Goal: Task Accomplishment & Management: Manage account settings

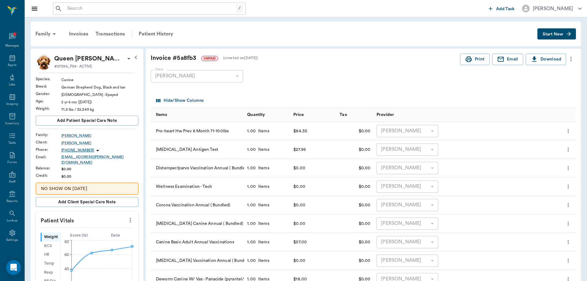
scroll to position [193, 0]
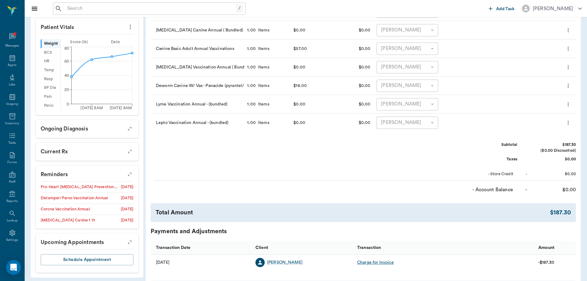
click at [76, 12] on input "text" at bounding box center [150, 8] width 171 height 9
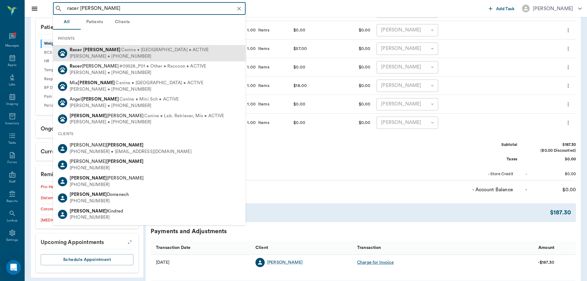
click at [121, 50] on span "Canine • Dachshund • ACTIVE" at bounding box center [164, 50] width 87 height 6
type input "racer ream"
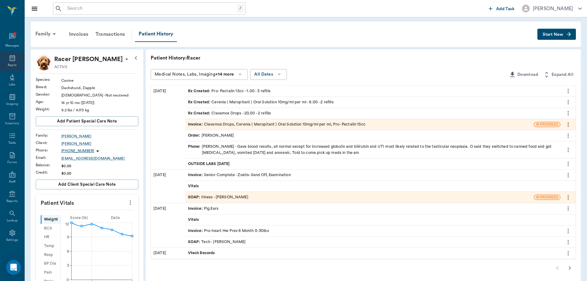
click at [17, 58] on div "Appts" at bounding box center [12, 61] width 24 height 19
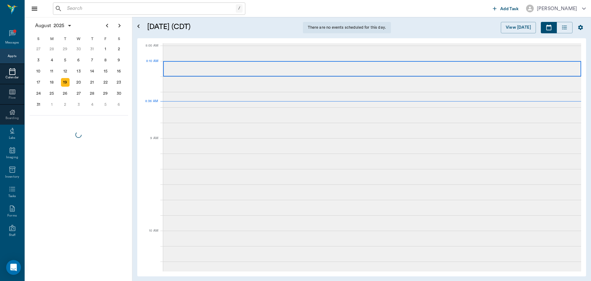
scroll to position [1, 0]
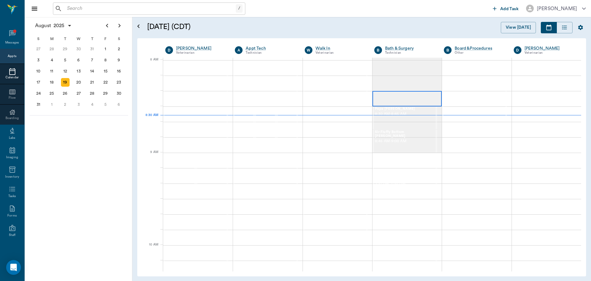
scroll to position [1, 0]
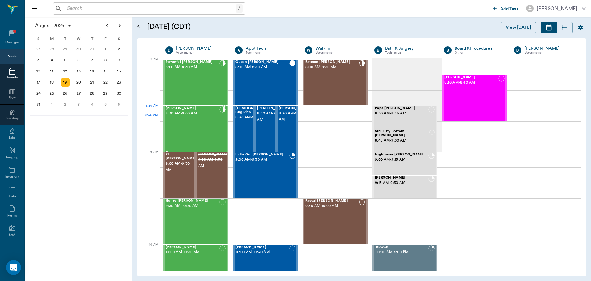
click at [208, 118] on div "Bailey Kightlinger 8:30 AM - 9:00 AM" at bounding box center [193, 128] width 54 height 45
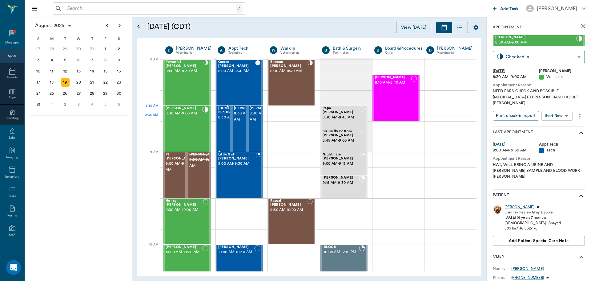
click at [221, 114] on span "[DEMOGRAPHIC_DATA] Bug Rich" at bounding box center [239, 110] width 42 height 8
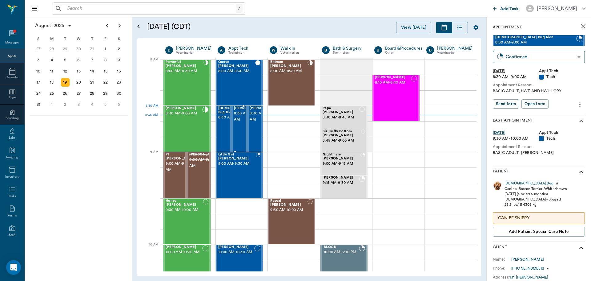
click at [241, 116] on span "8:30 AM - 9:00 AM" at bounding box center [249, 116] width 31 height 12
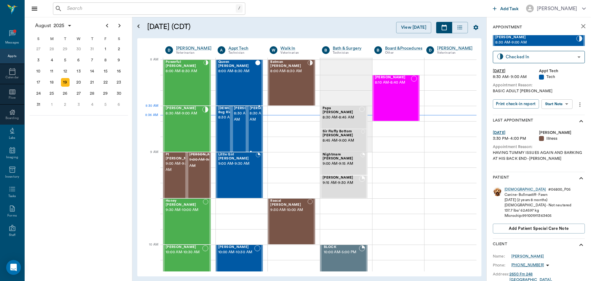
click at [254, 116] on span "8:30 AM - 9:00 AM" at bounding box center [265, 116] width 31 height 12
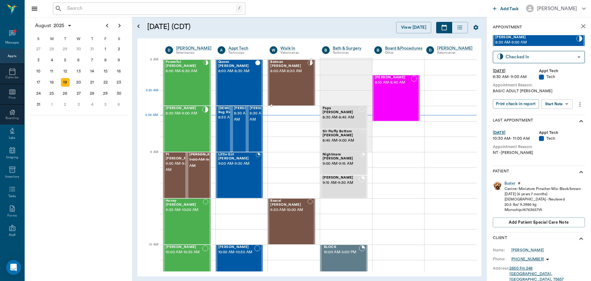
click at [288, 93] on div "Batman [PERSON_NAME] 8:00 AM - 8:30 AM" at bounding box center [288, 82] width 37 height 45
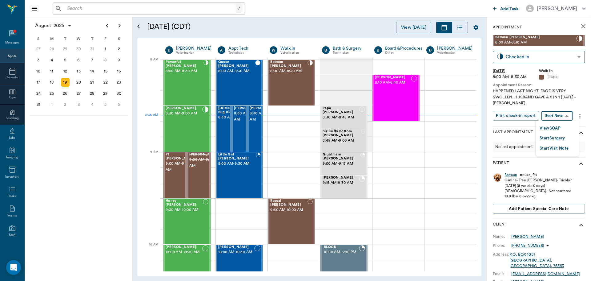
click at [547, 114] on body "/ ​ Add Task Dr. Bert Ellsworth Nectar Messages Appts Calendar Flow Boarding La…" at bounding box center [295, 140] width 591 height 281
click at [549, 128] on button "View SOAP" at bounding box center [550, 128] width 21 height 7
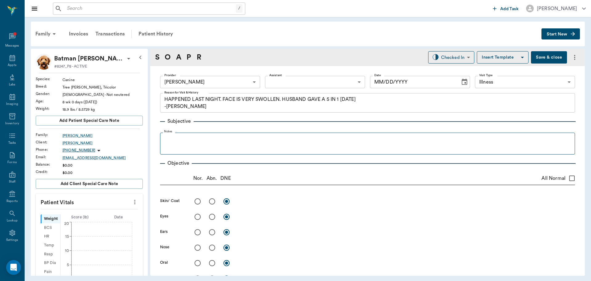
type input "63ec2f075fda476ae8351a4d"
type input "65d2be4f46e3a538d89b8c15"
type textarea "HAPPENED LAST NIGHT. FACE IS VERY SWOLLEN. HUSBAND GAVE A 5 IN 1 [DATE] -[PERSO…"
type input "[DATE]"
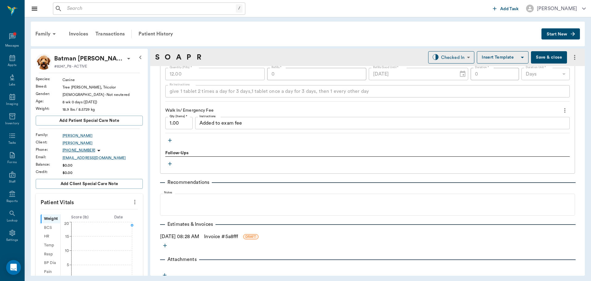
scroll to position [550, 0]
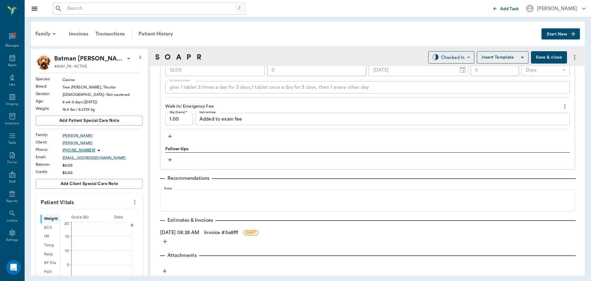
click at [170, 138] on icon "button" at bounding box center [170, 136] width 6 height 6
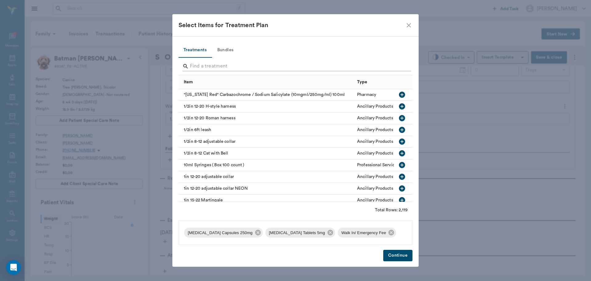
click at [207, 66] on input "Search" at bounding box center [296, 66] width 212 height 10
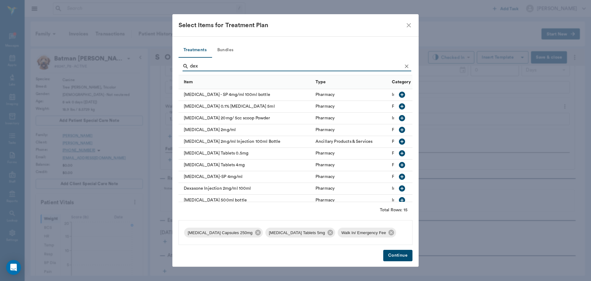
type input "dex"
click at [399, 129] on icon "button" at bounding box center [402, 130] width 6 height 6
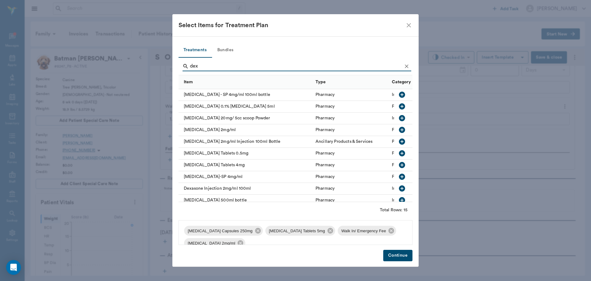
click at [407, 68] on icon "Clear" at bounding box center [407, 66] width 6 height 6
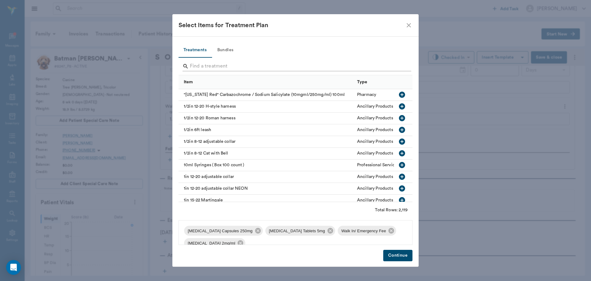
click at [388, 67] on input "Search" at bounding box center [296, 66] width 212 height 10
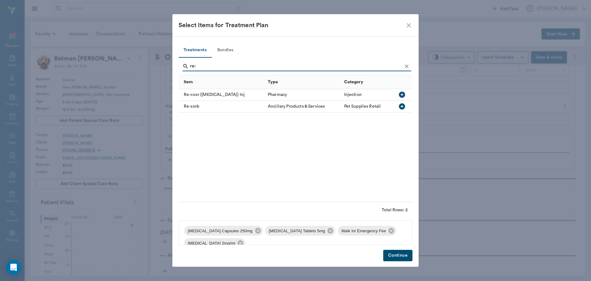
type input "re-"
click at [402, 95] on icon "button" at bounding box center [402, 94] width 7 height 7
click at [403, 258] on button "Continue" at bounding box center [397, 254] width 29 height 11
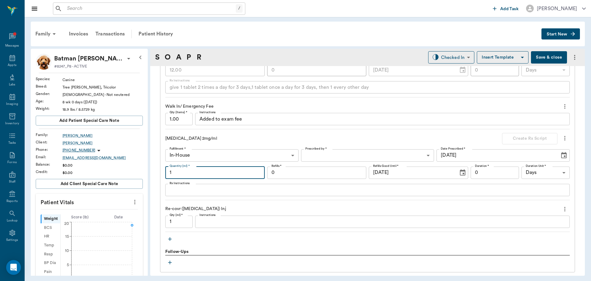
click at [184, 172] on input "1" at bounding box center [214, 172] width 99 height 12
type input "2"
click at [177, 221] on input "1" at bounding box center [178, 221] width 27 height 12
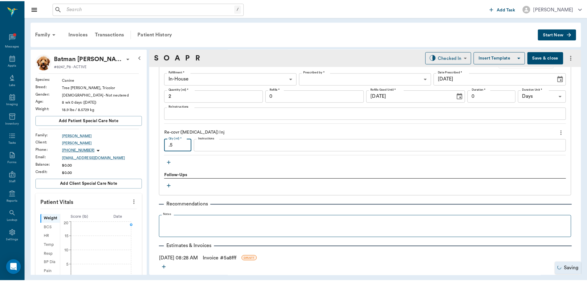
scroll to position [642, 0]
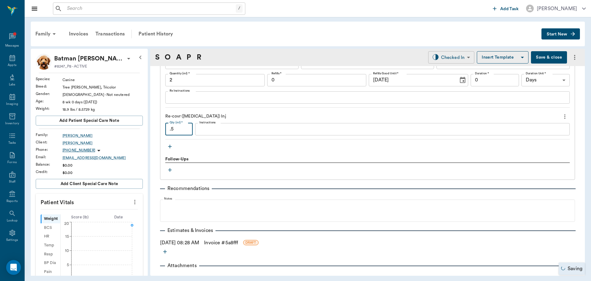
type input ".5"
click at [445, 60] on body "/ ​ Add Task Dr. Bert Ellsworth Nectar Messages Appts Labs Imaging Inventory Ta…" at bounding box center [295, 140] width 591 height 281
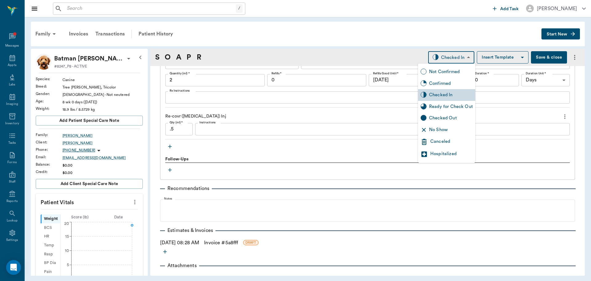
click at [443, 103] on div "Ready for Check Out" at bounding box center [451, 106] width 44 height 7
type input "READY_TO_CHECKOUT"
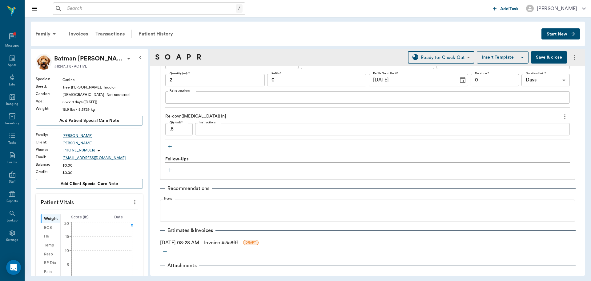
click at [225, 240] on link "Invoice # 5a8fff" at bounding box center [221, 242] width 34 height 7
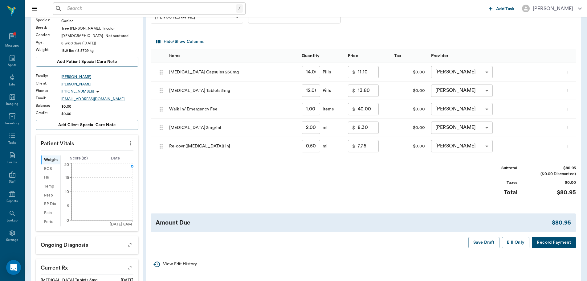
scroll to position [62, 0]
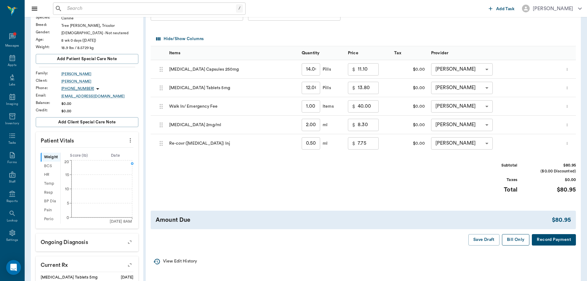
click at [514, 242] on button "Bill Only" at bounding box center [516, 239] width 28 height 11
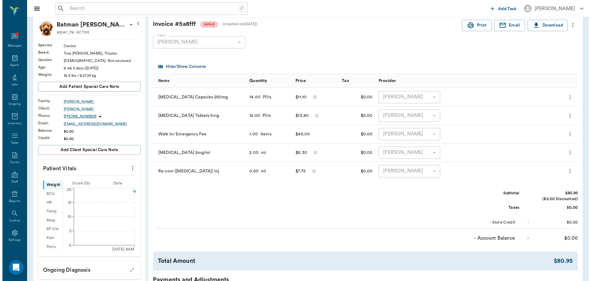
scroll to position [0, 0]
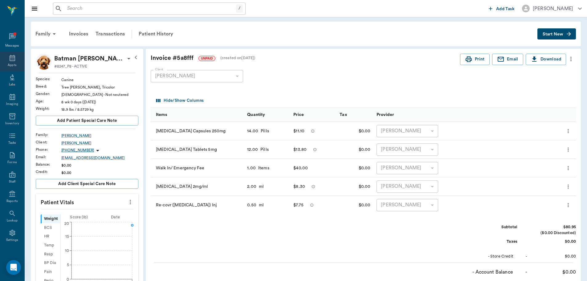
click at [5, 57] on div "Appts" at bounding box center [12, 61] width 24 height 19
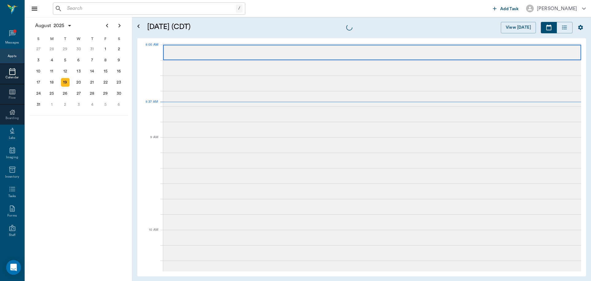
scroll to position [1, 0]
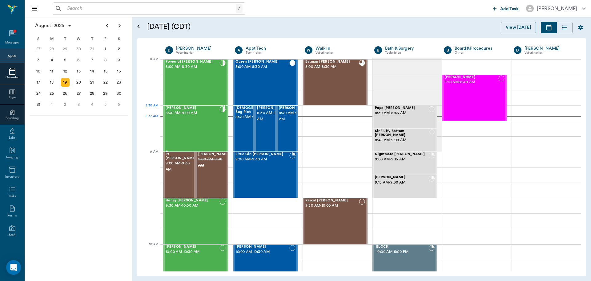
click at [195, 120] on div "Bailey Kightlinger 8:30 AM - 9:00 AM" at bounding box center [193, 128] width 54 height 45
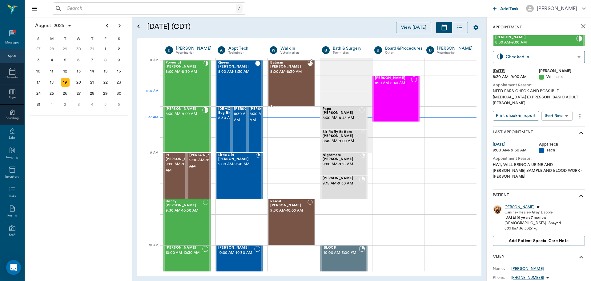
click at [298, 91] on div "Batman Whatley 8:00 AM - 8:30 AM" at bounding box center [288, 83] width 37 height 45
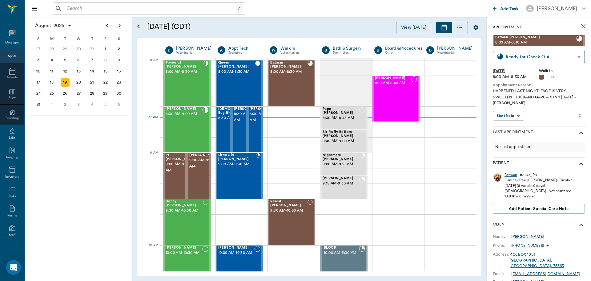
click at [512, 173] on div "Batman" at bounding box center [511, 174] width 13 height 5
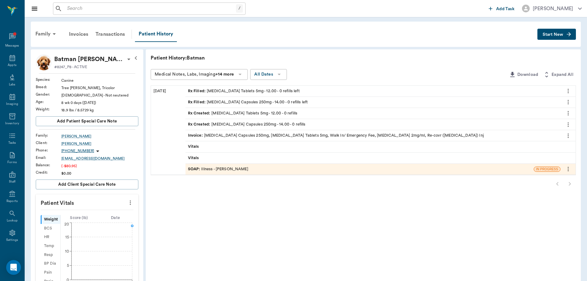
click at [266, 132] on div "Invoice : Amoxicillin Capsules 250mg, Prednisone Tablets 5mg, Walk In/ Emergenc…" at bounding box center [372, 135] width 375 height 11
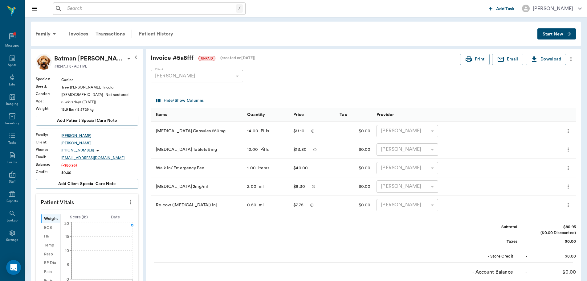
click at [155, 32] on div "Patient History" at bounding box center [156, 33] width 42 height 15
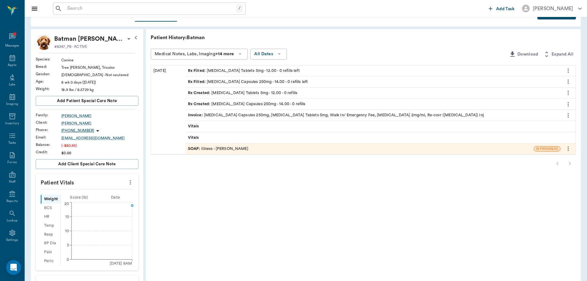
scroll to position [31, 0]
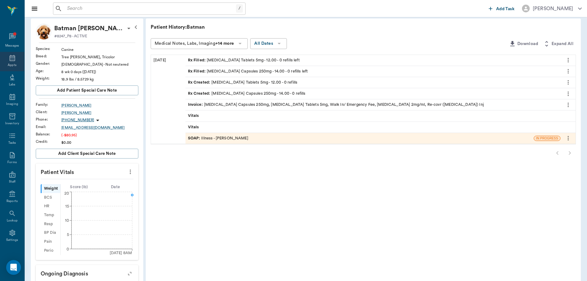
click at [11, 63] on div "Appts" at bounding box center [12, 65] width 9 height 5
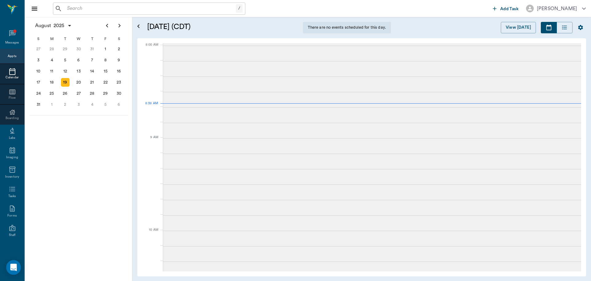
scroll to position [1, 0]
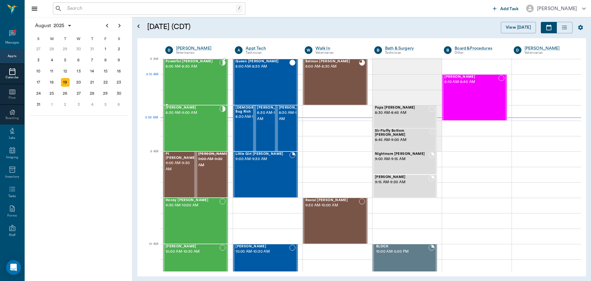
click at [212, 89] on div "Powerful Poise Elliott 8:00 AM - 8:30 AM" at bounding box center [193, 81] width 54 height 45
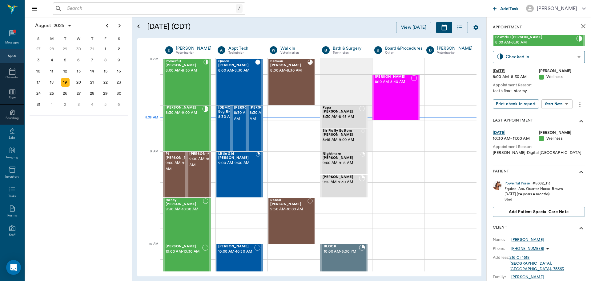
click at [552, 105] on body "/ ​ Add Task Dr. Bert Ellsworth Nectar Messages Appts Calendar Flow Boarding La…" at bounding box center [295, 140] width 591 height 281
click at [550, 114] on button "Start SOAP" at bounding box center [550, 116] width 21 height 7
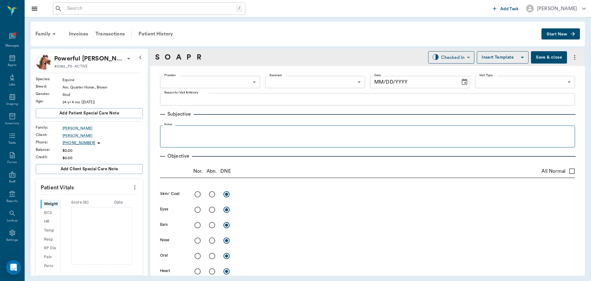
type input "63ec2f075fda476ae8351a4d"
type input "65d2be4f46e3a538d89b8c14"
type textarea "teeth float -stormy"
type input "[DATE]"
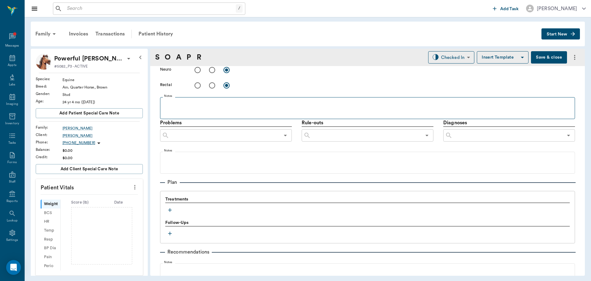
scroll to position [339, 0]
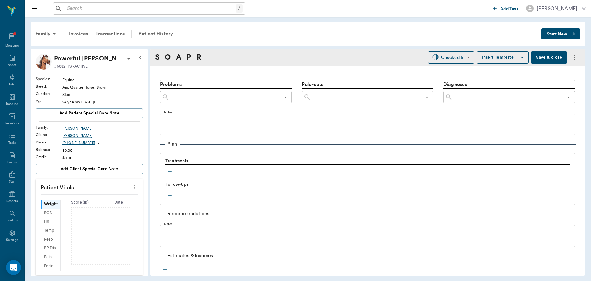
click at [171, 171] on icon "button" at bounding box center [170, 171] width 6 height 6
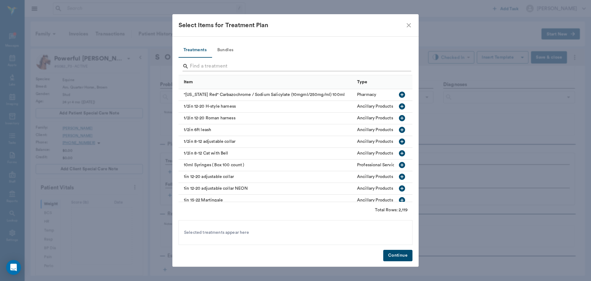
click at [210, 63] on input "Search" at bounding box center [296, 66] width 212 height 10
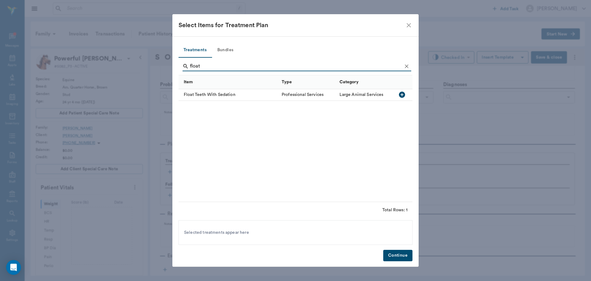
click at [400, 95] on icon "button" at bounding box center [402, 94] width 6 height 6
type input "f"
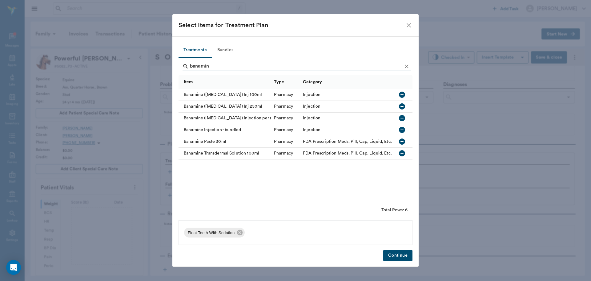
type input "banamin"
click at [401, 117] on icon "button" at bounding box center [402, 118] width 6 height 6
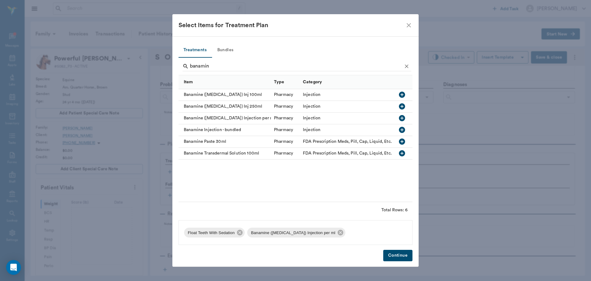
click at [399, 256] on button "Continue" at bounding box center [397, 254] width 29 height 11
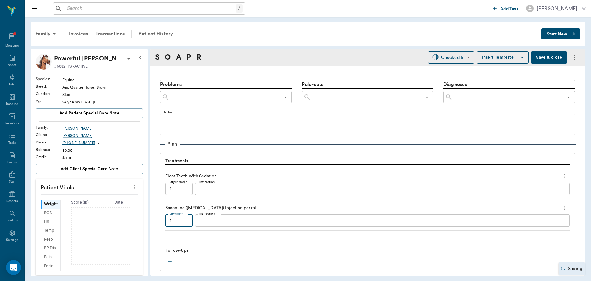
click at [191, 220] on input "1" at bounding box center [178, 220] width 27 height 12
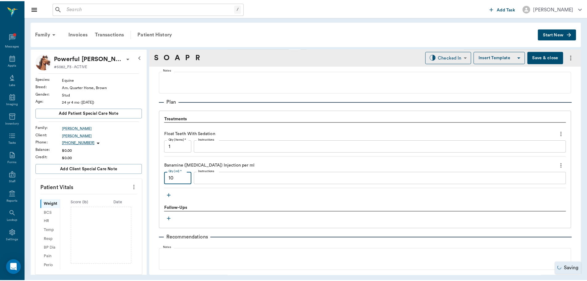
scroll to position [431, 0]
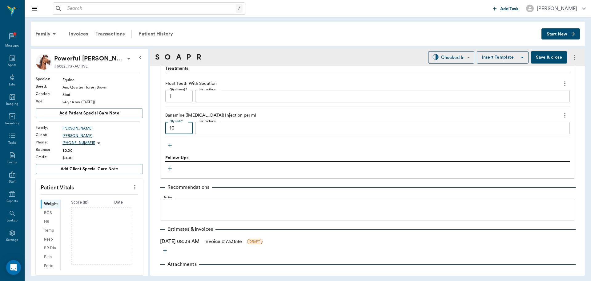
type input "10"
click at [219, 242] on link "Invoice # 73369e" at bounding box center [224, 240] width 38 height 7
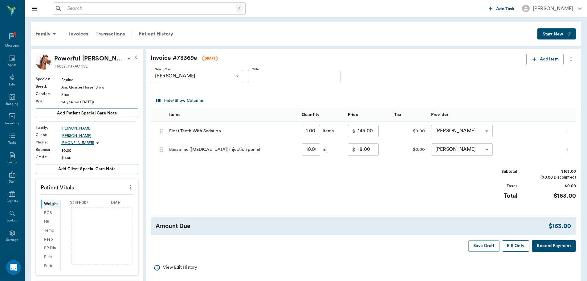
click at [513, 246] on button "Bill Only" at bounding box center [516, 245] width 28 height 11
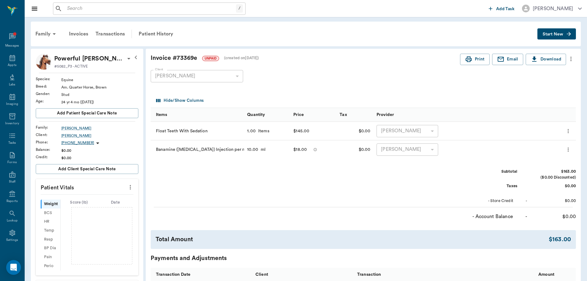
click at [127, 59] on icon at bounding box center [128, 59] width 3 height 2
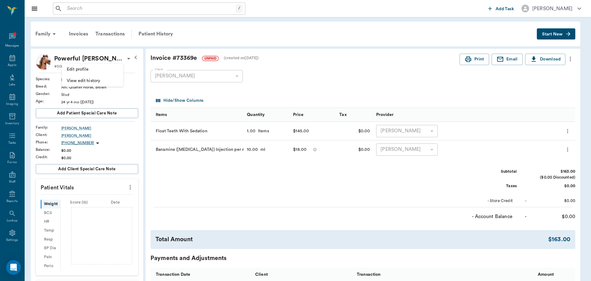
click at [104, 65] on li "Edit profile" at bounding box center [93, 69] width 62 height 11
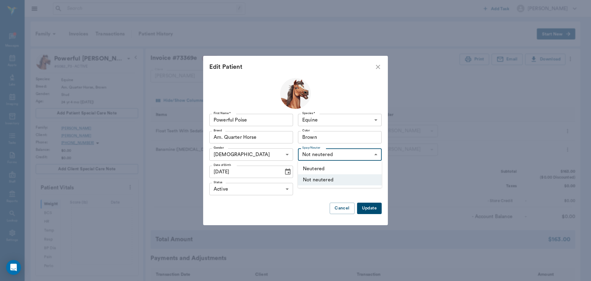
click at [375, 155] on body "/ ​ Add Task Dr. Bert Ellsworth Nectar Messages Appts Labs Imaging Inventory Ta…" at bounding box center [295, 205] width 591 height 411
click at [350, 168] on li "Neutered" at bounding box center [340, 168] width 84 height 11
type input "true"
click at [367, 210] on button "Update" at bounding box center [369, 207] width 25 height 11
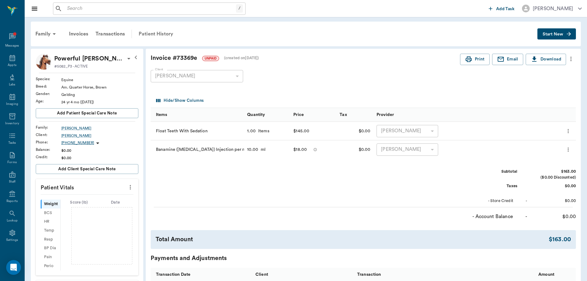
click at [164, 32] on div "Patient History" at bounding box center [156, 33] width 42 height 15
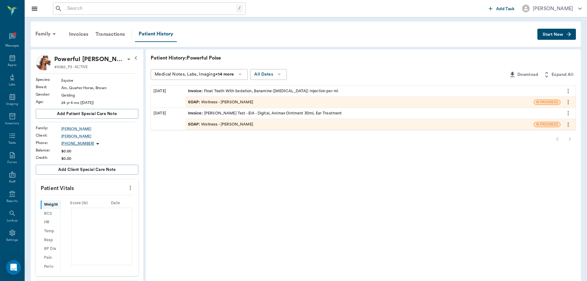
click at [248, 101] on div "SOAP : Wellness - Dr. Bert Ellsworth" at bounding box center [220, 102] width 65 height 6
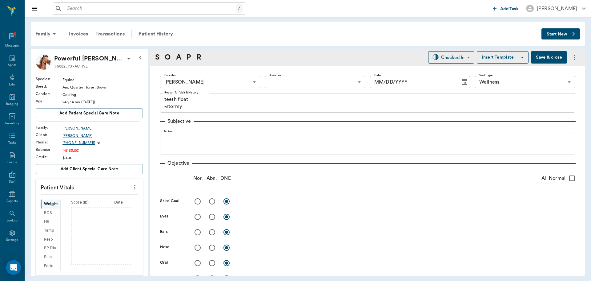
type input "63ec2f075fda476ae8351a4d"
type input "65d2be4f46e3a538d89b8c14"
type textarea "teeth float -stormy"
type input "[DATE]"
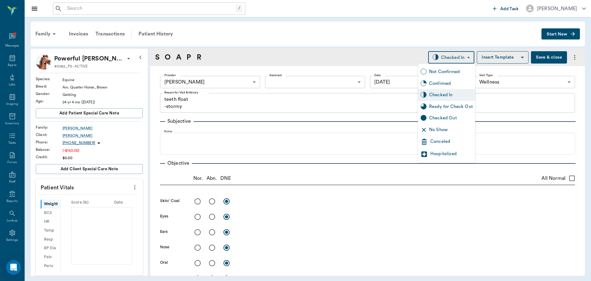
click at [452, 59] on body "/ ​ Add Task Dr. Bert Ellsworth Nectar Messages Appts Labs Imaging Inventory Ta…" at bounding box center [295, 140] width 591 height 281
click at [451, 105] on div "Ready for Check Out" at bounding box center [451, 106] width 44 height 7
type input "READY_TO_CHECKOUT"
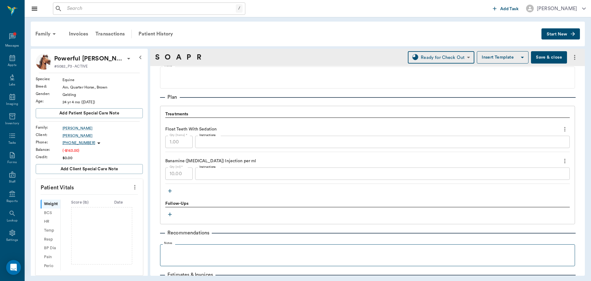
scroll to position [440, 0]
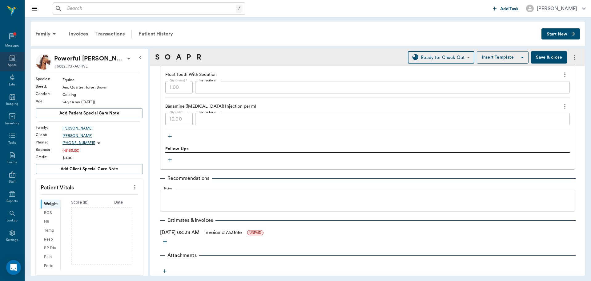
click at [10, 60] on icon at bounding box center [13, 58] width 6 height 6
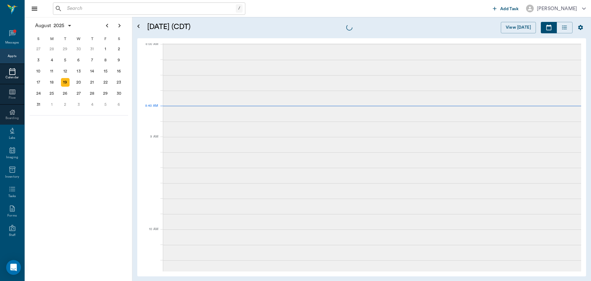
scroll to position [2, 0]
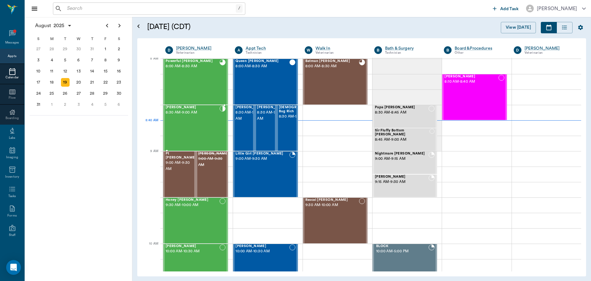
click at [212, 124] on div "Bailey Kightlinger 8:30 AM - 9:00 AM" at bounding box center [193, 127] width 54 height 45
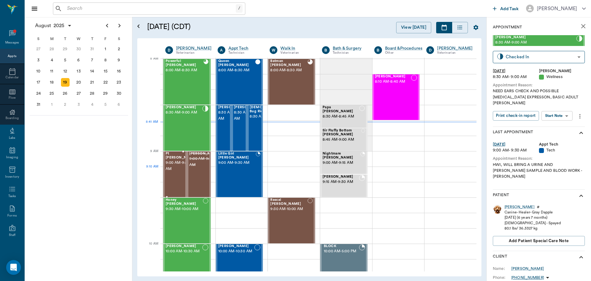
click at [171, 172] on span "9:00 AM - 9:30 AM" at bounding box center [181, 166] width 31 height 12
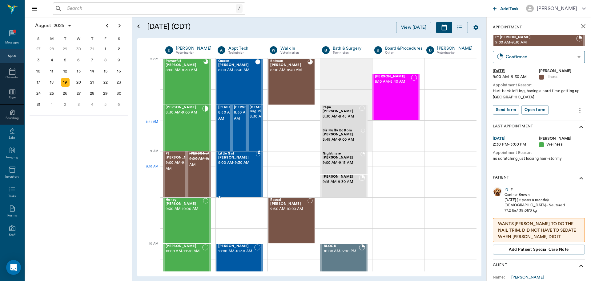
click at [242, 170] on div "Little Girl Acevedo 9:00 AM - 9:30 AM" at bounding box center [237, 174] width 38 height 45
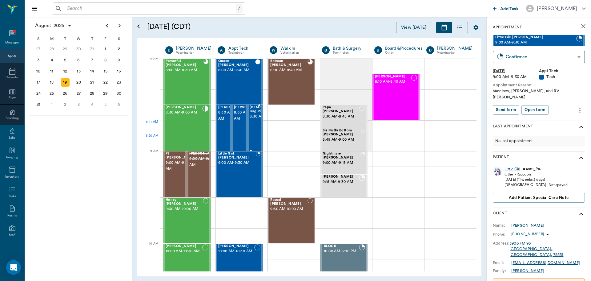
click at [250, 120] on span "8:30 AM - 9:00 AM" at bounding box center [271, 116] width 42 height 6
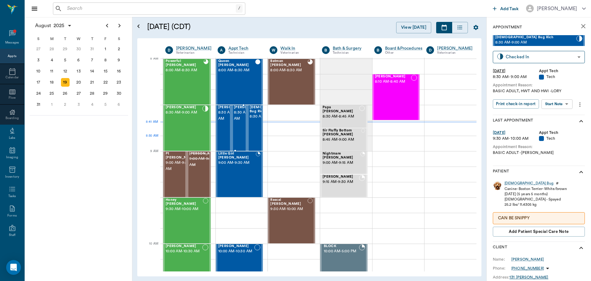
click at [235, 141] on div "Buster Kightlinger 8:30 AM - 9:00 AM" at bounding box center [249, 127] width 31 height 45
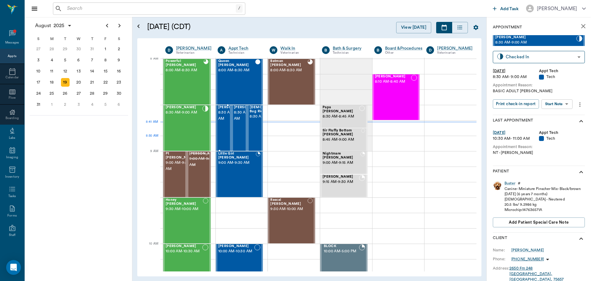
click at [226, 142] on div "Zeus Kightlinger 8:30 AM - 9:00 AM" at bounding box center [233, 127] width 31 height 45
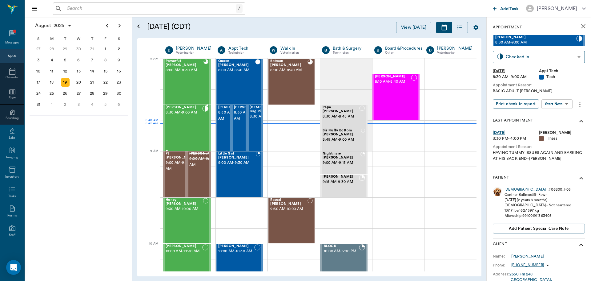
click at [204, 131] on div at bounding box center [205, 127] width 6 height 45
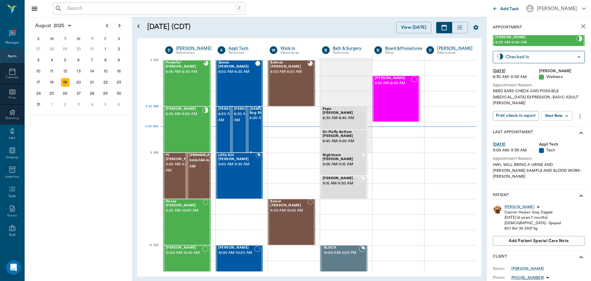
click at [252, 120] on span "8:30 AM - 9:00 AM" at bounding box center [271, 118] width 42 height 6
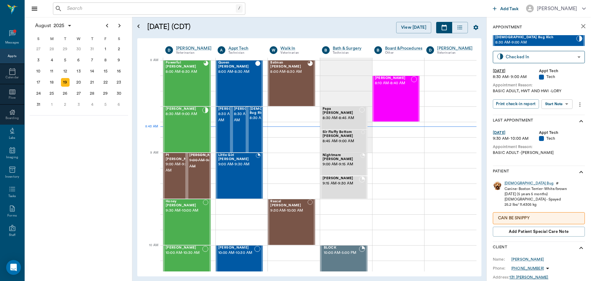
click at [554, 101] on body "/ ​ Add Task Dr. Bert Ellsworth Nectar Messages Appts Calendar Flow Boarding La…" at bounding box center [295, 140] width 591 height 281
click at [558, 117] on button "Start SOAP" at bounding box center [550, 116] width 21 height 7
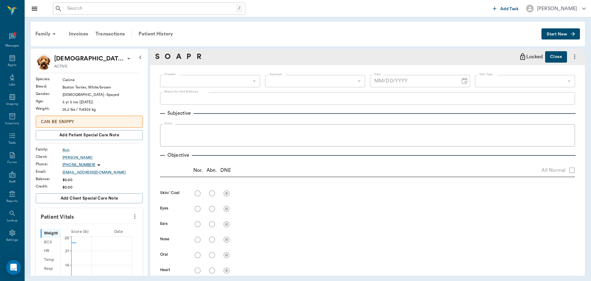
type input "63ec2f075fda476ae8351a4c"
type input "65d2be4f46e3a538d89b8c1a"
type textarea "BASIC ADULT, HWT AND HWI -LORY"
type input "[DATE]"
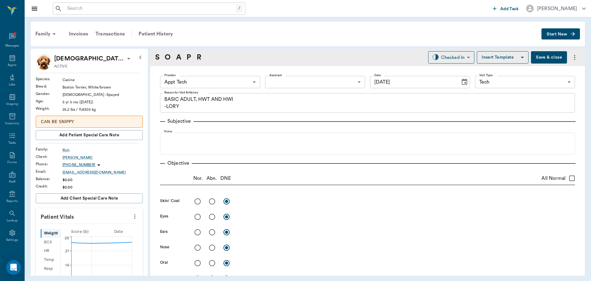
click at [130, 214] on button "more" at bounding box center [135, 216] width 10 height 10
click at [115, 223] on li "Enter Vitals" at bounding box center [105, 226] width 62 height 11
drag, startPoint x: 98, startPoint y: 231, endPoint x: 127, endPoint y: 227, distance: 29.3
click at [99, 231] on input "text" at bounding box center [89, 235] width 54 height 12
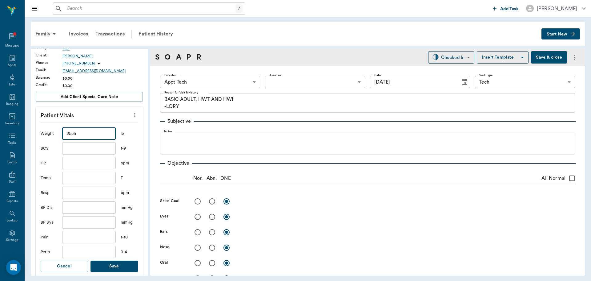
scroll to position [123, 0]
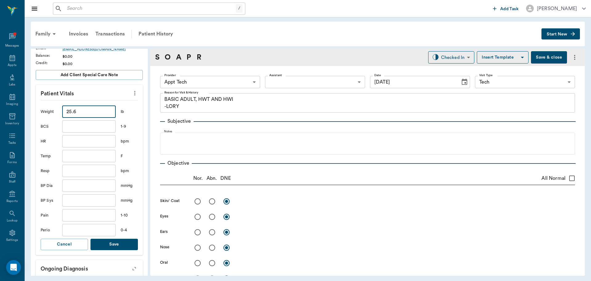
type input "25.6"
click at [125, 241] on button "Save" at bounding box center [114, 243] width 47 height 11
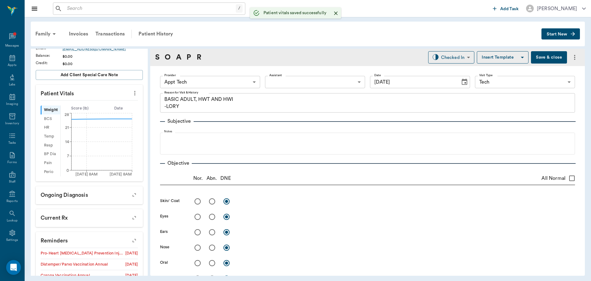
click at [227, 78] on body "/ ​ Add Task Dr. Bert Ellsworth Nectar Messages Appts Labs Imaging Inventory Ta…" at bounding box center [295, 140] width 591 height 281
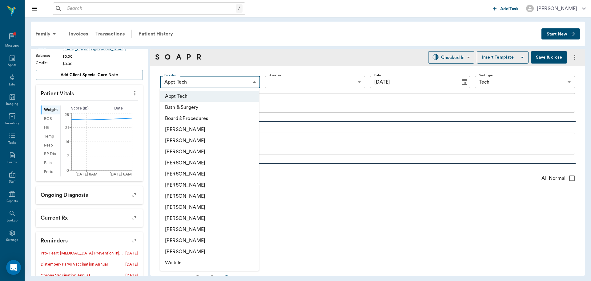
click at [198, 182] on li "[PERSON_NAME]" at bounding box center [209, 184] width 99 height 11
type input "682b670d8bdc6f7f8feef3db"
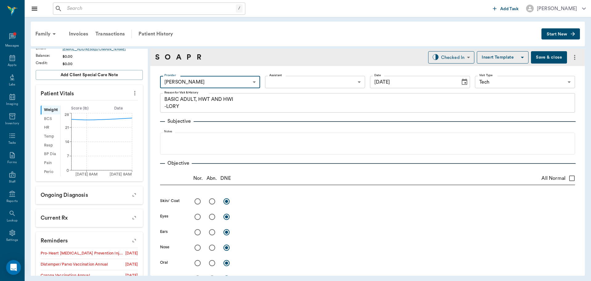
click at [285, 79] on body "/ ​ Add Task Dr. Bert Ellsworth Nectar Messages Appts Labs Imaging Inventory Ta…" at bounding box center [295, 140] width 591 height 281
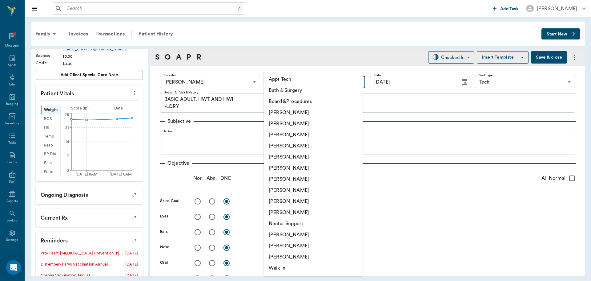
click at [286, 82] on li "Appt Tech" at bounding box center [313, 79] width 99 height 11
type input "63ec2f075fda476ae8351a4c"
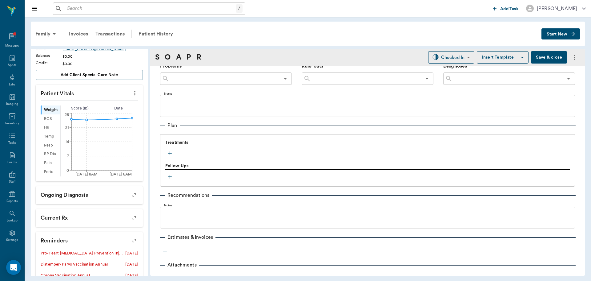
scroll to position [367, 0]
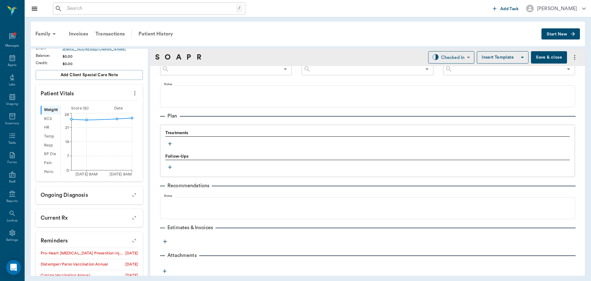
click at [171, 143] on icon "button" at bounding box center [170, 143] width 6 height 6
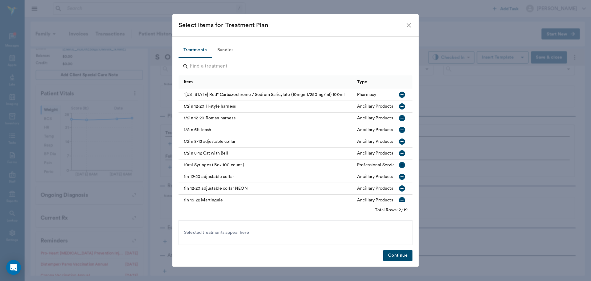
click at [232, 48] on button "Bundles" at bounding box center [226, 50] width 28 height 15
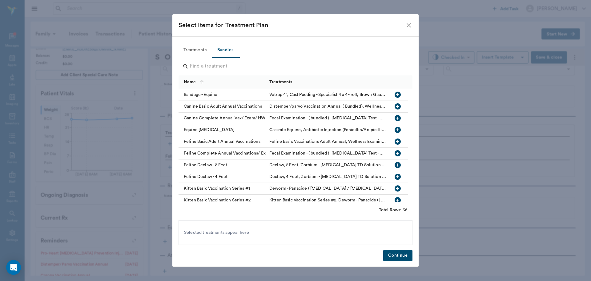
click at [220, 64] on input "Search" at bounding box center [296, 66] width 212 height 10
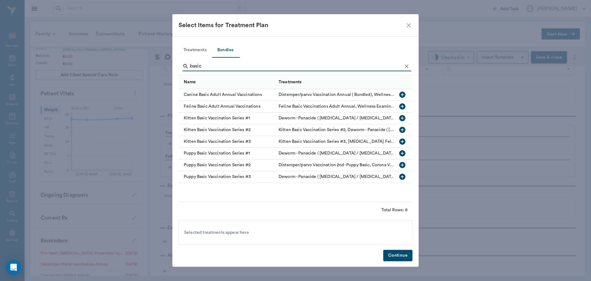
type input "basic"
click at [399, 93] on icon "button" at bounding box center [402, 94] width 7 height 7
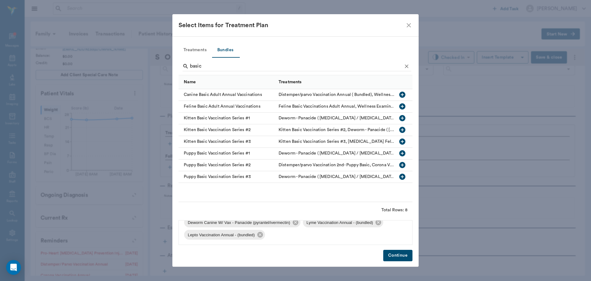
scroll to position [46, 0]
click at [257, 233] on icon at bounding box center [260, 234] width 7 height 7
click at [379, 236] on icon at bounding box center [379, 234] width 6 height 6
click at [198, 49] on button "Treatments" at bounding box center [195, 50] width 33 height 15
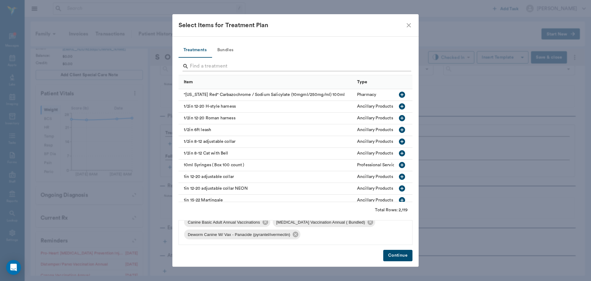
click at [204, 65] on input "Search" at bounding box center [296, 66] width 212 height 10
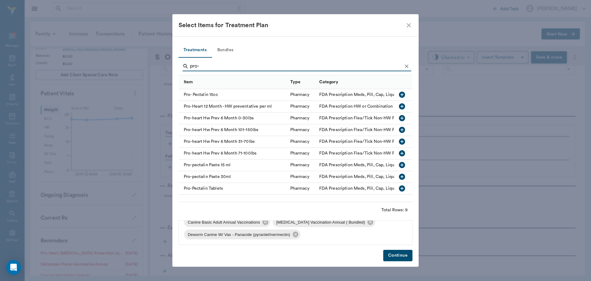
type input "pro-"
drag, startPoint x: 400, startPoint y: 116, endPoint x: 405, endPoint y: 103, distance: 14.4
click at [401, 116] on icon "button" at bounding box center [402, 118] width 6 height 6
click at [406, 67] on icon "Clear" at bounding box center [407, 66] width 4 height 4
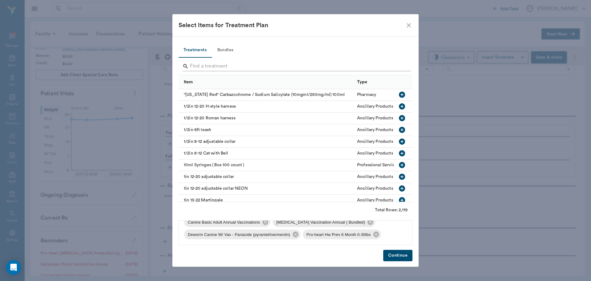
click at [398, 66] on input "Search" at bounding box center [296, 66] width 212 height 10
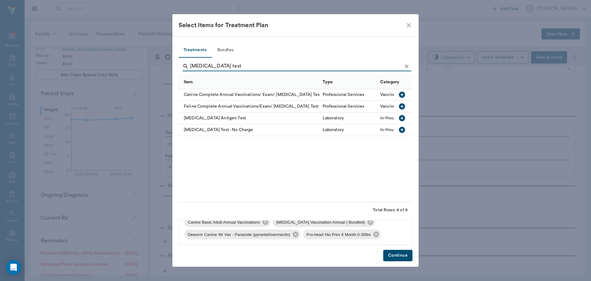
type input "heartworm test"
click at [403, 118] on icon "button" at bounding box center [402, 117] width 7 height 7
click at [400, 255] on button "Continue" at bounding box center [397, 254] width 29 height 11
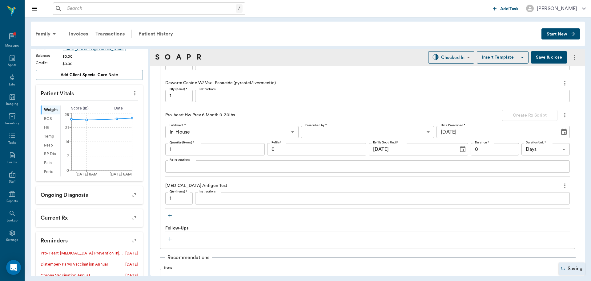
scroll to position [675, 0]
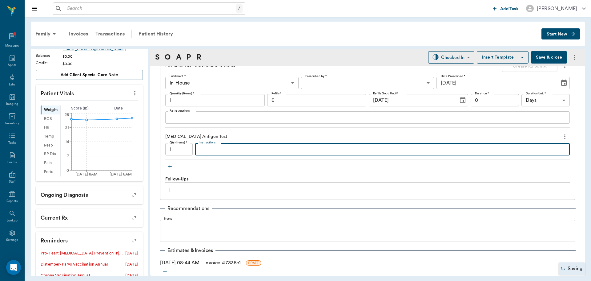
click at [248, 152] on textarea "Instructions" at bounding box center [383, 149] width 366 height 7
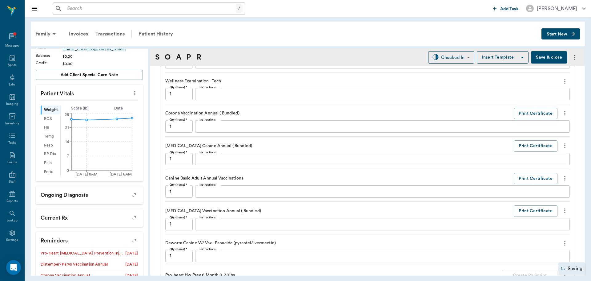
scroll to position [459, 0]
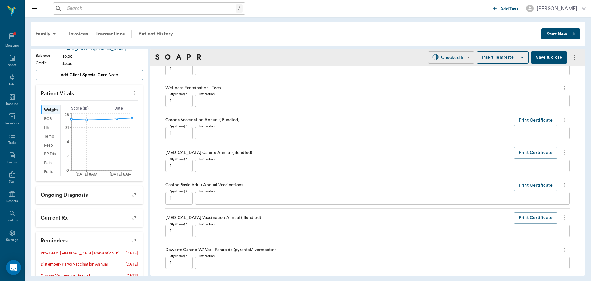
type textarea "Negative"
click at [433, 59] on body "/ ​ Add Task Dr. Bert Ellsworth Nectar Messages Appts Labs Imaging Inventory Ta…" at bounding box center [295, 140] width 591 height 281
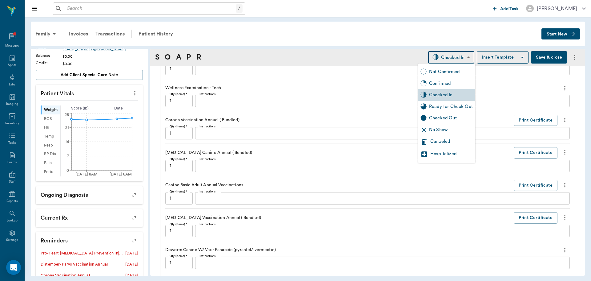
click at [436, 106] on div "Ready for Check Out" at bounding box center [451, 106] width 44 height 7
type input "READY_TO_CHECKOUT"
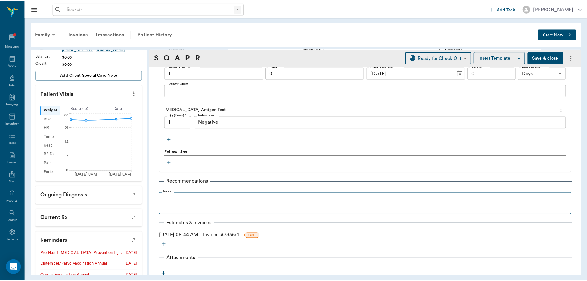
scroll to position [705, 0]
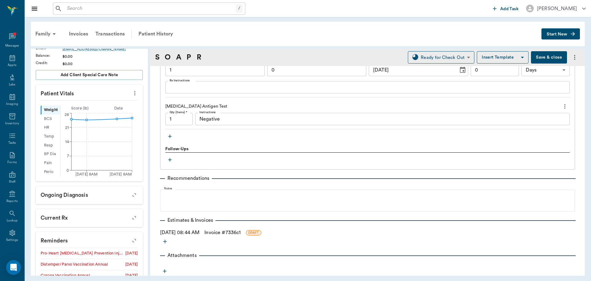
click at [226, 231] on link "Invoice # 7336c1" at bounding box center [223, 232] width 36 height 7
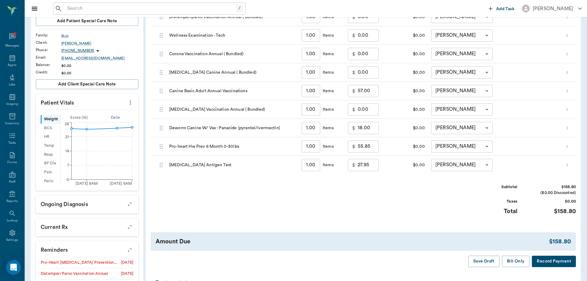
scroll to position [123, 0]
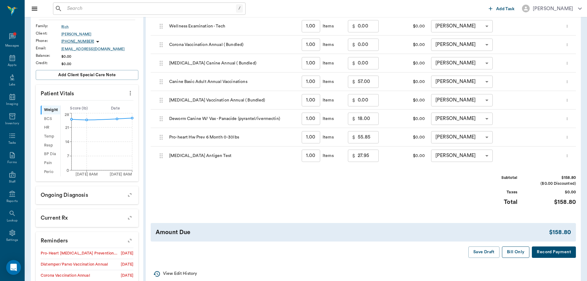
click at [519, 254] on button "Bill Only" at bounding box center [516, 251] width 28 height 11
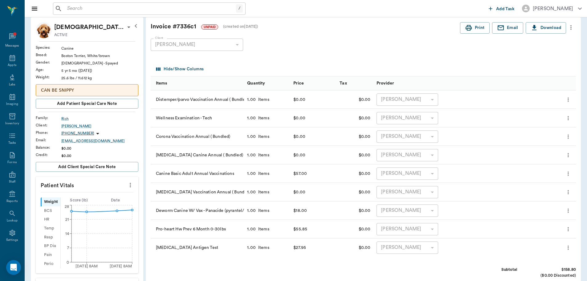
scroll to position [31, 0]
click at [118, 11] on input "text" at bounding box center [150, 8] width 171 height 9
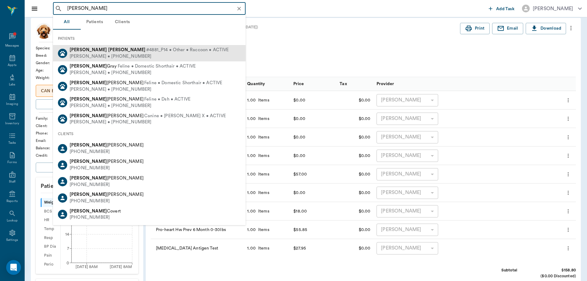
click at [146, 52] on span "#4881_P14 • Other • Raccoon • ACTIVE" at bounding box center [187, 50] width 83 height 6
type input "george acevdo"
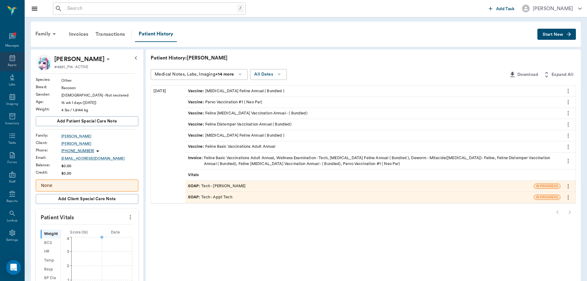
click at [12, 59] on icon at bounding box center [13, 58] width 6 height 6
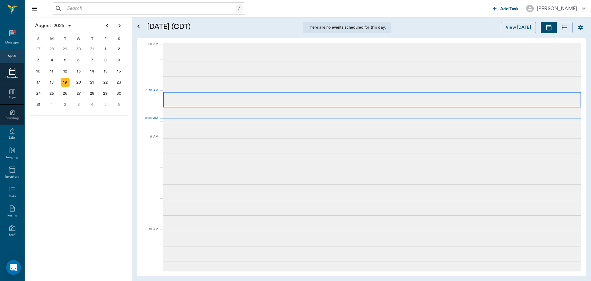
scroll to position [2, 0]
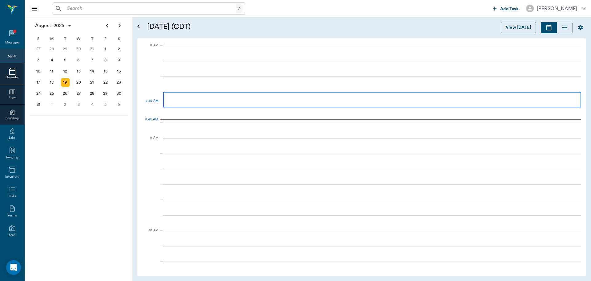
scroll to position [0, 0]
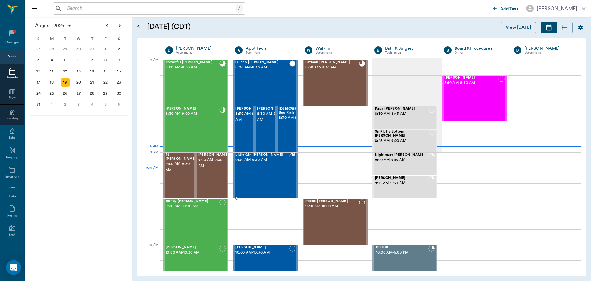
click at [282, 169] on div "Little Girl Acevedo 9:00 AM - 9:30 AM" at bounding box center [263, 175] width 54 height 45
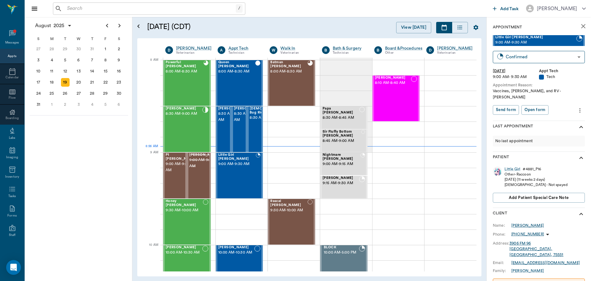
click at [522, 222] on div "[PERSON_NAME]" at bounding box center [528, 225] width 33 height 6
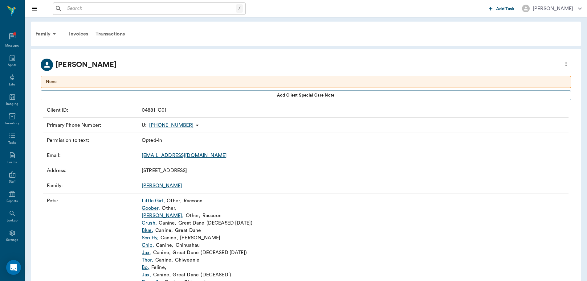
click at [154, 207] on link "Goober ," at bounding box center [151, 207] width 18 height 7
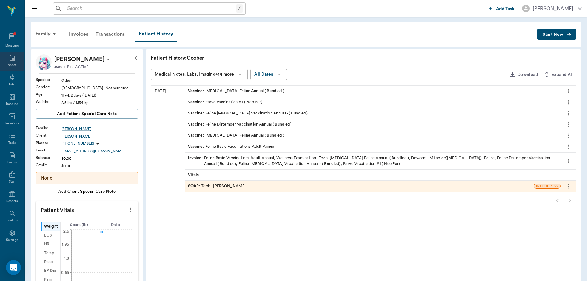
click at [12, 65] on div "Appts" at bounding box center [12, 65] width 9 height 5
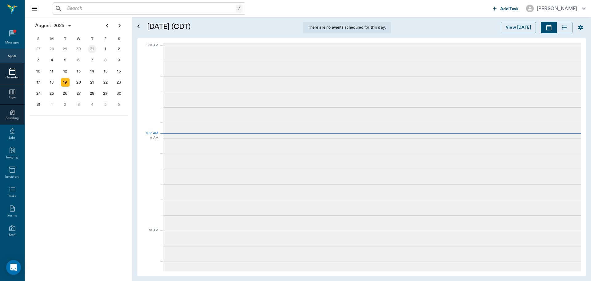
scroll to position [1, 0]
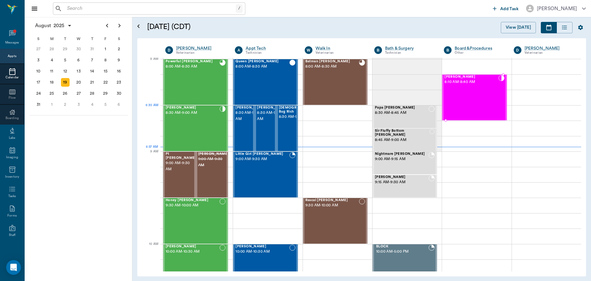
click at [476, 107] on div "Lottie Stringer 8:10 AM - 8:40 AM" at bounding box center [472, 97] width 54 height 45
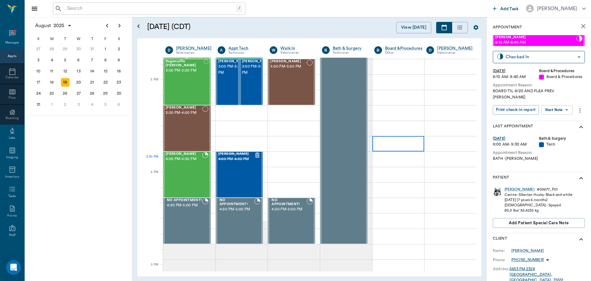
scroll to position [586, 0]
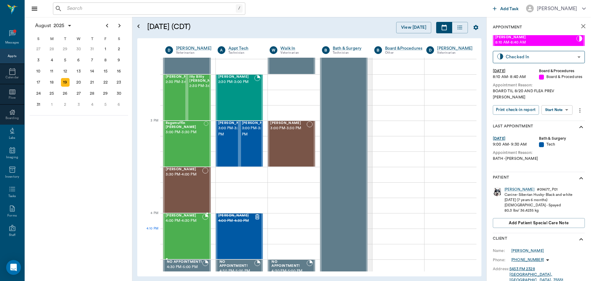
click at [181, 232] on div "Rosie Humble 4:00 PM - 4:30 PM" at bounding box center [184, 235] width 37 height 45
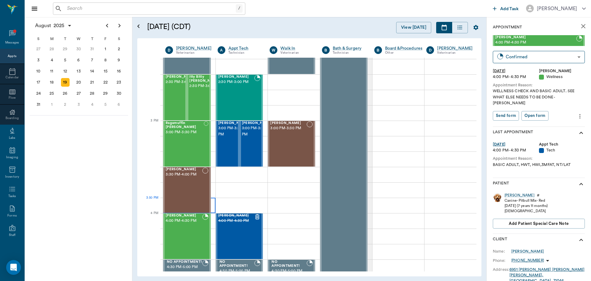
click at [191, 196] on div "Fiona Najera 3:30 PM - 4:00 PM" at bounding box center [184, 189] width 37 height 45
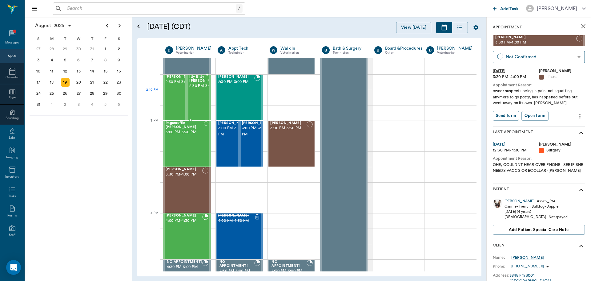
click at [202, 89] on span "2:30 PM - 3:00 PM" at bounding box center [204, 86] width 31 height 6
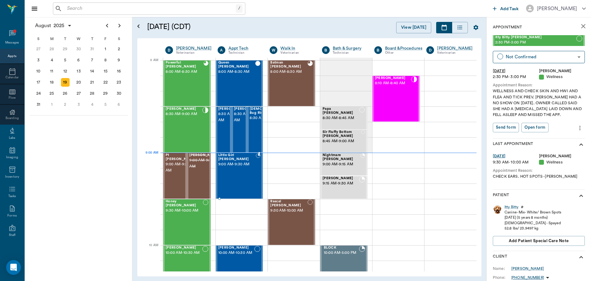
click at [241, 167] on div "Little Girl Acevedo 9:00 AM - 9:30 AM" at bounding box center [237, 175] width 38 height 45
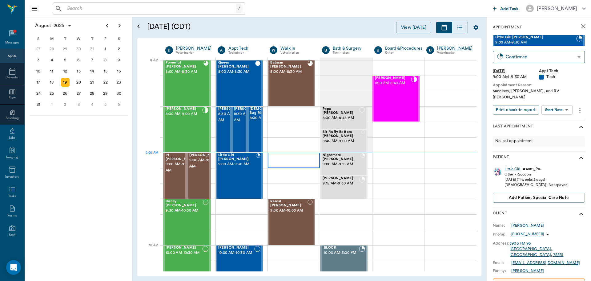
type input "CHECKED_IN"
click at [561, 102] on body "/ ​ Add Task Dr. Bert Ellsworth Nectar Messages Appts Calendar Flow Boarding La…" at bounding box center [295, 140] width 591 height 281
click at [560, 114] on button "Start SOAP" at bounding box center [550, 116] width 21 height 7
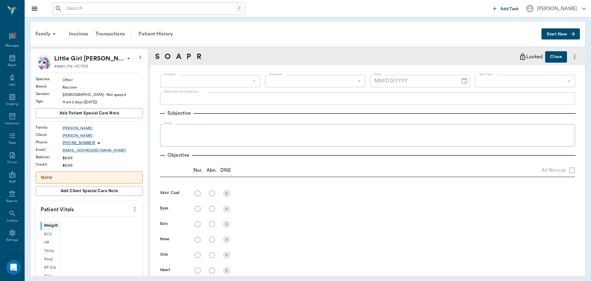
type input "63ec2f075fda476ae8351a4c"
type input "65d2be4f46e3a538d89b8c1a"
type textarea "Vaccines, de-wormer, and RV -Hunt"
type input "[DATE]"
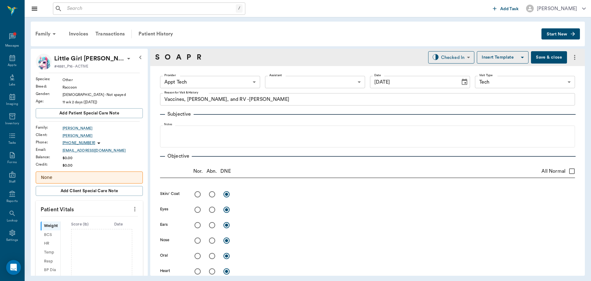
click at [132, 211] on icon "more" at bounding box center [135, 208] width 7 height 7
click at [119, 216] on li "Enter Vitals" at bounding box center [105, 219] width 62 height 11
click at [100, 225] on input "text" at bounding box center [89, 227] width 54 height 12
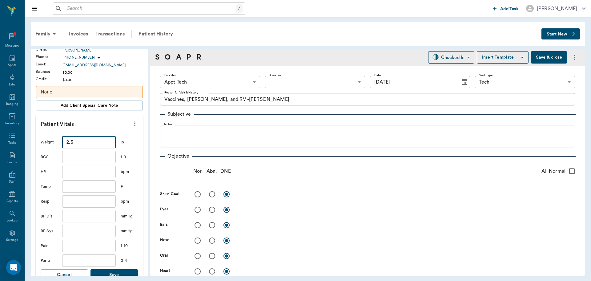
scroll to position [92, 0]
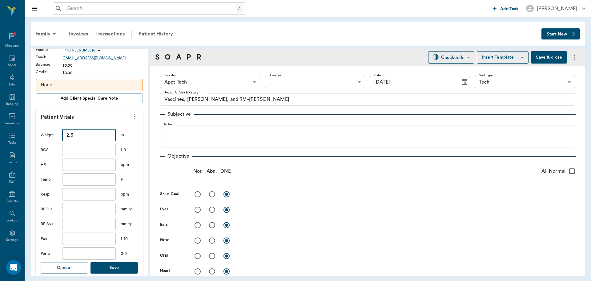
type input "2.3"
click at [116, 263] on button "Save" at bounding box center [114, 267] width 47 height 11
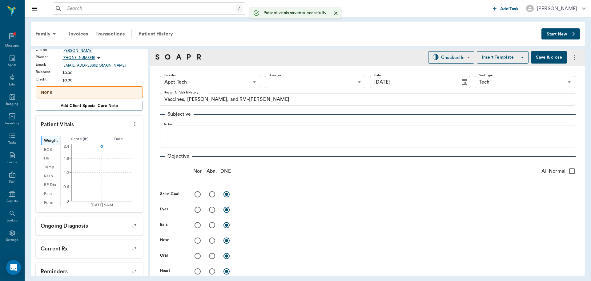
scroll to position [100, 0]
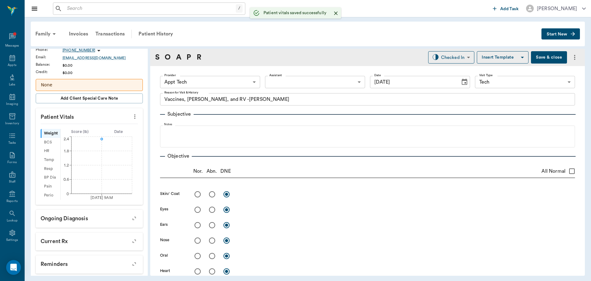
click at [224, 76] on body "/ ​ Add Task Dr. Bert Ellsworth Nectar Messages Appts Labs Imaging Inventory Ta…" at bounding box center [295, 140] width 591 height 281
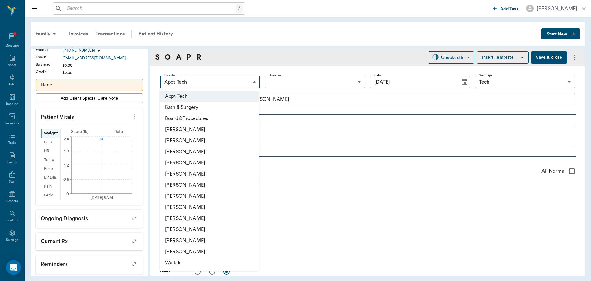
click at [216, 187] on li "[PERSON_NAME]" at bounding box center [209, 184] width 99 height 11
type input "682b670d8bdc6f7f8feef3db"
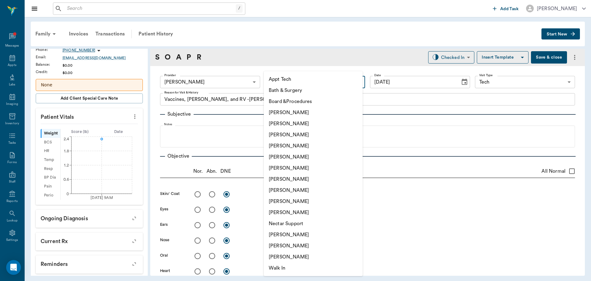
click at [274, 79] on body "/ ​ Add Task Dr. Bert Ellsworth Nectar Messages Appts Labs Imaging Inventory Ta…" at bounding box center [295, 140] width 591 height 281
click at [281, 78] on li "Appt Tech" at bounding box center [313, 79] width 99 height 11
type input "63ec2f075fda476ae8351a4c"
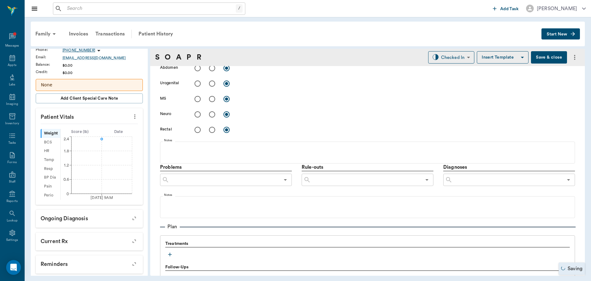
scroll to position [308, 0]
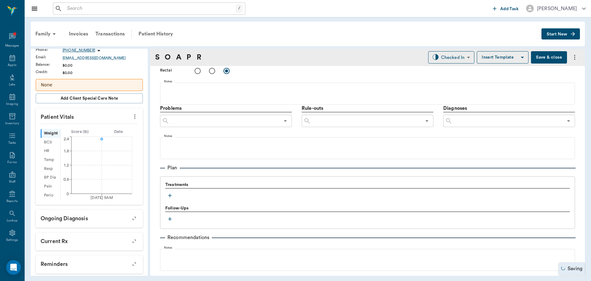
click at [167, 197] on icon "button" at bounding box center [170, 195] width 6 height 6
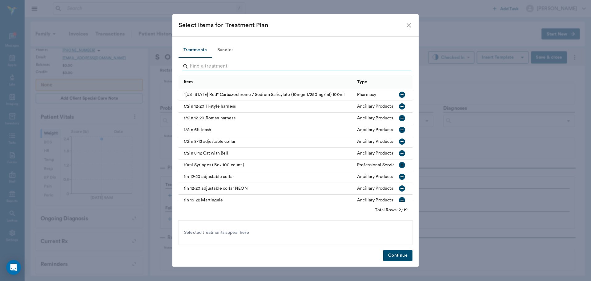
click at [204, 65] on input "Search" at bounding box center [296, 66] width 212 height 10
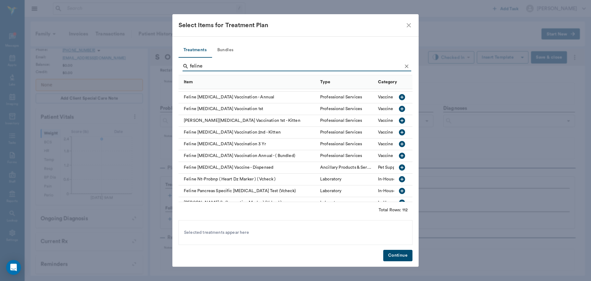
scroll to position [154, 0]
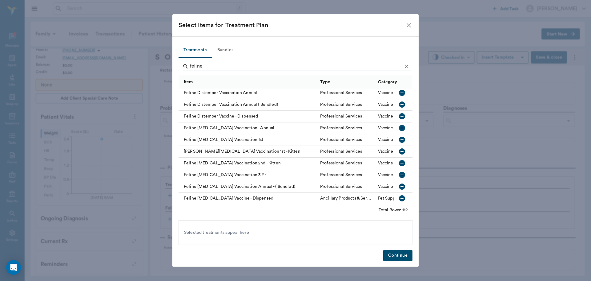
type input "feline"
click at [399, 129] on icon "button" at bounding box center [402, 127] width 7 height 7
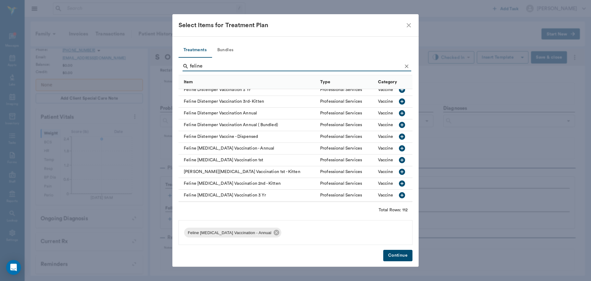
scroll to position [123, 0]
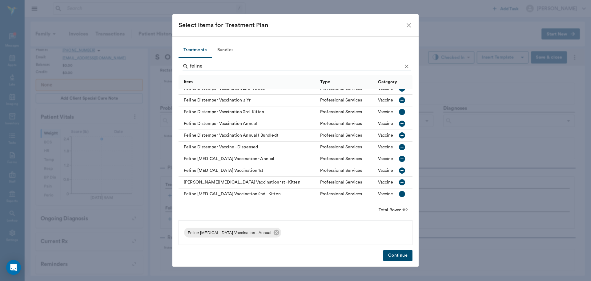
click at [399, 124] on icon "button" at bounding box center [402, 123] width 7 height 7
click at [407, 68] on icon "Clear" at bounding box center [407, 66] width 6 height 6
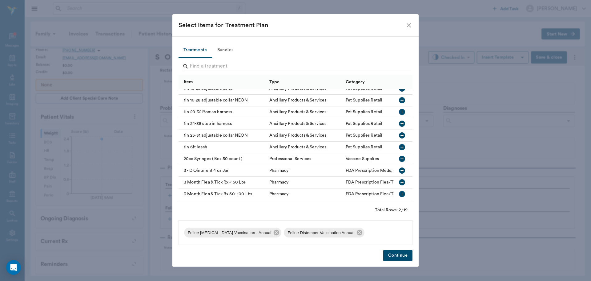
click at [390, 68] on input "Search" at bounding box center [296, 66] width 212 height 10
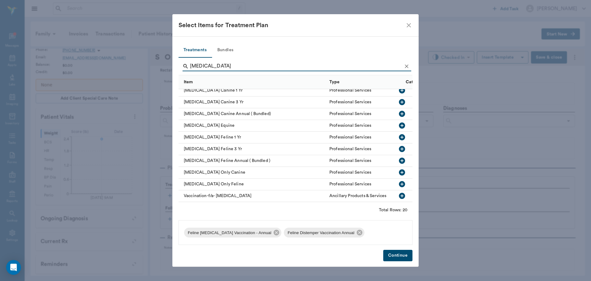
scroll to position [126, 0]
type input "rabies"
click at [399, 134] on icon "button" at bounding box center [402, 137] width 6 height 6
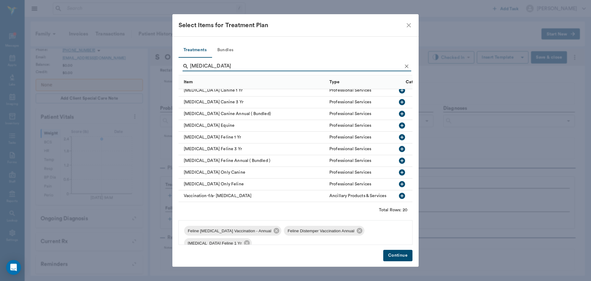
click at [411, 69] on button "Clear" at bounding box center [406, 66] width 9 height 9
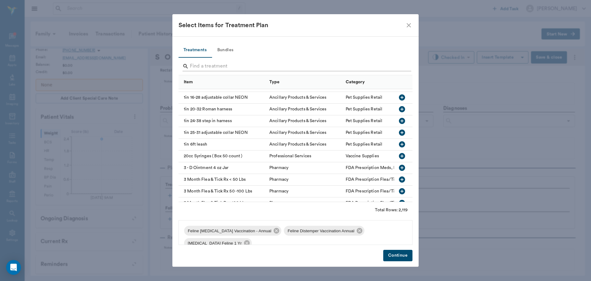
click at [397, 67] on input "Search" at bounding box center [296, 66] width 212 height 10
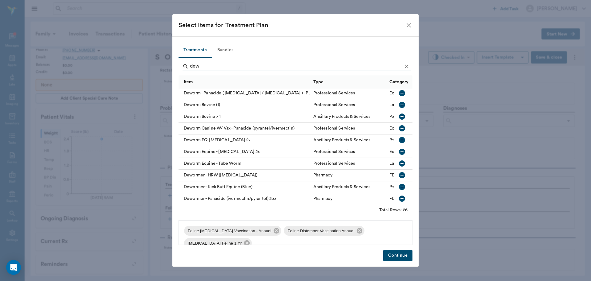
scroll to position [64, 0]
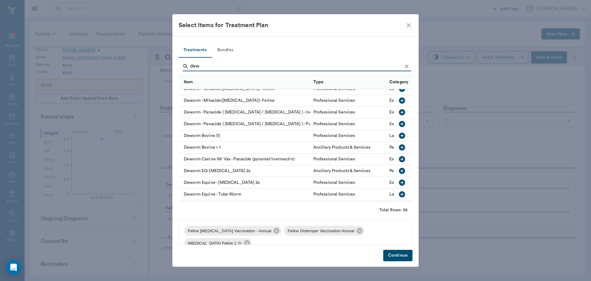
type input "dew"
click at [399, 114] on icon "button" at bounding box center [402, 112] width 6 height 6
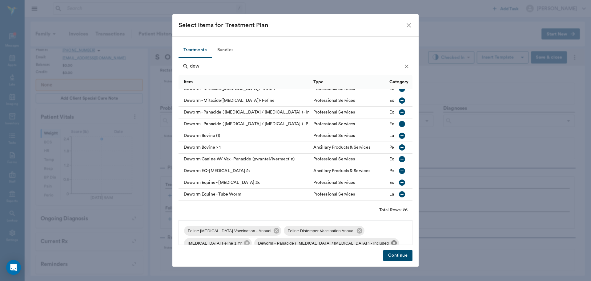
click at [391, 242] on icon at bounding box center [394, 243] width 6 height 6
click at [399, 100] on icon "button" at bounding box center [402, 100] width 6 height 6
click at [406, 63] on icon "Clear" at bounding box center [407, 66] width 6 height 6
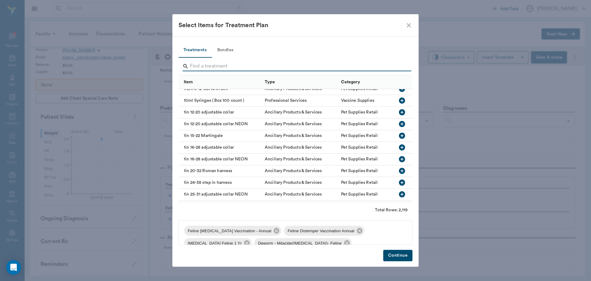
click at [395, 68] on input "Search" at bounding box center [296, 66] width 212 height 10
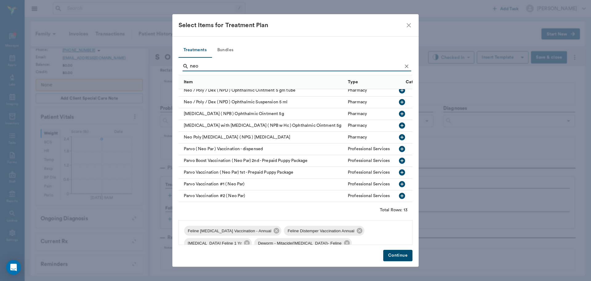
scroll to position [44, 0]
type input "neo"
click at [249, 244] on icon at bounding box center [247, 243] width 6 height 6
click at [273, 230] on icon at bounding box center [276, 230] width 7 height 7
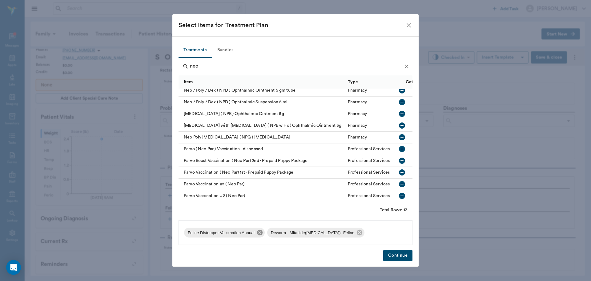
click at [260, 230] on icon at bounding box center [260, 232] width 6 height 6
click at [274, 231] on icon at bounding box center [277, 232] width 6 height 6
click at [228, 48] on button "Bundles" at bounding box center [226, 50] width 28 height 15
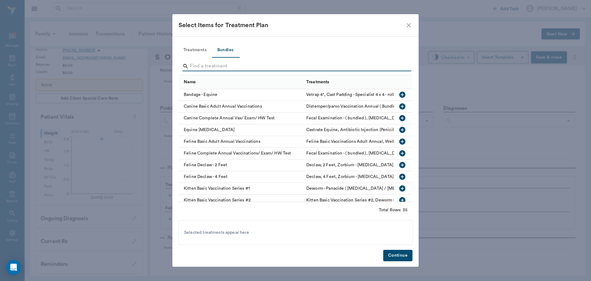
click at [217, 67] on input "Search" at bounding box center [296, 66] width 212 height 10
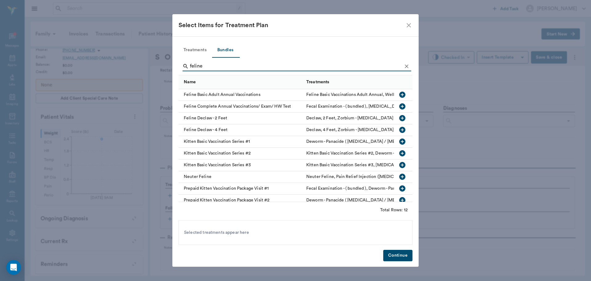
type input "feline"
click at [399, 92] on icon "button" at bounding box center [402, 94] width 6 height 6
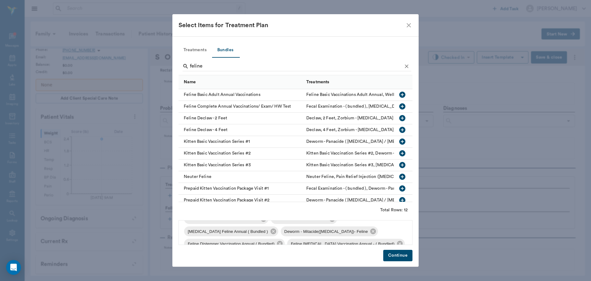
scroll to position [21, 0]
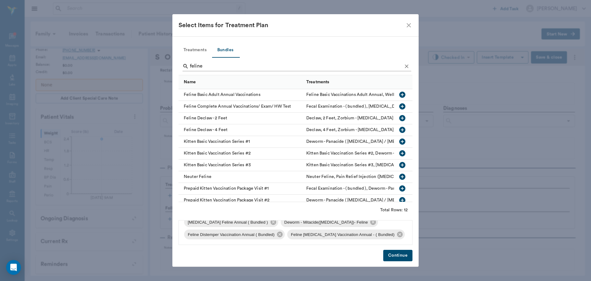
click at [406, 65] on icon "Clear" at bounding box center [407, 66] width 4 height 4
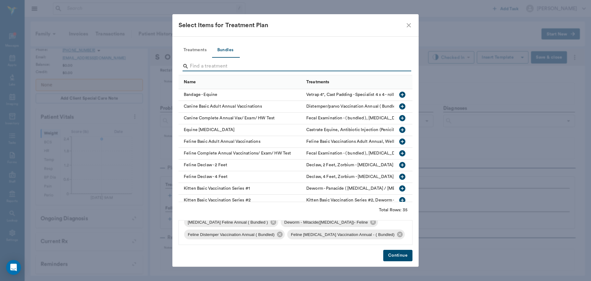
click at [201, 67] on input "Search" at bounding box center [296, 66] width 212 height 10
click at [197, 51] on button "Treatments" at bounding box center [195, 50] width 33 height 15
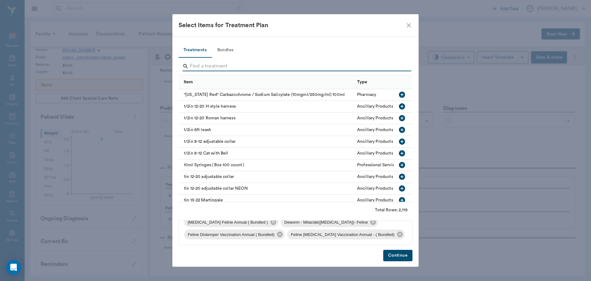
click at [202, 65] on input "Search" at bounding box center [296, 66] width 212 height 10
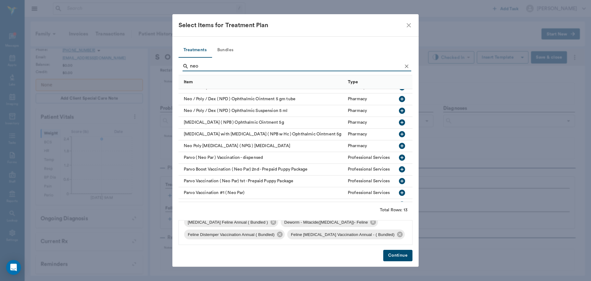
scroll to position [44, 0]
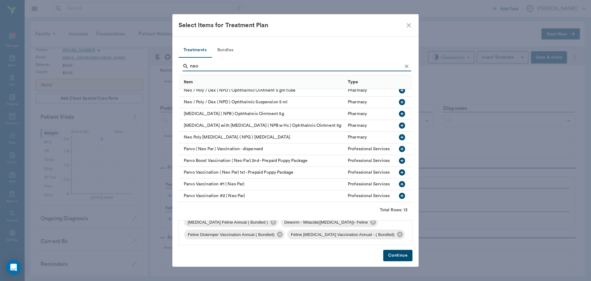
type input "neo"
click at [399, 180] on icon "button" at bounding box center [402, 183] width 7 height 7
click at [397, 257] on button "Continue" at bounding box center [397, 254] width 29 height 11
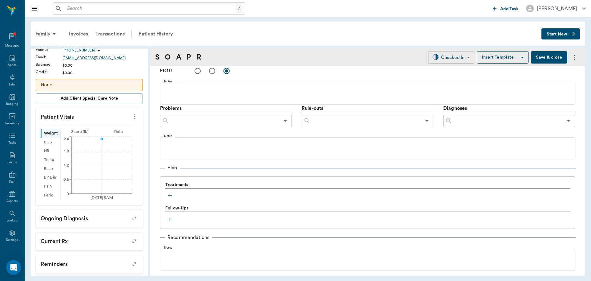
click at [452, 55] on body "/ ​ Add Task Dr. Bert Ellsworth Nectar Messages Appts Labs Imaging Inventory Ta…" at bounding box center [295, 140] width 591 height 281
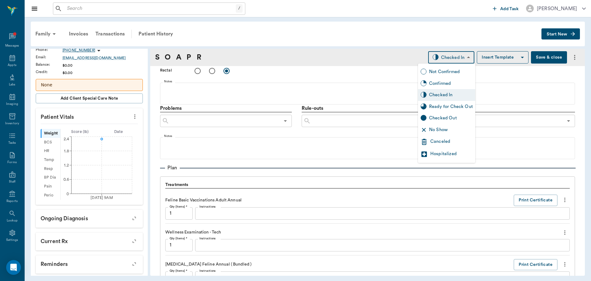
click at [457, 107] on div "Ready for Check Out" at bounding box center [451, 106] width 44 height 7
type input "READY_TO_CHECKOUT"
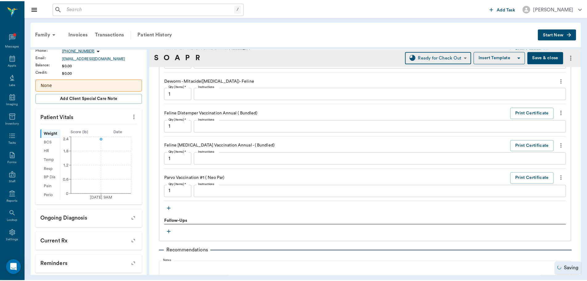
scroll to position [596, 0]
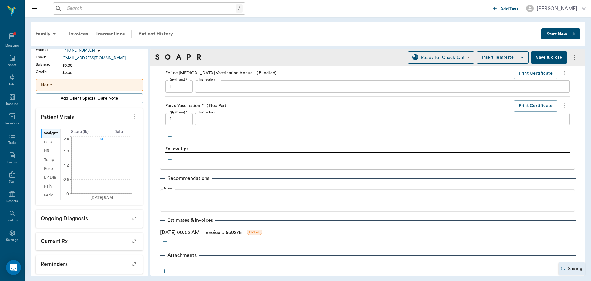
click at [227, 231] on link "Invoice # 5e9276" at bounding box center [223, 232] width 37 height 7
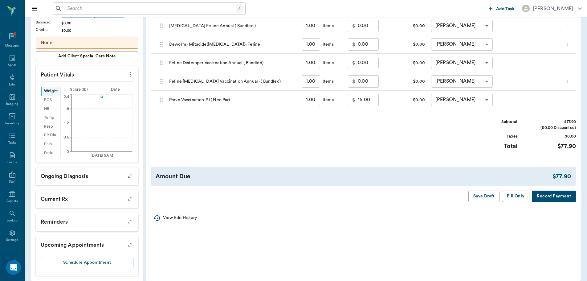
scroll to position [149, 0]
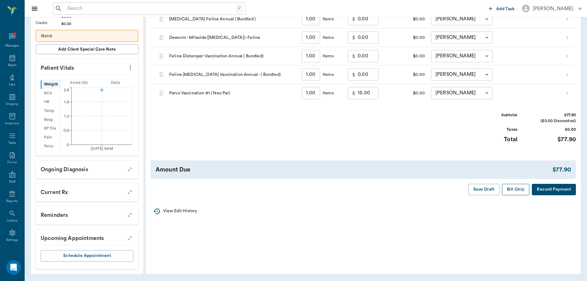
click at [510, 190] on button "Bill Only" at bounding box center [516, 189] width 28 height 11
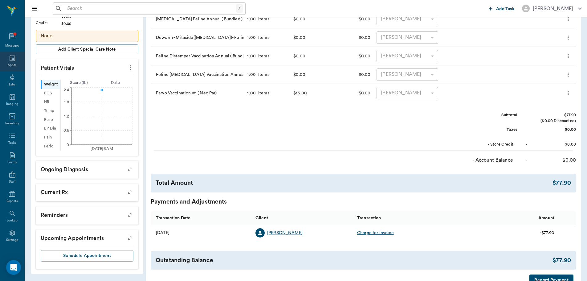
click at [4, 62] on div "Appts" at bounding box center [12, 61] width 24 height 19
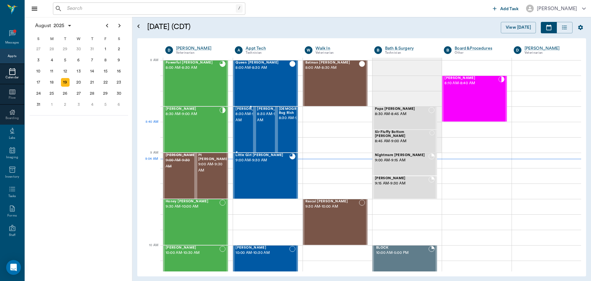
click at [241, 123] on span "8:30 AM - 9:00 AM" at bounding box center [251, 117] width 31 height 12
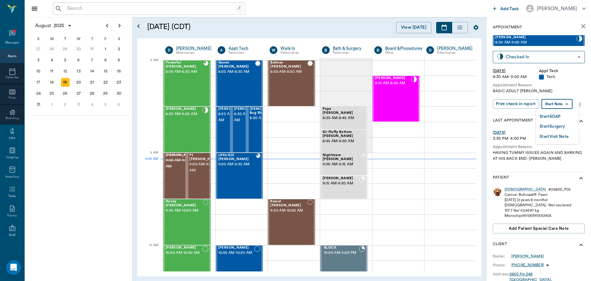
drag, startPoint x: 558, startPoint y: 101, endPoint x: 552, endPoint y: 110, distance: 10.5
click at [558, 102] on body "/ ​ Add Task Dr. Bert Ellsworth Nectar Messages Appts Calendar Flow Boarding La…" at bounding box center [295, 140] width 591 height 281
click at [552, 118] on button "Start SOAP" at bounding box center [550, 116] width 21 height 7
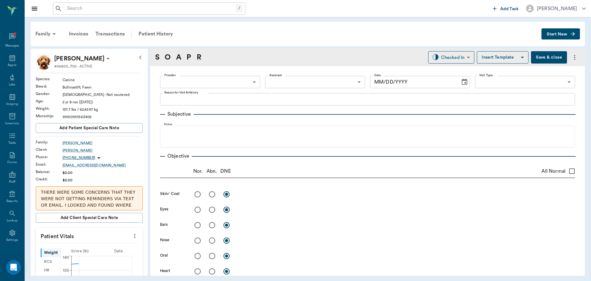
type input "63ec2f075fda476ae8351a4c"
type input "65d2be4f46e3a538d89b8c1a"
type textarea "BASIC ADULT CARYN"
type input "[DATE]"
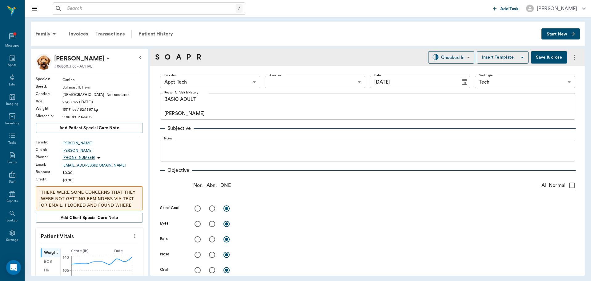
click at [132, 234] on icon "more" at bounding box center [135, 235] width 7 height 7
click at [87, 243] on li "Enter Vitals" at bounding box center [105, 246] width 62 height 11
click at [75, 249] on input "text" at bounding box center [89, 254] width 54 height 12
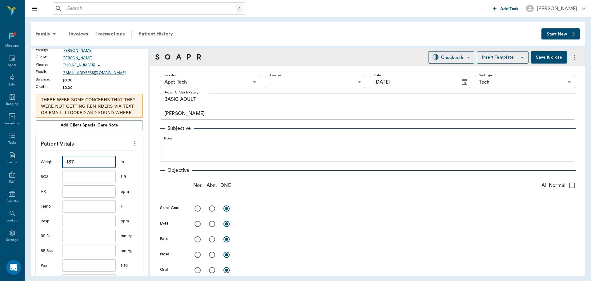
scroll to position [154, 0]
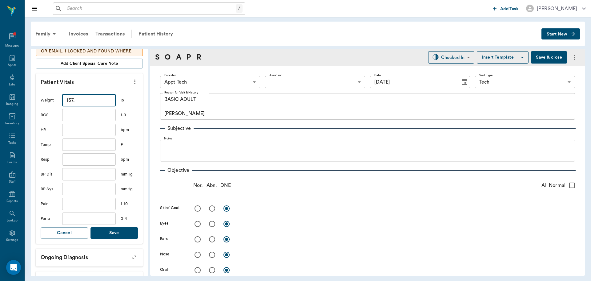
type input "137"
click at [119, 233] on button "Save" at bounding box center [114, 232] width 47 height 11
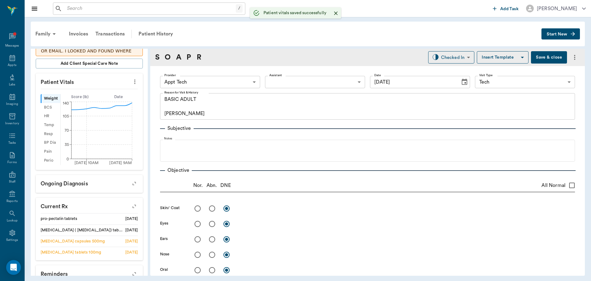
click at [237, 79] on body "/ ​ Add Task Dr. Bert Ellsworth Nectar Messages Appts Labs Imaging Inventory Ta…" at bounding box center [295, 140] width 591 height 281
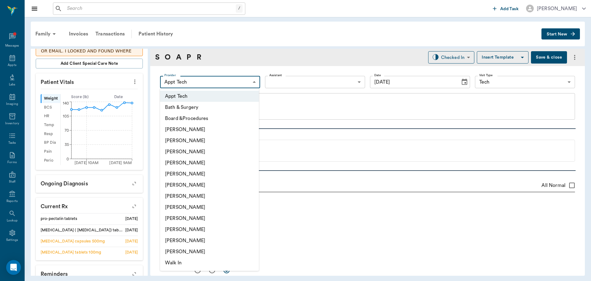
click at [190, 140] on li "[PERSON_NAME]" at bounding box center [209, 140] width 99 height 11
type input "642ef10e332a41444de2bad1"
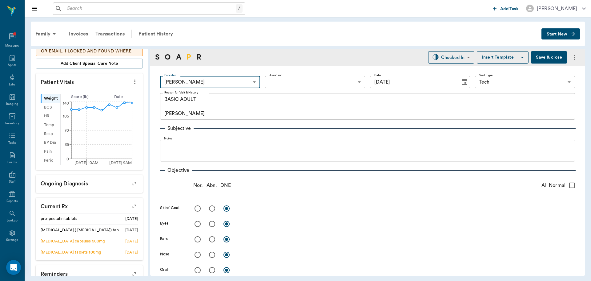
click at [190, 58] on link "P" at bounding box center [189, 57] width 5 height 11
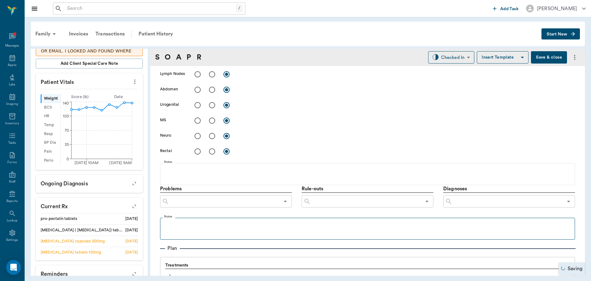
scroll to position [374, 0]
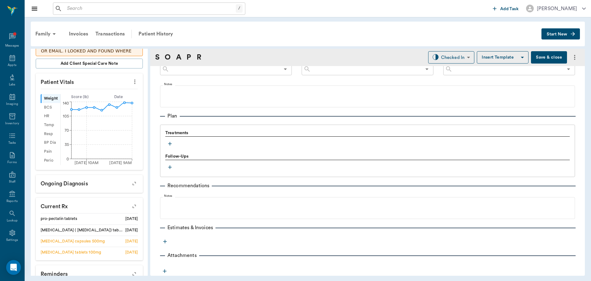
click at [172, 145] on icon "button" at bounding box center [170, 143] width 6 height 6
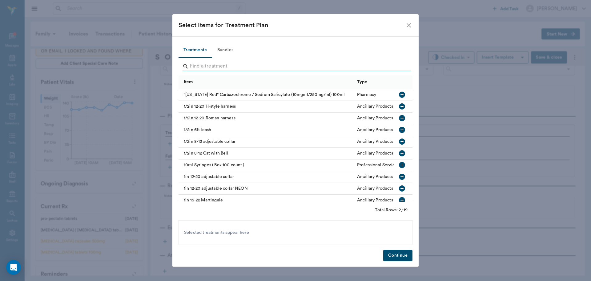
click at [216, 67] on input "Search" at bounding box center [296, 66] width 212 height 10
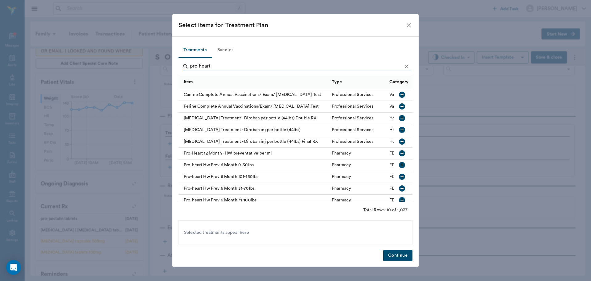
type input "pro heart"
click at [399, 176] on icon "button" at bounding box center [402, 176] width 6 height 6
click at [399, 254] on button "Continue" at bounding box center [397, 254] width 29 height 11
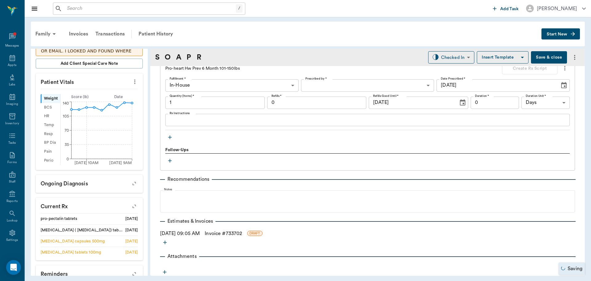
scroll to position [455, 0]
click at [174, 136] on button "button" at bounding box center [169, 136] width 9 height 9
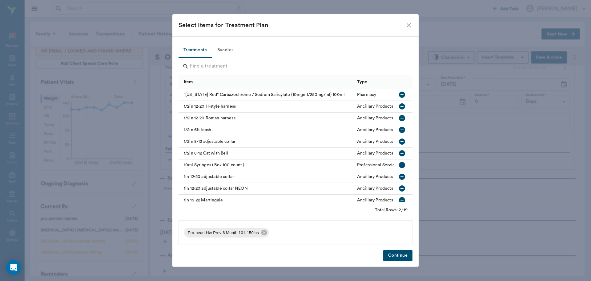
click at [225, 46] on button "Bundles" at bounding box center [226, 50] width 28 height 15
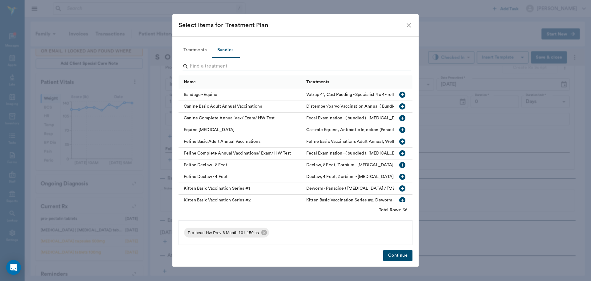
click at [197, 68] on input "Search" at bounding box center [296, 66] width 212 height 10
click at [399, 104] on icon "button" at bounding box center [402, 106] width 6 height 6
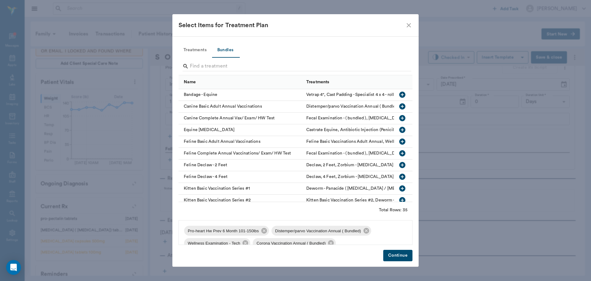
click at [392, 255] on button "Continue" at bounding box center [397, 254] width 29 height 11
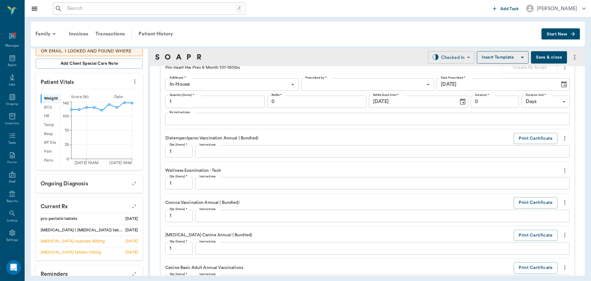
click at [447, 60] on body "/ ​ Add Task Dr. Bert Ellsworth Nectar Messages Appts Labs Imaging Inventory Ta…" at bounding box center [295, 140] width 591 height 281
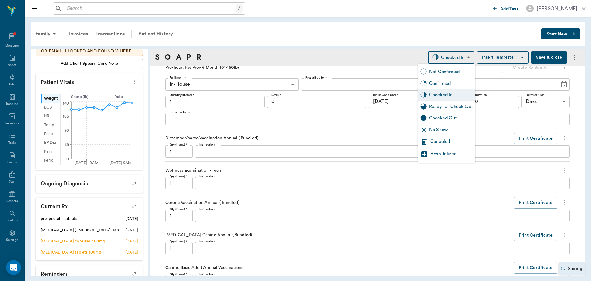
click at [428, 111] on div "Ready for Check Out" at bounding box center [446, 107] width 57 height 12
type input "READY_TO_CHECKOUT"
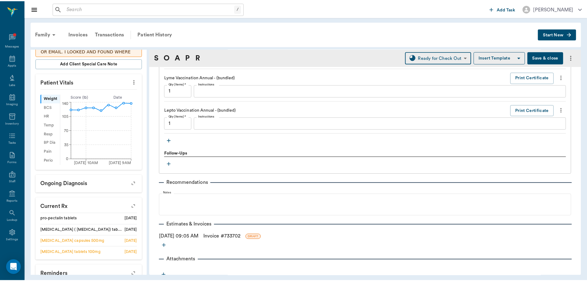
scroll to position [745, 0]
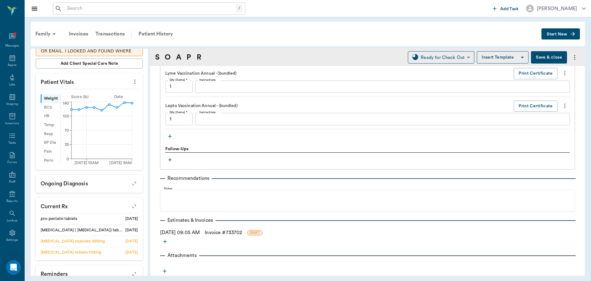
click at [242, 229] on link "Invoice # 733702" at bounding box center [223, 232] width 37 height 7
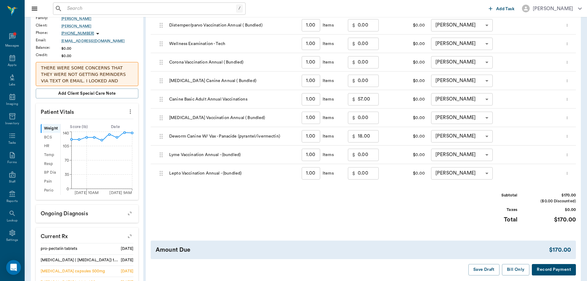
scroll to position [154, 0]
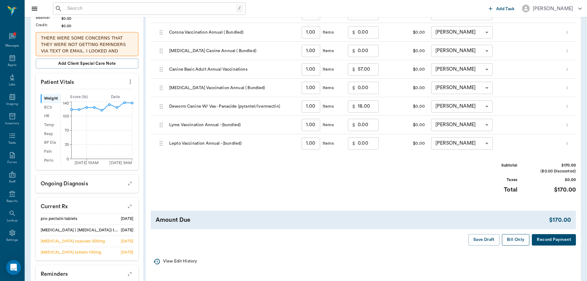
click at [513, 240] on button "Bill Only" at bounding box center [516, 239] width 28 height 11
click at [11, 61] on icon at bounding box center [13, 58] width 6 height 6
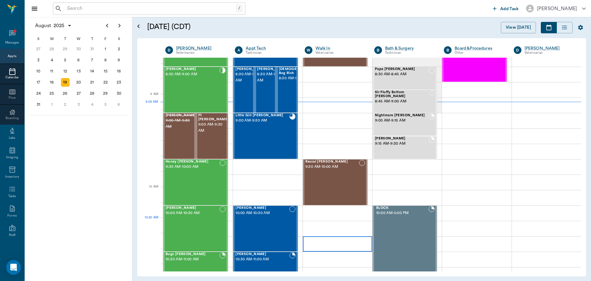
scroll to position [1, 0]
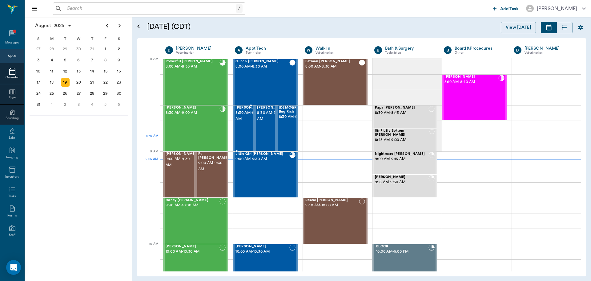
click at [243, 141] on div "Buster Kightlinger 8:30 AM - 9:00 AM" at bounding box center [251, 128] width 31 height 45
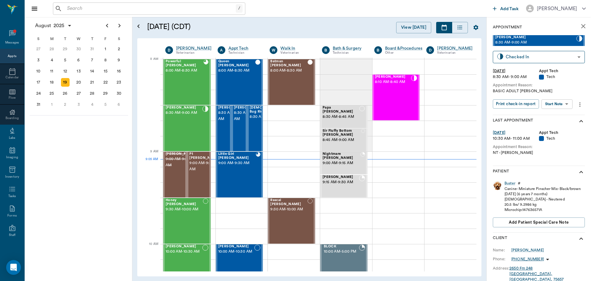
click at [550, 99] on body "/ ​ Add Task Dr. Bert Ellsworth Nectar Messages Appts Calendar Flow Boarding La…" at bounding box center [295, 140] width 591 height 281
click at [552, 116] on button "Start SOAP" at bounding box center [550, 116] width 21 height 7
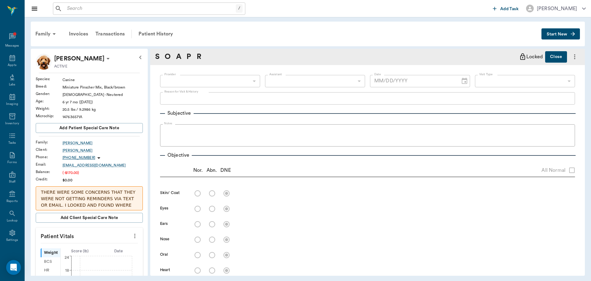
type input "63ec2f075fda476ae8351a4c"
type input "65d2be4f46e3a538d89b8c1a"
type textarea "BASIC ADULT CARYN"
type input "[DATE]"
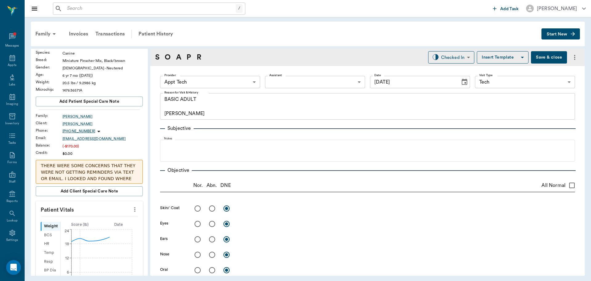
scroll to position [62, 0]
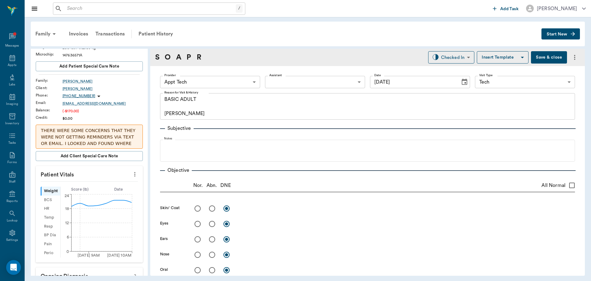
click at [133, 173] on icon "more" at bounding box center [135, 173] width 7 height 7
click at [92, 185] on span "Enter Vitals" at bounding box center [105, 184] width 52 height 6
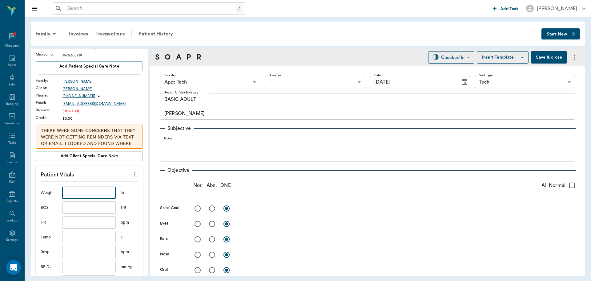
click at [90, 197] on input "text" at bounding box center [89, 192] width 54 height 12
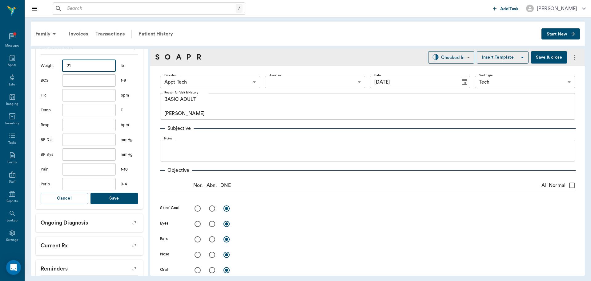
scroll to position [216, 0]
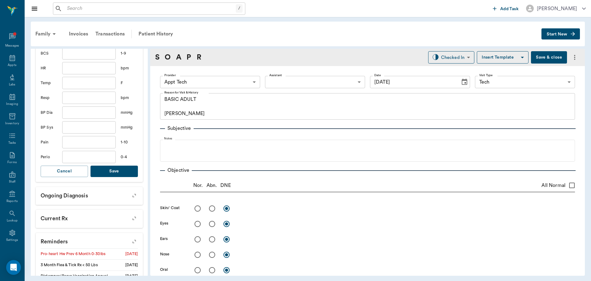
type input "21"
click at [115, 176] on button "Save" at bounding box center [114, 170] width 47 height 11
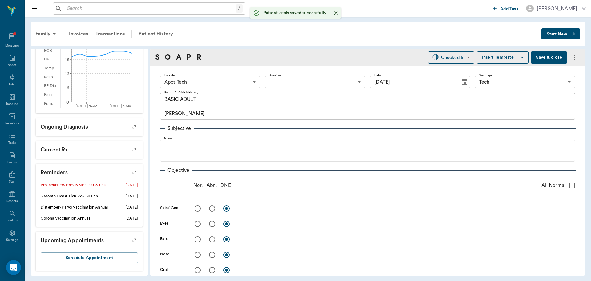
scroll to position [211, 0]
click at [208, 83] on body "/ ​ Add Task Dr. Bert Ellsworth Nectar Messages Appts Labs Imaging Inventory Ta…" at bounding box center [295, 140] width 591 height 281
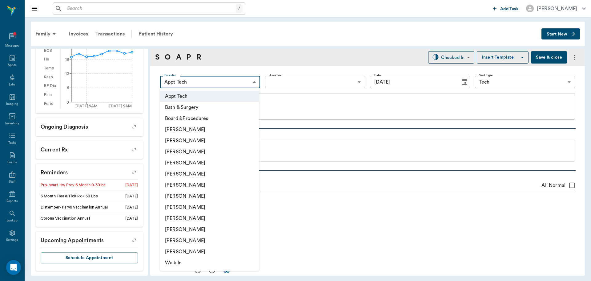
click at [191, 139] on li "[PERSON_NAME]" at bounding box center [209, 140] width 99 height 11
type input "642ef10e332a41444de2bad1"
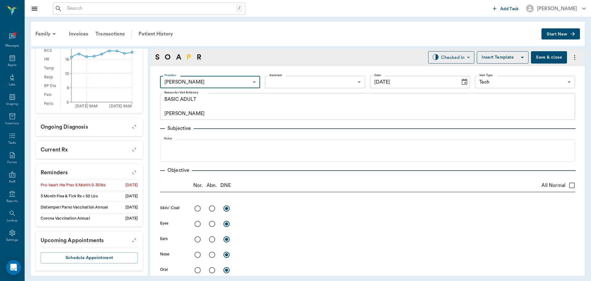
click at [191, 55] on link "P" at bounding box center [189, 57] width 5 height 11
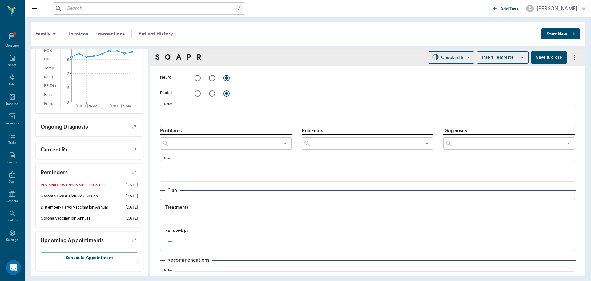
scroll to position [374, 0]
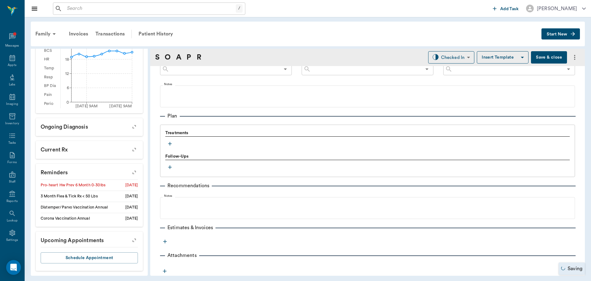
click at [170, 143] on icon "button" at bounding box center [170, 143] width 6 height 6
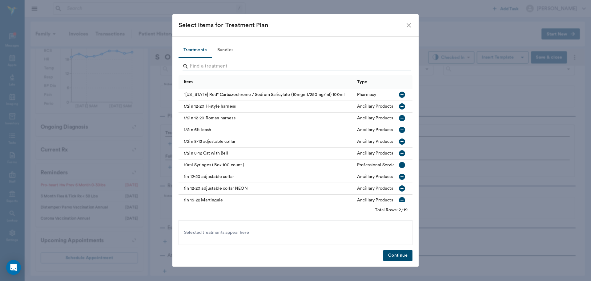
click at [205, 65] on input "Search" at bounding box center [296, 66] width 212 height 10
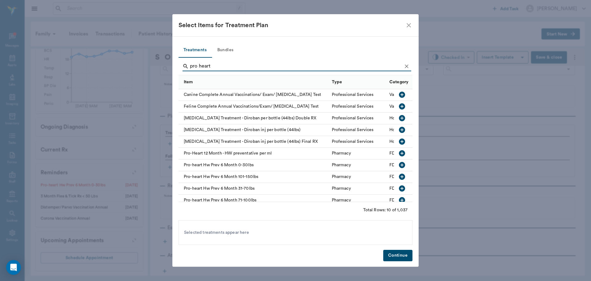
type input "pro heart"
click at [399, 163] on icon "button" at bounding box center [402, 164] width 7 height 7
click at [398, 251] on button "Continue" at bounding box center [397, 254] width 29 height 11
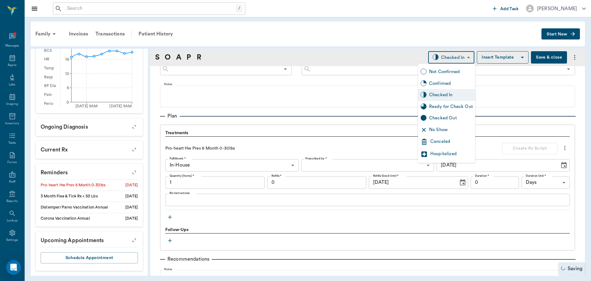
click at [439, 56] on body "/ ​ Add Task Dr. Bert Ellsworth Nectar Messages Appts Labs Imaging Inventory Ta…" at bounding box center [295, 140] width 591 height 281
click at [442, 105] on div "Ready for Check Out" at bounding box center [451, 106] width 44 height 7
type input "READY_TO_CHECKOUT"
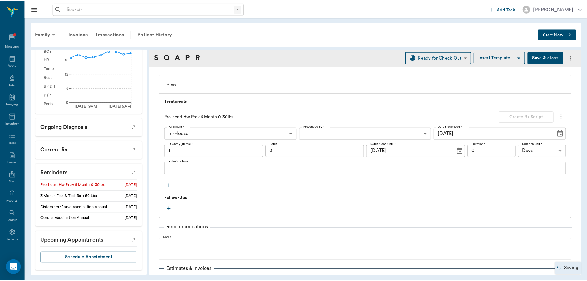
scroll to position [455, 0]
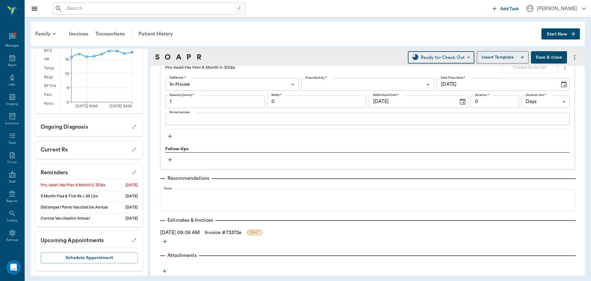
click at [242, 230] on link "Invoice # 73372e" at bounding box center [223, 232] width 37 height 7
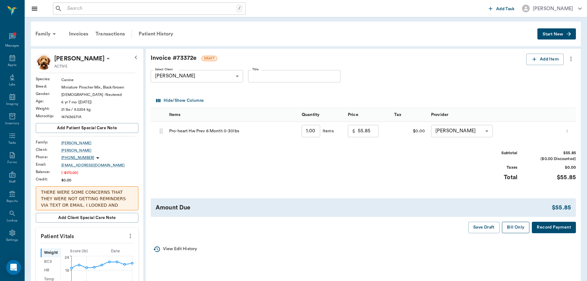
click at [517, 228] on button "Bill Only" at bounding box center [516, 226] width 28 height 11
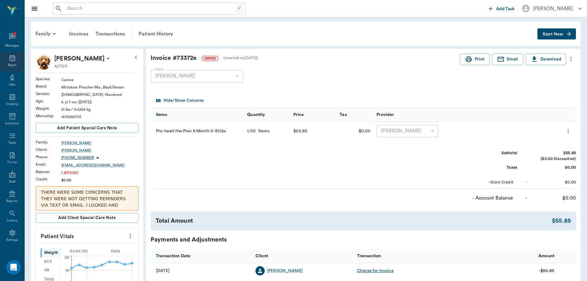
click at [16, 64] on div "Appts" at bounding box center [12, 61] width 24 height 19
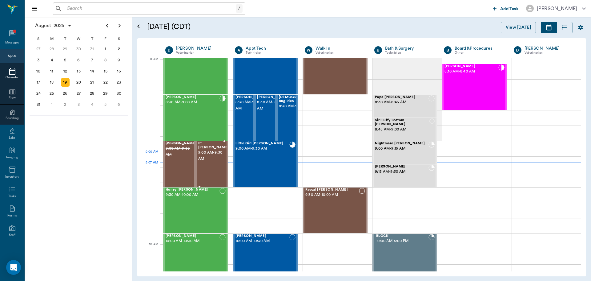
scroll to position [1, 0]
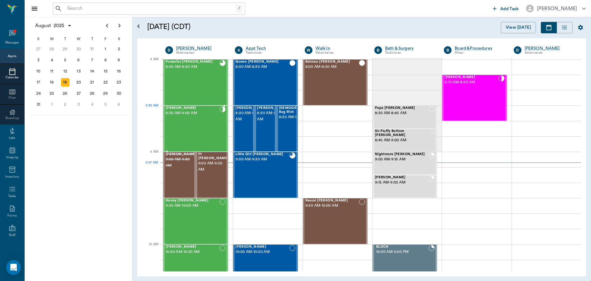
click at [191, 120] on div "Bailey Kightlinger 8:30 AM - 9:00 AM" at bounding box center [193, 128] width 54 height 45
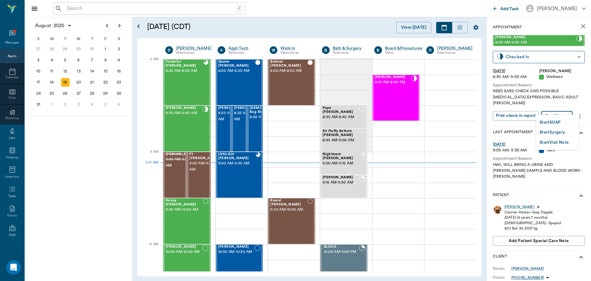
click at [565, 113] on body "/ ​ Add Task Dr. Bert Ellsworth Nectar Messages Appts Calendar Flow Boarding La…" at bounding box center [295, 140] width 591 height 281
click at [565, 120] on li "Start SOAP" at bounding box center [557, 122] width 43 height 10
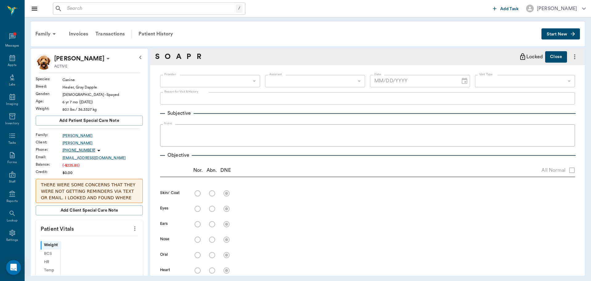
type input "63ec2f075fda476ae8351a4d"
type input "65d2be4f46e3a538d89b8c14"
type textarea "NEED EARS CHECK AND POSSIBLE ANAL GLAND EXPRESSON, BASIC ADULT CARYN"
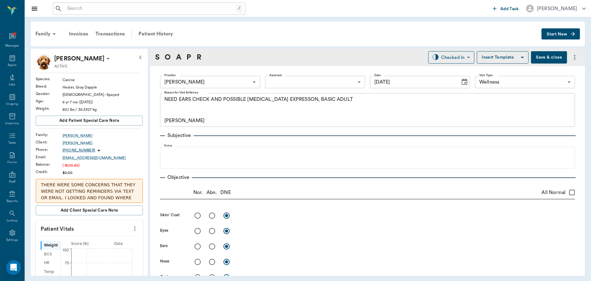
type input "[DATE]"
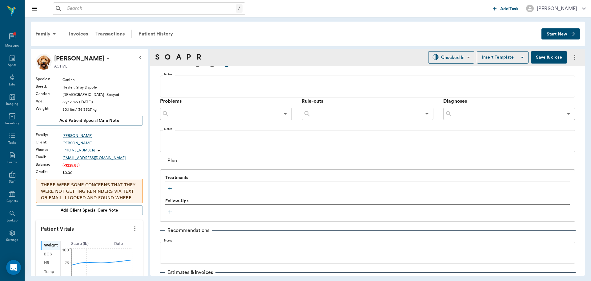
scroll to position [381, 0]
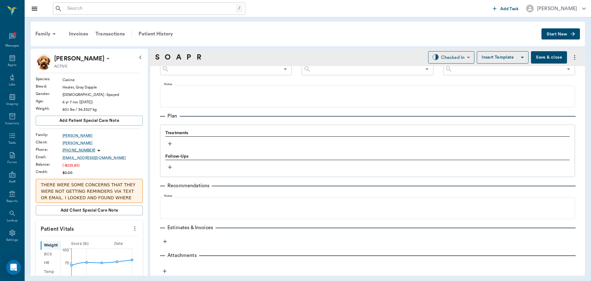
click at [168, 143] on icon "button" at bounding box center [170, 143] width 6 height 6
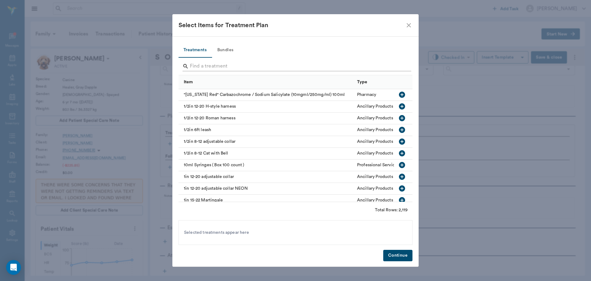
click at [285, 63] on input "Search" at bounding box center [296, 66] width 212 height 10
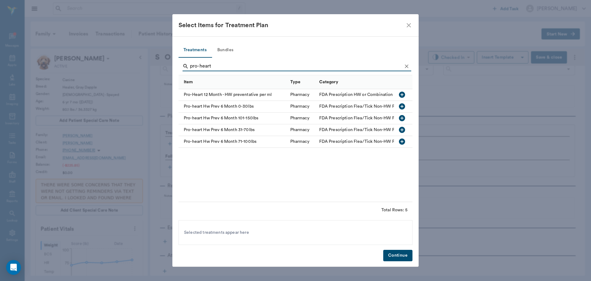
type input "pro-heart"
click at [403, 143] on icon "button" at bounding box center [402, 141] width 6 height 6
click at [221, 51] on button "Bundles" at bounding box center [226, 50] width 28 height 15
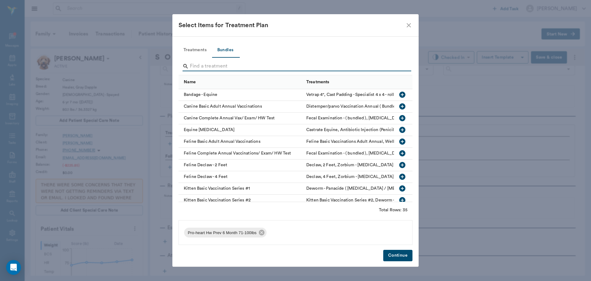
click at [229, 65] on input "Search" at bounding box center [296, 66] width 212 height 10
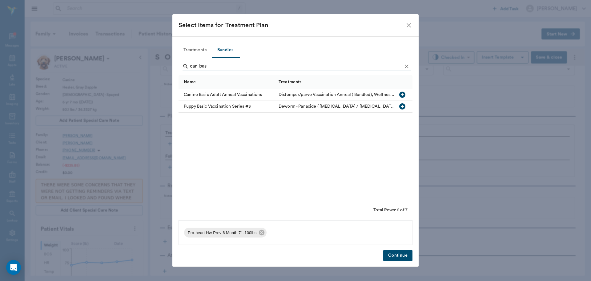
type input "can bas"
click at [403, 96] on icon "button" at bounding box center [402, 94] width 6 height 6
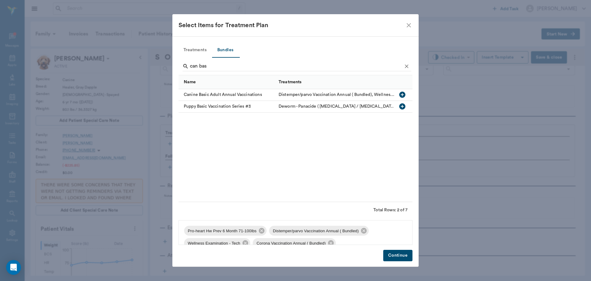
click at [399, 257] on button "Continue" at bounding box center [397, 254] width 29 height 11
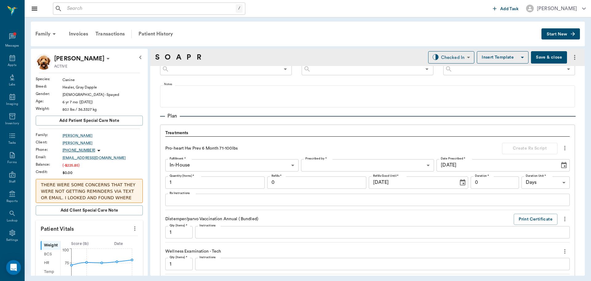
click at [552, 56] on button "Save & close" at bounding box center [549, 57] width 36 height 12
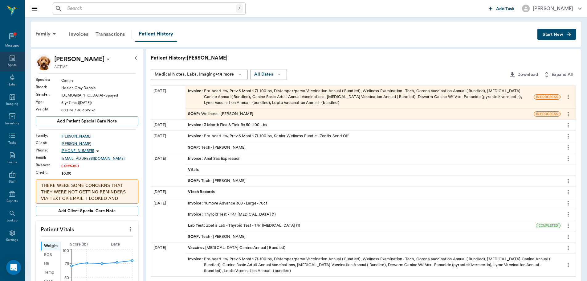
click at [10, 59] on icon at bounding box center [12, 57] width 7 height 7
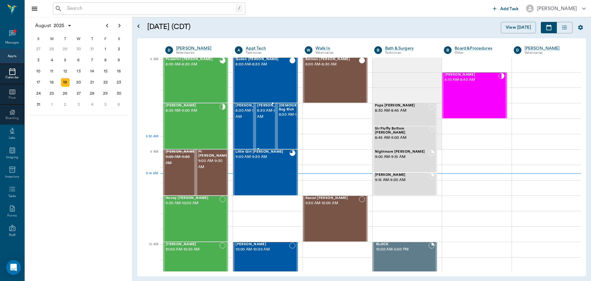
scroll to position [1, 0]
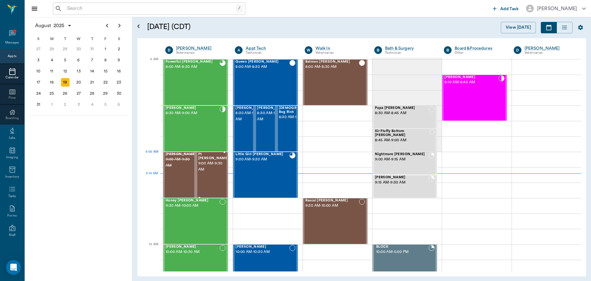
drag, startPoint x: 205, startPoint y: 164, endPoint x: 213, endPoint y: 165, distance: 8.3
click at [205, 164] on span "9:00 AM - 9:30 AM" at bounding box center [213, 166] width 31 height 12
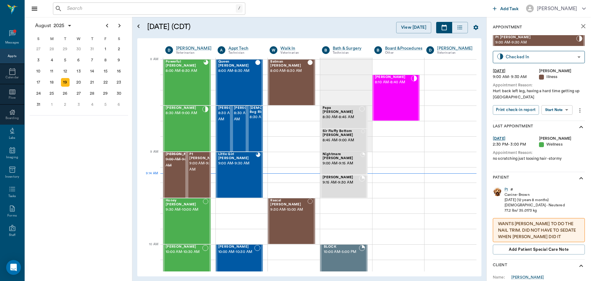
click at [552, 112] on body "/ ​ Add Task Dr. Bert Ellsworth Nectar Messages Appts Calendar Flow Boarding La…" at bounding box center [295, 140] width 591 height 281
click at [552, 125] on button "Start SOAP" at bounding box center [550, 122] width 21 height 7
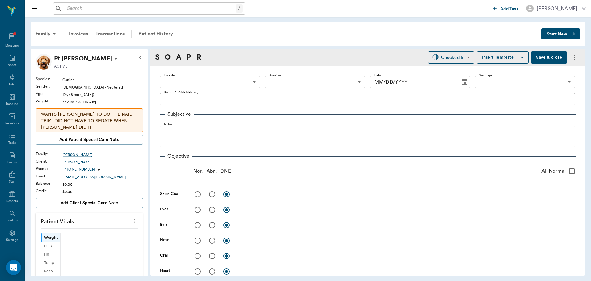
type input "63ec2f075fda476ae8351a4d"
type input "65d2be4f46e3a538d89b8c15"
type textarea "Hurt back left leg, having a hard time getting up Caryn"
type input "[DATE]"
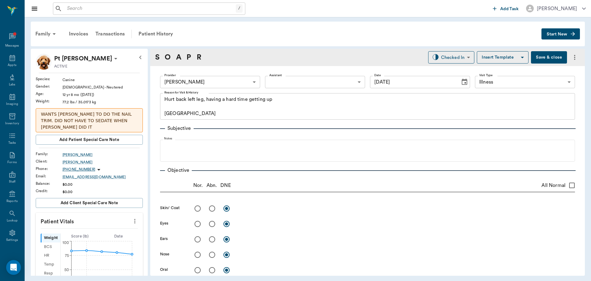
click at [132, 217] on icon "more" at bounding box center [135, 220] width 7 height 7
click at [114, 226] on span "Enter Vitals" at bounding box center [105, 226] width 52 height 6
click at [102, 233] on input "text" at bounding box center [89, 239] width 54 height 12
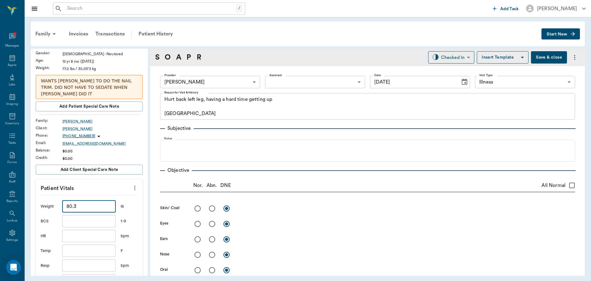
scroll to position [123, 0]
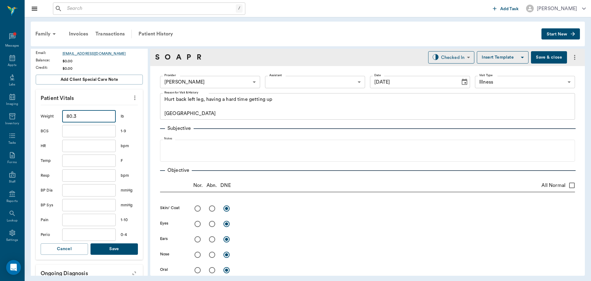
type input "80.3"
click at [122, 247] on button "Save" at bounding box center [114, 248] width 47 height 11
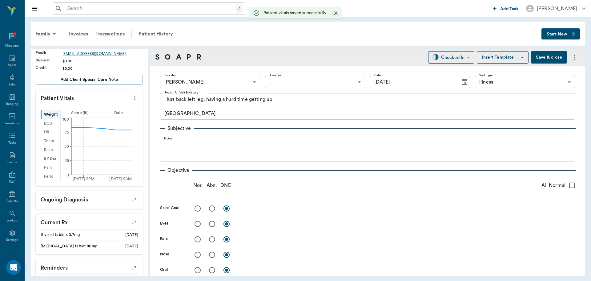
click at [220, 85] on body "/ ​ Add Task [PERSON_NAME] Nectar Messages Appts Labs Imaging Inventory Tasks F…" at bounding box center [295, 140] width 591 height 281
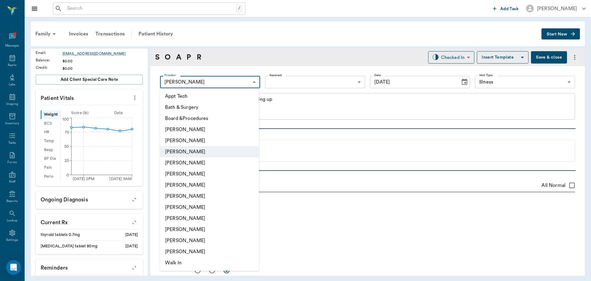
click at [350, 160] on div at bounding box center [295, 140] width 591 height 281
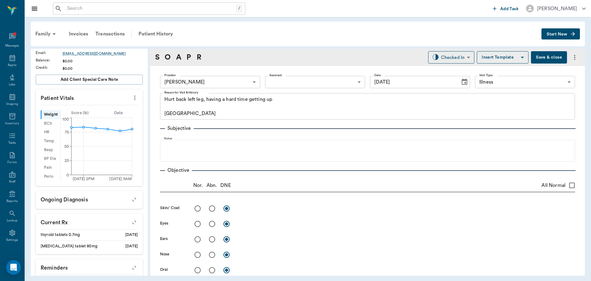
click at [307, 82] on body "/ ​ Add Task [PERSON_NAME] Nectar Messages Appts Labs Imaging Inventory Tasks F…" at bounding box center [295, 140] width 591 height 281
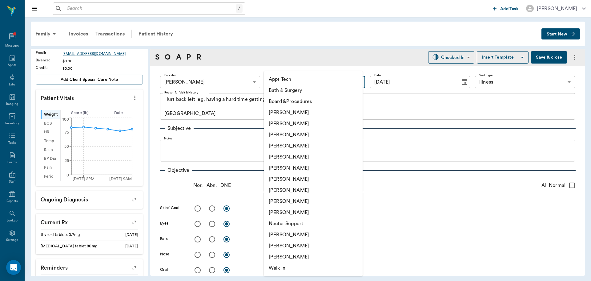
click at [295, 171] on li "[PERSON_NAME]" at bounding box center [313, 167] width 99 height 11
type input "682b670d8bdc6f7f8feef3db"
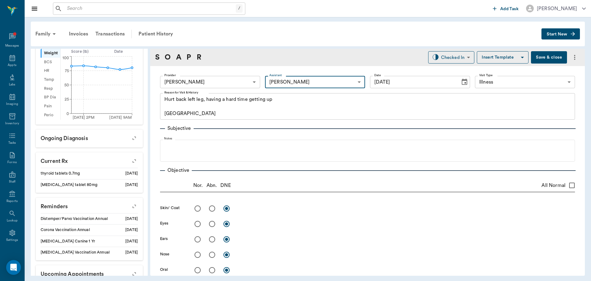
scroll to position [185, 0]
click at [131, 65] on circle at bounding box center [132, 67] width 5 height 5
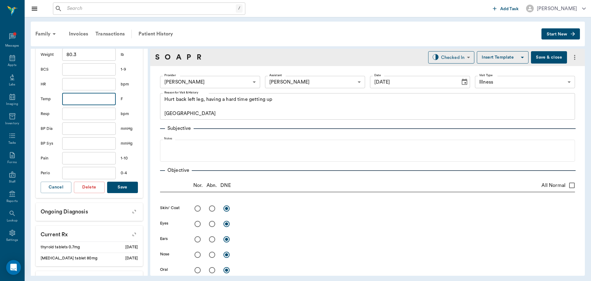
click at [82, 93] on input "text" at bounding box center [89, 99] width 54 height 12
type input "100.1"
click at [127, 183] on button "Save" at bounding box center [122, 186] width 31 height 11
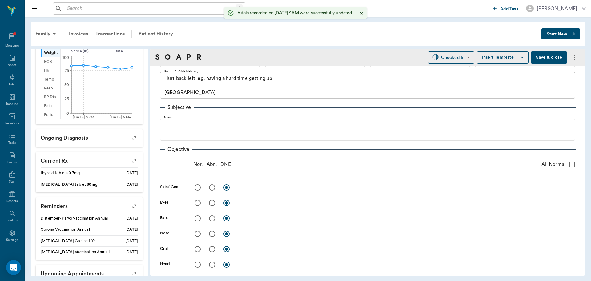
scroll to position [31, 0]
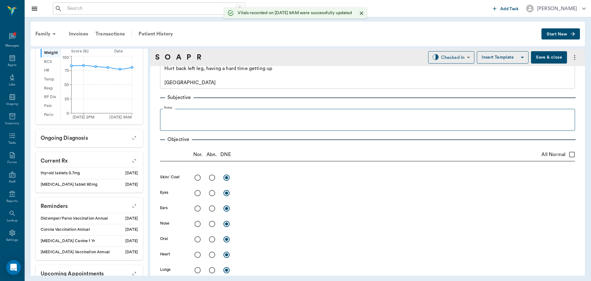
click at [262, 130] on fieldset "Notes" at bounding box center [367, 118] width 415 height 25
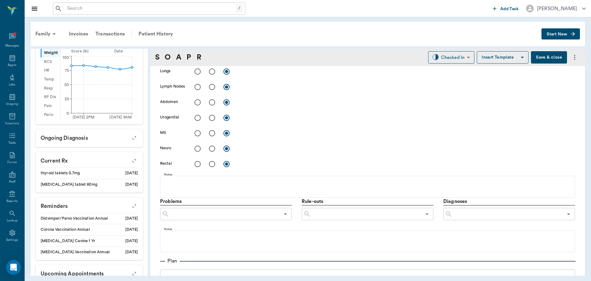
scroll to position [44, 0]
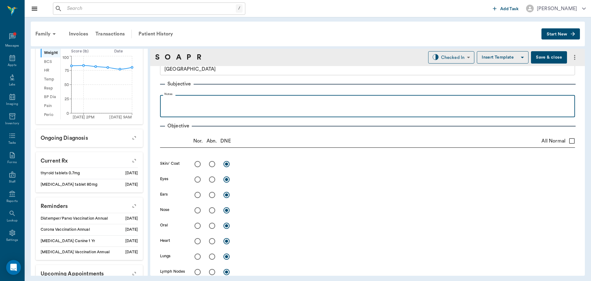
click at [244, 104] on p at bounding box center [367, 101] width 409 height 7
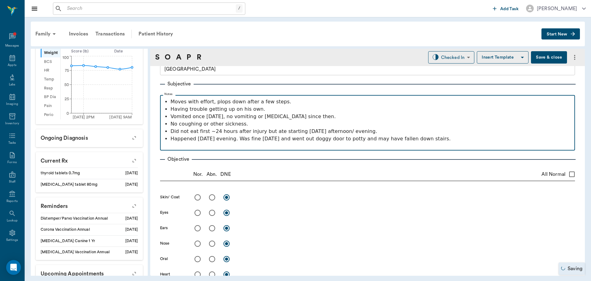
click at [203, 140] on p "Happened sunday evening. Was fine saturday and went out doggy door to potty and…" at bounding box center [372, 138] width 402 height 7
click at [260, 141] on p "Happened Sunday evening. Was fine saturday and went out doggy door to potty and…" at bounding box center [372, 138] width 402 height 7
click at [261, 139] on p "Happened Sunday evening. Was fine saturday and went out doggy door to potty and…" at bounding box center [372, 138] width 402 height 7
click at [451, 142] on p "Happened Sunday evening. Was fine Saturday and went out doggy door to potty and…" at bounding box center [372, 138] width 402 height 7
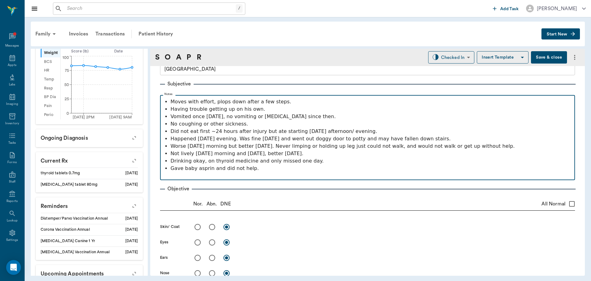
click at [201, 170] on p "Gave baby asprin and did not help." at bounding box center [372, 167] width 402 height 7
click at [270, 174] on p at bounding box center [367, 175] width 409 height 7
click at [267, 170] on p "Gave baby aspirin and did not help." at bounding box center [372, 167] width 402 height 7
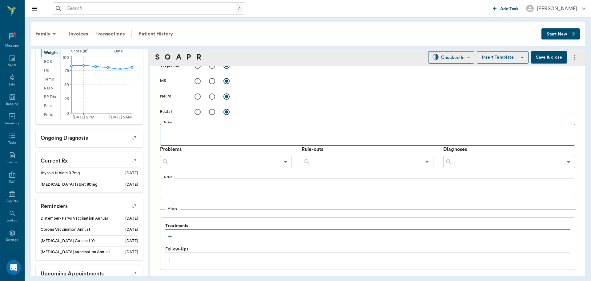
scroll to position [437, 0]
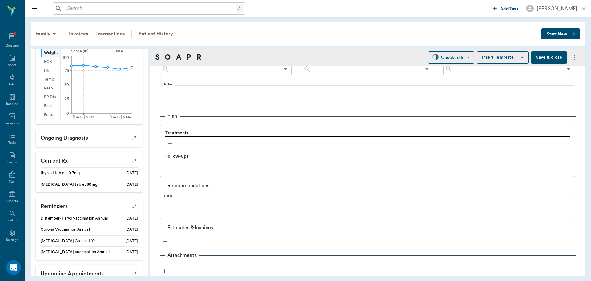
click at [172, 142] on icon "button" at bounding box center [170, 143] width 6 height 6
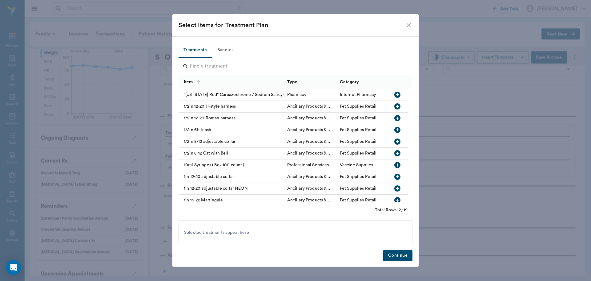
scroll to position [436, 0]
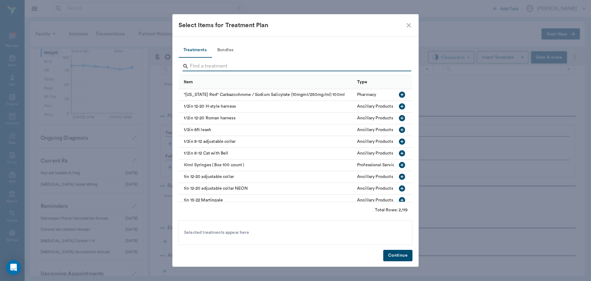
click at [206, 64] on input "Search" at bounding box center [296, 66] width 212 height 10
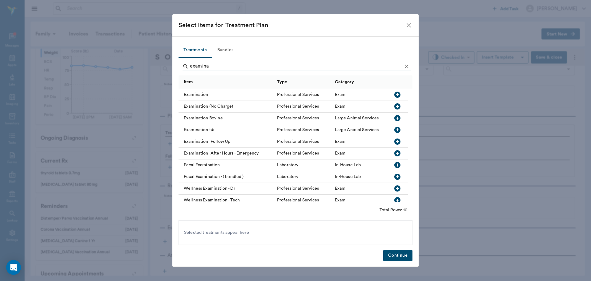
type input "examina"
click at [396, 95] on icon "button" at bounding box center [398, 94] width 6 height 6
click at [399, 258] on button "Continue" at bounding box center [397, 254] width 29 height 11
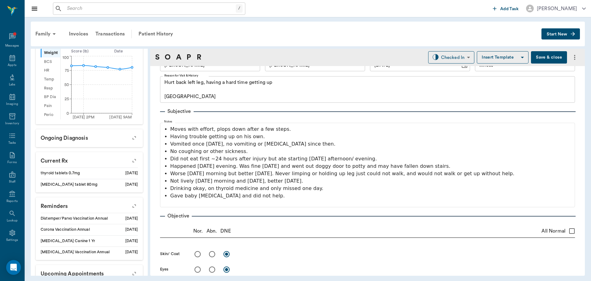
scroll to position [5, 0]
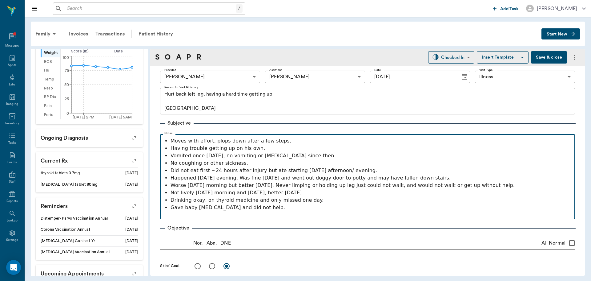
click at [260, 217] on p at bounding box center [367, 214] width 409 height 7
click at [197, 140] on p "Moves with effort, plops down after a few steps." at bounding box center [372, 140] width 402 height 7
click at [267, 209] on p "Gave baby aspirin and did not help." at bounding box center [372, 207] width 402 height 7
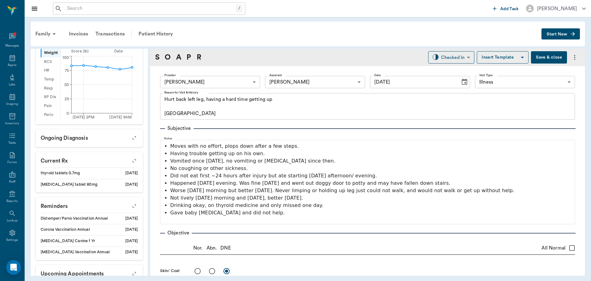
click at [302, 129] on div "Subjective" at bounding box center [367, 127] width 415 height 7
click at [533, 60] on button "Save & close" at bounding box center [549, 57] width 36 height 12
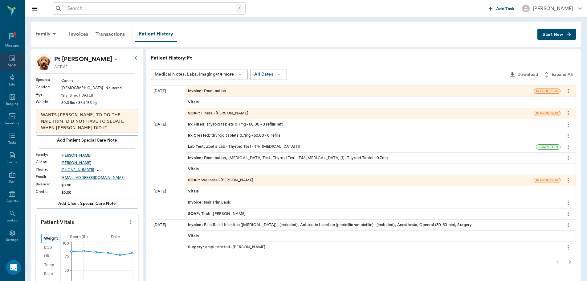
click at [12, 67] on div "Appts" at bounding box center [12, 65] width 9 height 5
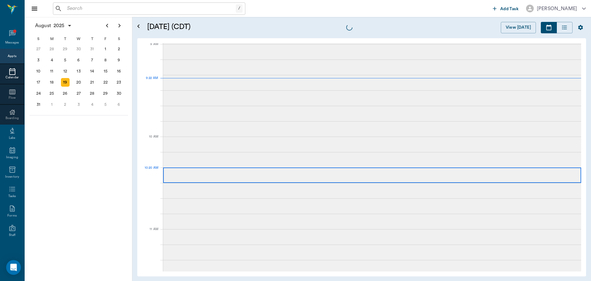
scroll to position [94, 0]
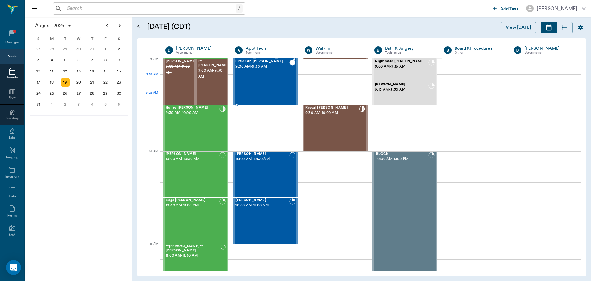
click at [247, 88] on div "Little Girl Acevedo 9:00 AM - 9:30 AM" at bounding box center [263, 81] width 54 height 45
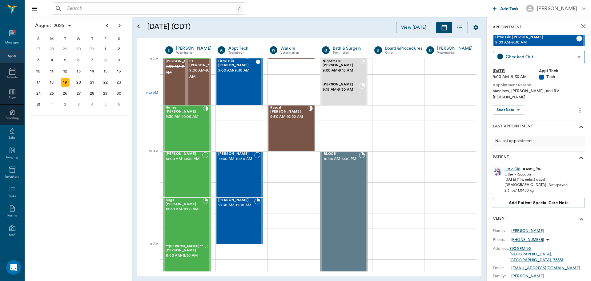
click at [514, 166] on div "Little Girl" at bounding box center [513, 168] width 16 height 5
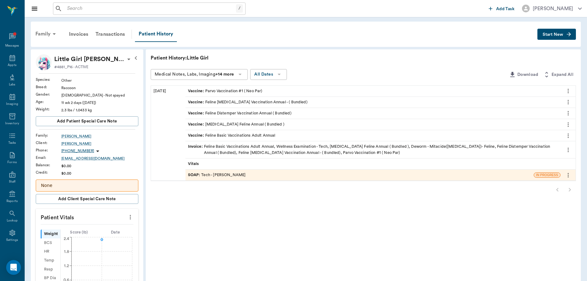
click at [44, 34] on div "Family" at bounding box center [47, 33] width 30 height 15
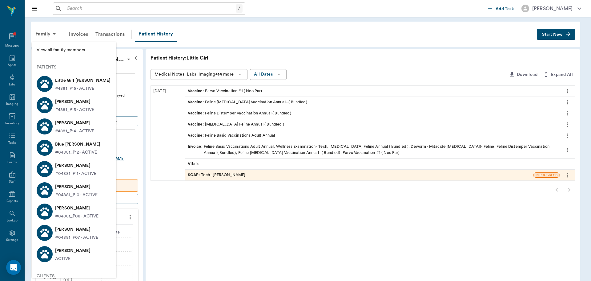
click at [58, 107] on p "#4881_P15 - ACTIVE" at bounding box center [74, 110] width 39 height 6
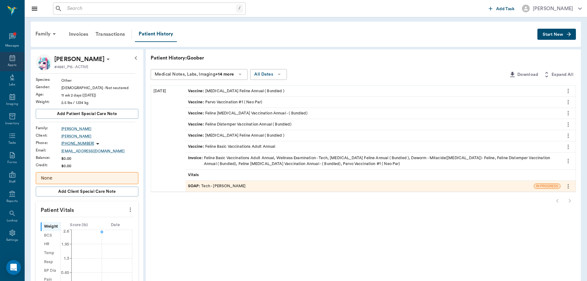
click at [10, 63] on div "Appts" at bounding box center [12, 65] width 9 height 5
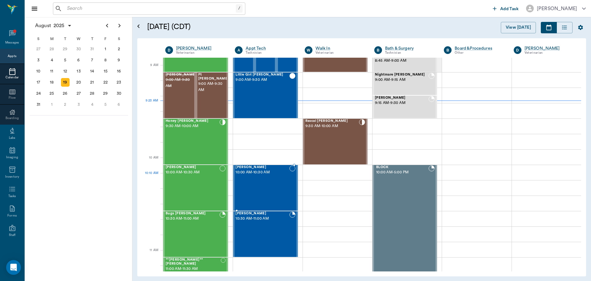
scroll to position [92, 0]
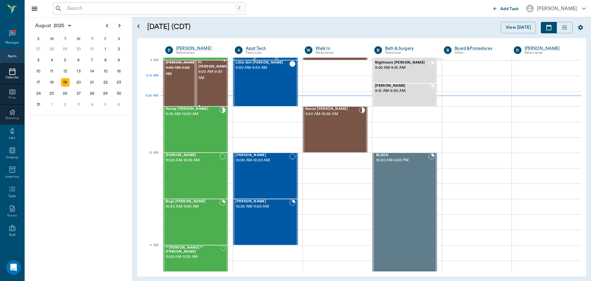
click at [206, 87] on div "Pt Valentin 9:00 AM - 9:30 AM" at bounding box center [213, 83] width 31 height 45
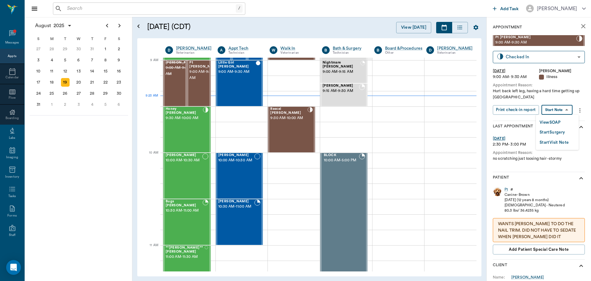
click at [556, 108] on body "/ ​ Add Task Dr. Bert Ellsworth Nectar Messages Appts Calendar Flow Boarding La…" at bounding box center [295, 140] width 591 height 281
click at [553, 123] on button "View SOAP" at bounding box center [550, 122] width 21 height 7
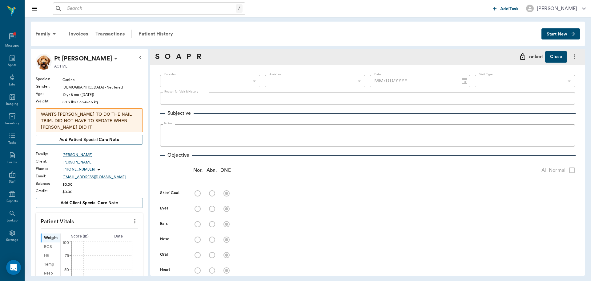
type input "63ec2f075fda476ae8351a4d"
type input "682b670d8bdc6f7f8feef3db"
type input "65d2be4f46e3a538d89b8c15"
type textarea "Hurt back left leg, having a hard time getting up Caryn"
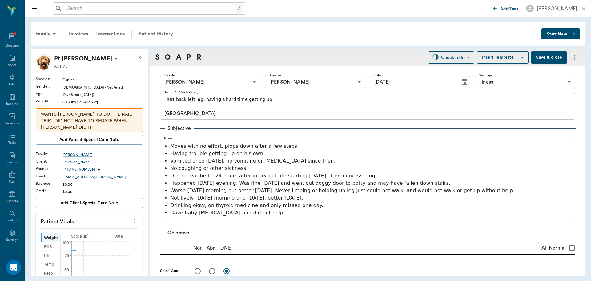
type input "[DATE]"
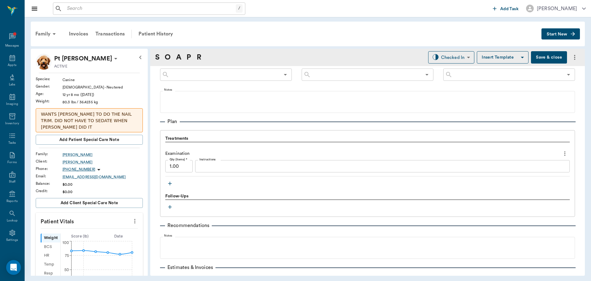
scroll to position [431, 0]
click at [173, 184] on button "button" at bounding box center [169, 182] width 9 height 9
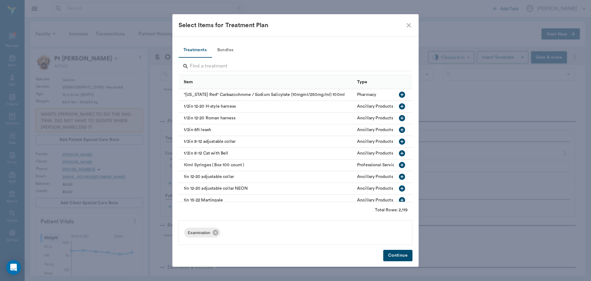
click at [232, 61] on div at bounding box center [297, 67] width 229 height 16
click at [233, 63] on input "Search" at bounding box center [296, 66] width 212 height 10
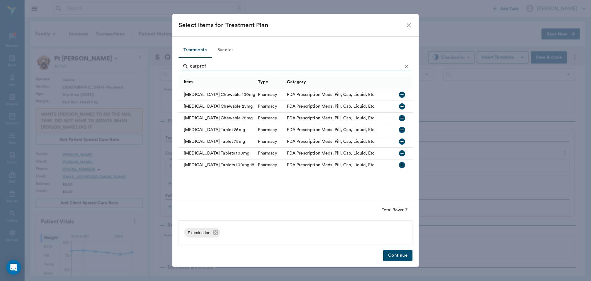
type input "carprof"
drag, startPoint x: 402, startPoint y: 93, endPoint x: 402, endPoint y: 88, distance: 4.6
click at [402, 93] on icon "button" at bounding box center [402, 94] width 6 height 6
click at [406, 66] on icon "Clear" at bounding box center [407, 66] width 6 height 6
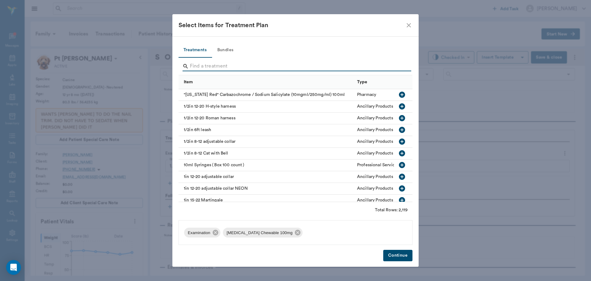
click at [397, 66] on input "Search" at bounding box center [296, 66] width 212 height 10
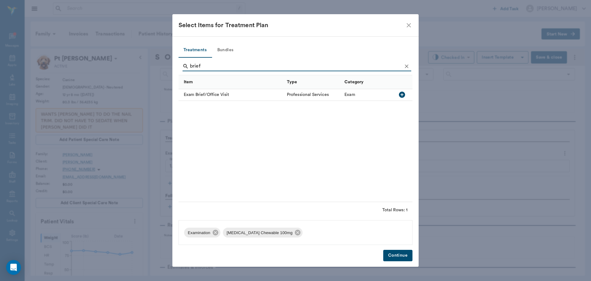
type input "brief"
click at [402, 93] on icon "button" at bounding box center [402, 94] width 6 height 6
click at [406, 69] on icon "Clear" at bounding box center [407, 66] width 6 height 6
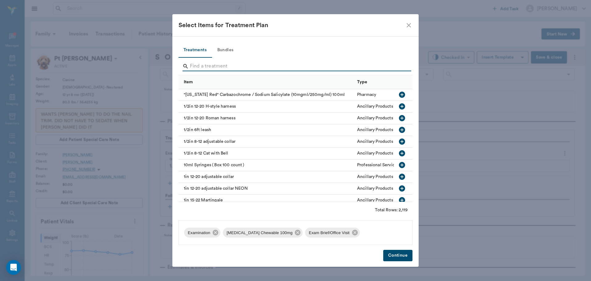
click at [400, 68] on input "Search" at bounding box center [296, 66] width 212 height 10
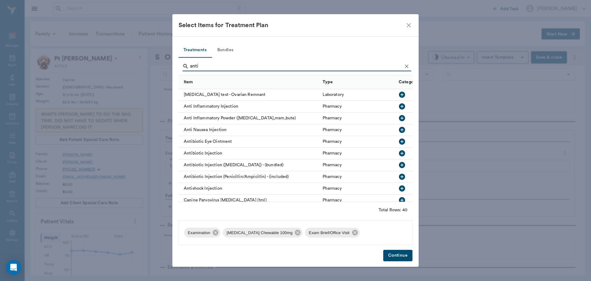
type input "anti"
click at [397, 102] on button "button" at bounding box center [402, 106] width 10 height 10
click at [215, 230] on icon at bounding box center [215, 230] width 7 height 7
click at [407, 65] on icon "Clear" at bounding box center [407, 66] width 4 height 4
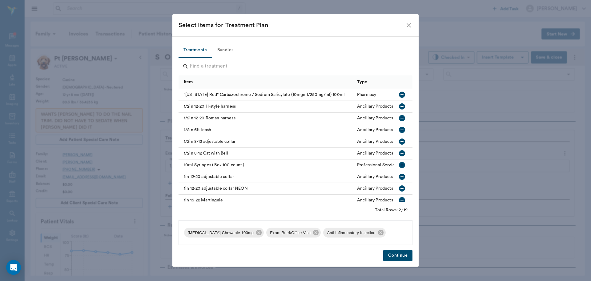
click at [390, 70] on input "Search" at bounding box center [296, 66] width 212 height 10
click at [323, 66] on input "Search" at bounding box center [296, 66] width 212 height 10
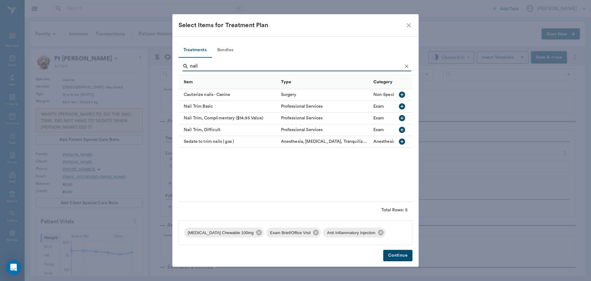
type input "nail"
click at [403, 105] on icon "button" at bounding box center [402, 106] width 6 height 6
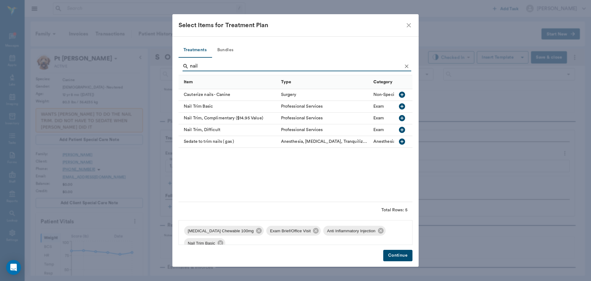
click at [403, 253] on button "Continue" at bounding box center [397, 254] width 29 height 11
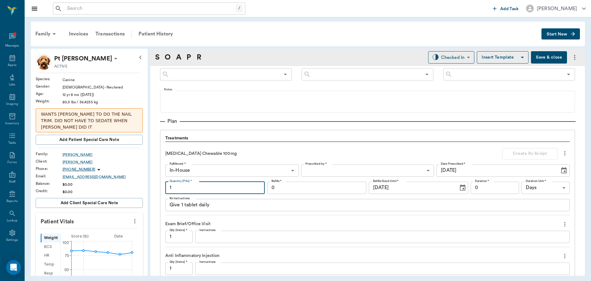
click at [221, 188] on input "1" at bounding box center [214, 187] width 99 height 12
type input "45"
click at [292, 184] on input "0" at bounding box center [316, 187] width 99 height 12
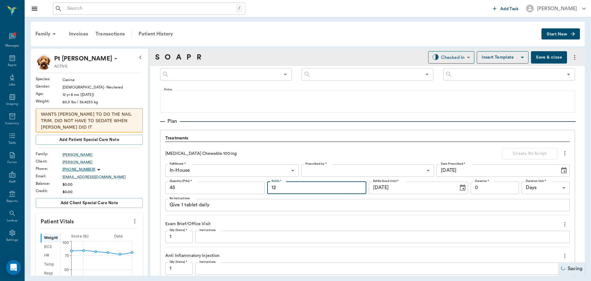
type input "12"
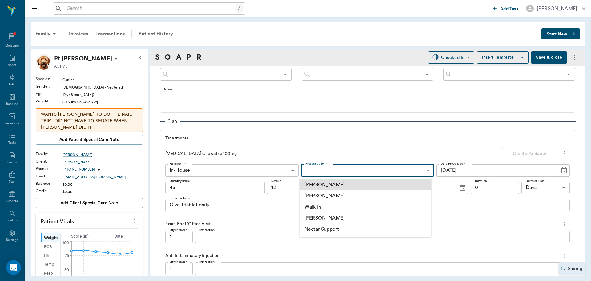
click at [310, 167] on body "/ ​ Add Task Dr. Bert Ellsworth Nectar Messages Appts Labs Imaging Inventory Ta…" at bounding box center [295, 140] width 591 height 281
click at [326, 195] on li "[PERSON_NAME]" at bounding box center [366, 195] width 132 height 11
type input "63ec2f075fda476ae8351a4d"
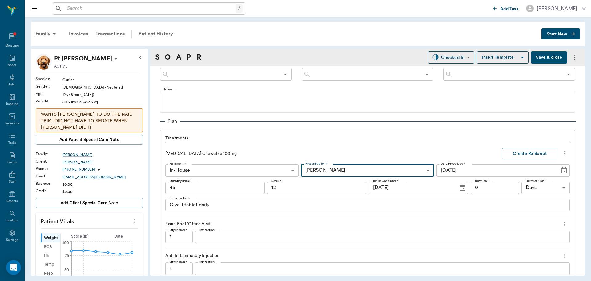
click at [371, 206] on textarea "Give 1 tablet daily" at bounding box center [368, 204] width 396 height 7
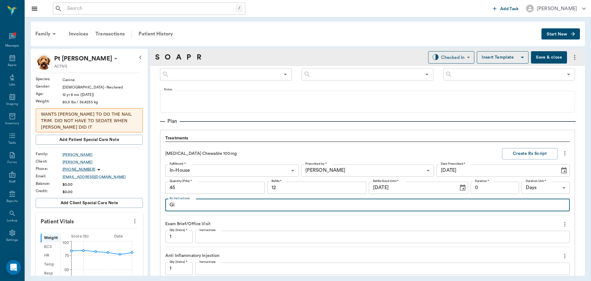
type textarea "G"
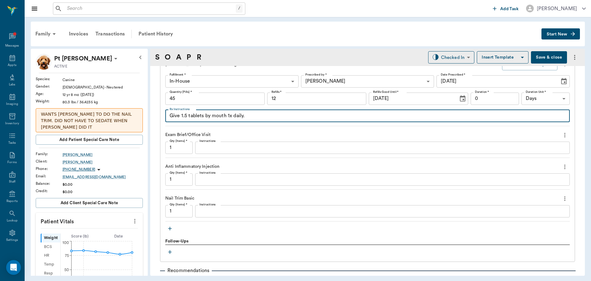
scroll to position [524, 0]
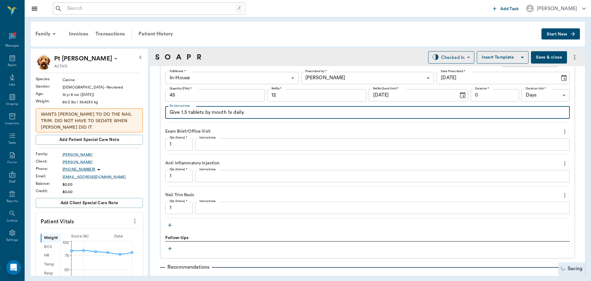
type textarea "Give 1.5 tablets by mouth 1x daily."
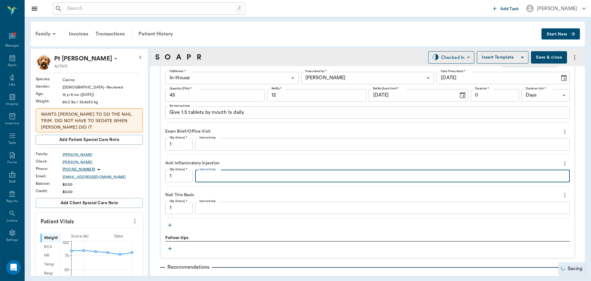
click at [253, 175] on textarea "Instructions" at bounding box center [383, 175] width 366 height 7
type textarea "Dexamethasone 8cc"
click at [188, 213] on input "1" at bounding box center [178, 207] width 27 height 12
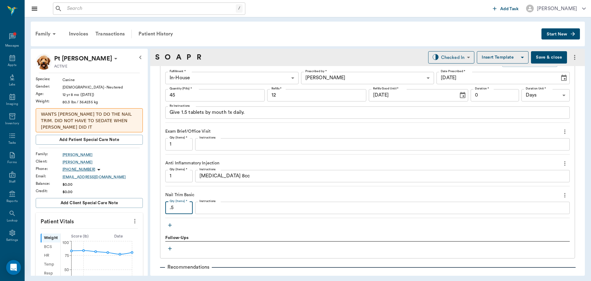
type input ".5"
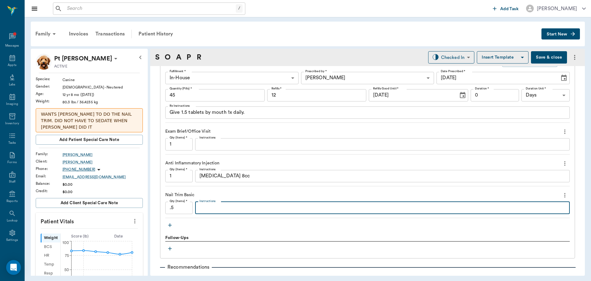
click at [205, 209] on textarea "Instructions" at bounding box center [383, 207] width 366 height 7
type textarea "Back feet only."
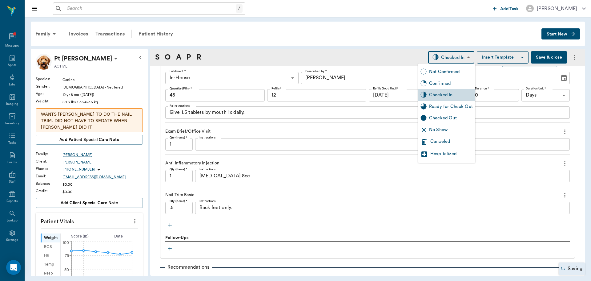
click at [447, 59] on body "/ ​ Add Task Dr. Bert Ellsworth Nectar Messages Appts Labs Imaging Inventory Ta…" at bounding box center [295, 140] width 591 height 281
click at [441, 101] on div "Ready for Check Out" at bounding box center [446, 107] width 57 height 12
type input "READY_TO_CHECKOUT"
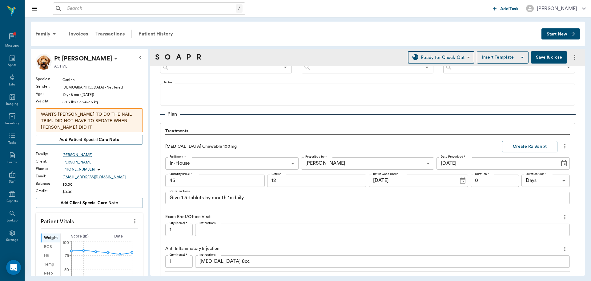
scroll to position [431, 0]
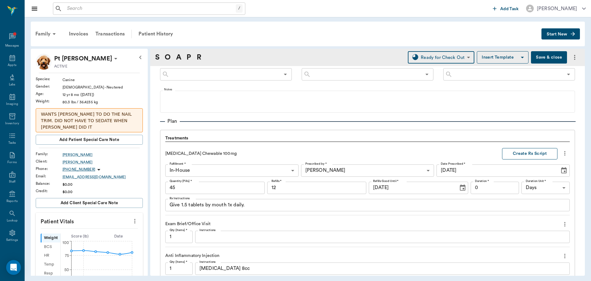
click at [506, 156] on button "Create Rx Script" at bounding box center [529, 153] width 55 height 11
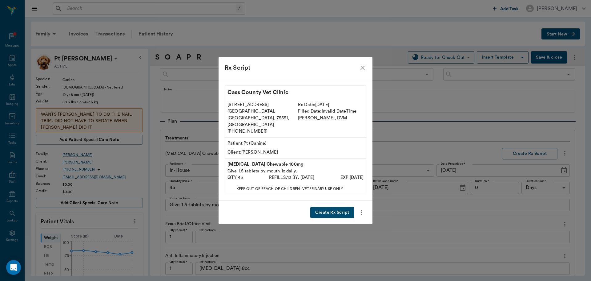
click at [343, 209] on button "Create Rx Script" at bounding box center [332, 212] width 44 height 11
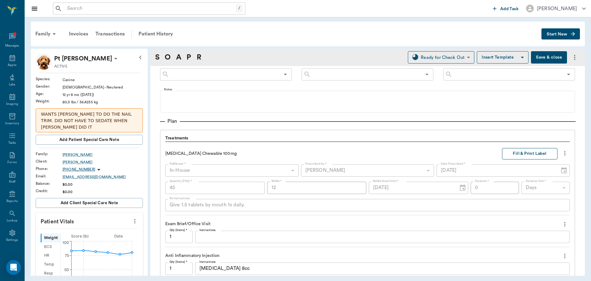
click at [537, 156] on button "Fill & Print Label" at bounding box center [529, 153] width 55 height 11
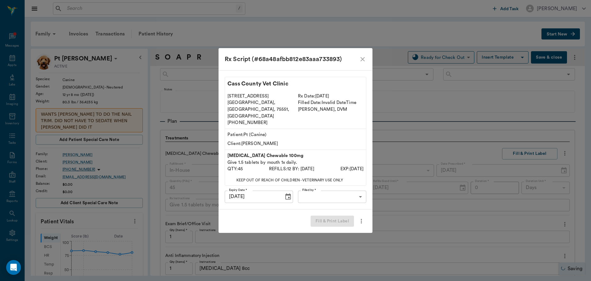
click at [312, 190] on body "/ ​ Add Task Dr. Bert Ellsworth Nectar Messages Appts Labs Imaging Inventory Ta…" at bounding box center [295, 140] width 591 height 281
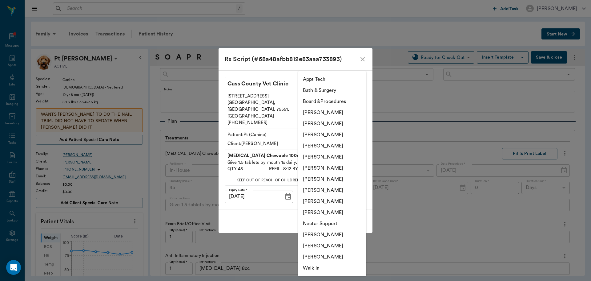
click at [318, 168] on li "[PERSON_NAME]" at bounding box center [332, 167] width 68 height 11
type input "682b670d8bdc6f7f8feef3db"
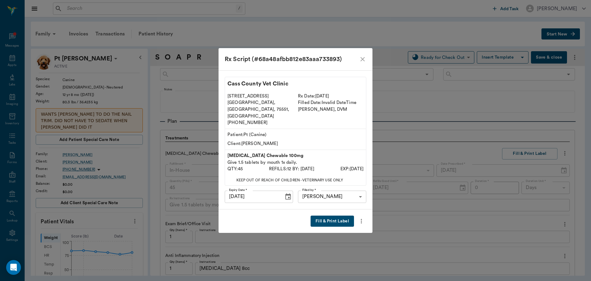
click at [335, 215] on button "Fill & Print Label" at bounding box center [332, 220] width 43 height 11
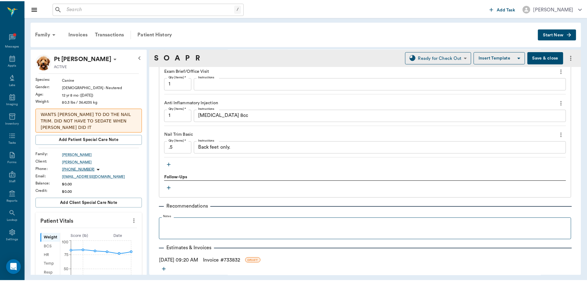
scroll to position [612, 0]
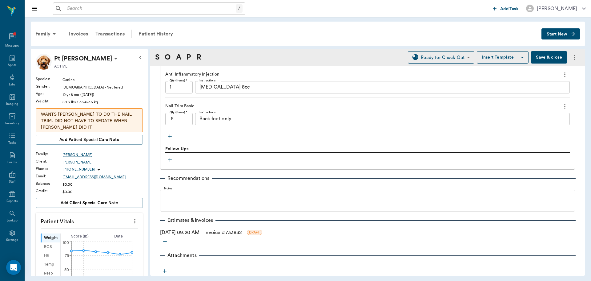
drag, startPoint x: 223, startPoint y: 230, endPoint x: 228, endPoint y: 230, distance: 4.6
click at [223, 230] on link "Invoice # 733832" at bounding box center [223, 232] width 37 height 7
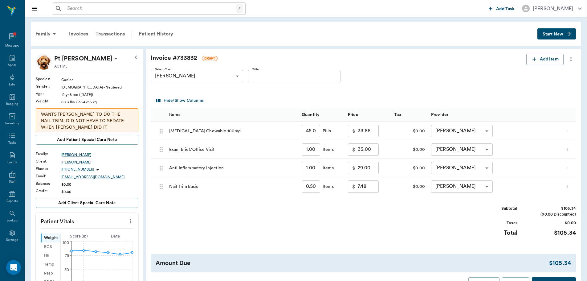
scroll to position [62, 0]
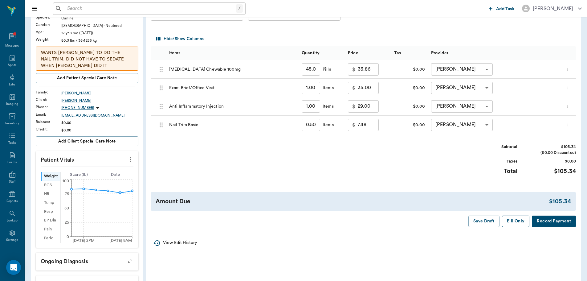
click at [514, 223] on button "Bill Only" at bounding box center [516, 220] width 28 height 11
type input "25.09"
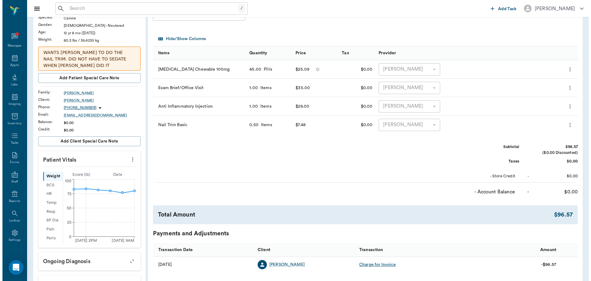
scroll to position [0, 0]
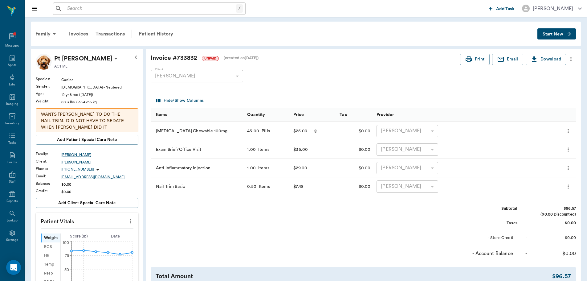
click at [568, 58] on icon "more" at bounding box center [570, 58] width 7 height 7
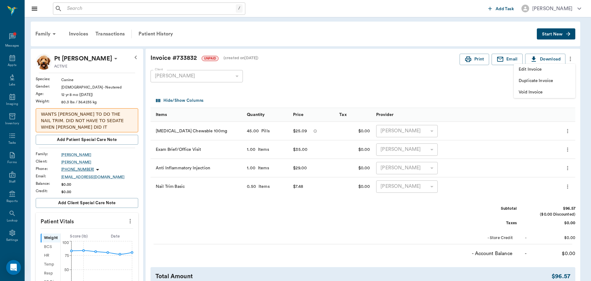
click at [556, 84] on span "Duplicate Invoice" at bounding box center [545, 81] width 52 height 6
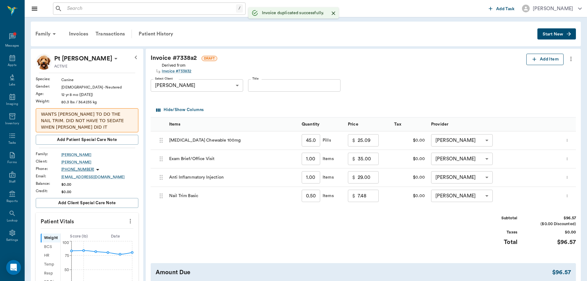
click at [543, 57] on button "Add Item" at bounding box center [544, 59] width 37 height 11
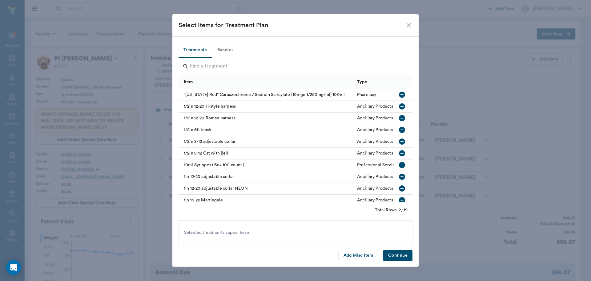
click at [412, 24] on icon "close" at bounding box center [408, 25] width 7 height 7
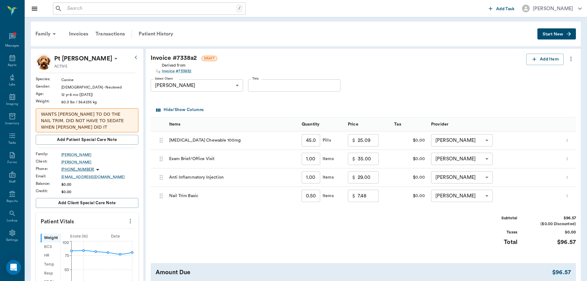
click at [569, 141] on icon "more" at bounding box center [567, 139] width 4 height 7
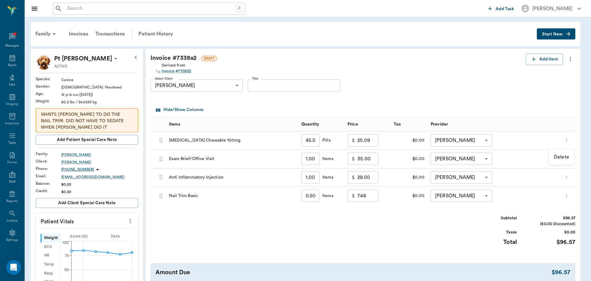
click at [559, 156] on p "Delete" at bounding box center [561, 156] width 15 height 7
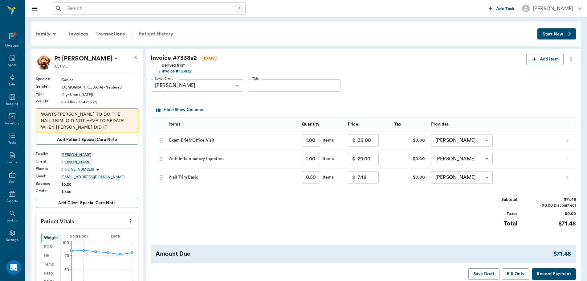
click at [153, 29] on div "Patient History" at bounding box center [156, 33] width 42 height 15
click at [480, 273] on button "Save Draft" at bounding box center [483, 273] width 31 height 11
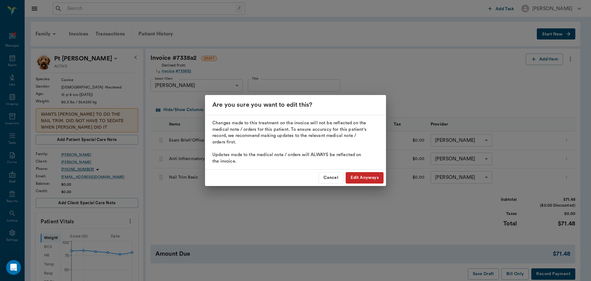
click at [364, 176] on button "Edit Anyways" at bounding box center [365, 177] width 38 height 11
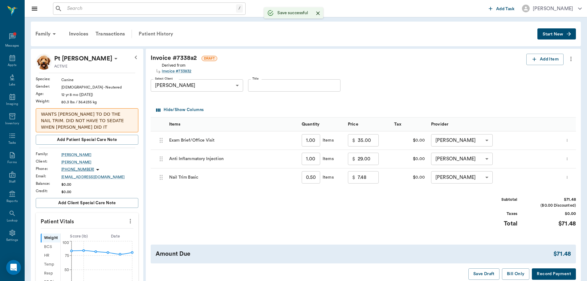
click at [153, 29] on div "Patient History" at bounding box center [156, 33] width 42 height 15
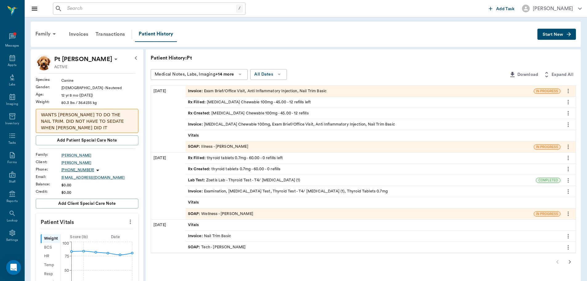
click at [257, 124] on div "Invoice : Carprofen Chewable 100mg, Exam Brief/Office Visit, Anti Inflammatory …" at bounding box center [291, 124] width 207 height 6
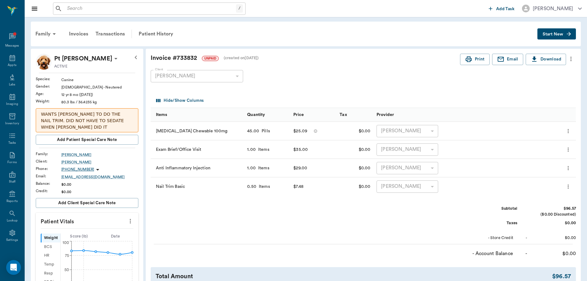
click at [571, 58] on icon "more" at bounding box center [570, 58] width 7 height 7
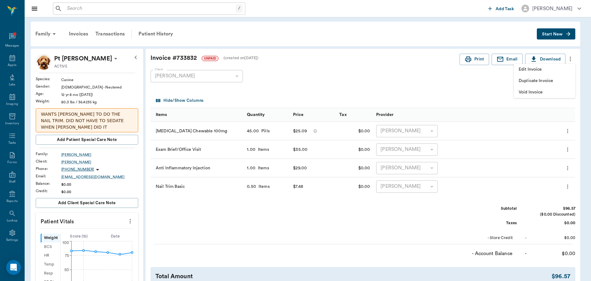
click at [565, 89] on span "Void Invoice" at bounding box center [545, 92] width 52 height 6
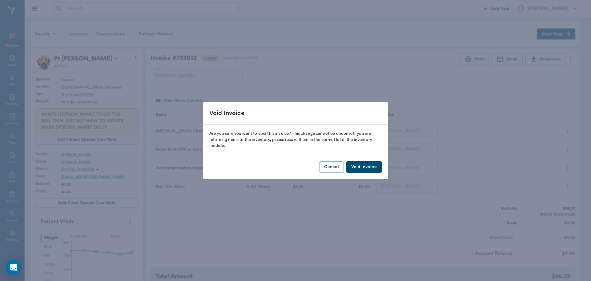
click at [372, 165] on button "Void Invoice" at bounding box center [364, 166] width 35 height 11
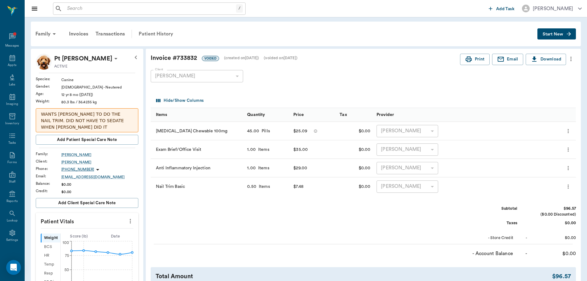
click at [157, 34] on div "Patient History" at bounding box center [156, 33] width 42 height 15
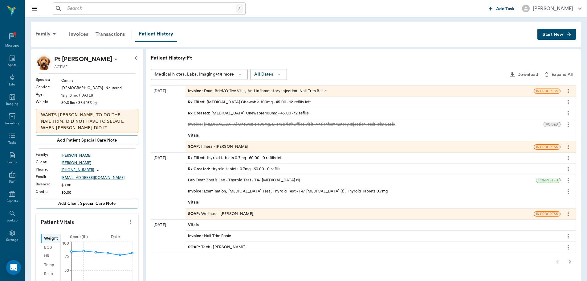
click at [232, 146] on div "SOAP : Illness - [PERSON_NAME]" at bounding box center [218, 147] width 60 height 6
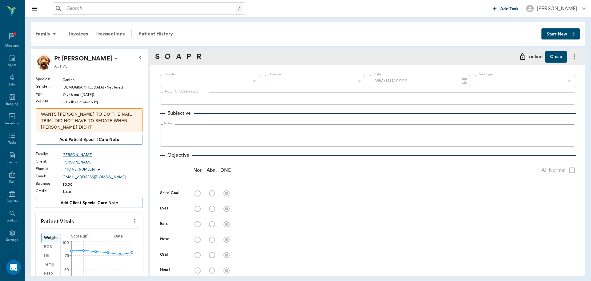
type input "63ec2f075fda476ae8351a4d"
type input "682b670d8bdc6f7f8feef3db"
type input "65d2be4f46e3a538d89b8c15"
type textarea "Hurt back left leg, having a hard time getting up Caryn"
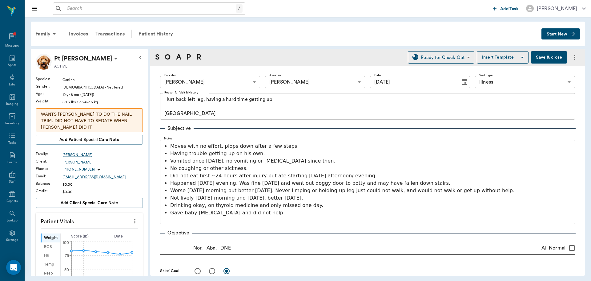
type input "[DATE]"
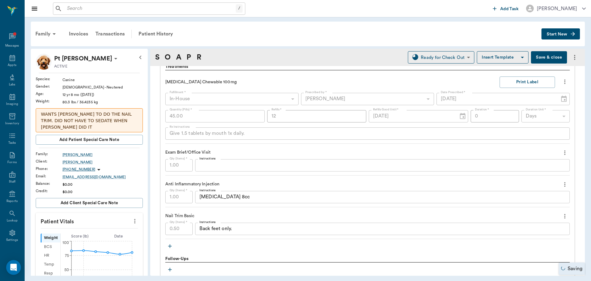
scroll to position [493, 0]
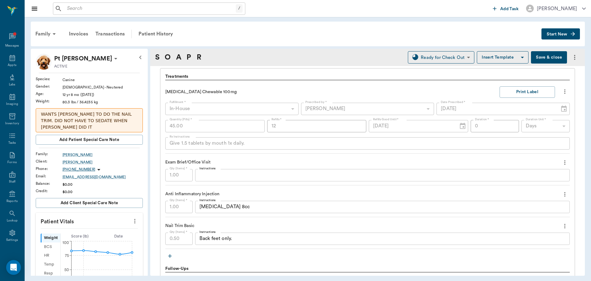
click at [164, 148] on div "Treatments Carprofen Chewable 100mg Print Label Fulfillment * In-House In-House…" at bounding box center [367, 178] width 415 height 221
click at [562, 92] on icon "more" at bounding box center [565, 91] width 7 height 7
click at [546, 123] on span "Delete" at bounding box center [535, 125] width 52 height 6
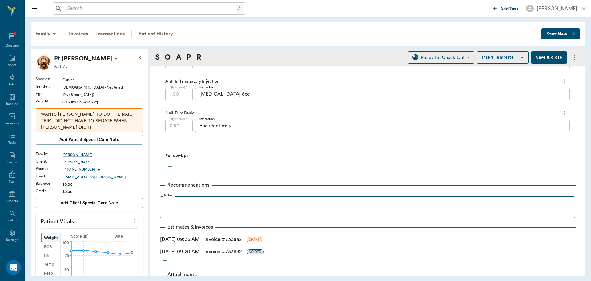
scroll to position [554, 0]
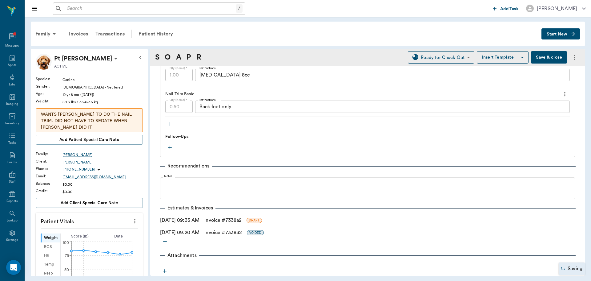
click at [172, 124] on icon "button" at bounding box center [170, 124] width 6 height 6
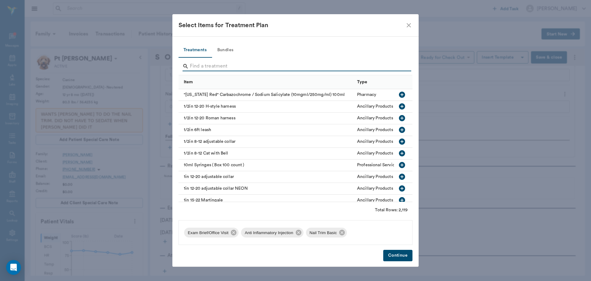
click at [203, 65] on input "Search" at bounding box center [296, 66] width 212 height 10
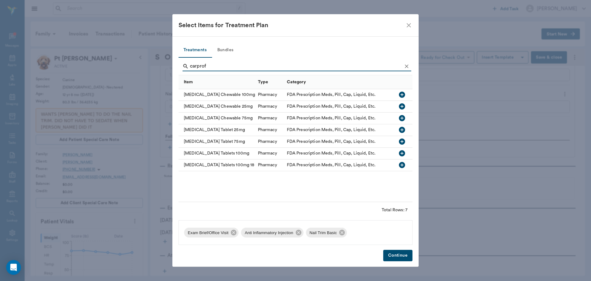
type input "carprof"
click at [405, 151] on icon "button" at bounding box center [402, 152] width 7 height 7
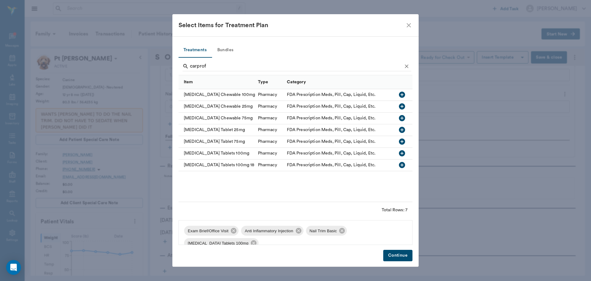
click at [403, 252] on button "Continue" at bounding box center [397, 254] width 29 height 11
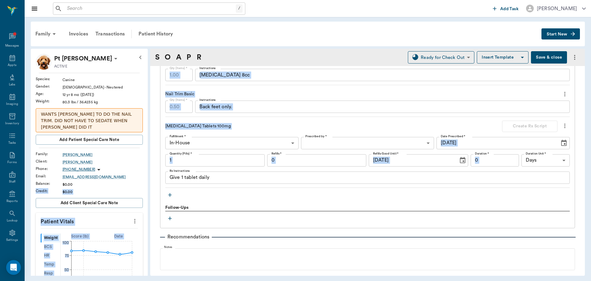
drag, startPoint x: 226, startPoint y: 182, endPoint x: 174, endPoint y: 181, distance: 52.1
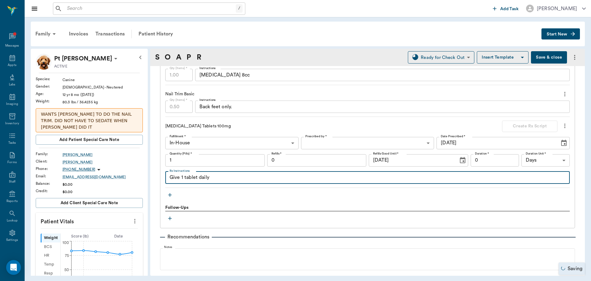
drag, startPoint x: 225, startPoint y: 178, endPoint x: 163, endPoint y: 176, distance: 61.9
click at [163, 176] on div "Treatments Exam Brief/Office Visit Qty (Items) * 1.00 Qty (Items) * Instruction…" at bounding box center [367, 117] width 415 height 221
paste textarea ".5 tablets by mouth 1x daily."
type textarea "Give 1.5 tablets by mouth 1x daily."
click at [191, 160] on input "1" at bounding box center [214, 160] width 99 height 12
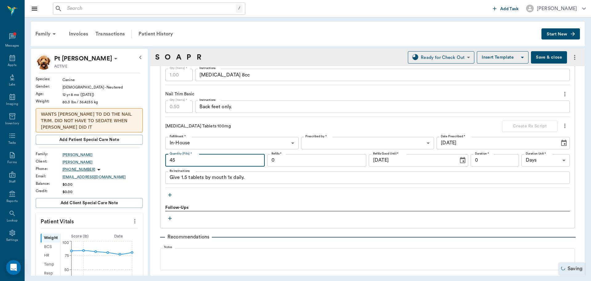
type input "45"
click at [287, 157] on input "0" at bounding box center [316, 160] width 99 height 12
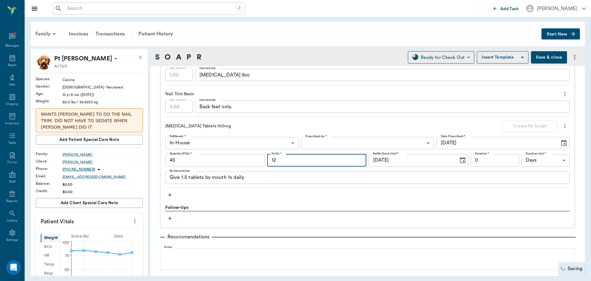
type input "12"
click at [311, 145] on body "/ ​ Add Task Dr. Bert Ellsworth Nectar Messages Appts Labs Imaging Inventory Ta…" at bounding box center [295, 140] width 591 height 281
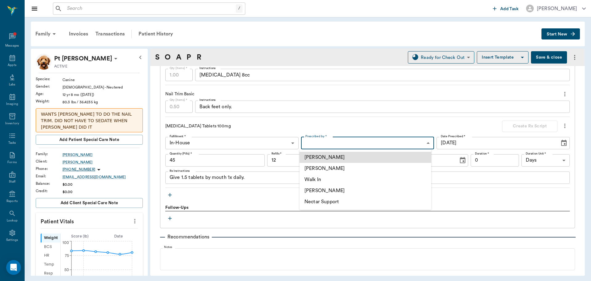
click at [316, 168] on li "[PERSON_NAME]" at bounding box center [366, 168] width 132 height 11
type input "63ec2f075fda476ae8351a4d"
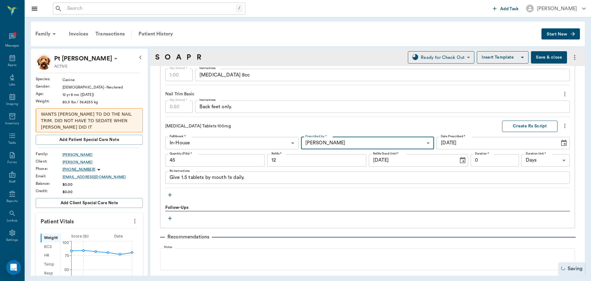
click at [532, 124] on button "Create Rx Script" at bounding box center [529, 125] width 55 height 11
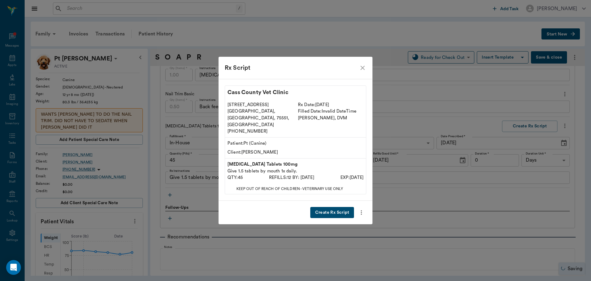
click at [344, 207] on button "Create Rx Script" at bounding box center [332, 212] width 44 height 11
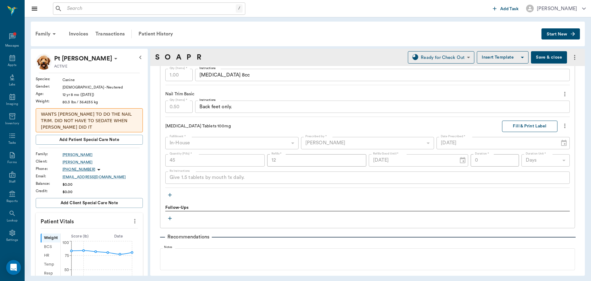
click at [532, 127] on button "Fill & Print Label" at bounding box center [529, 125] width 55 height 11
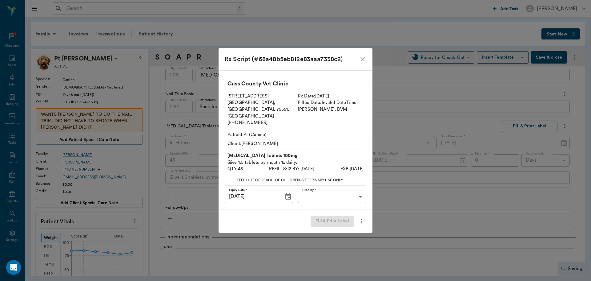
click at [331, 192] on body "/ ​ Add Task Dr. Bert Ellsworth Nectar Messages Appts Labs Imaging Inventory Ta…" at bounding box center [295, 140] width 591 height 281
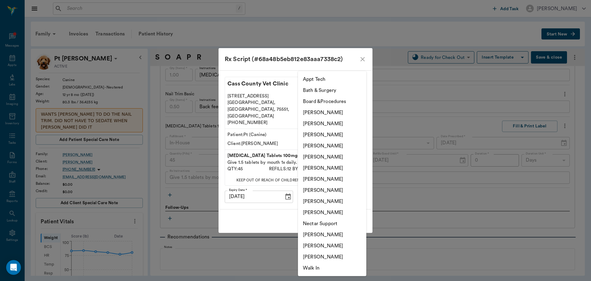
click at [330, 167] on li "[PERSON_NAME]" at bounding box center [332, 167] width 68 height 11
type input "682b670d8bdc6f7f8feef3db"
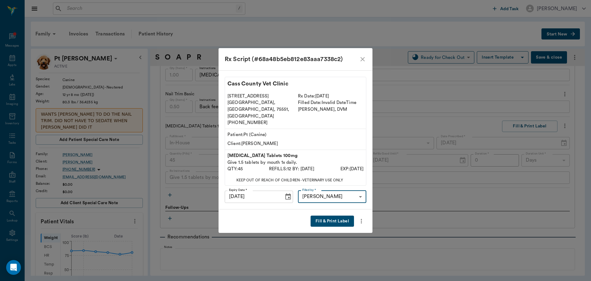
click at [342, 217] on button "Fill & Print Label" at bounding box center [332, 220] width 43 height 11
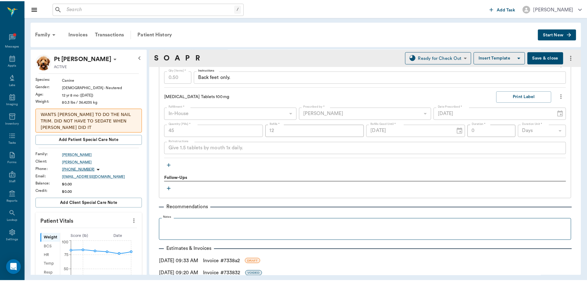
scroll to position [625, 0]
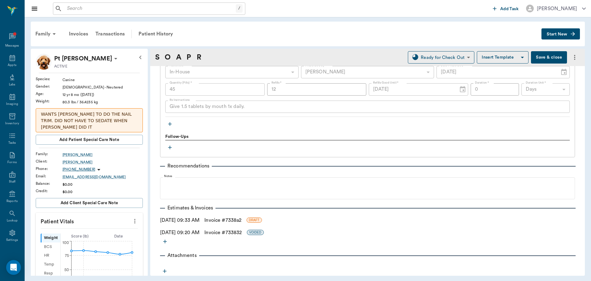
click at [225, 221] on link "Invoice # 7338a2" at bounding box center [223, 219] width 37 height 7
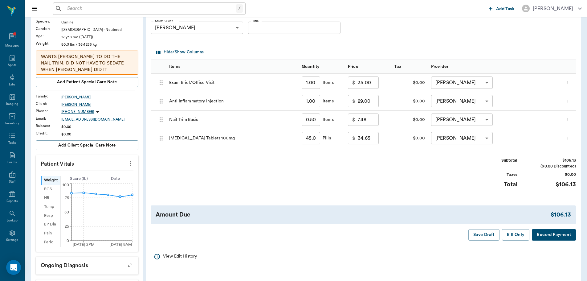
scroll to position [62, 0]
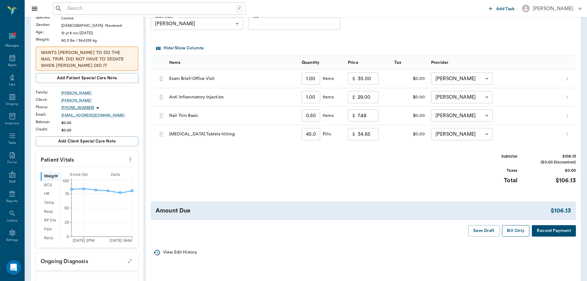
click at [515, 232] on button "Bill Only" at bounding box center [516, 230] width 28 height 11
type input "33.37"
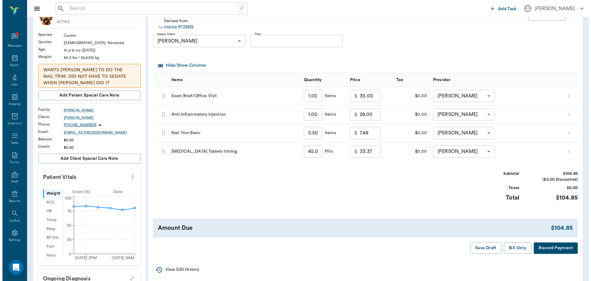
scroll to position [0, 0]
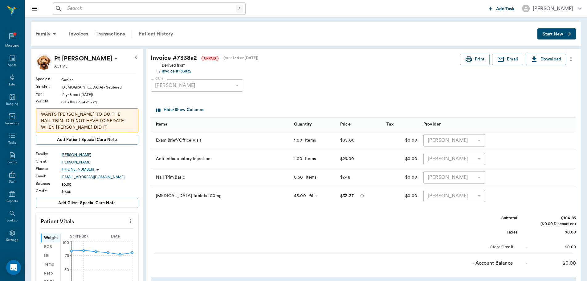
click at [163, 33] on div "Patient History" at bounding box center [156, 33] width 42 height 15
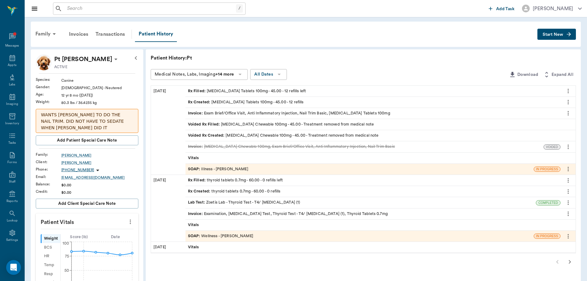
click at [234, 168] on div "SOAP : Illness - Dr. Bert Ellsworth" at bounding box center [218, 169] width 60 height 6
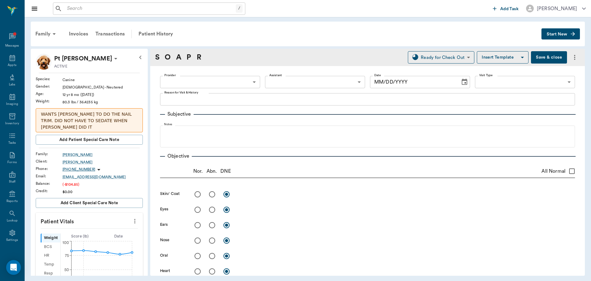
type input "63ec2f075fda476ae8351a4d"
type input "682b670d8bdc6f7f8feef3db"
type input "65d2be4f46e3a538d89b8c15"
type textarea "Hurt back left leg, having a hard time getting up Caryn"
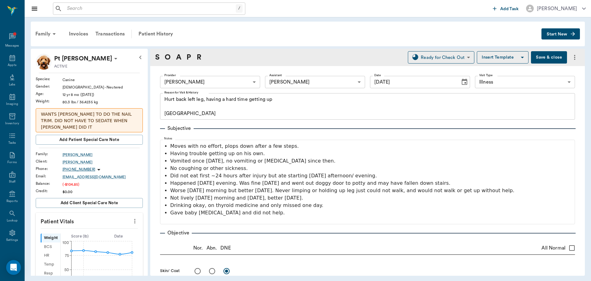
type input "[DATE]"
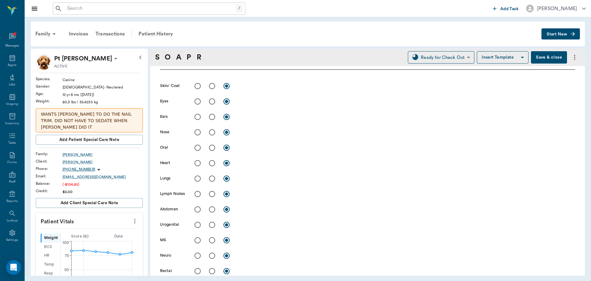
scroll to position [246, 0]
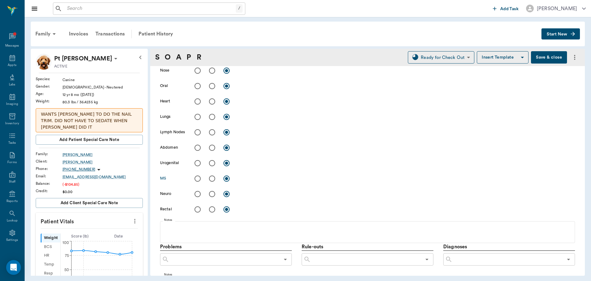
click at [212, 178] on input "radio" at bounding box center [212, 178] width 13 height 13
radio input "true"
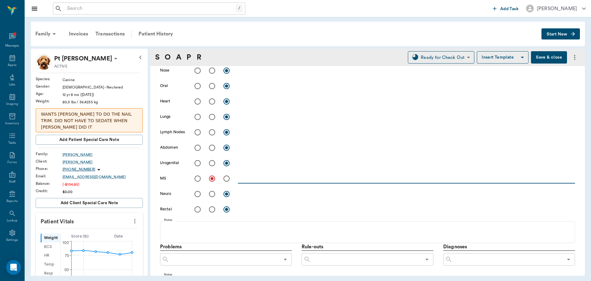
click at [249, 180] on textarea at bounding box center [406, 178] width 337 height 7
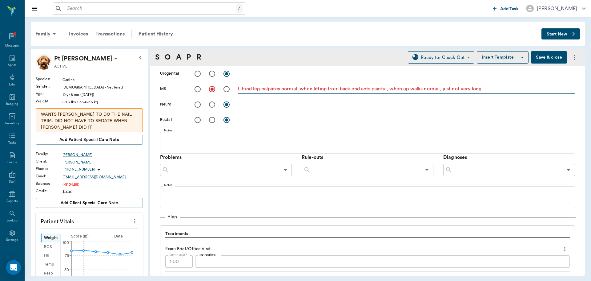
scroll to position [370, 0]
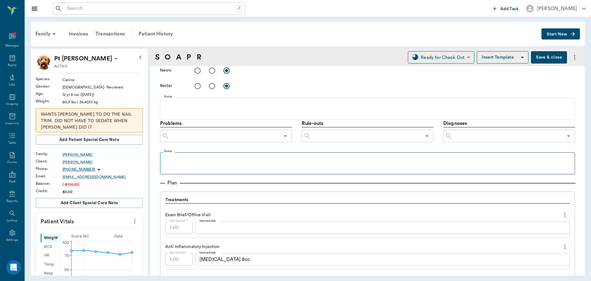
type textarea "L hind leg palpates normal, when lifting from back end acts painful, when up wa…"
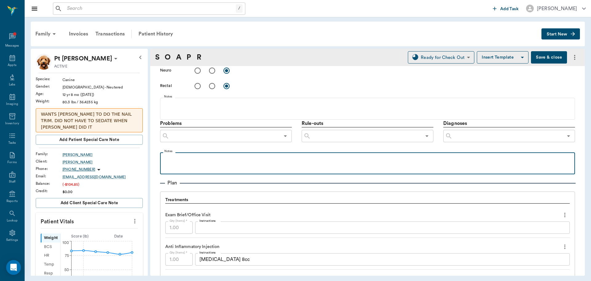
click at [186, 157] on p at bounding box center [367, 158] width 409 height 7
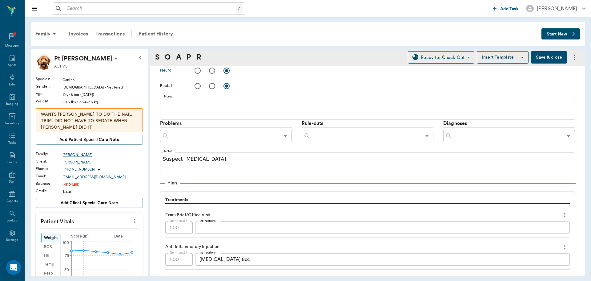
click at [197, 71] on input "radio" at bounding box center [197, 70] width 13 height 13
radio input "true"
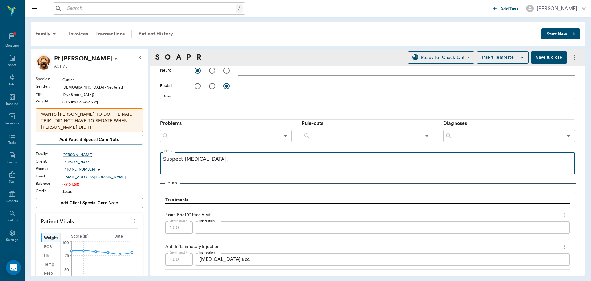
click at [244, 161] on p "Suspect back injury." at bounding box center [367, 158] width 409 height 7
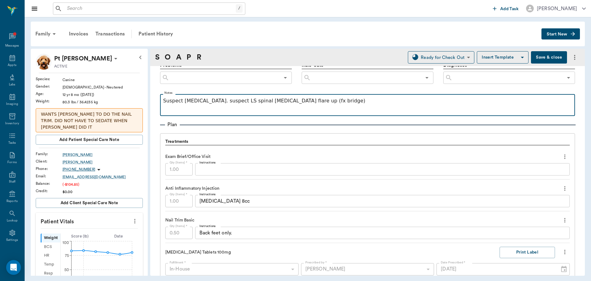
scroll to position [462, 0]
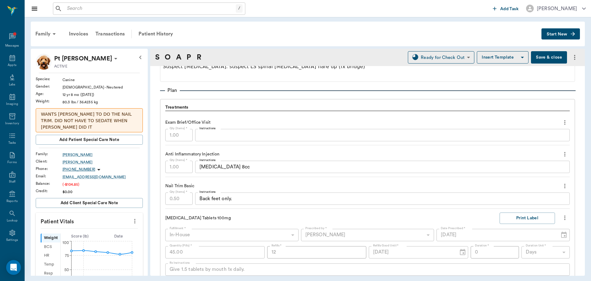
click at [289, 171] on div "Dexamethasone 8cc x Instructions" at bounding box center [382, 166] width 375 height 12
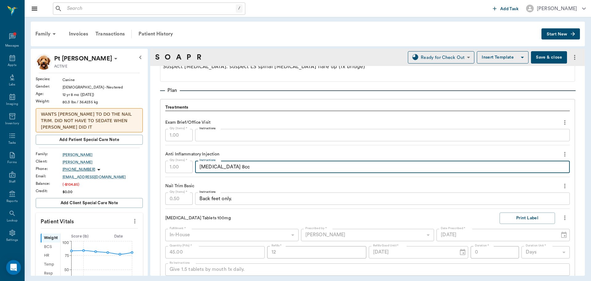
click at [289, 169] on textarea "Dexamethasone 8cc" at bounding box center [383, 166] width 366 height 7
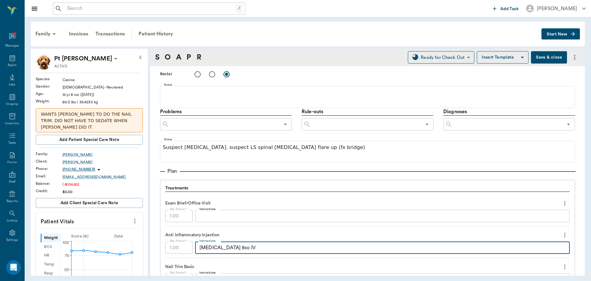
scroll to position [339, 0]
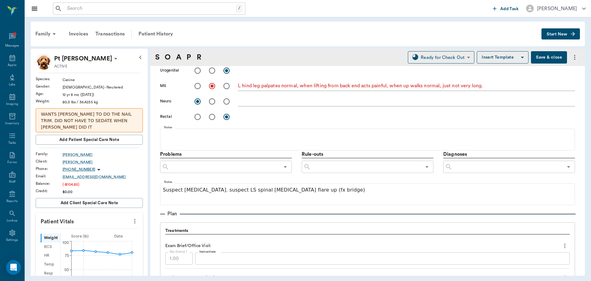
type textarea "Dexamethasone 8cc IV"
click at [479, 166] on input "text" at bounding box center [508, 166] width 111 height 9
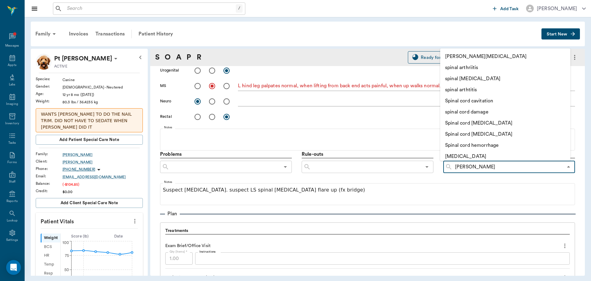
type input "spinal"
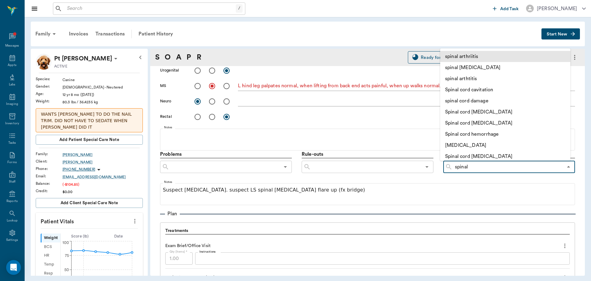
click at [470, 55] on li "spinal arthriitis" at bounding box center [505, 56] width 130 height 11
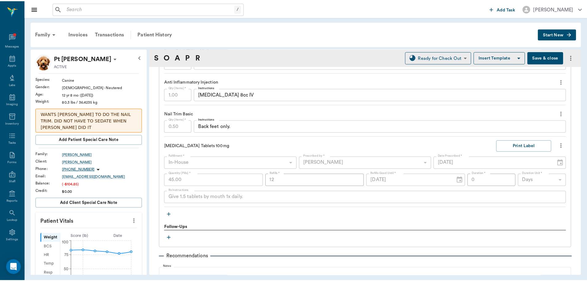
scroll to position [493, 0]
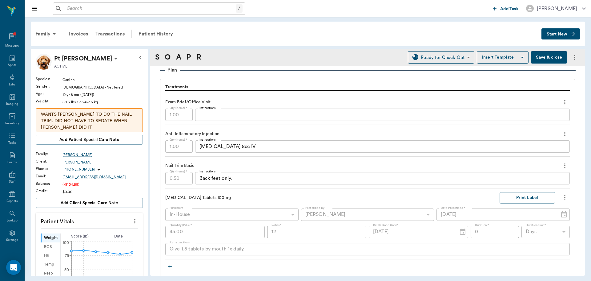
click at [547, 57] on button "Save & close" at bounding box center [549, 57] width 36 height 12
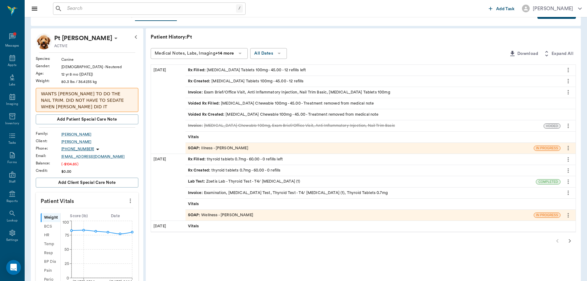
scroll to position [31, 0]
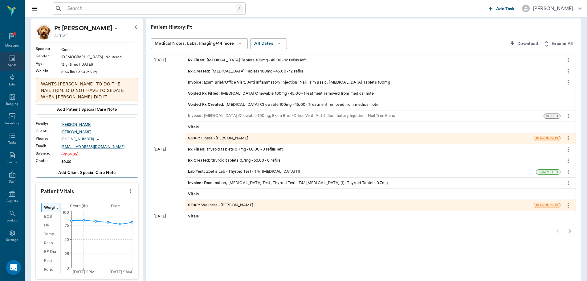
click at [10, 57] on icon at bounding box center [13, 58] width 6 height 6
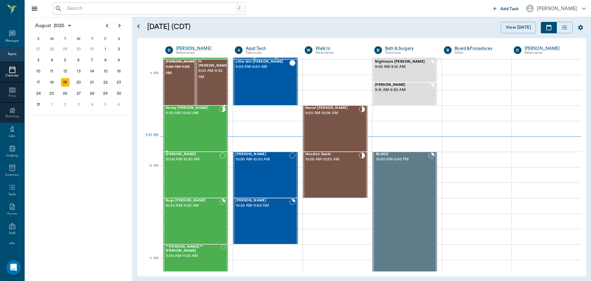
scroll to position [1, 0]
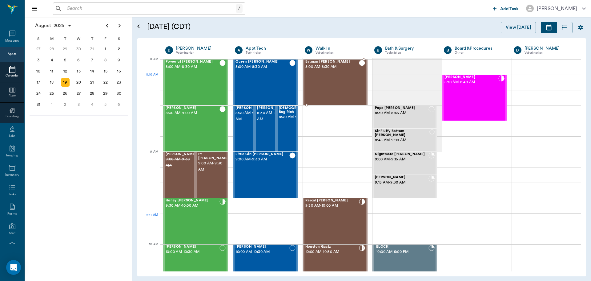
click at [334, 78] on div "Batman Whatley 8:00 AM - 8:30 AM" at bounding box center [333, 82] width 54 height 45
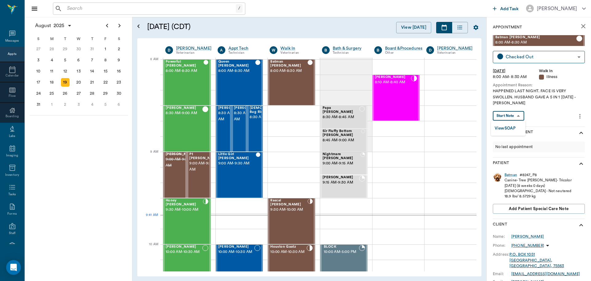
click at [512, 115] on body "/ ​ Add Task Dr. Bert Ellsworth Nectar Messages Appts Calendar Flow Boarding La…" at bounding box center [295, 140] width 591 height 281
click at [509, 127] on button "View SOAP" at bounding box center [505, 128] width 21 height 7
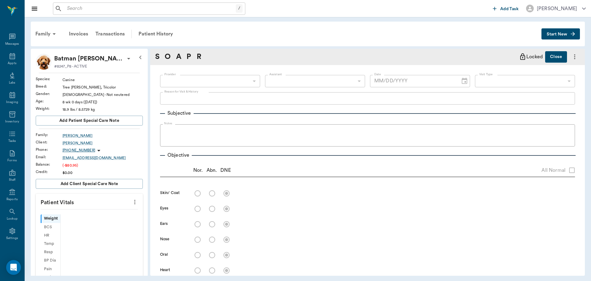
type input "63ec2f075fda476ae8351a4d"
type input "65d2be4f46e3a538d89b8c15"
type textarea "HAPPENED LAST NIGHT. FACE IS VERY SWOLLEN. HUSBAND GAVE A 5 IN 1 ON SUNDAY -LORY"
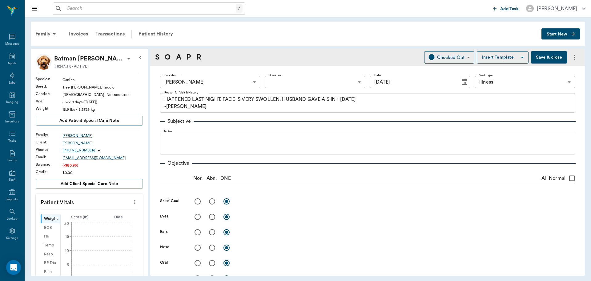
type input "[DATE]"
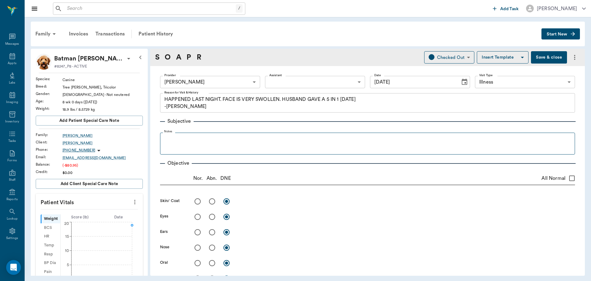
click at [193, 134] on fieldset "Notes" at bounding box center [367, 142] width 415 height 25
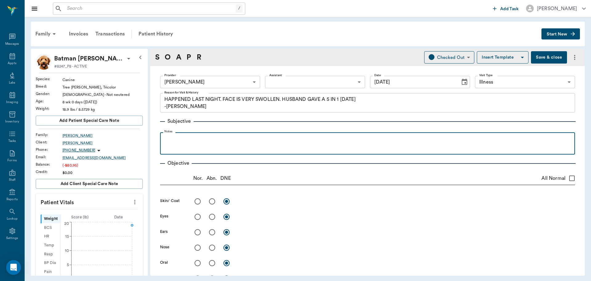
click at [193, 137] on p at bounding box center [367, 138] width 409 height 7
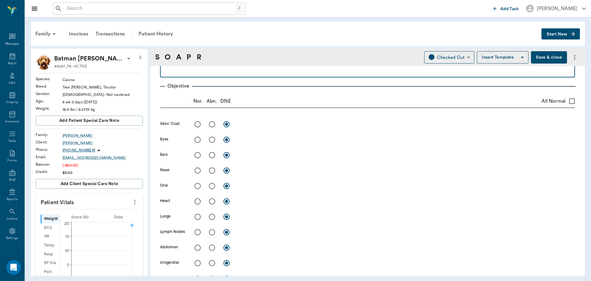
scroll to position [92, 0]
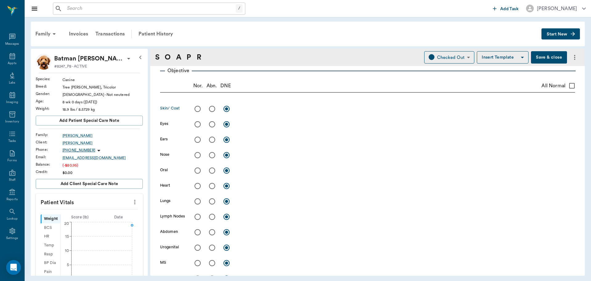
click at [211, 108] on input "radio" at bounding box center [212, 108] width 13 height 13
radio input "true"
click at [197, 124] on input "radio" at bounding box center [197, 124] width 13 height 13
radio input "true"
click at [197, 140] on input "radio" at bounding box center [197, 139] width 13 height 13
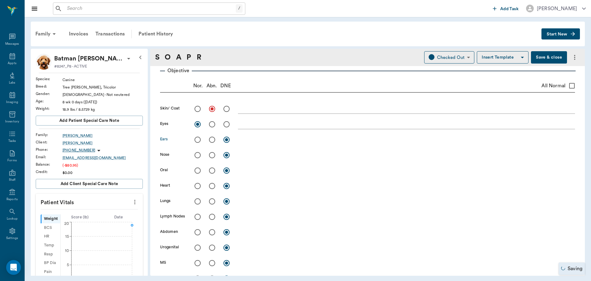
radio input "true"
click at [211, 156] on input "radio" at bounding box center [212, 154] width 13 height 13
radio input "true"
click at [211, 170] on input "radio" at bounding box center [212, 170] width 13 height 13
radio input "true"
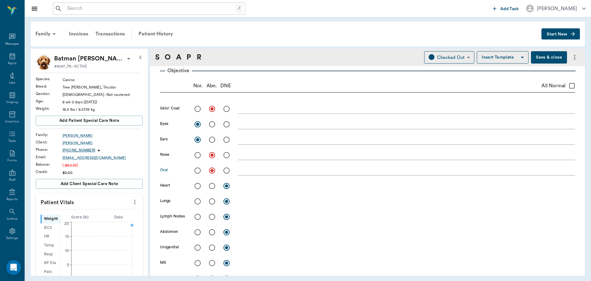
click at [199, 187] on input "radio" at bounding box center [197, 185] width 13 height 13
radio input "true"
click at [198, 201] on input "radio" at bounding box center [197, 201] width 13 height 13
radio input "true"
click at [195, 216] on input "radio" at bounding box center [197, 216] width 13 height 13
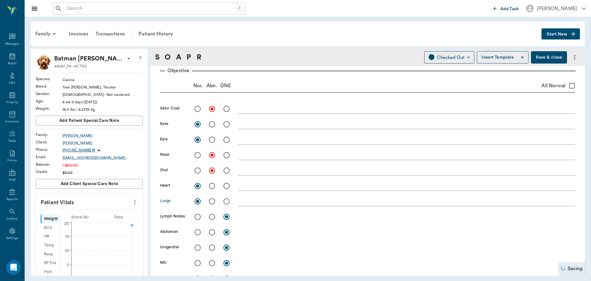
radio input "true"
click at [197, 230] on input "radio" at bounding box center [197, 231] width 13 height 13
radio input "true"
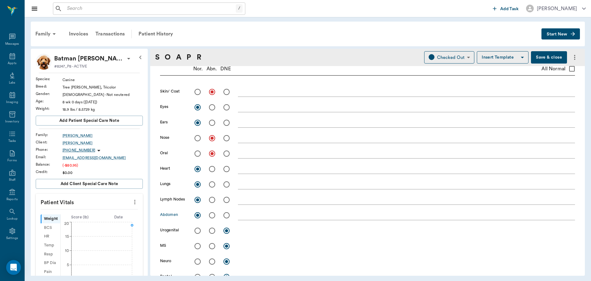
scroll to position [154, 0]
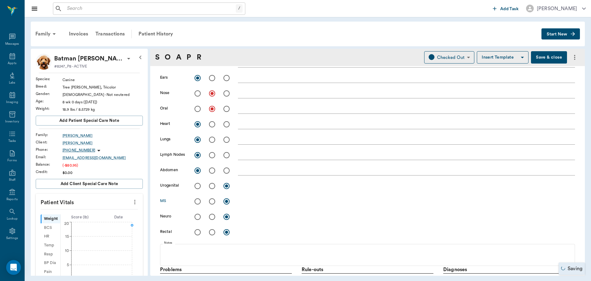
click at [197, 201] on input "radio" at bounding box center [197, 201] width 13 height 13
radio input "true"
click at [198, 219] on input "radio" at bounding box center [197, 216] width 13 height 13
radio input "true"
drag, startPoint x: 198, startPoint y: 234, endPoint x: 203, endPoint y: 229, distance: 6.3
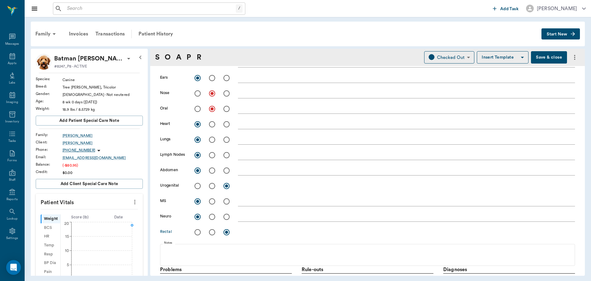
click at [198, 233] on input "radio" at bounding box center [197, 231] width 13 height 13
radio input "true"
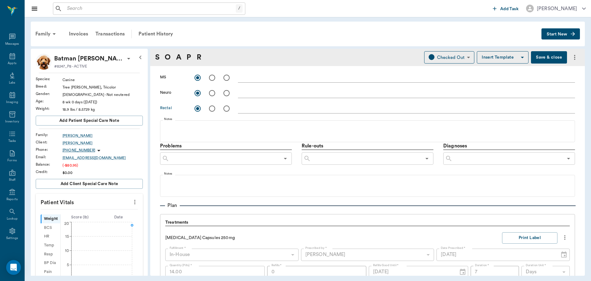
scroll to position [277, 0]
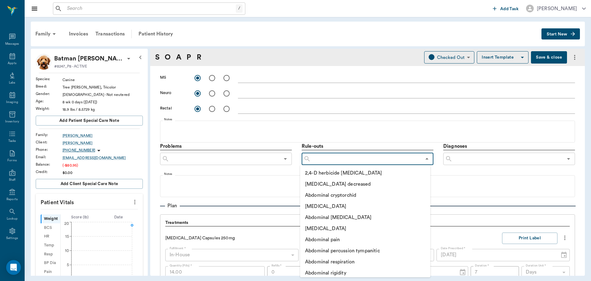
click at [347, 162] on input "text" at bounding box center [366, 158] width 111 height 9
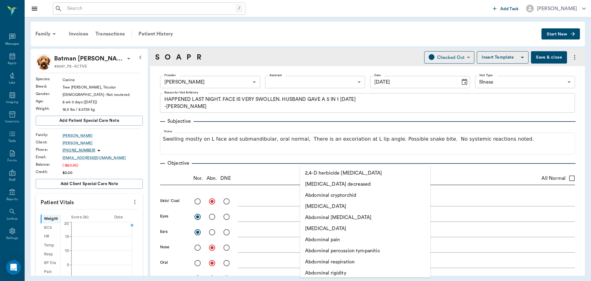
scroll to position [277, 0]
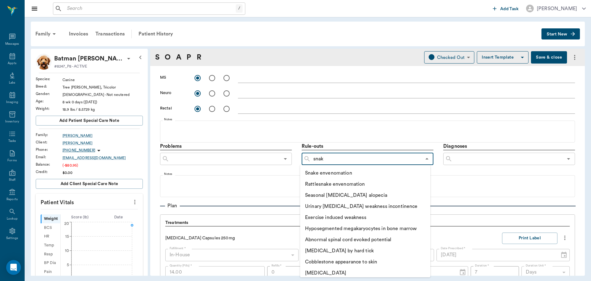
type input "snake"
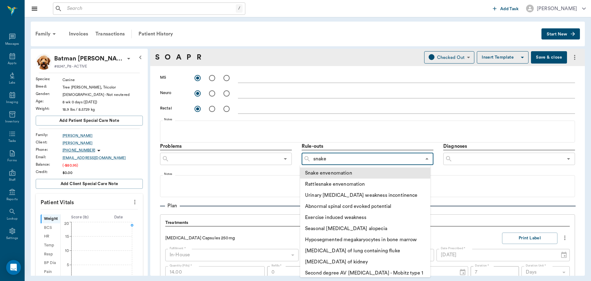
click at [332, 169] on li "Snake envenomation" at bounding box center [365, 172] width 130 height 11
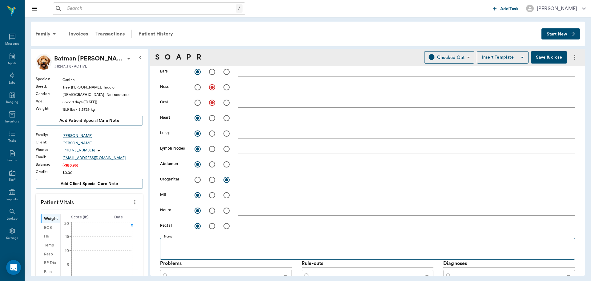
scroll to position [154, 0]
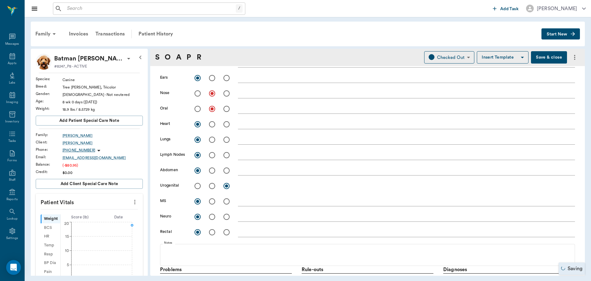
click at [540, 57] on button "Save & close" at bounding box center [549, 57] width 36 height 12
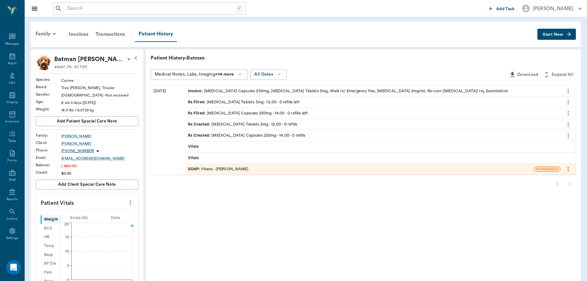
click at [246, 170] on div "SOAP : Illness - [PERSON_NAME]" at bounding box center [218, 169] width 60 height 6
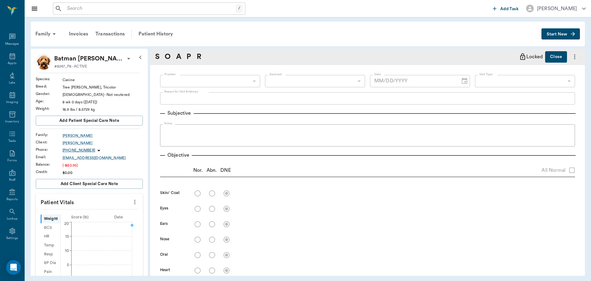
type input "63ec2f075fda476ae8351a4d"
type input "65d2be4f46e3a538d89b8c15"
type textarea "HAPPENED LAST NIGHT. FACE IS VERY SWOLLEN. HUSBAND GAVE A 5 IN 1 [DATE] -[PERSO…"
radio input "true"
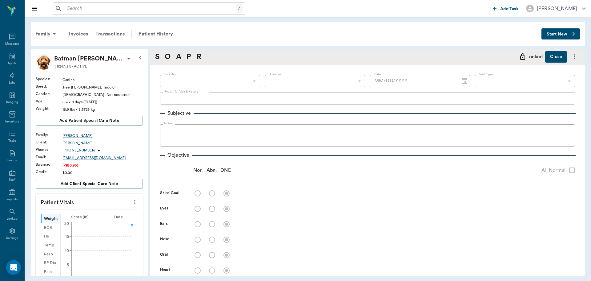
radio input "true"
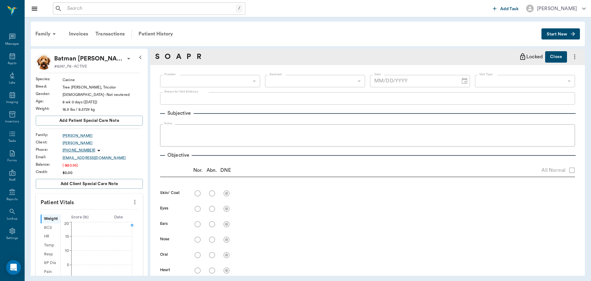
radio input "true"
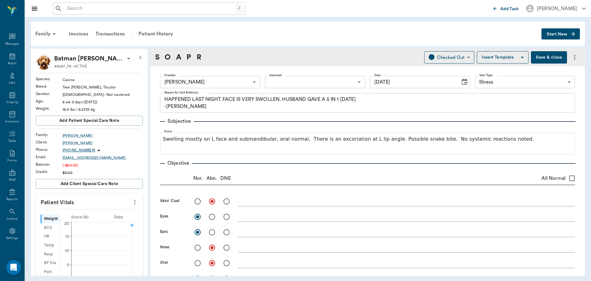
type input "[DATE]"
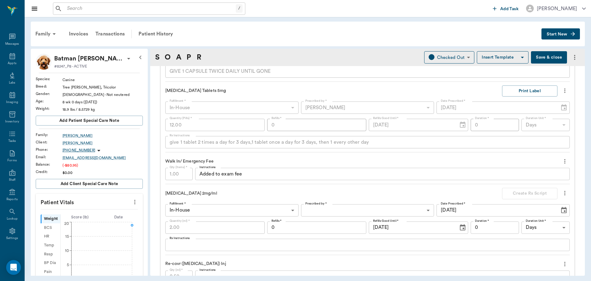
scroll to position [554, 0]
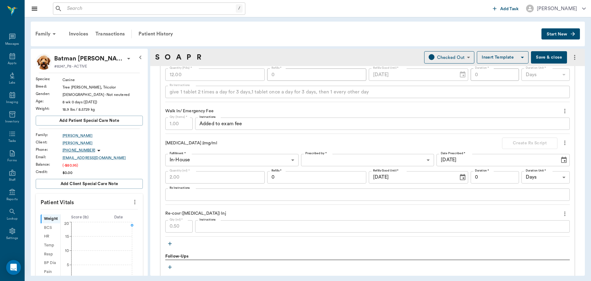
click at [222, 228] on textarea "Instructions" at bounding box center [383, 225] width 366 height 7
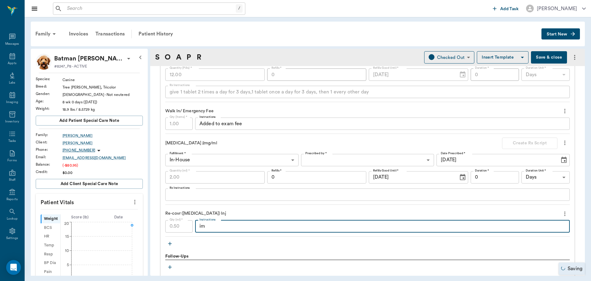
type textarea "im"
click at [216, 196] on textarea "Rx Instructions" at bounding box center [368, 194] width 396 height 7
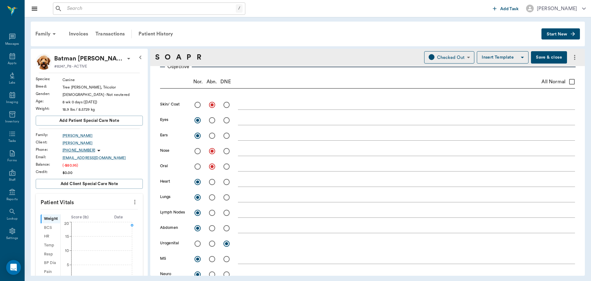
scroll to position [92, 0]
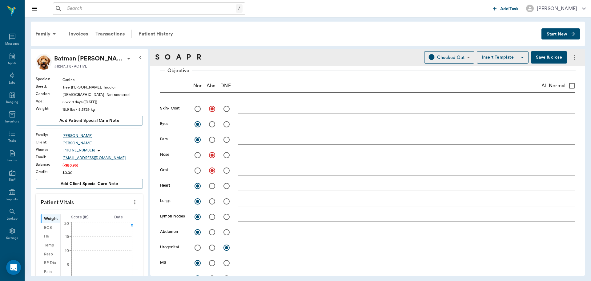
type textarea "iv"
click at [550, 46] on div "Family Invoices Transactions Patient History Start New" at bounding box center [308, 34] width 554 height 25
click at [545, 53] on button "Save & close" at bounding box center [549, 57] width 36 height 12
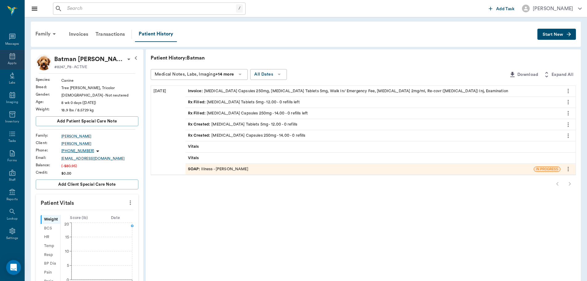
click at [5, 59] on div "Appts" at bounding box center [12, 59] width 24 height 19
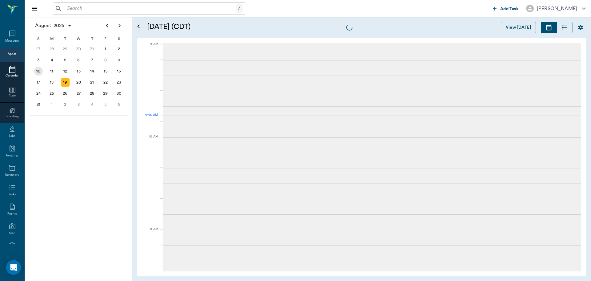
scroll to position [94, 0]
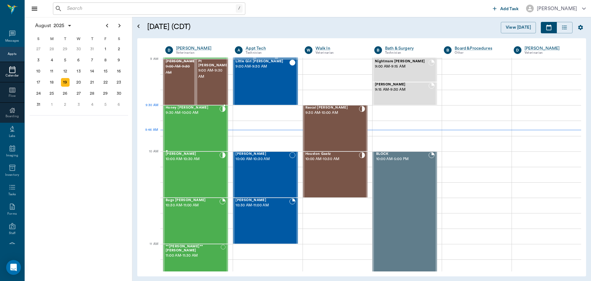
click at [201, 117] on div "Honey [PERSON_NAME] 9:30 AM - 10:00 AM" at bounding box center [193, 128] width 54 height 45
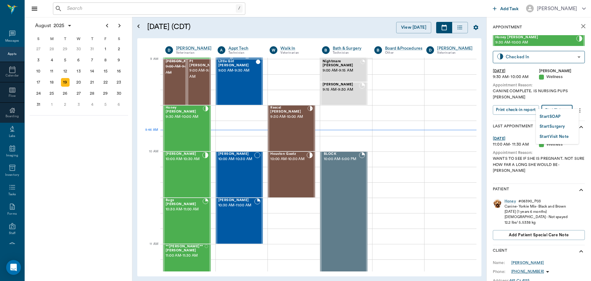
click at [555, 102] on body "/ ​ Add Task [PERSON_NAME] Nectar Messages Appts Calendar Flow Boarding Labs Im…" at bounding box center [295, 140] width 591 height 281
click at [549, 118] on button "Start SOAP" at bounding box center [550, 116] width 21 height 7
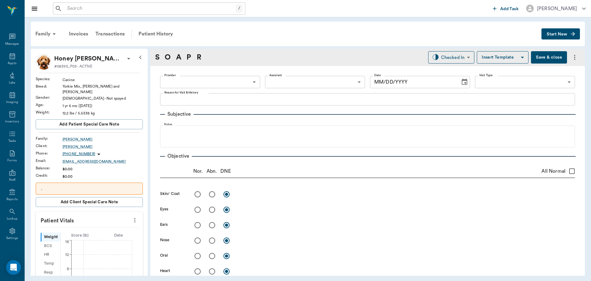
type input "63ec2f075fda476ae8351a4d"
type input "65d2be4f46e3a538d89b8c14"
type textarea "CANINE COMPLETE. IS NURSING PUPS [PERSON_NAME]"
type input "[DATE]"
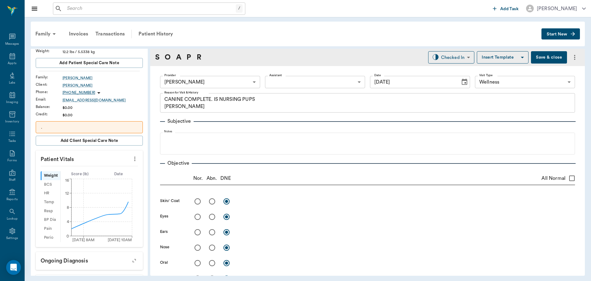
scroll to position [62, 0]
drag, startPoint x: 130, startPoint y: 157, endPoint x: 106, endPoint y: 157, distance: 24.3
click at [130, 157] on button "more" at bounding box center [135, 158] width 10 height 10
click at [85, 164] on span "Enter Vitals" at bounding box center [105, 165] width 52 height 6
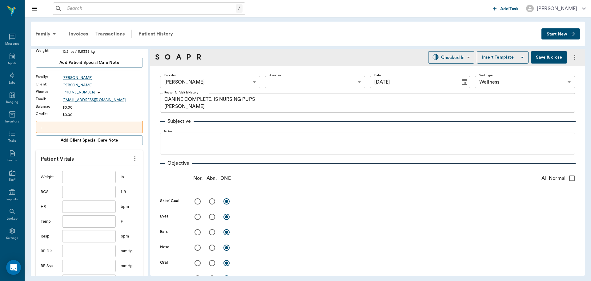
click at [78, 176] on input "text" at bounding box center [89, 177] width 54 height 12
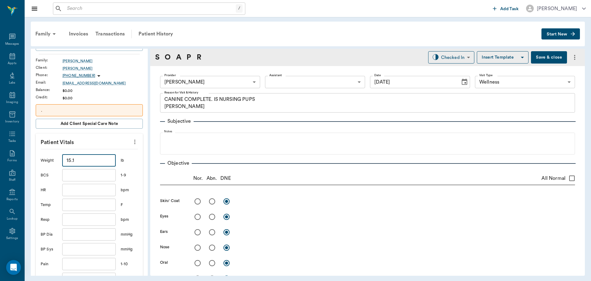
scroll to position [92, 0]
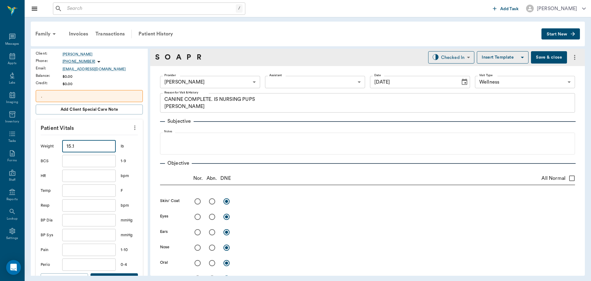
type input "15.1"
click at [82, 184] on input "text" at bounding box center [89, 190] width 54 height 12
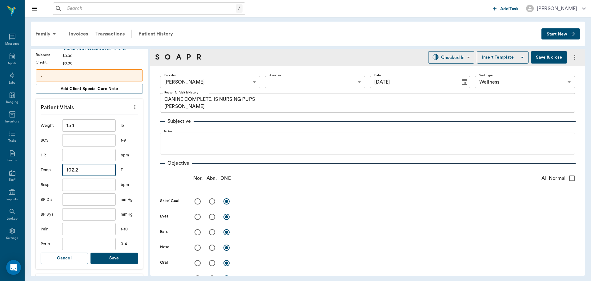
scroll to position [123, 0]
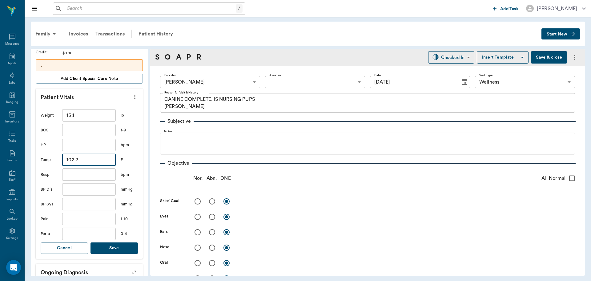
type input "102.2"
click at [121, 244] on button "Save" at bounding box center [114, 247] width 47 height 11
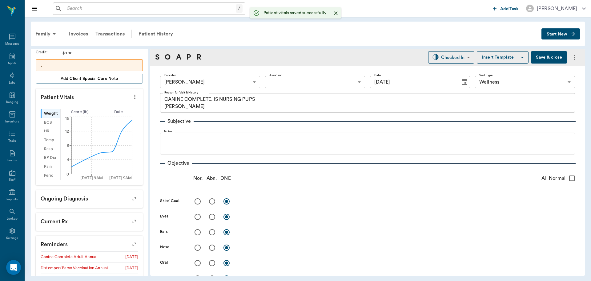
click at [186, 56] on div "S O A P R" at bounding box center [178, 57] width 46 height 11
click at [187, 55] on link "P" at bounding box center [189, 57] width 5 height 11
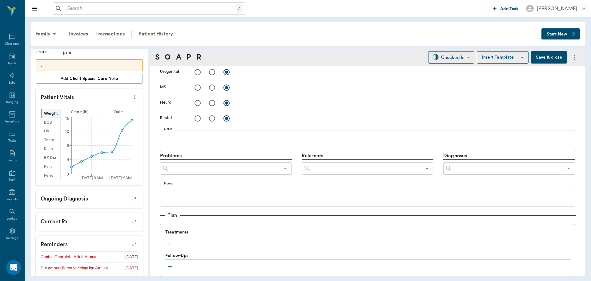
scroll to position [367, 0]
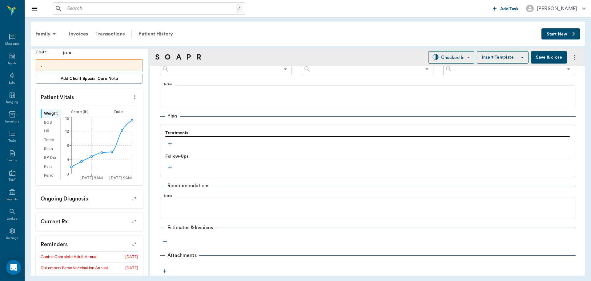
click at [170, 143] on icon "button" at bounding box center [170, 144] width 4 height 4
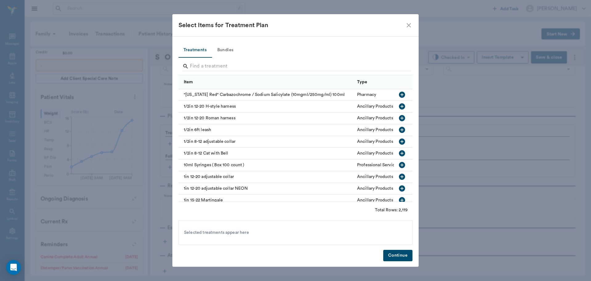
click at [229, 48] on button "Bundles" at bounding box center [226, 50] width 28 height 15
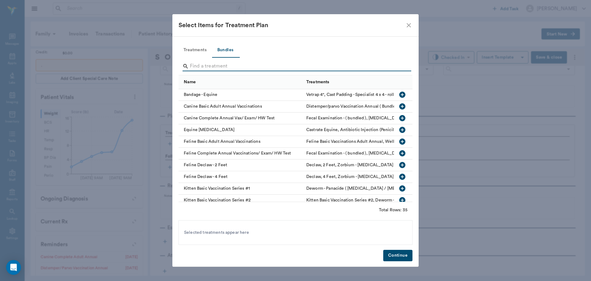
click at [195, 70] on input "Search" at bounding box center [296, 66] width 212 height 10
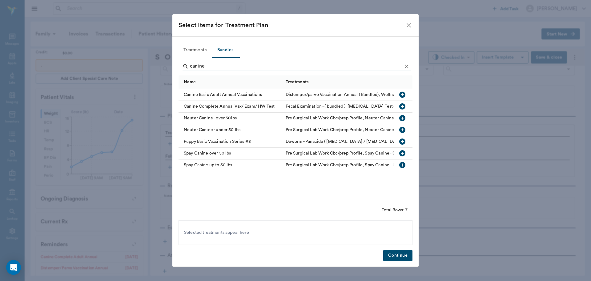
type input "canine"
drag, startPoint x: 403, startPoint y: 106, endPoint x: 407, endPoint y: 128, distance: 21.6
click at [403, 107] on icon "button" at bounding box center [402, 106] width 7 height 7
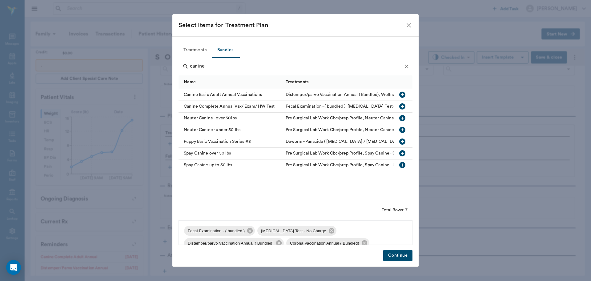
click at [398, 257] on button "Continue" at bounding box center [397, 254] width 29 height 11
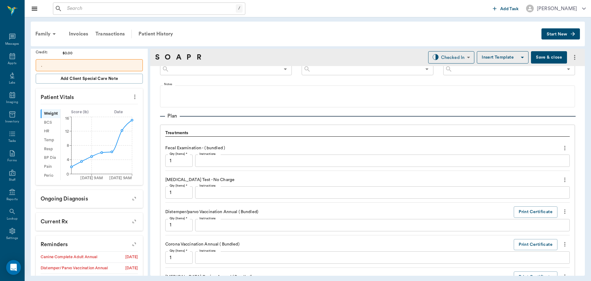
click at [227, 158] on textarea "Instructions" at bounding box center [383, 160] width 366 height 7
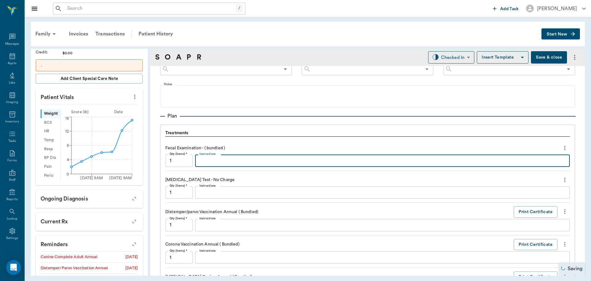
click at [229, 193] on textarea "Instructions" at bounding box center [383, 192] width 366 height 7
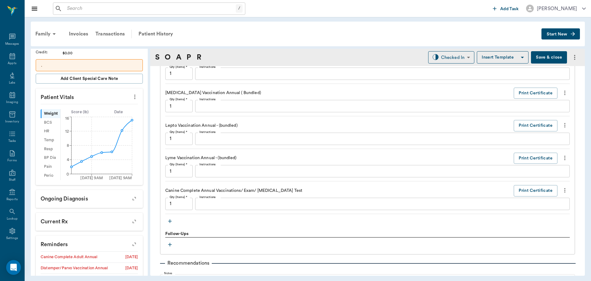
scroll to position [675, 0]
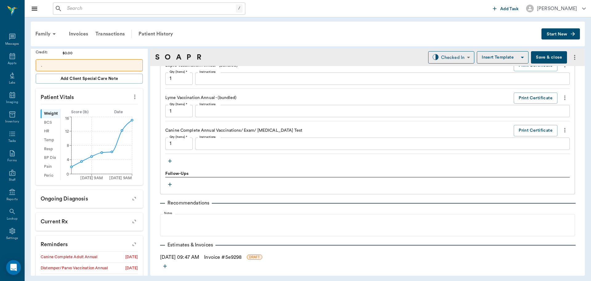
type textarea "negative"
click at [563, 99] on icon "more" at bounding box center [565, 97] width 7 height 7
click at [538, 119] on span "Delete" at bounding box center [535, 119] width 52 height 6
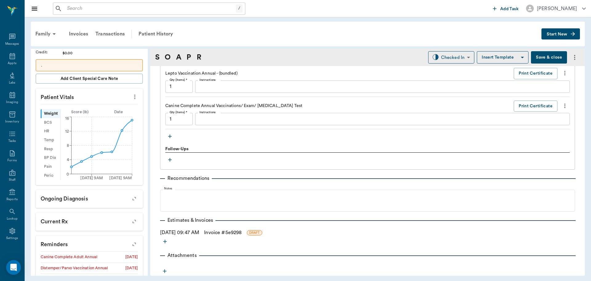
scroll to position [667, 0]
click at [563, 73] on icon "more" at bounding box center [565, 72] width 7 height 7
click at [532, 92] on span "Delete" at bounding box center [535, 95] width 52 height 6
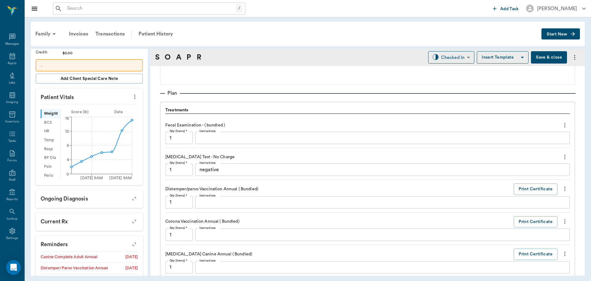
scroll to position [388, 0]
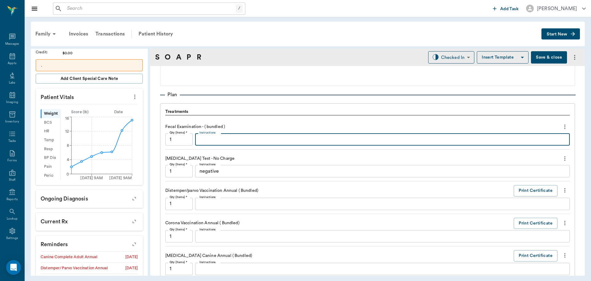
click at [235, 140] on textarea "Instructions" at bounding box center [383, 139] width 366 height 7
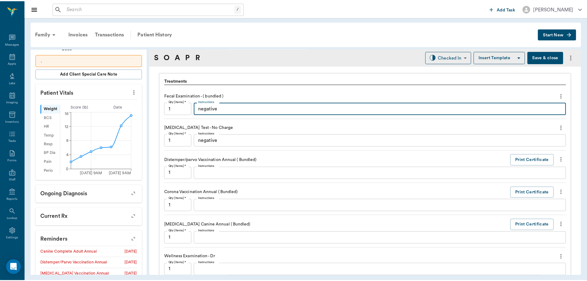
scroll to position [92, 0]
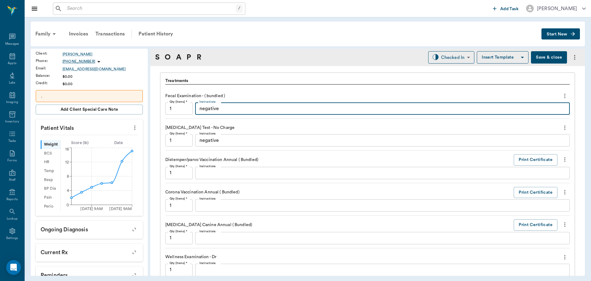
type textarea "negative"
click at [548, 65] on div "S O A P R Checked In CHECKED_IN ​ Insert Template Save & close" at bounding box center [367, 57] width 435 height 17
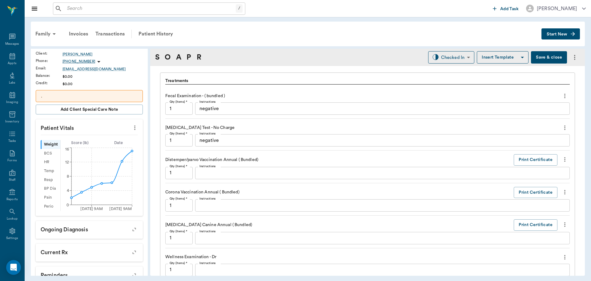
click at [543, 60] on button "Save & close" at bounding box center [549, 57] width 36 height 12
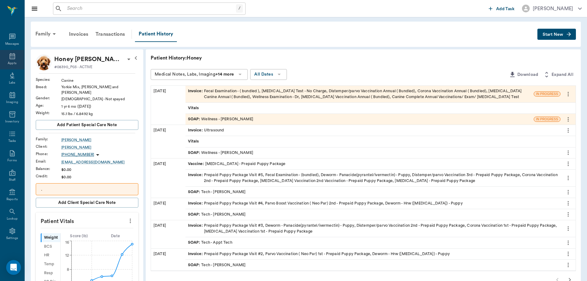
click at [9, 56] on icon at bounding box center [12, 55] width 7 height 7
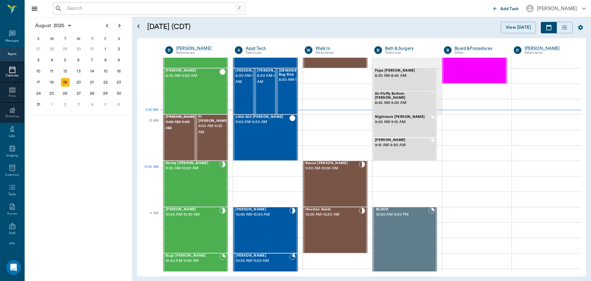
scroll to position [124, 0]
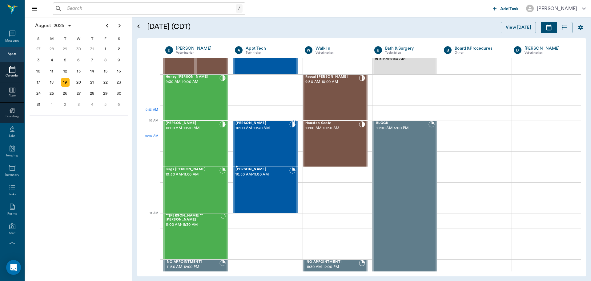
click at [261, 143] on div "Angie Dyckman 10:00 AM - 10:30 AM" at bounding box center [263, 143] width 54 height 45
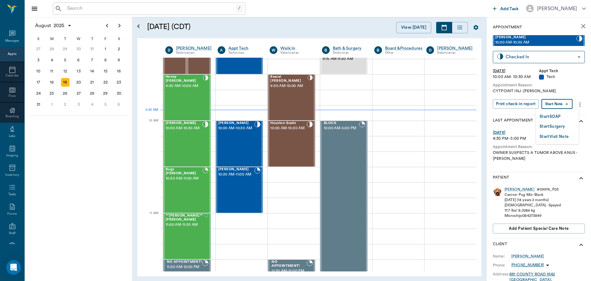
click at [558, 102] on body "/ ​ Add Task Dr. Bert Ellsworth Nectar Messages Appts Calendar Flow Boarding La…" at bounding box center [295, 140] width 591 height 281
click at [552, 113] on button "Start SOAP" at bounding box center [550, 116] width 21 height 7
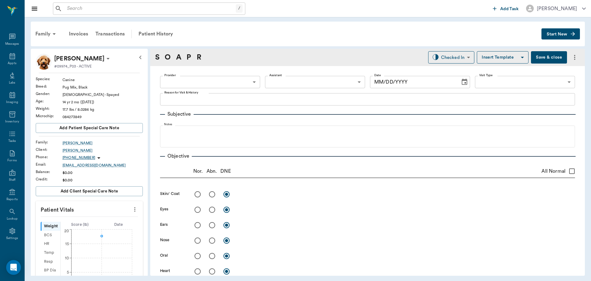
type input "63ec2f075fda476ae8351a4c"
type input "65d2be4f46e3a538d89b8c1a"
type textarea "CYTPOINT INJ -LORY"
type input "[DATE]"
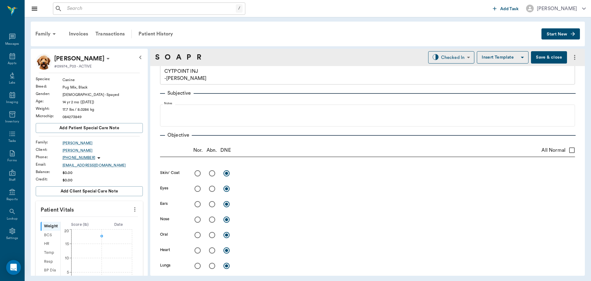
scroll to position [62, 0]
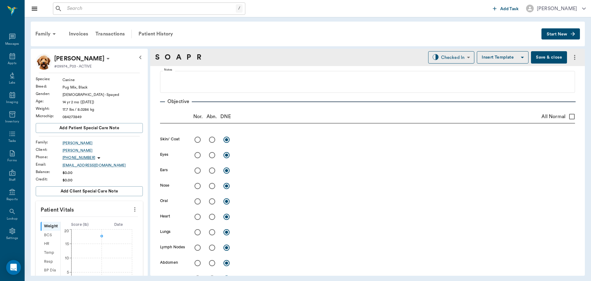
click at [132, 211] on icon "more" at bounding box center [135, 208] width 7 height 7
click at [122, 221] on span "Enter Vitals" at bounding box center [105, 220] width 52 height 6
click at [103, 225] on input "text" at bounding box center [89, 227] width 54 height 12
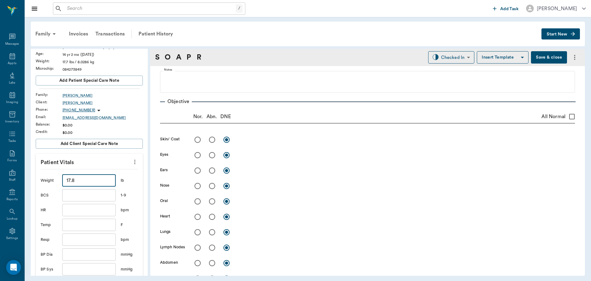
scroll to position [123, 0]
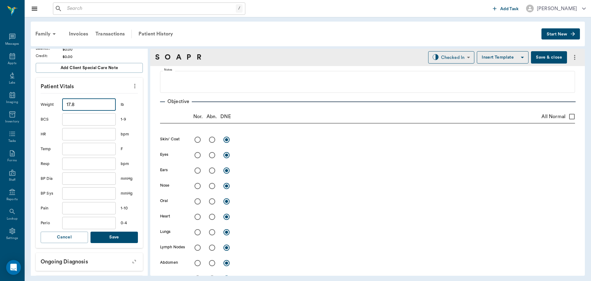
type input "17.8"
click at [117, 233] on button "Save" at bounding box center [114, 236] width 47 height 11
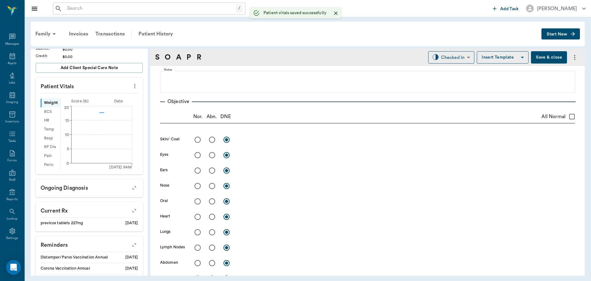
scroll to position [0, 0]
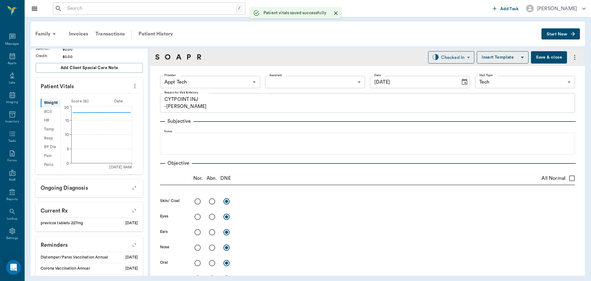
click at [239, 81] on body "/ ​ Add Task Dr. Bert Ellsworth Nectar Messages Appts Labs Imaging Inventory Ta…" at bounding box center [295, 140] width 591 height 281
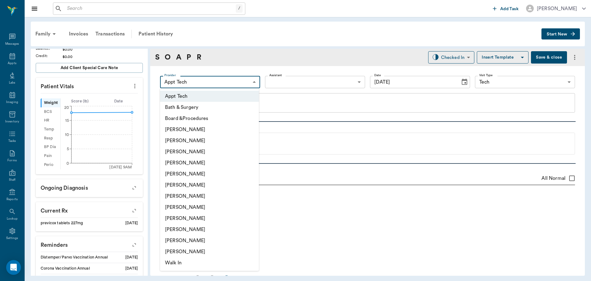
click at [209, 184] on li "[PERSON_NAME]" at bounding box center [209, 184] width 99 height 11
type input "682b670d8bdc6f7f8feef3db"
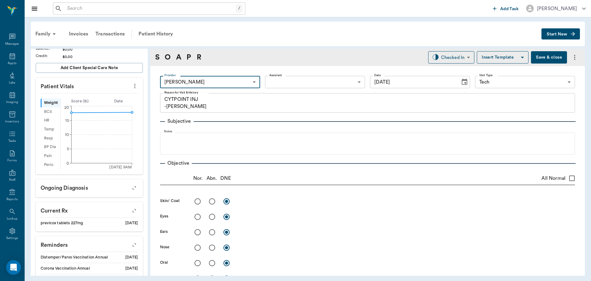
click at [303, 84] on body "/ ​ Add Task Dr. Bert Ellsworth Nectar Messages Appts Labs Imaging Inventory Ta…" at bounding box center [295, 140] width 591 height 281
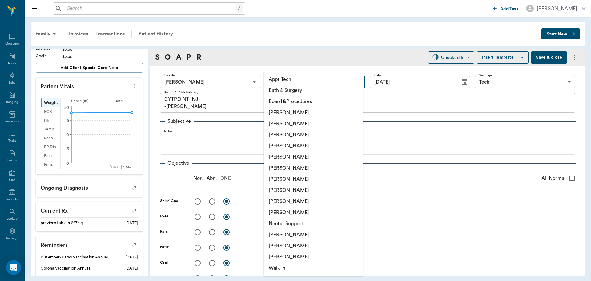
click at [301, 83] on li "Appt Tech" at bounding box center [313, 79] width 99 height 11
type input "63ec2f075fda476ae8351a4c"
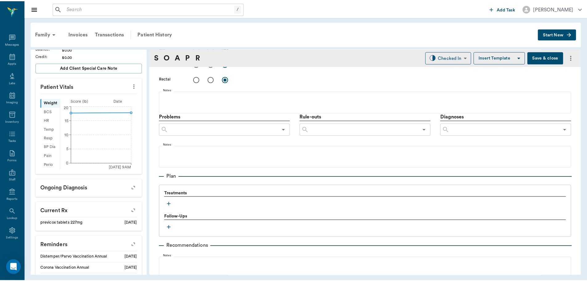
scroll to position [308, 0]
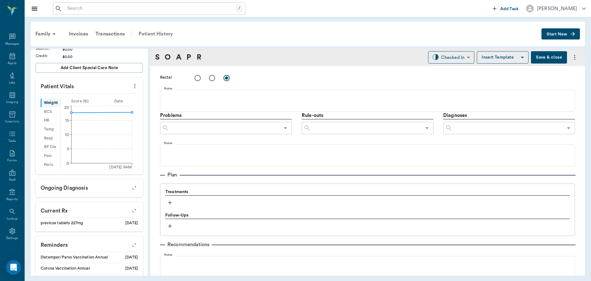
click at [164, 30] on div "Patient History" at bounding box center [156, 33] width 42 height 15
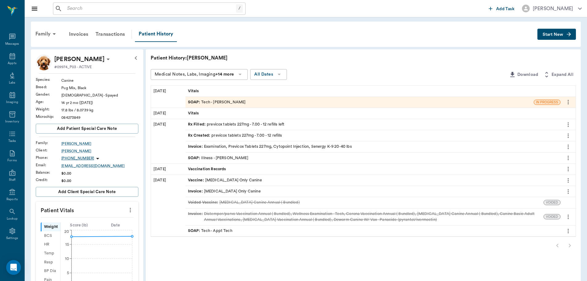
click at [570, 157] on icon "more" at bounding box center [568, 157] width 7 height 7
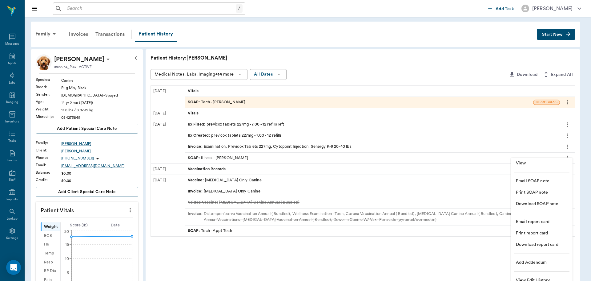
click at [554, 161] on span "View" at bounding box center [542, 163] width 52 height 6
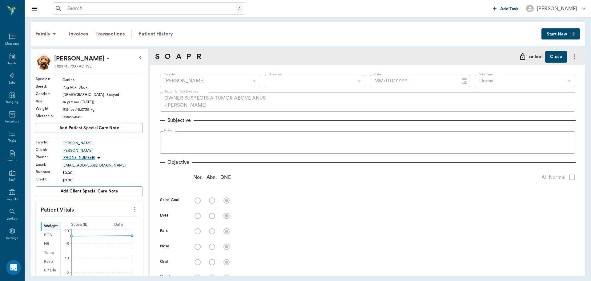
type input "63ec2f075fda476ae8351a4d"
type input "65d2be4f46e3a538d89b8c15"
type textarea "OWNER SUSPECTS A TUMOR ABOVE ANUS -JESS"
radio input "true"
type textarea "swelling soft above anus below tail. FNA: mostly lipid but some adenoma looking…"
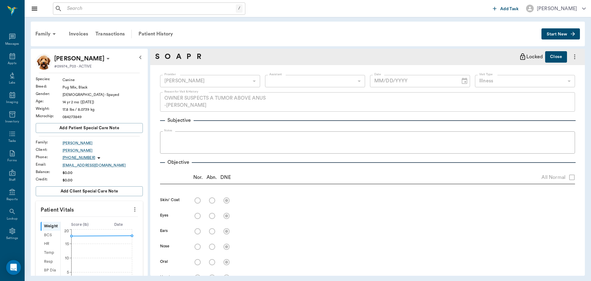
type input "07/15/2025"
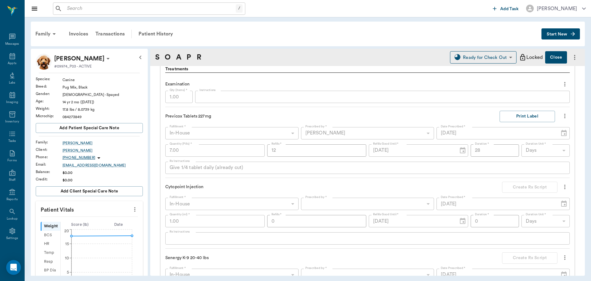
scroll to position [431, 0]
click at [122, 128] on button "Add patient Special Care Note" at bounding box center [89, 128] width 107 height 10
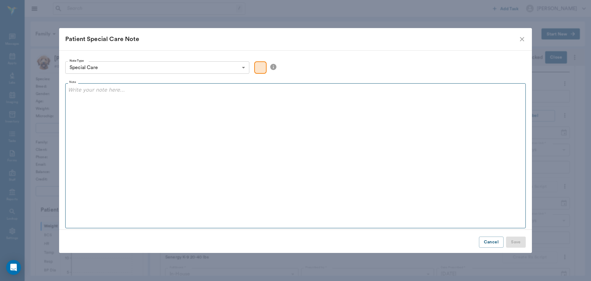
click at [118, 107] on fieldset "Note" at bounding box center [295, 154] width 461 height 148
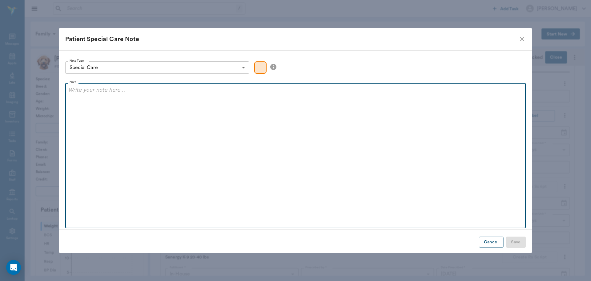
click at [117, 92] on p at bounding box center [295, 89] width 455 height 7
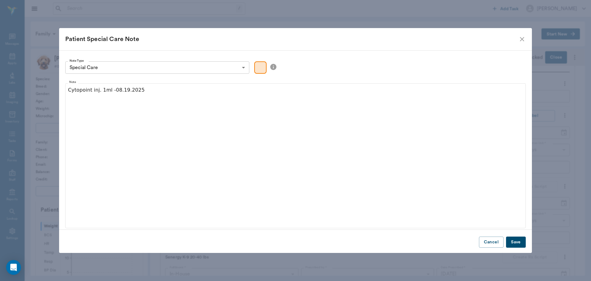
click at [518, 237] on button "Save" at bounding box center [516, 241] width 20 height 11
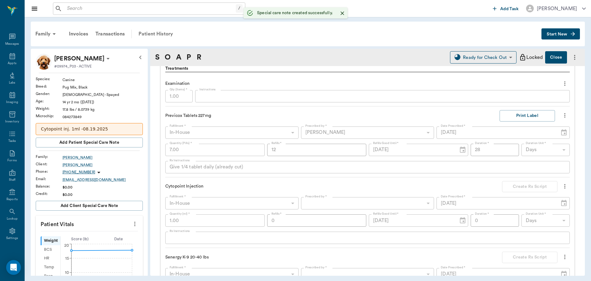
click at [163, 34] on div "Patient History" at bounding box center [156, 33] width 42 height 15
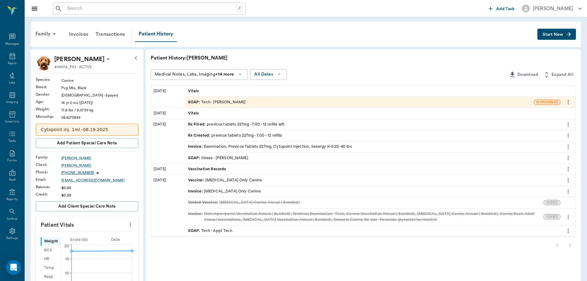
click at [229, 103] on div "SOAP : Tech - Hunter Graves" at bounding box center [217, 102] width 58 height 6
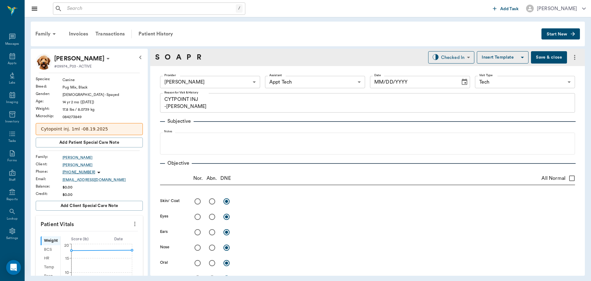
type input "682b670d8bdc6f7f8feef3db"
type input "63ec2f075fda476ae8351a4c"
type input "65d2be4f46e3a538d89b8c1a"
type textarea "CYTPOINT INJ -LORY"
type input "[DATE]"
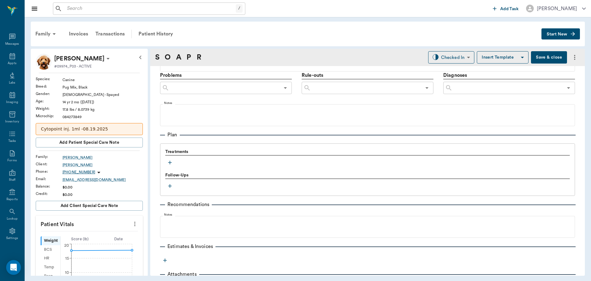
scroll to position [367, 0]
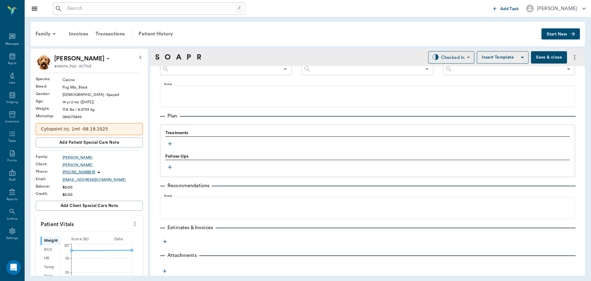
click at [169, 145] on icon "button" at bounding box center [170, 143] width 6 height 6
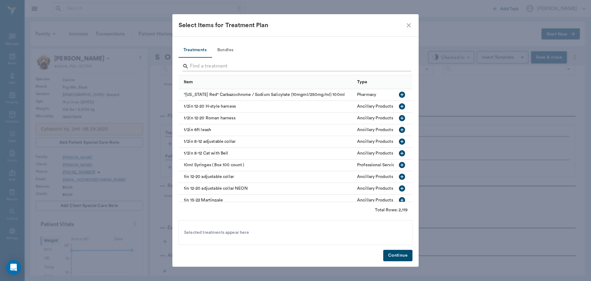
click at [231, 67] on input "Search" at bounding box center [296, 66] width 212 height 10
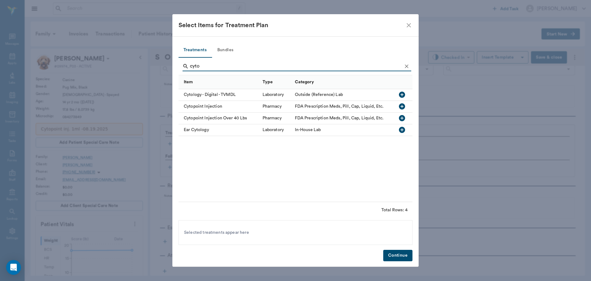
type input "cyto"
click at [403, 106] on icon "button" at bounding box center [402, 106] width 6 height 6
click at [399, 255] on button "Continue" at bounding box center [397, 254] width 29 height 11
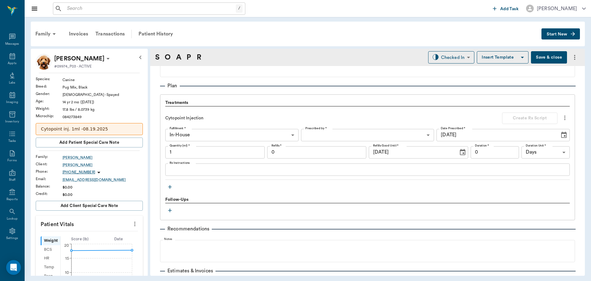
scroll to position [440, 0]
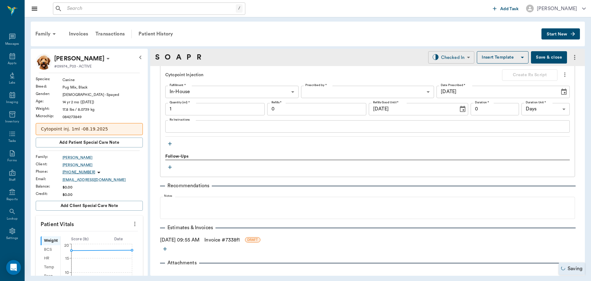
click at [459, 61] on body "/ ​ Add Task Dr. Bert Ellsworth Nectar Messages Appts Labs Imaging Inventory Ta…" at bounding box center [295, 140] width 591 height 281
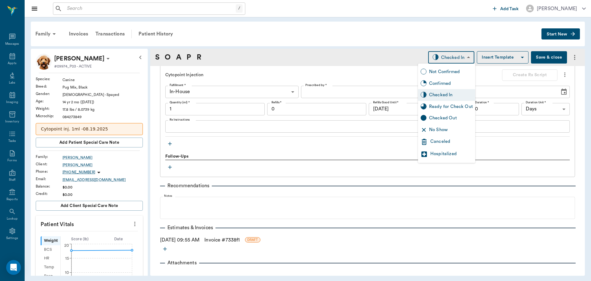
click at [445, 111] on div "Ready for Check Out" at bounding box center [446, 107] width 57 height 12
type input "READY_TO_CHECKOUT"
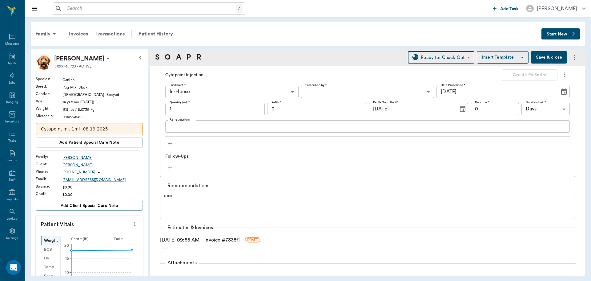
click at [220, 238] on link "Invoice # 7338f1" at bounding box center [222, 239] width 35 height 7
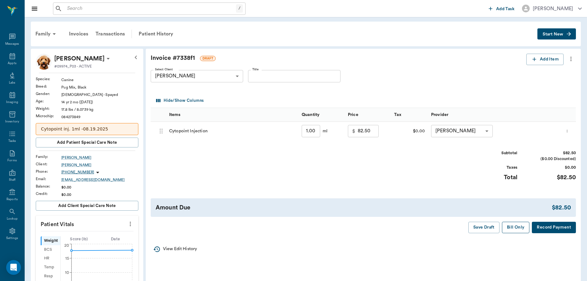
click at [520, 225] on button "Bill Only" at bounding box center [516, 226] width 28 height 11
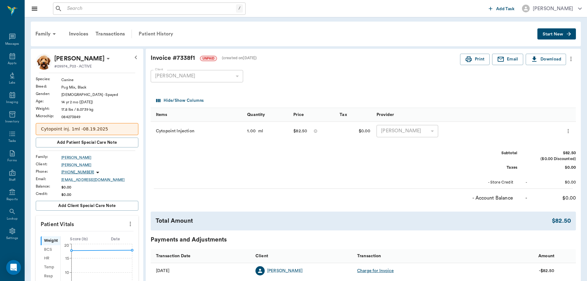
click at [157, 32] on div "Patient History" at bounding box center [156, 33] width 42 height 15
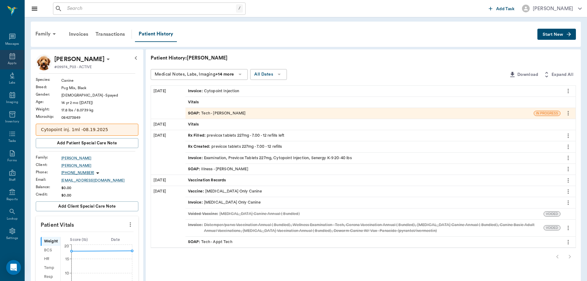
click at [13, 54] on icon at bounding box center [12, 55] width 7 height 7
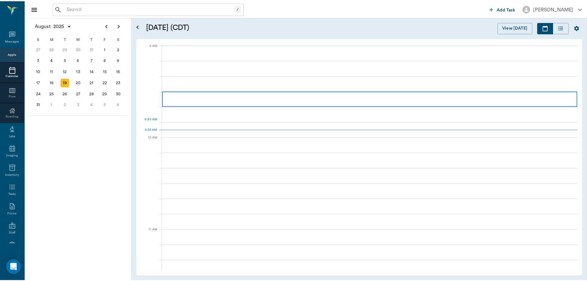
scroll to position [93, 0]
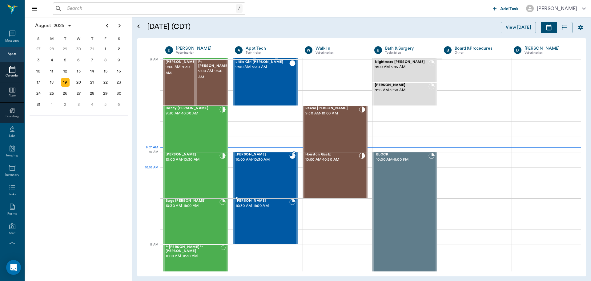
click at [291, 175] on div at bounding box center [293, 174] width 6 height 45
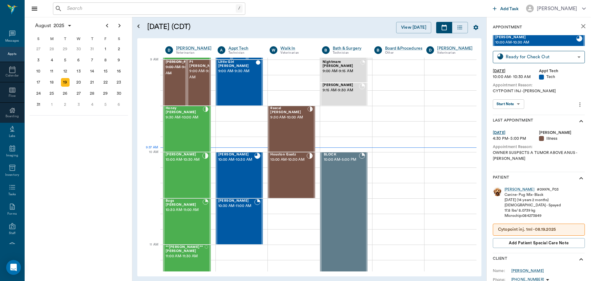
click at [577, 102] on icon "more" at bounding box center [580, 104] width 7 height 7
click at [537, 100] on div at bounding box center [295, 140] width 591 height 281
click at [511, 187] on div "Angie" at bounding box center [520, 189] width 30 height 5
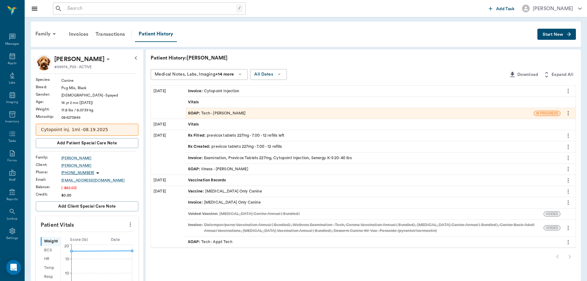
click at [247, 136] on div "Rx Filled : previcox tablets 227mg - 7.00 - 12 refills left" at bounding box center [236, 135] width 97 height 6
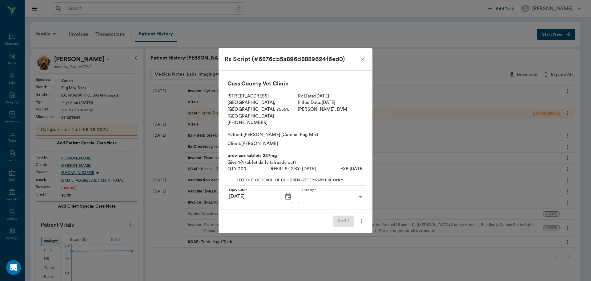
click at [320, 188] on body "/ ​ Add Task Dr. Bert Ellsworth Nectar Messages Appts Labs Imaging Inventory Ta…" at bounding box center [295, 252] width 591 height 504
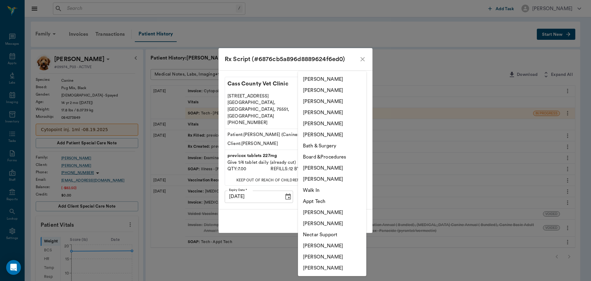
click at [336, 242] on li "[PERSON_NAME]" at bounding box center [332, 245] width 68 height 11
type input "682b670d8bdc6f7f8feef3db"
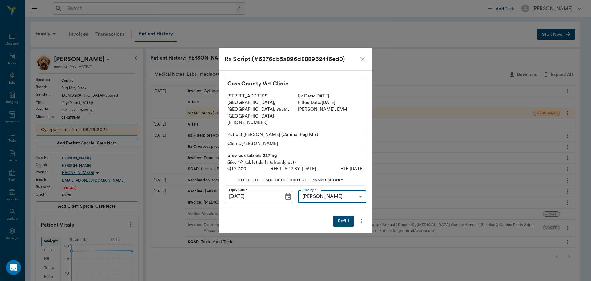
click at [343, 216] on button "Refill" at bounding box center [343, 220] width 21 height 11
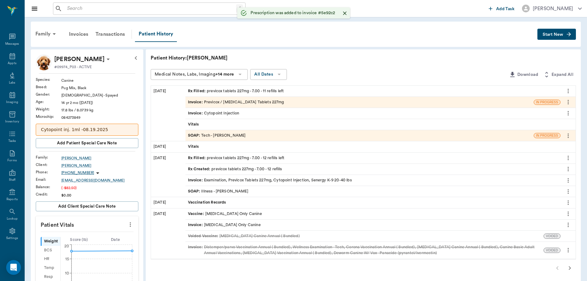
click at [265, 103] on div "Invoice : Previcox / Firocoxib Tablets 227mg" at bounding box center [236, 102] width 96 height 6
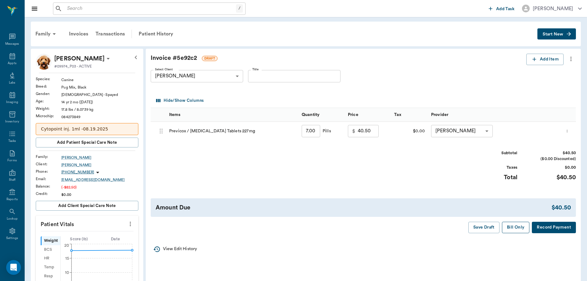
click at [512, 229] on button "Bill Only" at bounding box center [516, 226] width 28 height 11
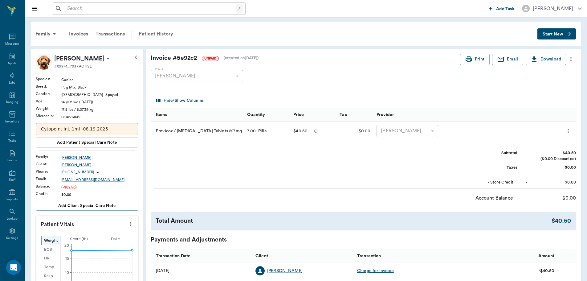
click at [149, 35] on div "Patient History" at bounding box center [156, 33] width 42 height 15
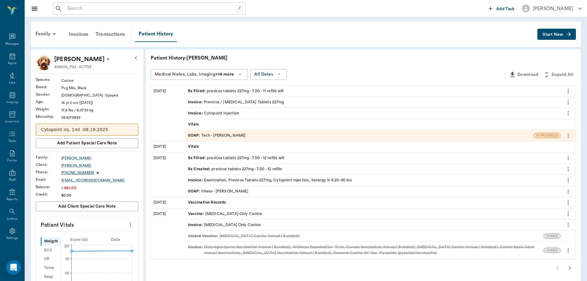
click at [263, 181] on div "Invoice : Examination, Previcox Tablets 227mg, Cytopoint Injection, Senergy K-9…" at bounding box center [270, 180] width 164 height 6
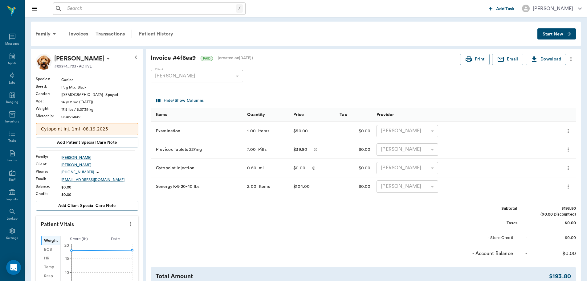
drag, startPoint x: 145, startPoint y: 30, endPoint x: 156, endPoint y: 32, distance: 10.3
click at [145, 30] on div "Patient History" at bounding box center [156, 33] width 42 height 15
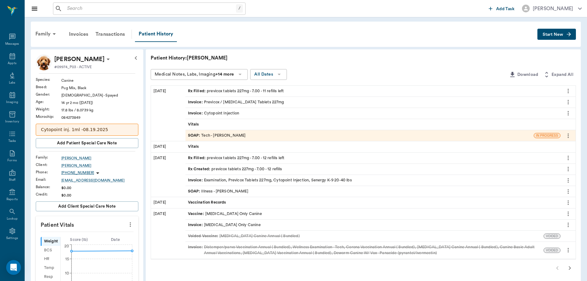
click at [114, 132] on p "Cytopoint inj. 1ml -08.19.2025" at bounding box center [87, 129] width 92 height 6
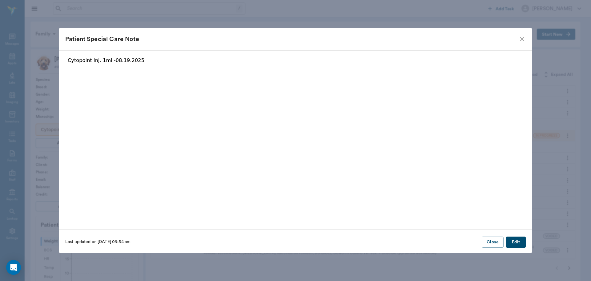
click at [513, 244] on button "Edit" at bounding box center [516, 241] width 20 height 11
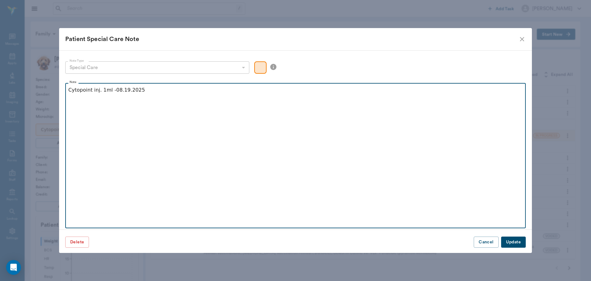
click at [101, 91] on p "Cytopoint inj. 1ml -08.19.2025" at bounding box center [295, 89] width 455 height 7
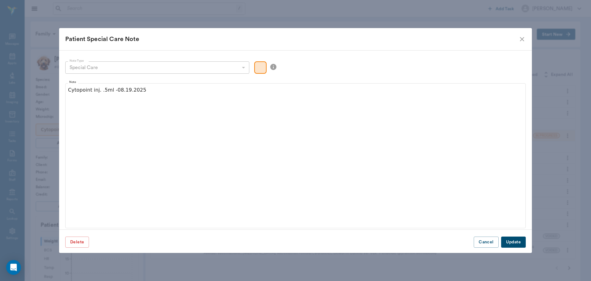
click at [517, 240] on button "Update" at bounding box center [513, 241] width 25 height 11
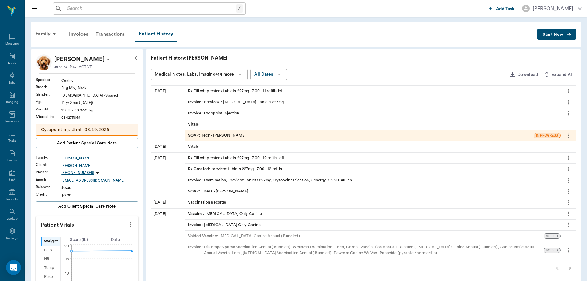
click at [310, 181] on div "Invoice : Examination, Previcox Tablets 227mg, Cytopoint Injection, Senergy K-9…" at bounding box center [270, 180] width 164 height 6
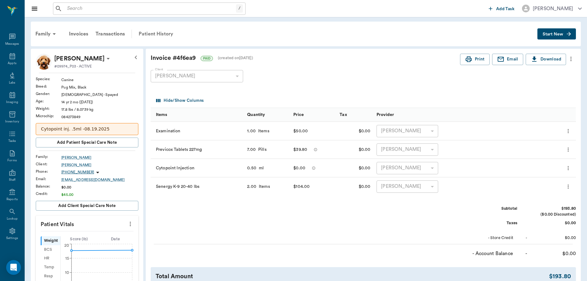
click at [156, 30] on div "Patient History" at bounding box center [156, 33] width 42 height 15
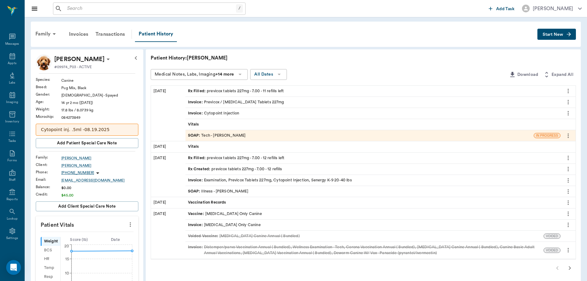
click at [227, 137] on div "SOAP : Tech - Hunter Graves" at bounding box center [217, 135] width 58 height 6
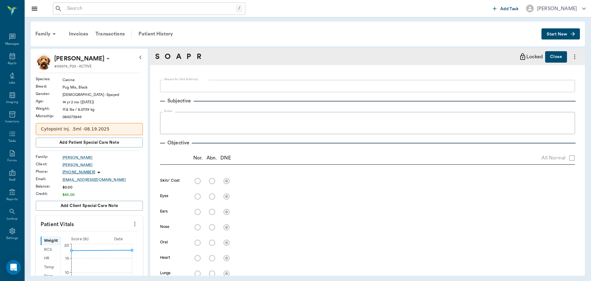
type textarea "CYTPOINT INJ -LORY"
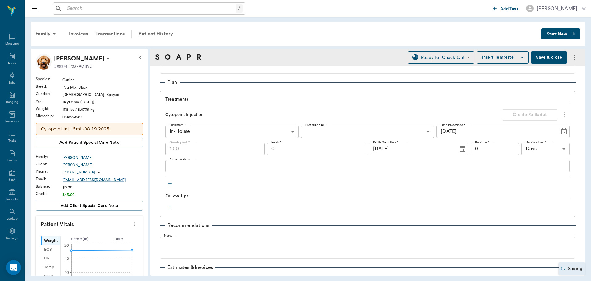
scroll to position [431, 0]
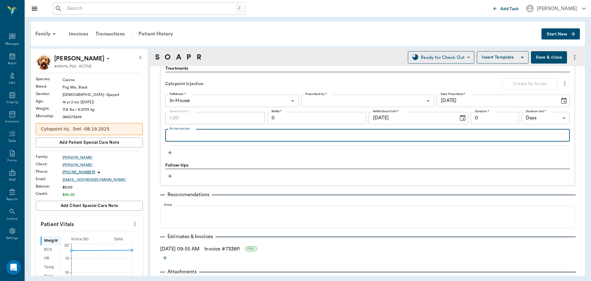
click at [185, 135] on textarea "Rx Instructions" at bounding box center [368, 135] width 396 height 7
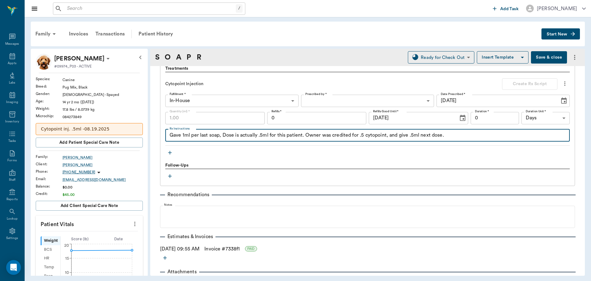
click at [234, 134] on textarea "Gave 1ml per last soap, Dose is actually .5ml for this patient. Owner was credi…" at bounding box center [368, 135] width 396 height 7
click at [466, 136] on textarea "Gave 1ml per last soap, Dose is actually .5ml for this patient. Owner was credi…" at bounding box center [368, 135] width 396 height 7
type textarea "Gave 1ml per last soap, Dose is actually .5ml for this patient. Owner was credi…"
click at [531, 59] on button "Save & close" at bounding box center [549, 57] width 36 height 12
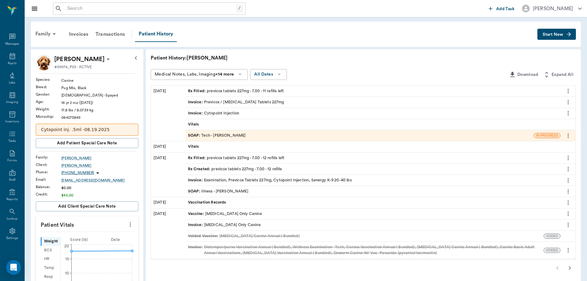
click at [263, 116] on div "Invoice : Cytopoint Injection" at bounding box center [372, 113] width 375 height 11
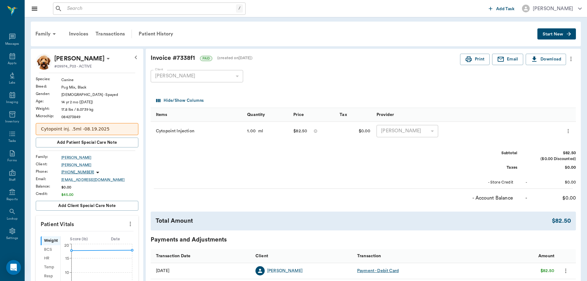
click at [106, 128] on p "Cytopoint inj. .5ml -08.19.2025" at bounding box center [87, 129] width 92 height 6
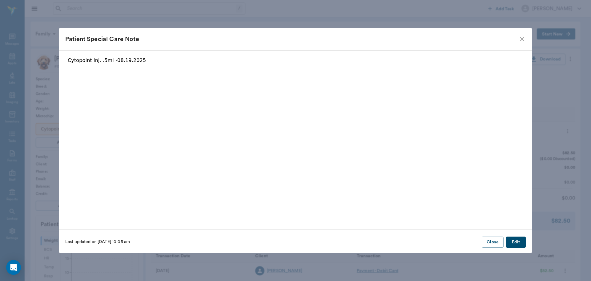
click at [519, 236] on button "Edit" at bounding box center [516, 241] width 20 height 11
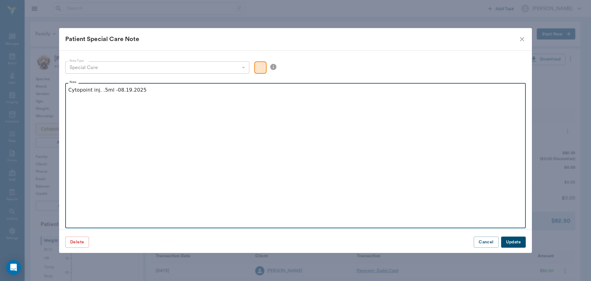
click at [174, 92] on p "Cytopoint inj. .5ml -08.19.2025" at bounding box center [295, 89] width 455 height 7
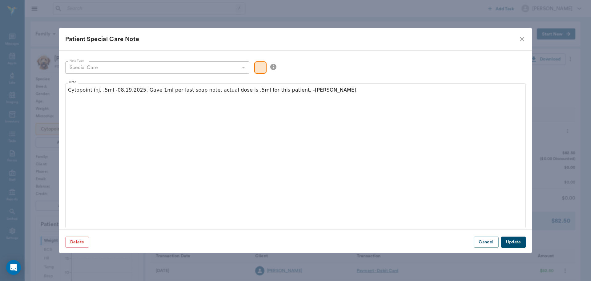
click at [525, 244] on button "Update" at bounding box center [513, 241] width 25 height 11
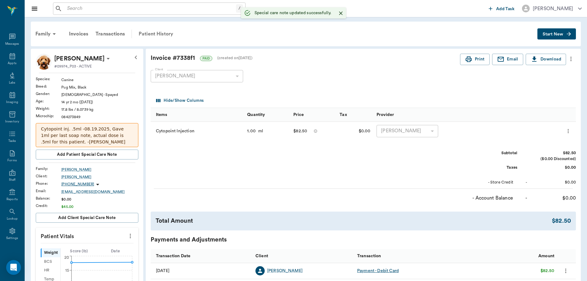
click at [164, 30] on div "Patient History" at bounding box center [156, 33] width 42 height 15
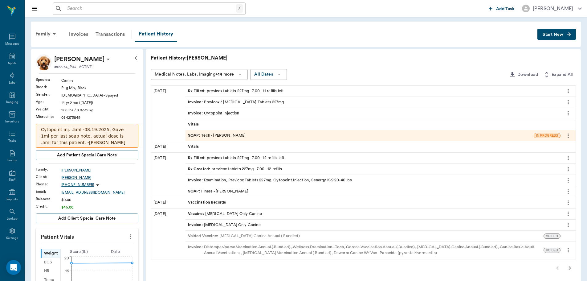
click at [215, 134] on div "SOAP : Tech - Hunter Graves" at bounding box center [217, 135] width 58 height 6
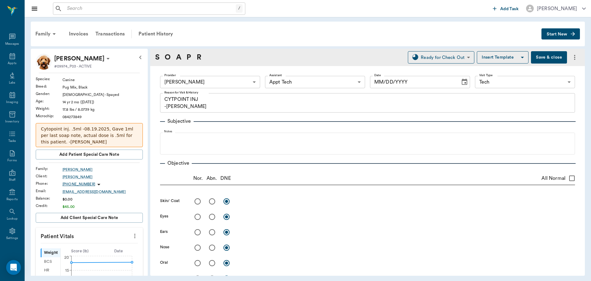
type input "682b670d8bdc6f7f8feef3db"
type input "63ec2f075fda476ae8351a4c"
type input "65d2be4f46e3a538d89b8c1a"
type textarea "CYTPOINT INJ -LORY"
type input "[DATE]"
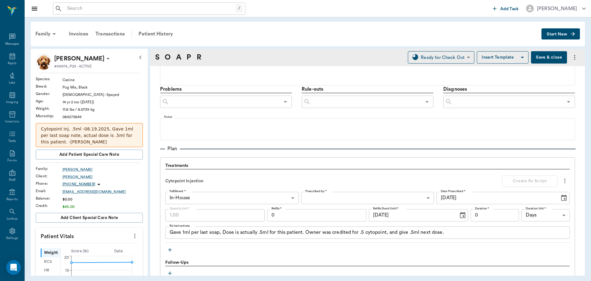
scroll to position [370, 0]
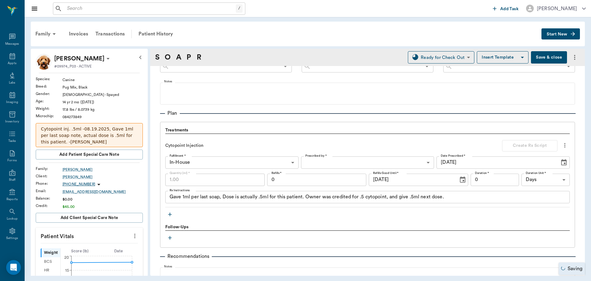
click at [465, 201] on div "Gave 1ml per last soap, Dose is actually .5ml for this patient. Owner was credi…" at bounding box center [367, 197] width 405 height 12
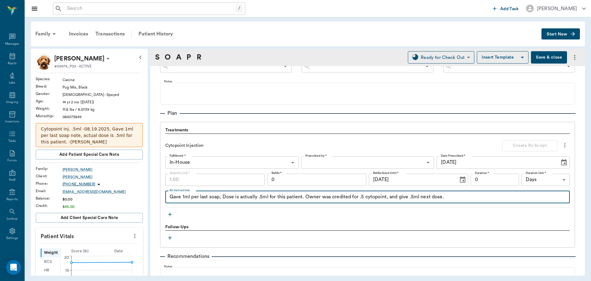
click at [463, 198] on textarea "Gave 1ml per last soap, Dose is actually .5ml for this patient. Owner was credi…" at bounding box center [368, 196] width 396 height 7
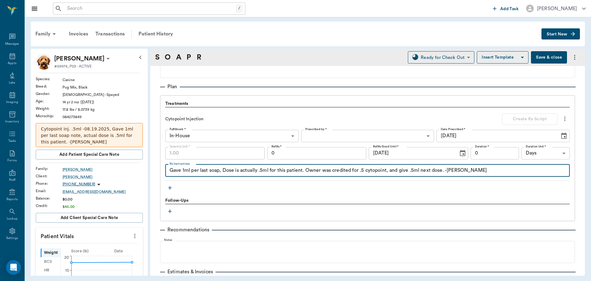
scroll to position [431, 0]
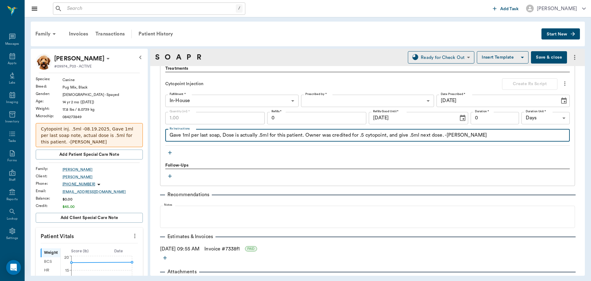
type textarea "Gave 1ml per last soap, Dose is actually .5ml for this patient. Owner was credi…"
click at [555, 56] on button "Save & close" at bounding box center [549, 57] width 36 height 12
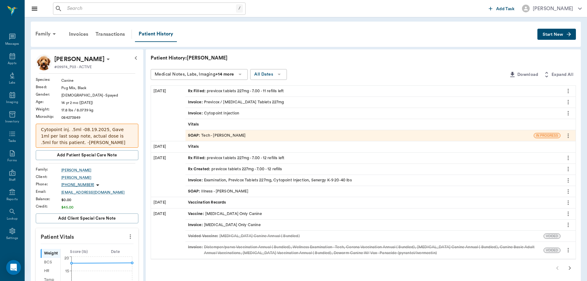
click at [571, 190] on icon "more" at bounding box center [568, 191] width 7 height 7
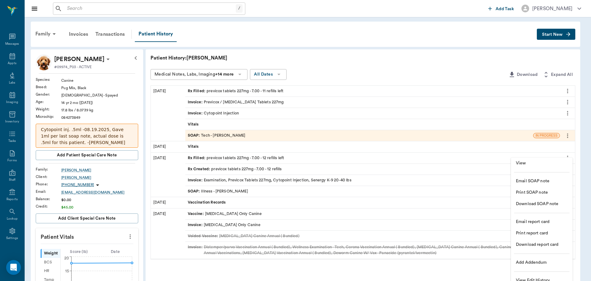
click at [544, 165] on span "View" at bounding box center [542, 163] width 52 height 6
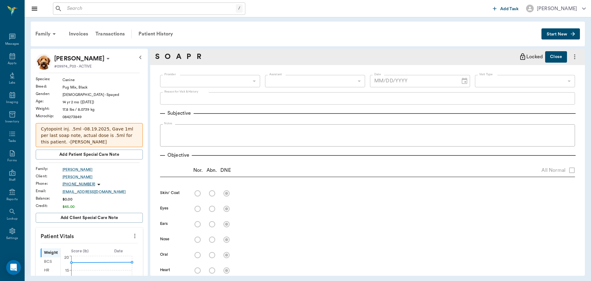
type input "63ec2f075fda476ae8351a4d"
type input "65d2be4f46e3a538d89b8c15"
type textarea "OWNER SUSPECTS A TUMOR ABOVE ANUS -JESS"
radio input "true"
type textarea "swelling soft above anus below tail. FNA: mostly lipid but some adenoma looking…"
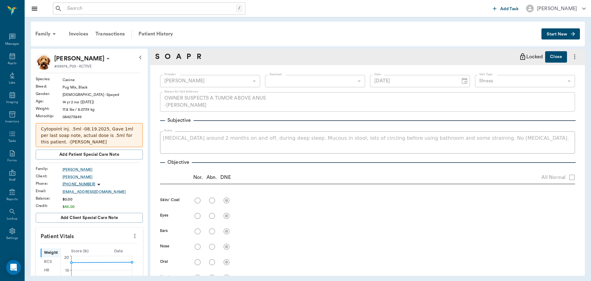
type input "07/15/2025"
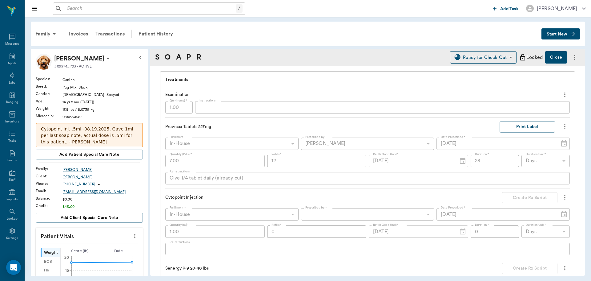
scroll to position [370, 0]
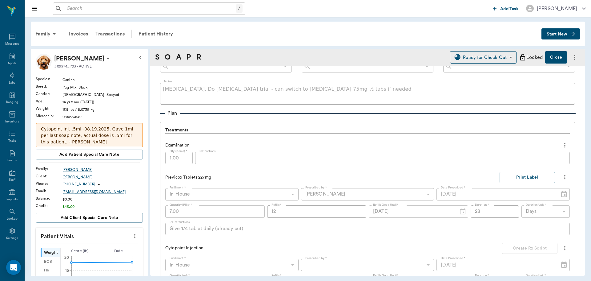
drag, startPoint x: 167, startPoint y: 34, endPoint x: 216, endPoint y: 40, distance: 48.7
click at [167, 34] on div "Patient History" at bounding box center [156, 33] width 42 height 15
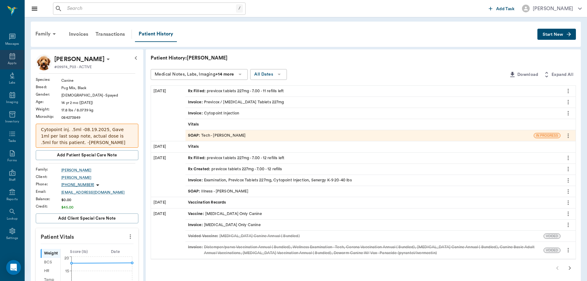
click at [10, 55] on icon at bounding box center [13, 56] width 6 height 6
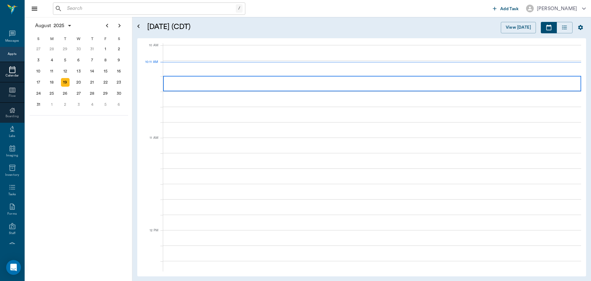
scroll to position [185, 0]
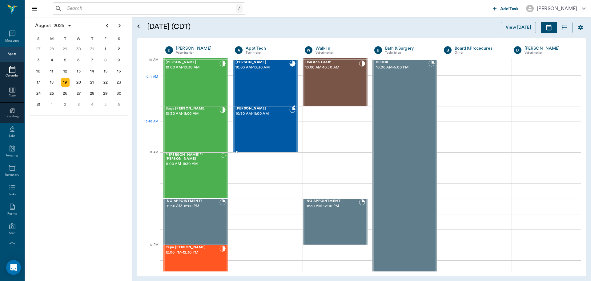
click at [282, 123] on div "Mogi Thomas 10:30 AM - 11:00 AM" at bounding box center [263, 129] width 54 height 45
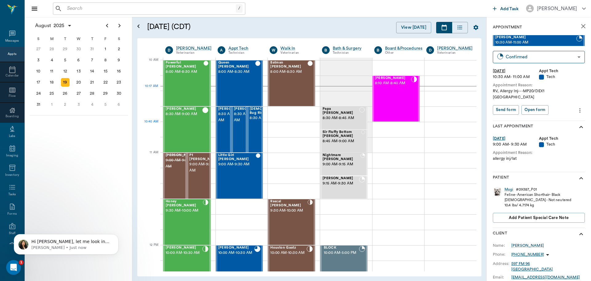
scroll to position [185, 0]
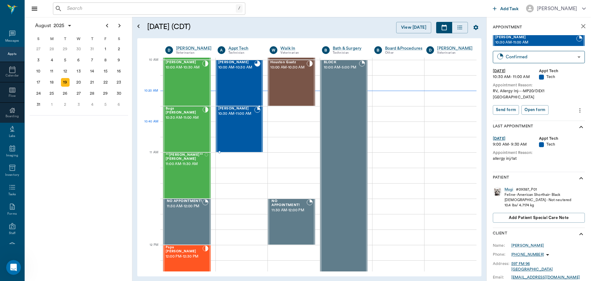
click at [223, 123] on div "Mogi Thomas 10:30 AM - 11:00 AM" at bounding box center [236, 129] width 36 height 45
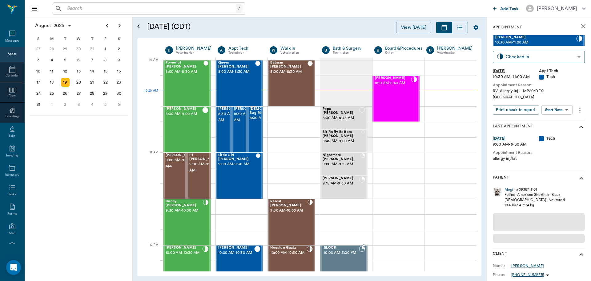
scroll to position [185, 0]
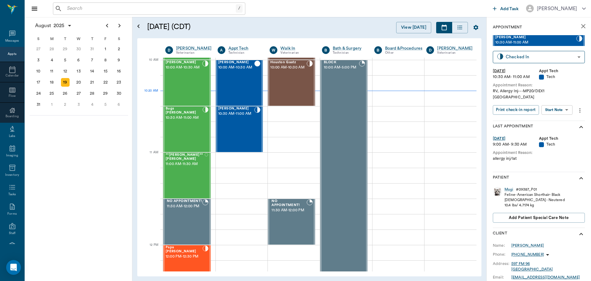
click at [562, 106] on body "/ ​ Add Task [PERSON_NAME] Nectar Messages Appts Calendar Flow Boarding Labs Im…" at bounding box center [295, 140] width 591 height 281
click at [555, 117] on button "Start SOAP" at bounding box center [550, 116] width 21 height 7
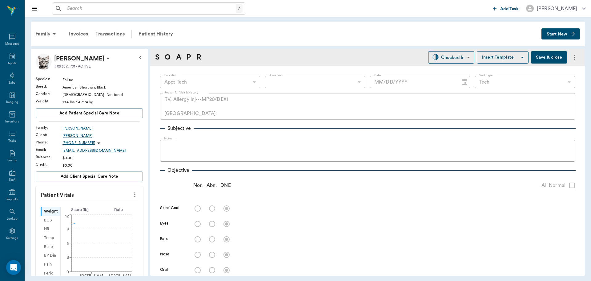
type input "63ec2f075fda476ae8351a4c"
type input "65d2be4f46e3a538d89b8c1a"
type textarea "RV, Allergy Inj---MP20/DEX1 [GEOGRAPHIC_DATA]"
type input "[DATE]"
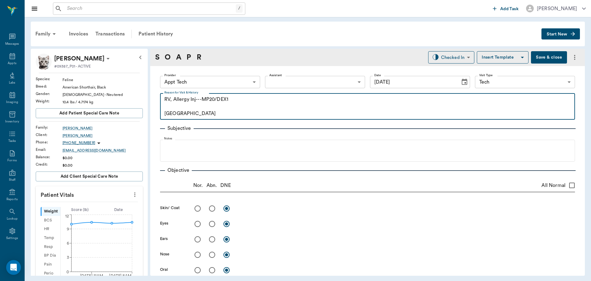
drag, startPoint x: 235, startPoint y: 97, endPoint x: 174, endPoint y: 100, distance: 61.1
click at [174, 100] on textarea "RV, Allergy Inj---MP20/DEX1 Caryn" at bounding box center [367, 106] width 407 height 21
click at [114, 114] on span "Add patient Special Care Note" at bounding box center [89, 113] width 60 height 7
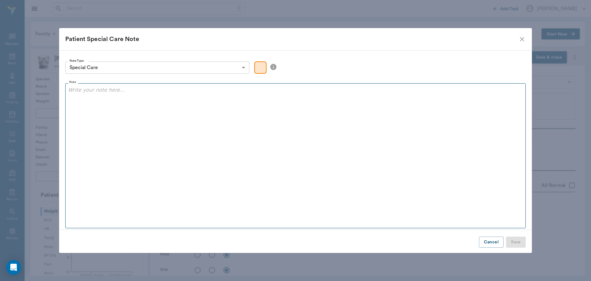
click at [141, 94] on div at bounding box center [295, 93] width 455 height 15
click at [97, 88] on p "Allergy Inj---MP20/DEX1" at bounding box center [295, 89] width 455 height 7
click at [128, 91] on p "Allergy Inj-MP20/DEX1" at bounding box center [295, 89] width 455 height 7
click at [120, 89] on p "Allergy Inj-MP20/DEX1 08.19.2025" at bounding box center [295, 89] width 455 height 7
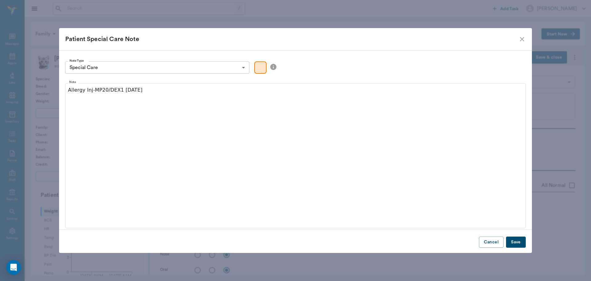
click at [516, 239] on button "Save" at bounding box center [516, 241] width 20 height 11
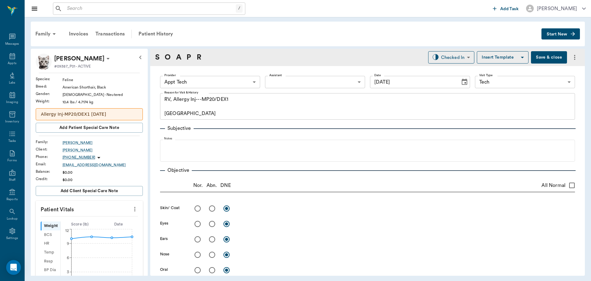
click at [224, 80] on body "/ ​ Add Task Dr. Bert Ellsworth Nectar Messages Appts Labs Imaging Inventory Ta…" at bounding box center [295, 140] width 591 height 281
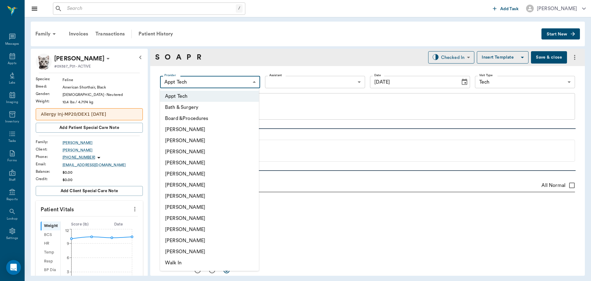
click at [212, 183] on li "[PERSON_NAME]" at bounding box center [209, 184] width 99 height 11
type input "682b670d8bdc6f7f8feef3db"
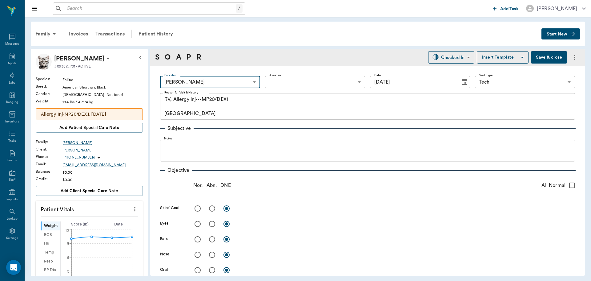
click at [303, 81] on body "/ ​ Add Task Dr. Bert Ellsworth Nectar Messages Appts Labs Imaging Inventory Ta…" at bounding box center [295, 140] width 591 height 281
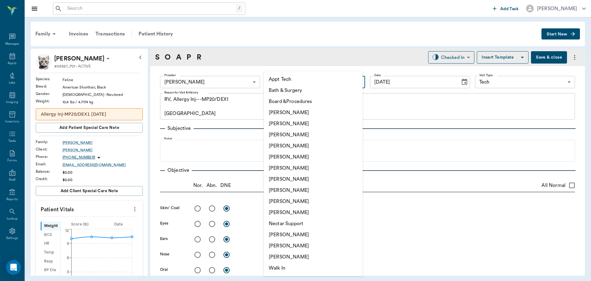
click at [303, 81] on li "Appt Tech" at bounding box center [313, 79] width 99 height 11
type input "63ec2f075fda476ae8351a4c"
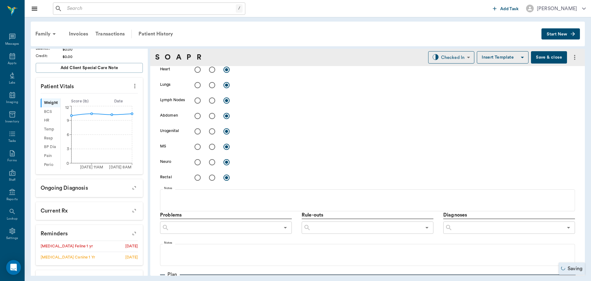
scroll to position [123, 0]
click at [134, 87] on icon "more" at bounding box center [134, 85] width 1 height 5
click at [289, 148] on div at bounding box center [295, 140] width 591 height 281
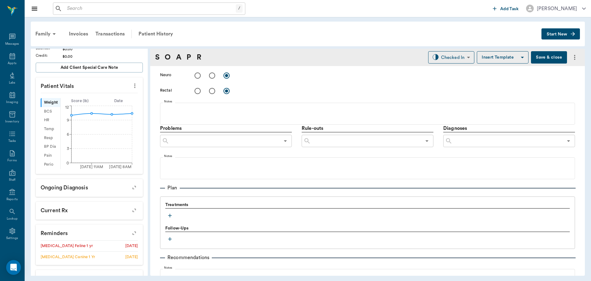
scroll to position [308, 0]
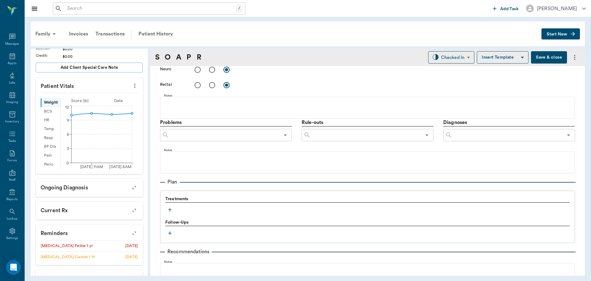
click at [170, 211] on icon "button" at bounding box center [170, 209] width 6 height 6
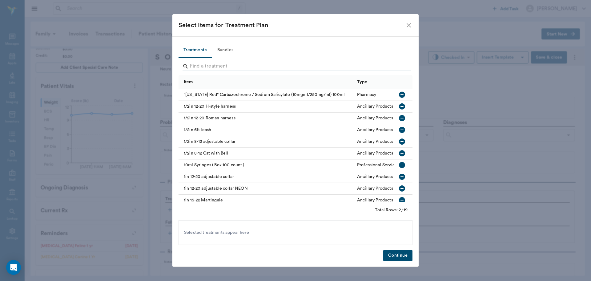
click at [234, 67] on input "Search" at bounding box center [296, 66] width 212 height 10
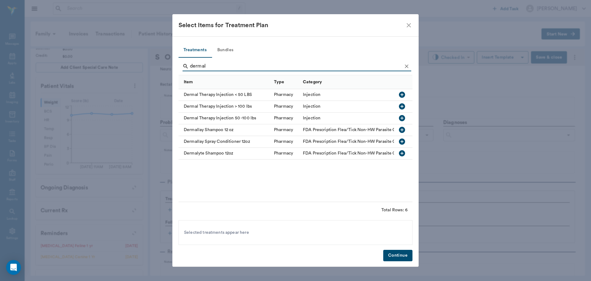
type input "dermal"
click at [403, 95] on icon "button" at bounding box center [402, 94] width 6 height 6
click at [404, 65] on icon "Clear" at bounding box center [407, 66] width 6 height 6
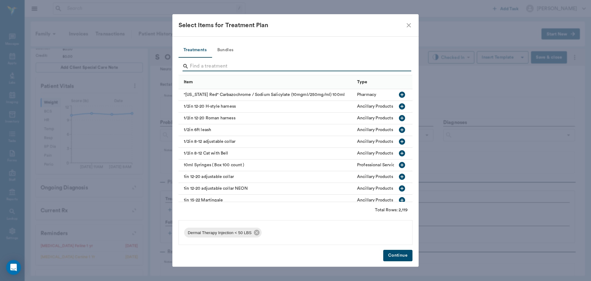
click at [400, 65] on input "Search" at bounding box center [296, 66] width 212 height 10
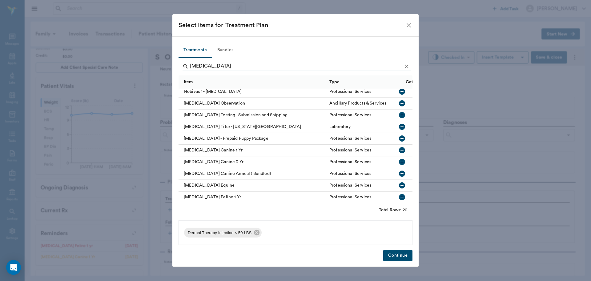
scroll to position [92, 0]
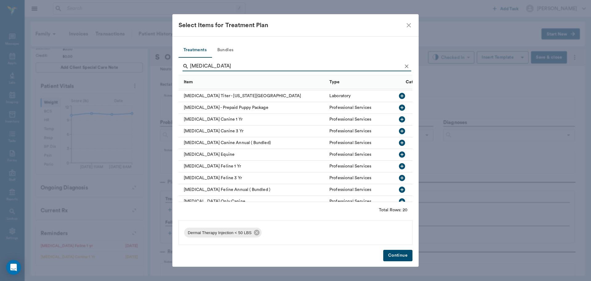
type input "rabies"
click at [399, 167] on icon "button" at bounding box center [402, 166] width 6 height 6
click at [400, 255] on button "Continue" at bounding box center [397, 254] width 29 height 11
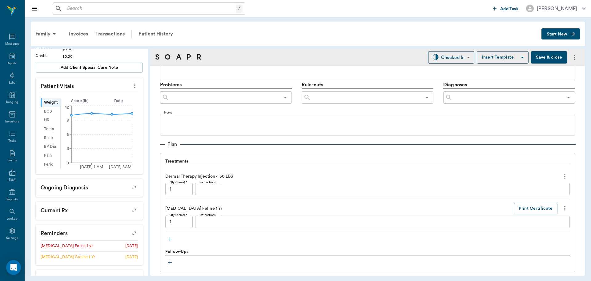
scroll to position [370, 0]
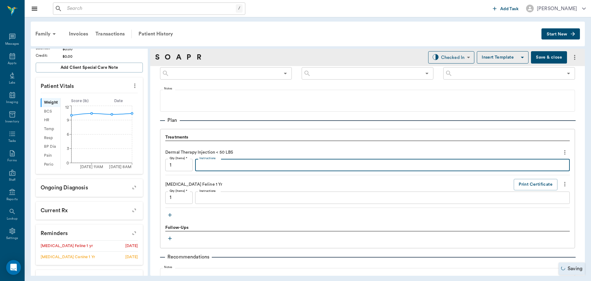
click at [242, 164] on textarea "Instructions" at bounding box center [383, 164] width 366 height 7
paste textarea "Allergy Inj---MP20/DEX1"
drag, startPoint x: 228, startPoint y: 165, endPoint x: 180, endPoint y: 172, distance: 48.5
click at [180, 172] on div "Dermal Therapy Injection < 50 LBS Qty (Items) * 1 Qty (Items) * Instructions Al…" at bounding box center [367, 161] width 405 height 28
click at [267, 162] on textarea "MP20/DEX1" at bounding box center [383, 164] width 366 height 7
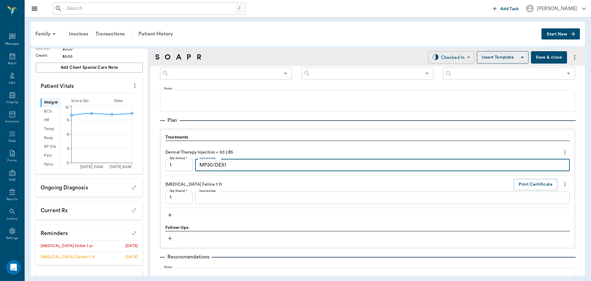
type textarea "MP20/DEX1"
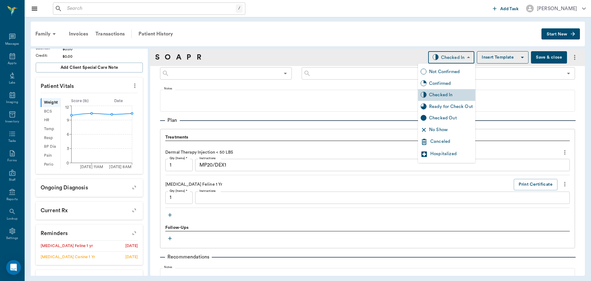
click at [459, 54] on body "/ ​ Add Task Dr. Bert Ellsworth Nectar Messages Appts Labs Imaging Inventory Ta…" at bounding box center [295, 140] width 591 height 281
click at [449, 105] on div "Ready for Check Out" at bounding box center [451, 106] width 44 height 7
type input "READY_TO_CHECKOUT"
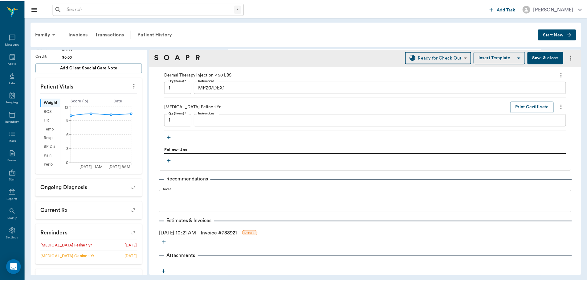
scroll to position [448, 0]
click at [221, 233] on link "Invoice # 733921" at bounding box center [220, 232] width 36 height 7
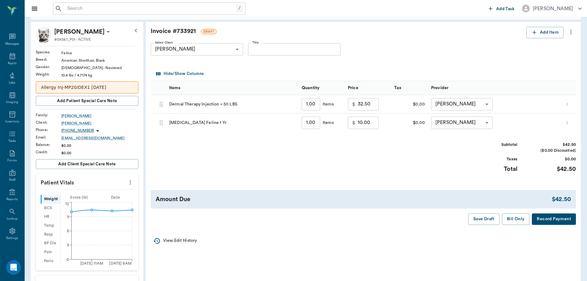
scroll to position [31, 0]
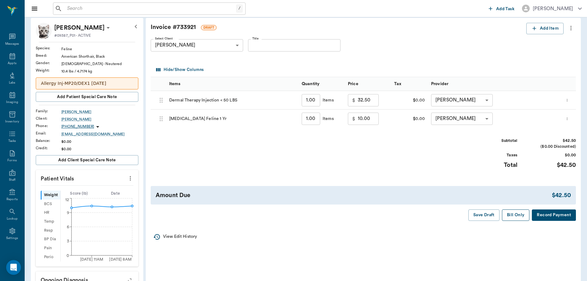
click at [514, 215] on button "Bill Only" at bounding box center [516, 214] width 28 height 11
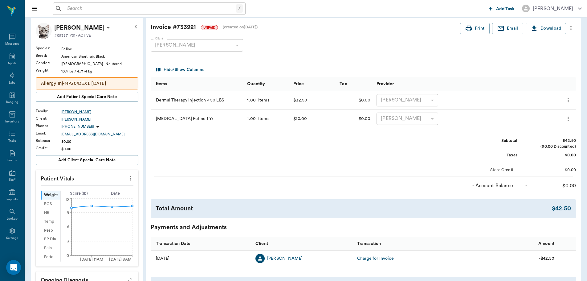
click at [129, 176] on icon "more" at bounding box center [130, 177] width 7 height 7
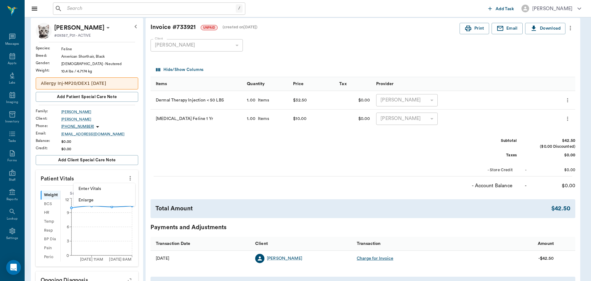
click at [110, 188] on span "Enter Vitals" at bounding box center [105, 188] width 52 height 6
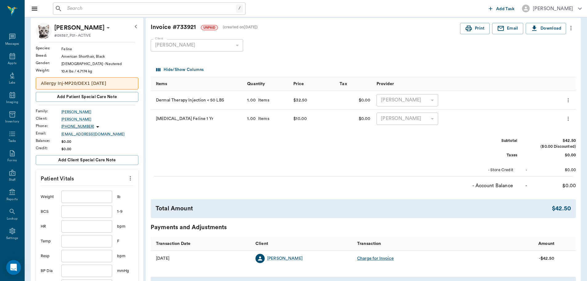
click at [76, 197] on input "text" at bounding box center [86, 196] width 51 height 12
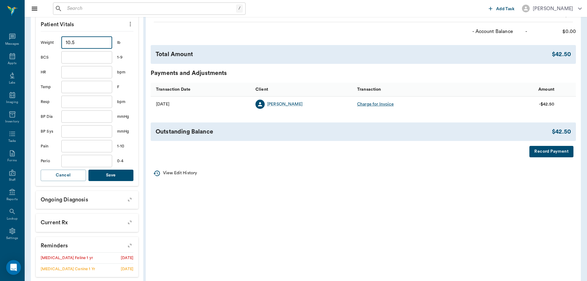
type input "10.5"
drag, startPoint x: 107, startPoint y: 179, endPoint x: 117, endPoint y: 175, distance: 10.8
click at [108, 177] on button "Save" at bounding box center [110, 174] width 45 height 11
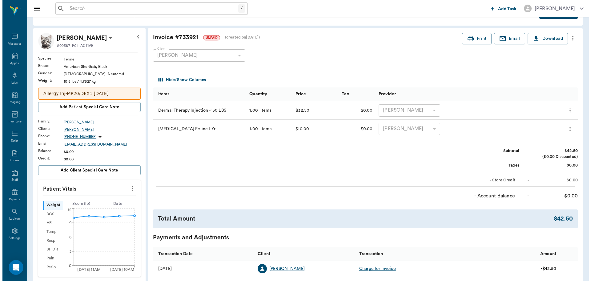
scroll to position [0, 0]
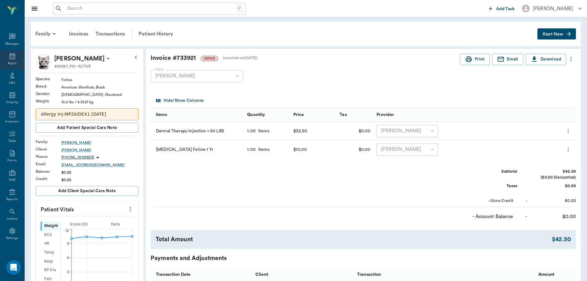
click at [12, 60] on div "Appts" at bounding box center [12, 59] width 24 height 19
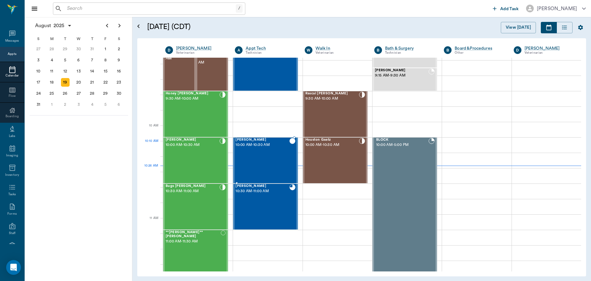
scroll to position [93, 0]
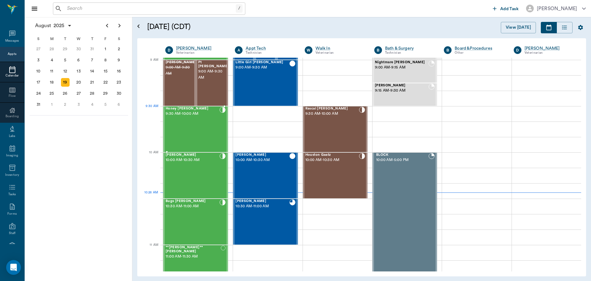
click at [216, 121] on div "Honey Cline 9:30 AM - 10:00 AM" at bounding box center [193, 129] width 54 height 45
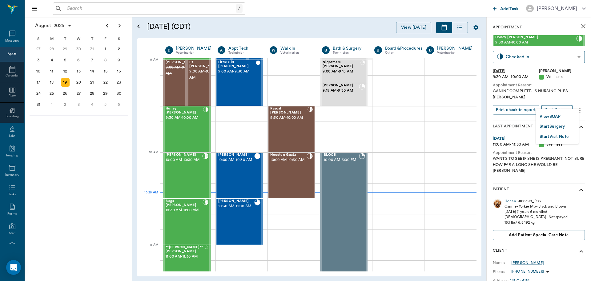
click at [569, 100] on body "/ ​ Add Task Dr. Bert Ellsworth Nectar Messages Appts Calendar Flow Boarding La…" at bounding box center [295, 140] width 591 height 281
click at [566, 115] on li "View SOAP" at bounding box center [557, 116] width 43 height 10
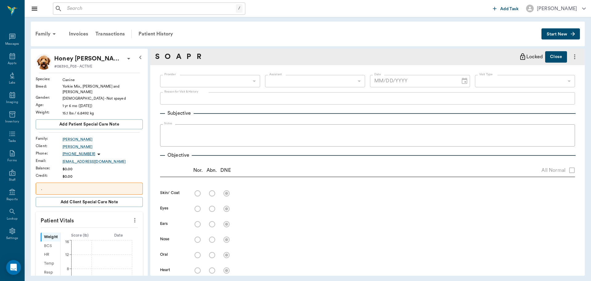
type input "63ec2f075fda476ae8351a4d"
type input "65d2be4f46e3a538d89b8c14"
type textarea "CANINE COMPLETE. IS NURSING PUPS LORY"
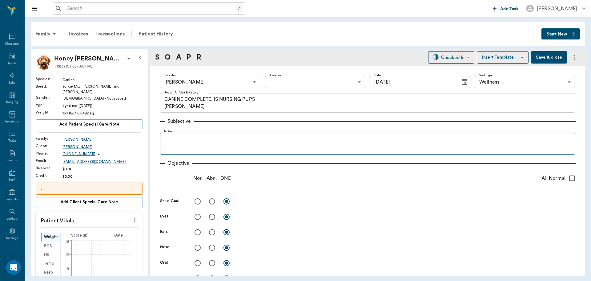
type input "[DATE]"
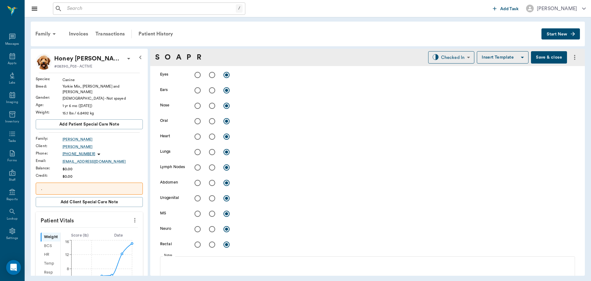
scroll to position [62, 0]
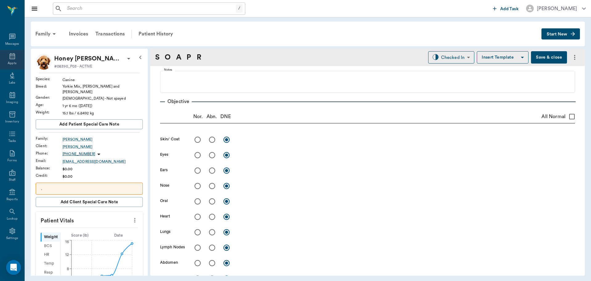
click at [10, 59] on icon at bounding box center [13, 56] width 6 height 6
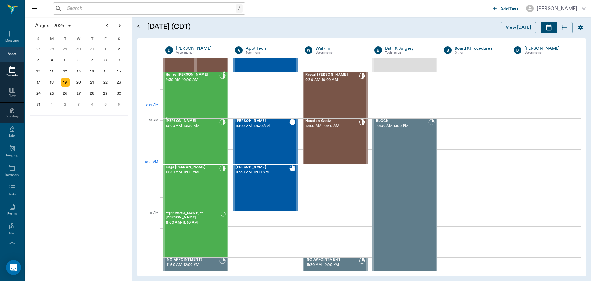
scroll to position [124, 0]
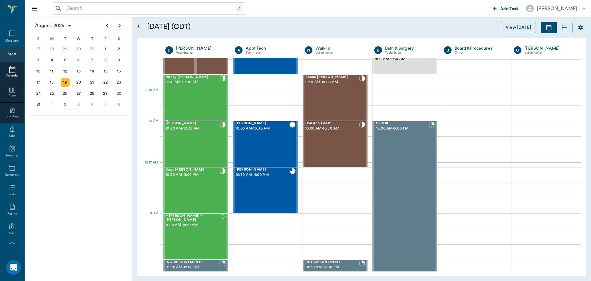
click at [194, 99] on div "Honey Cline 9:30 AM - 10:00 AM" at bounding box center [193, 97] width 54 height 45
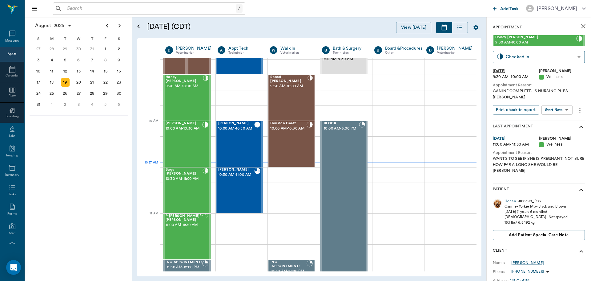
click at [562, 103] on body "/ ​ Add Task Dr. Bert Ellsworth Nectar Messages Appts Calendar Flow Boarding La…" at bounding box center [295, 140] width 591 height 281
click at [560, 115] on button "View SOAP" at bounding box center [550, 116] width 21 height 7
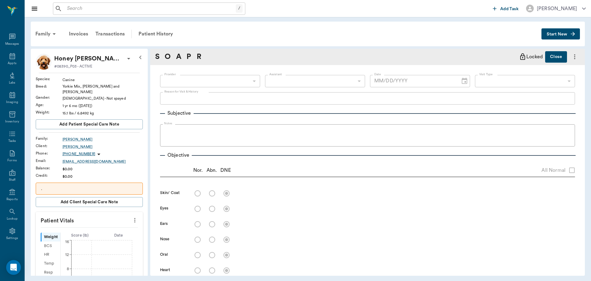
type input "63ec2f075fda476ae8351a4d"
type input "65d2be4f46e3a538d89b8c14"
type textarea "CANINE COMPLETE. IS NURSING PUPS LORY"
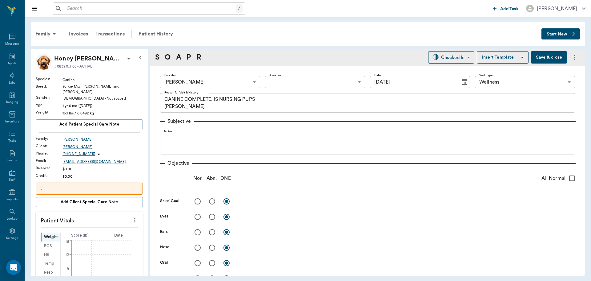
type input "[DATE]"
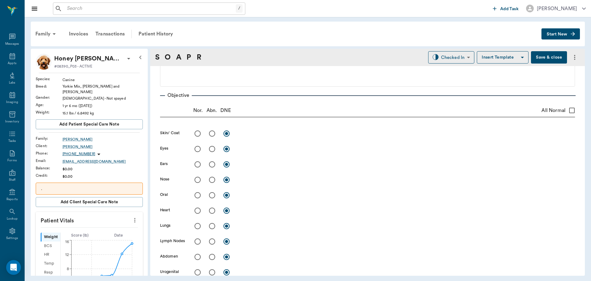
scroll to position [62, 0]
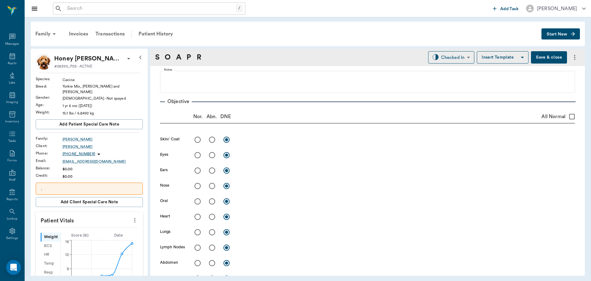
click at [569, 116] on input "All Normal" at bounding box center [572, 116] width 13 height 13
checkbox input "true"
radio input "true"
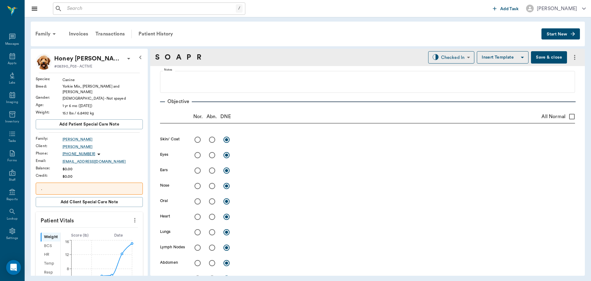
radio input "true"
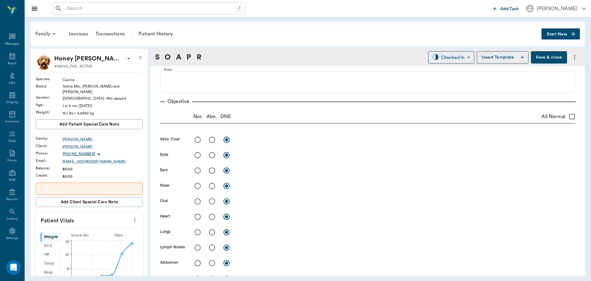
radio input "true"
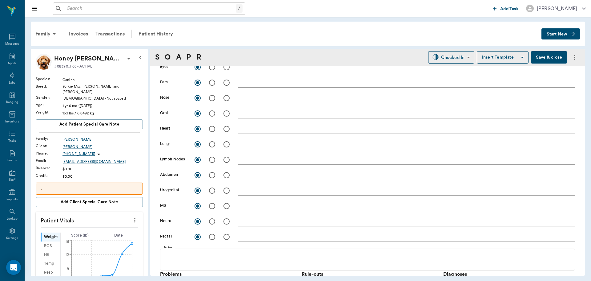
scroll to position [154, 0]
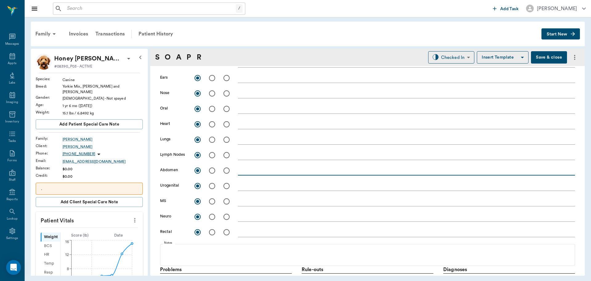
click at [251, 167] on textarea at bounding box center [406, 170] width 337 height 7
click at [299, 171] on textarea "RF mammary glands slighlty e" at bounding box center [406, 170] width 337 height 7
click at [318, 169] on textarea "RF mammary glands slightly e" at bounding box center [406, 170] width 337 height 7
click at [363, 173] on textarea "RF mammary glands slightly engorged, nursing 4 - doinjg well" at bounding box center [406, 170] width 337 height 7
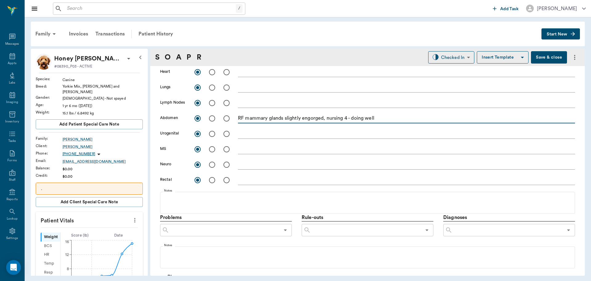
scroll to position [216, 0]
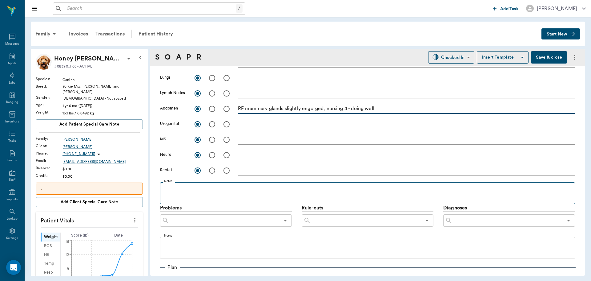
type textarea "RF mammary glands slightly engorged, nursing 4 - doing well"
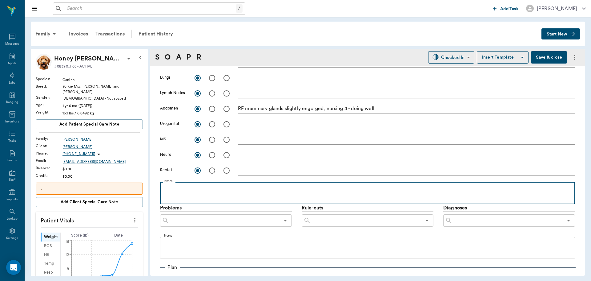
click at [217, 195] on div at bounding box center [367, 192] width 409 height 15
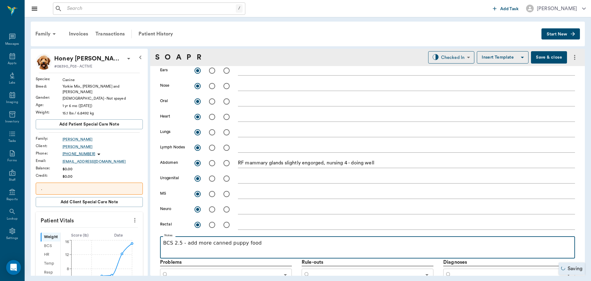
scroll to position [154, 0]
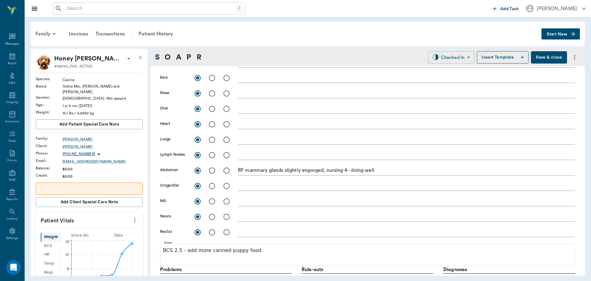
click at [459, 56] on body "/ ​ Add Task Dr. Bert Ellsworth Nectar Messages Appts Labs Imaging Inventory Ta…" at bounding box center [295, 140] width 591 height 281
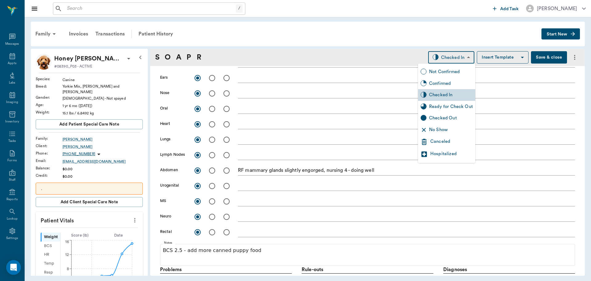
click at [460, 106] on div "Ready for Check Out" at bounding box center [451, 106] width 44 height 7
type input "READY_TO_CHECKOUT"
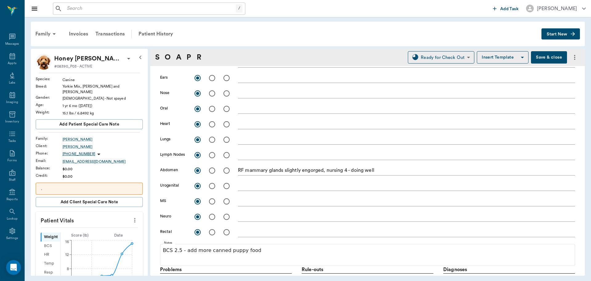
click at [543, 55] on button "Save & close" at bounding box center [549, 57] width 36 height 12
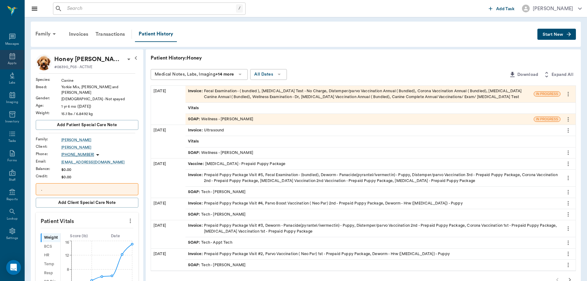
click at [10, 57] on icon at bounding box center [12, 55] width 7 height 7
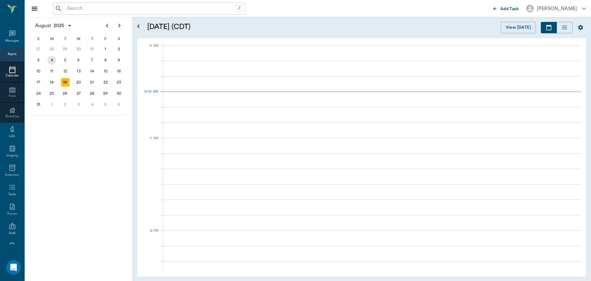
scroll to position [185, 0]
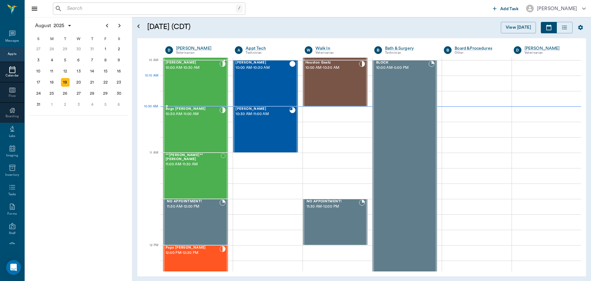
click at [187, 78] on div "Joker Edwards 10:00 AM - 10:30 AM" at bounding box center [193, 83] width 54 height 45
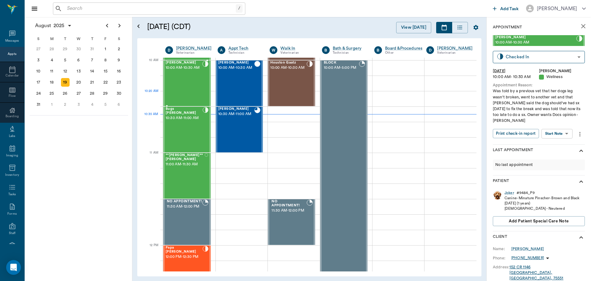
click at [194, 95] on div "Joker Edwards 10:00 AM - 10:30 AM" at bounding box center [184, 83] width 37 height 45
click at [564, 128] on body "/ ​ Add Task Dr. Bert Ellsworth Nectar Messages Appts Calendar Flow Boarding La…" at bounding box center [295, 140] width 591 height 281
click at [560, 140] on button "Start SOAP" at bounding box center [550, 139] width 21 height 7
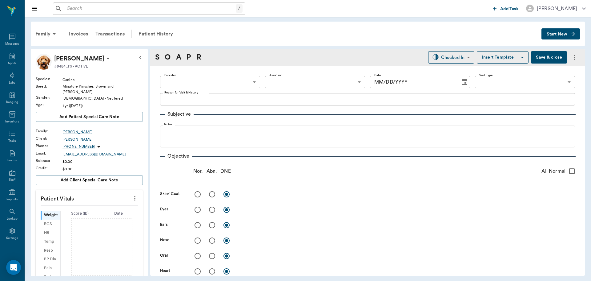
type input "63ec2f075fda476ae8351a4d"
type input "65d2be4f46e3a538d89b8c14"
type textarea "Was told by a previous vet that her dogs leg wasn't broken, went to another vet…"
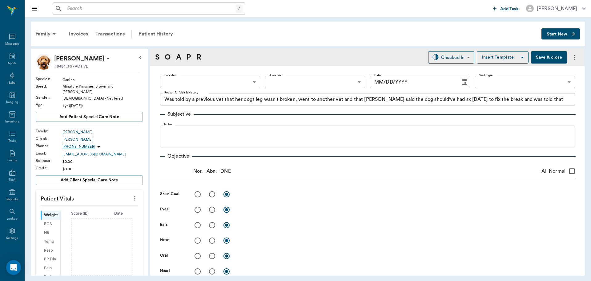
type input "[DATE]"
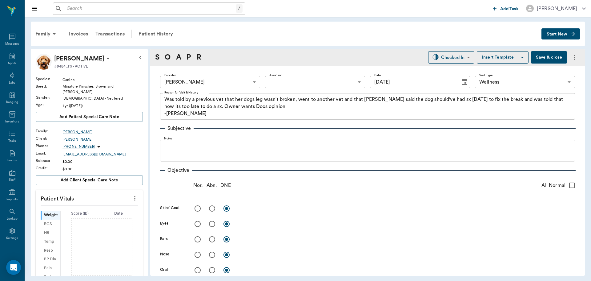
click at [313, 86] on body "/ ​ Add Task Dr. Bert Ellsworth Nectar Messages Appts Labs Imaging Inventory Ta…" at bounding box center [295, 140] width 591 height 281
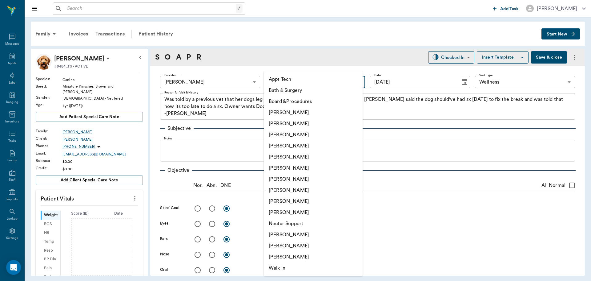
click at [299, 123] on li "[PERSON_NAME]" at bounding box center [313, 123] width 99 height 11
type input "642ef10e332a41444de2bad1"
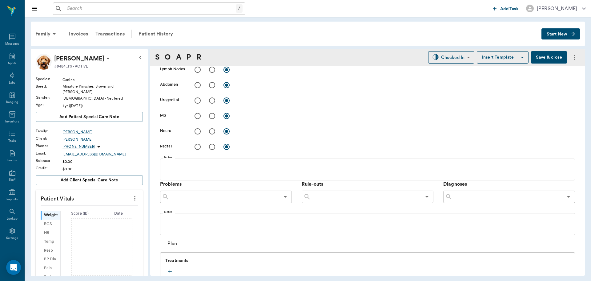
scroll to position [374, 0]
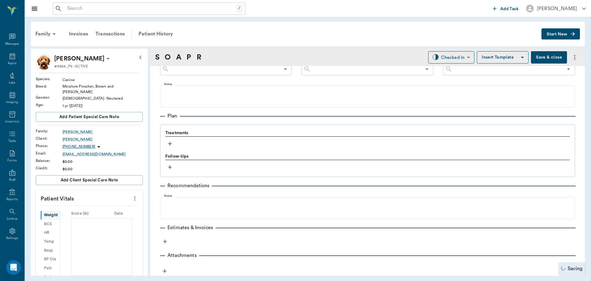
click at [171, 143] on icon "button" at bounding box center [170, 143] width 6 height 6
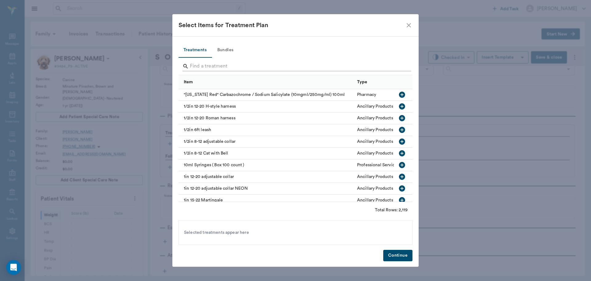
click at [239, 64] on input "Search" at bounding box center [296, 66] width 212 height 10
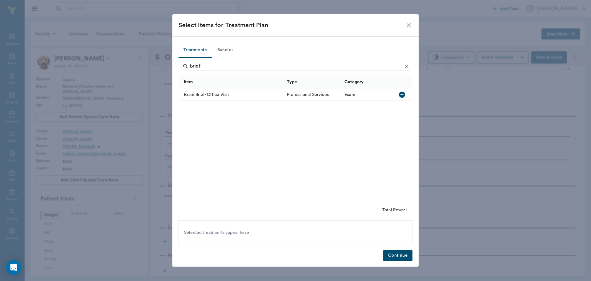
type input "brief"
click at [403, 95] on icon "button" at bounding box center [402, 94] width 7 height 7
click at [397, 252] on button "Continue" at bounding box center [397, 254] width 29 height 11
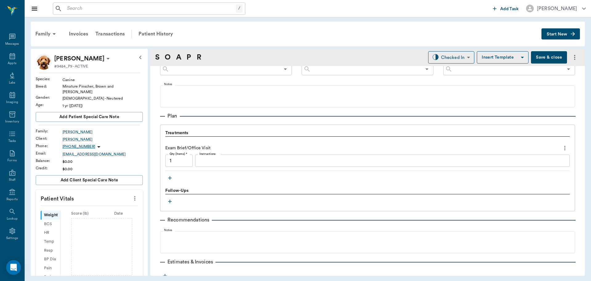
scroll to position [408, 0]
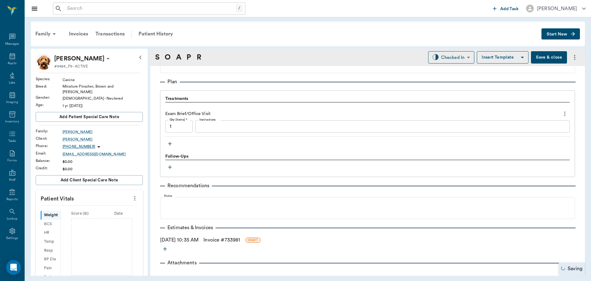
click at [234, 239] on link "Invoice # 733981" at bounding box center [222, 239] width 37 height 7
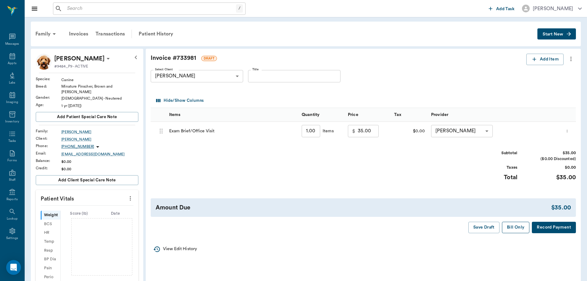
click at [520, 226] on button "Bill Only" at bounding box center [516, 226] width 28 height 11
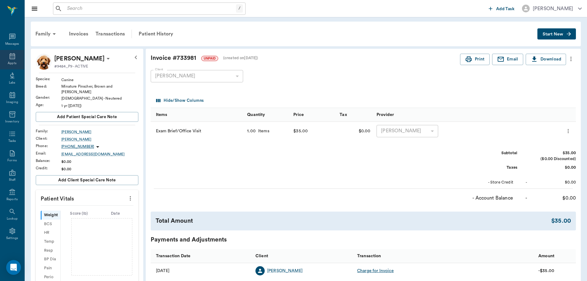
click at [10, 61] on div "Appts" at bounding box center [12, 63] width 9 height 5
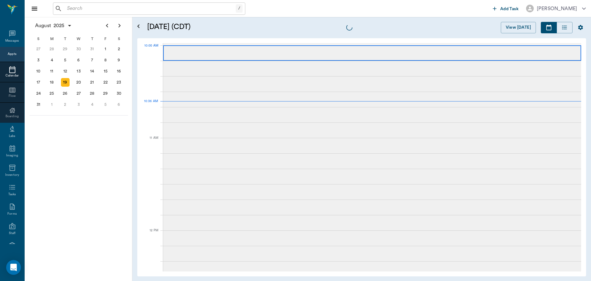
scroll to position [185, 0]
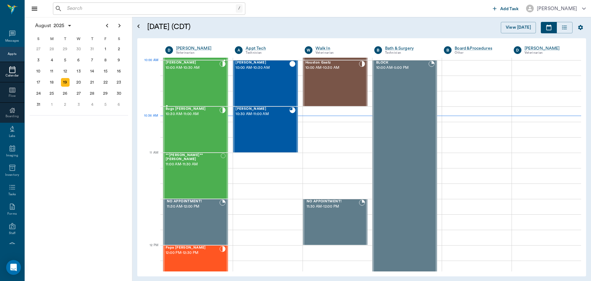
click at [198, 75] on div "Joker Edwards 10:00 AM - 10:30 AM" at bounding box center [193, 83] width 54 height 45
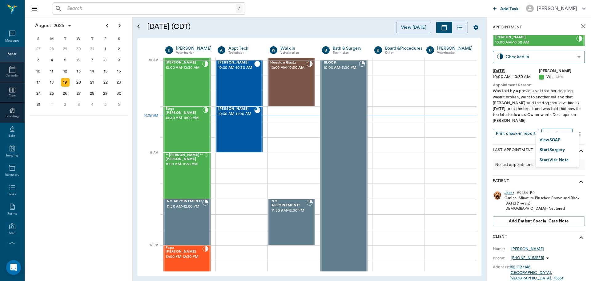
click at [565, 132] on body "/ ​ Add Task Dr. Bert Ellsworth Nectar Messages Appts Calendar Flow Boarding La…" at bounding box center [295, 140] width 591 height 281
click at [558, 141] on button "View SOAP" at bounding box center [550, 139] width 21 height 7
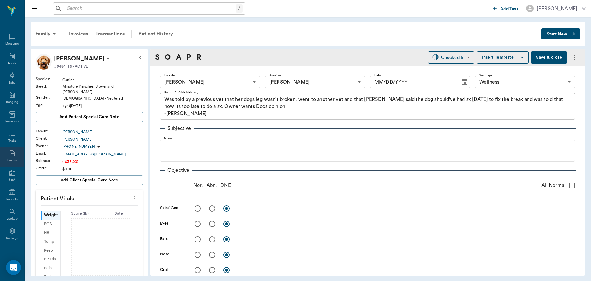
type input "63ec2f075fda476ae8351a4d"
type input "642ef10e332a41444de2bad1"
type input "65d2be4f46e3a538d89b8c14"
type textarea "Was told by a previous vet that her dogs leg wasn't broken, went to another vet…"
type input "[DATE]"
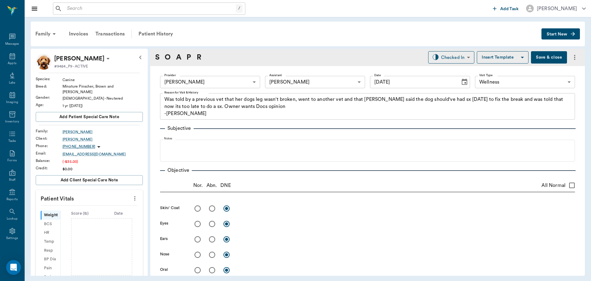
click at [133, 195] on icon "more" at bounding box center [135, 197] width 7 height 7
click at [121, 203] on span "Enter Vitals" at bounding box center [105, 205] width 52 height 6
click at [97, 212] on input "text" at bounding box center [89, 216] width 54 height 12
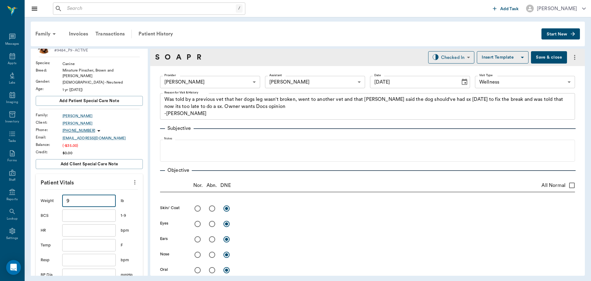
scroll to position [31, 0]
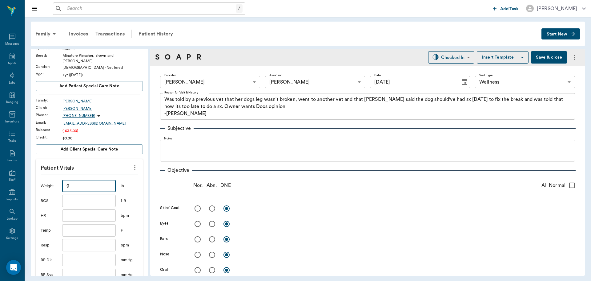
type input "9"
click at [87, 229] on input "text" at bounding box center [89, 230] width 54 height 12
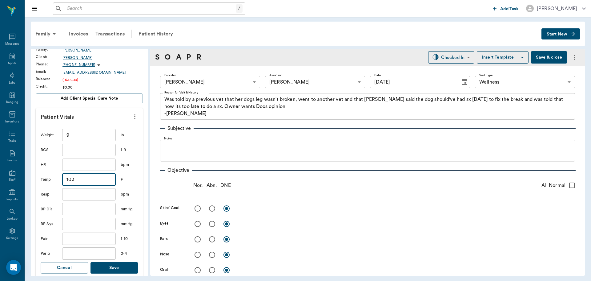
scroll to position [92, 0]
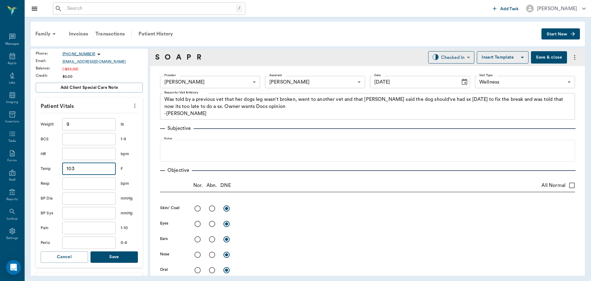
type input "103"
click at [115, 255] on button "Save" at bounding box center [114, 256] width 47 height 11
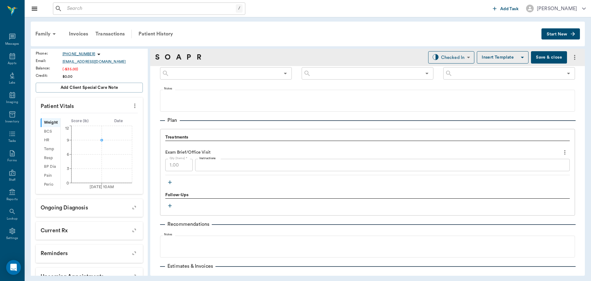
scroll to position [415, 0]
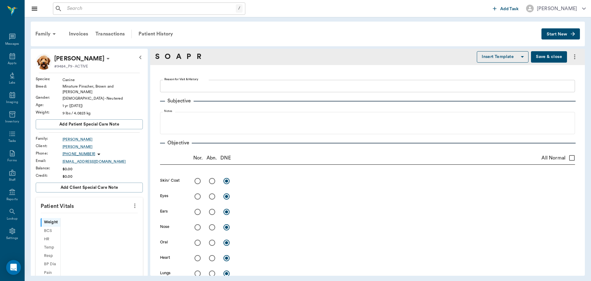
type textarea "Was told by a previous vet that her dogs leg wasn't broken, went to another vet…"
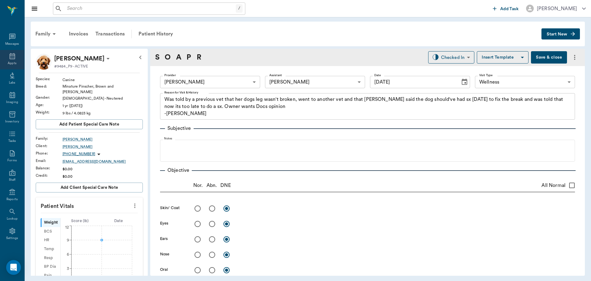
click at [10, 56] on icon at bounding box center [13, 56] width 6 height 6
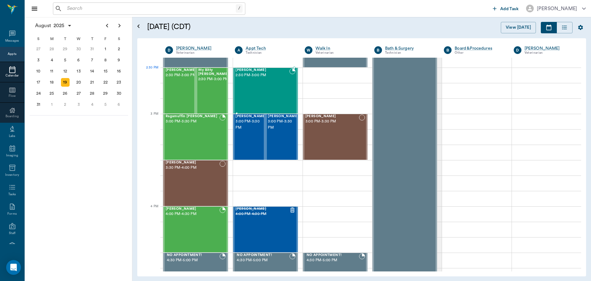
scroll to position [556, 0]
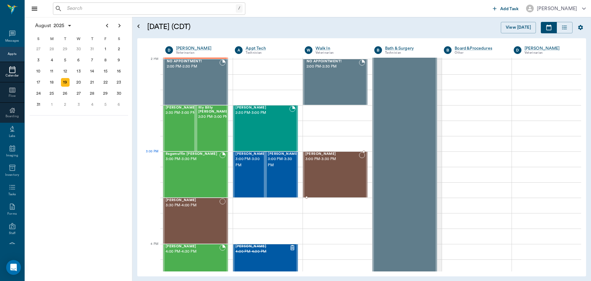
click at [331, 166] on div "[PERSON_NAME] 3:00 PM - 3:30 PM" at bounding box center [333, 174] width 54 height 45
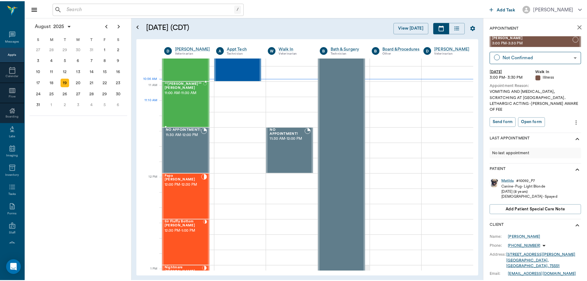
scroll to position [248, 0]
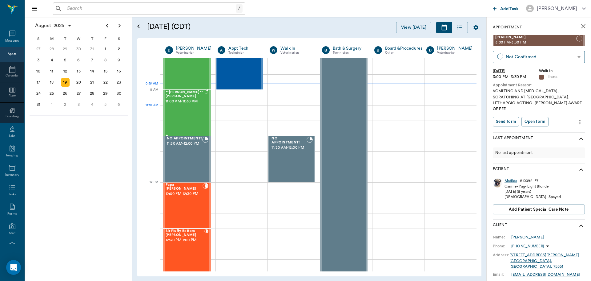
click at [197, 112] on div "**[PERSON_NAME]** [PERSON_NAME] 11:00 AM - 11:30 AM" at bounding box center [185, 112] width 39 height 45
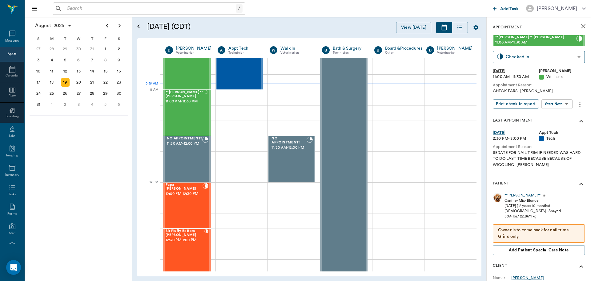
click at [512, 194] on div "**[PERSON_NAME]**" at bounding box center [523, 195] width 36 height 5
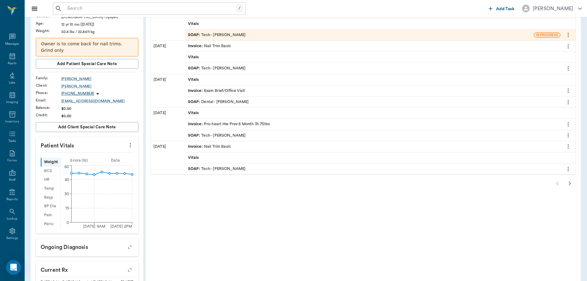
scroll to position [92, 0]
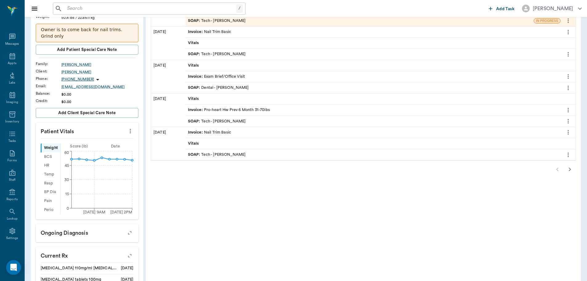
click at [570, 170] on icon "button" at bounding box center [570, 169] width 2 height 4
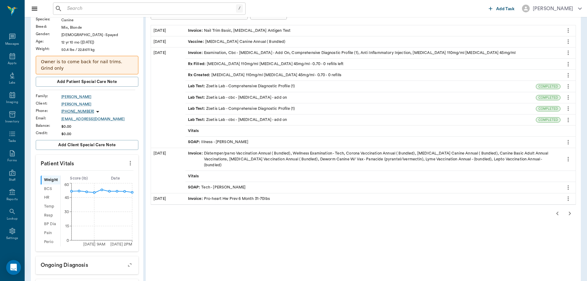
scroll to position [31, 0]
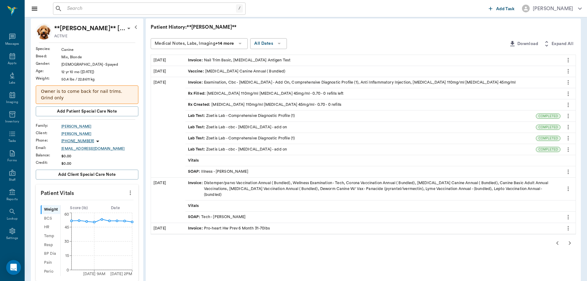
click at [570, 241] on icon "button" at bounding box center [570, 243] width 2 height 4
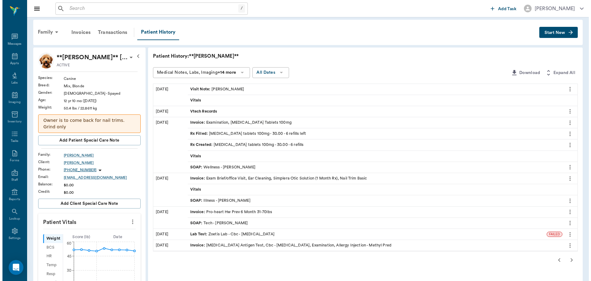
scroll to position [0, 0]
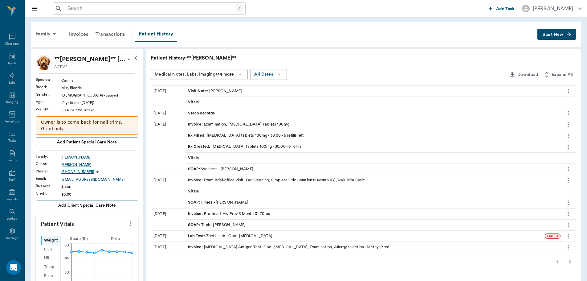
click at [558, 259] on icon "button" at bounding box center [556, 261] width 7 height 7
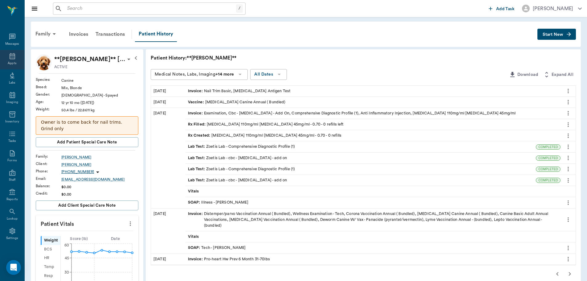
click at [4, 58] on div "Appts" at bounding box center [12, 59] width 24 height 19
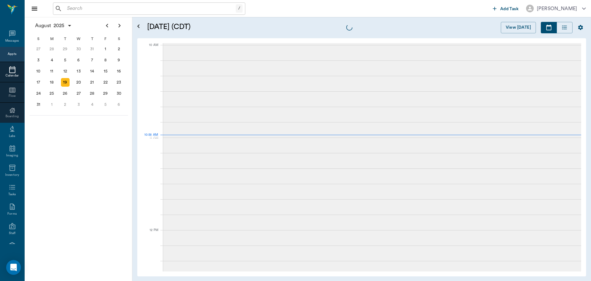
scroll to position [185, 0]
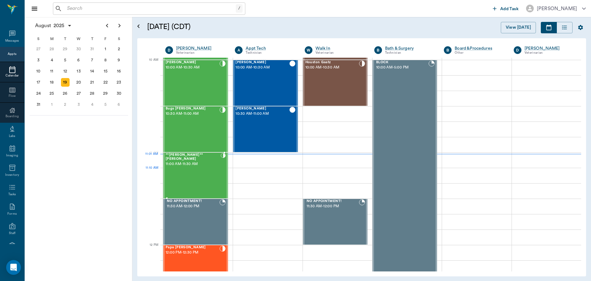
click at [171, 169] on div "**[PERSON_NAME]** [PERSON_NAME] 11:00 AM - 11:30 AM" at bounding box center [193, 175] width 55 height 45
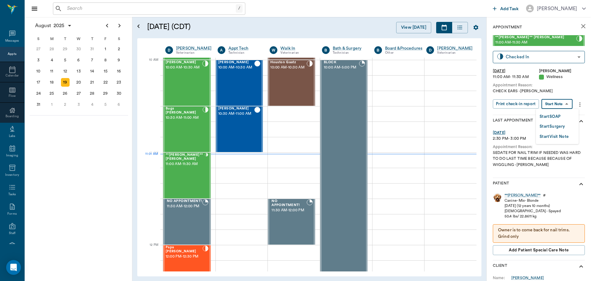
click at [557, 103] on body "/ ​ Add Task [PERSON_NAME] Nectar Messages Appts Calendar Flow Boarding Labs Im…" at bounding box center [295, 140] width 591 height 281
click at [553, 114] on button "Start SOAP" at bounding box center [550, 116] width 21 height 7
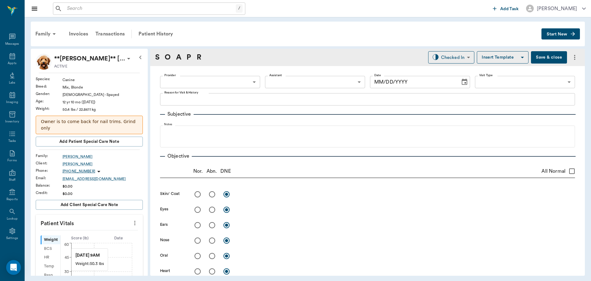
type input "63ec2f075fda476ae8351a4d"
type input "65d2be4f46e3a538d89b8c14"
type textarea "CHECK EARS -[PERSON_NAME]"
type input "[DATE]"
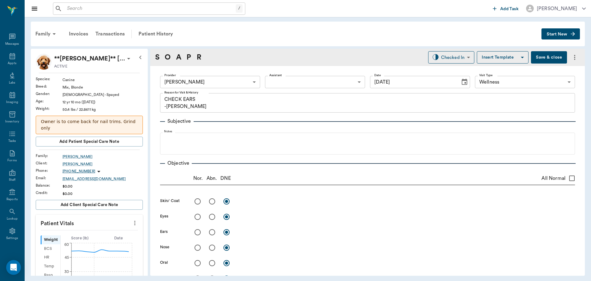
click at [132, 222] on icon "more" at bounding box center [135, 222] width 7 height 7
click at [101, 233] on span "Enter Vitals" at bounding box center [105, 233] width 52 height 6
click at [83, 239] on input "text" at bounding box center [89, 241] width 54 height 12
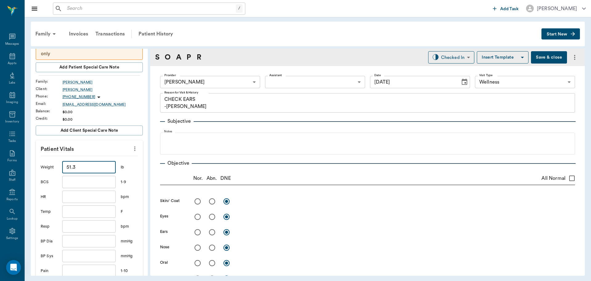
scroll to position [62, 0]
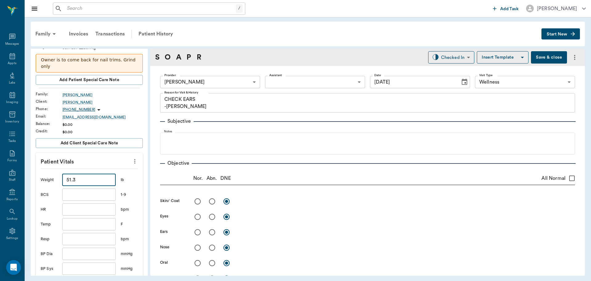
type input "51.3"
click at [83, 224] on input "text" at bounding box center [89, 224] width 54 height 12
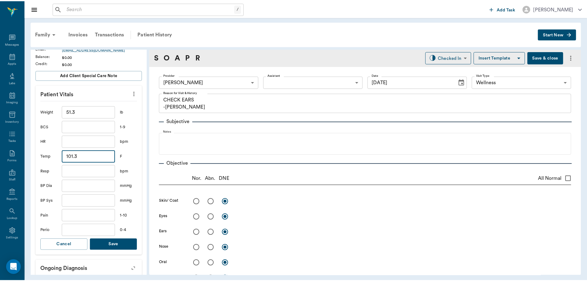
scroll to position [154, 0]
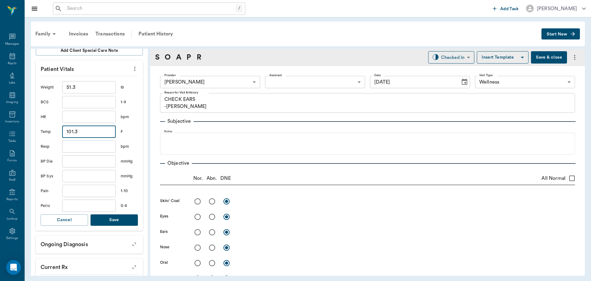
type input "101.3"
click at [105, 215] on button "Save" at bounding box center [114, 219] width 47 height 11
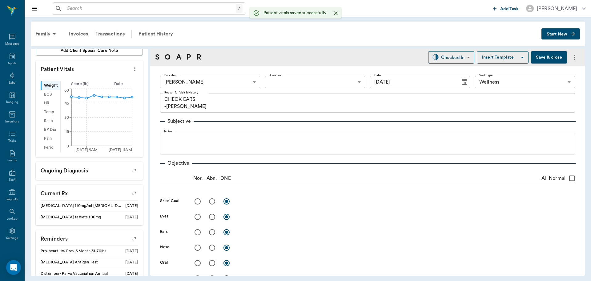
click at [296, 82] on body "/ ​ Add Task [PERSON_NAME] Nectar Messages Appts Labs Imaging Inventory Tasks F…" at bounding box center [295, 140] width 591 height 281
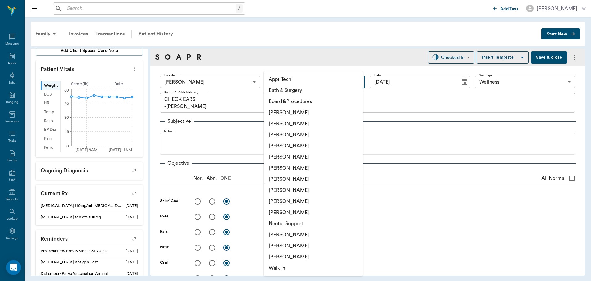
drag, startPoint x: 286, startPoint y: 193, endPoint x: 232, endPoint y: 175, distance: 56.9
click at [284, 193] on li "[PERSON_NAME]" at bounding box center [313, 189] width 99 height 11
type input "63ec2e7e52e12b0ba117b124"
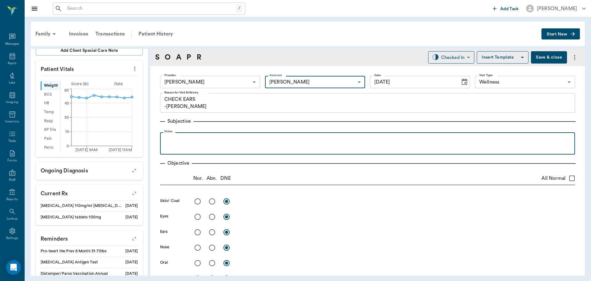
click at [169, 141] on p at bounding box center [367, 138] width 409 height 7
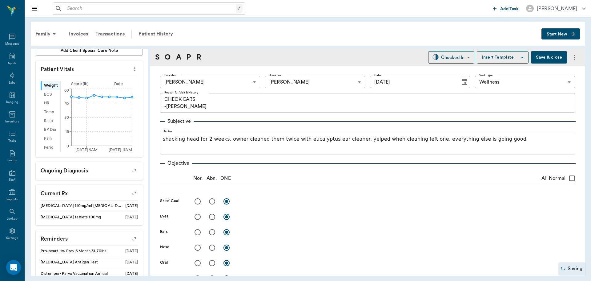
click at [544, 57] on button "Save & close" at bounding box center [549, 57] width 36 height 12
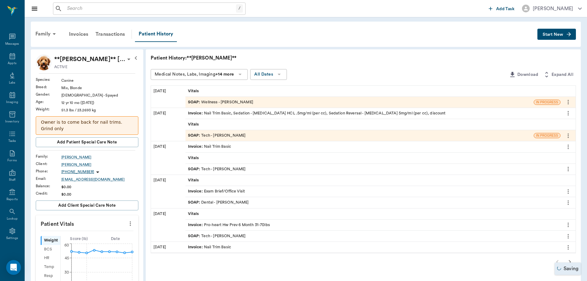
click at [587, 180] on html "/ ​ Add Task [PERSON_NAME] Nectar Messages Appts Labs Imaging Inventory Tasks F…" at bounding box center [293, 140] width 587 height 281
click at [9, 56] on icon at bounding box center [12, 55] width 7 height 7
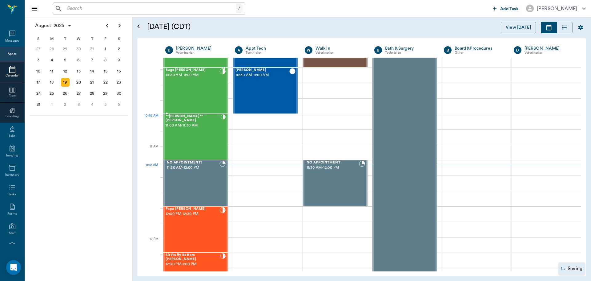
scroll to position [186, 0]
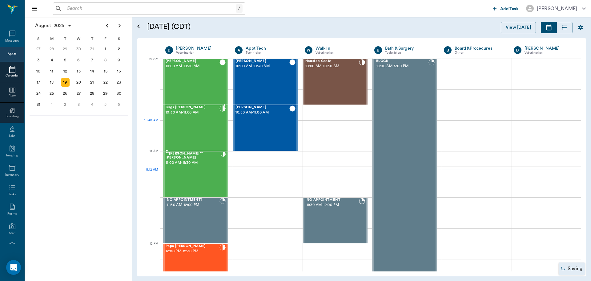
click at [198, 128] on div "Bugs [PERSON_NAME] 10:30 AM - 11:00 AM" at bounding box center [193, 127] width 54 height 45
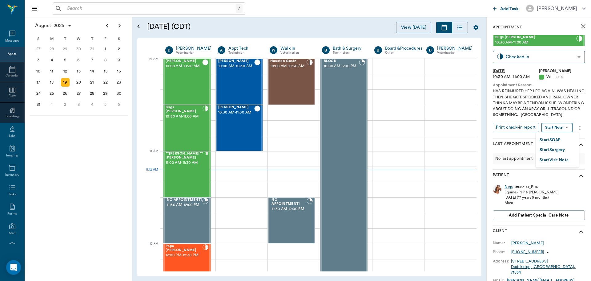
click at [570, 128] on body "/ ​ Add Task [PERSON_NAME] Nectar Messages Appts Calendar Flow Boarding Labs Im…" at bounding box center [295, 140] width 591 height 281
click at [557, 138] on button "Start SOAP" at bounding box center [550, 139] width 21 height 7
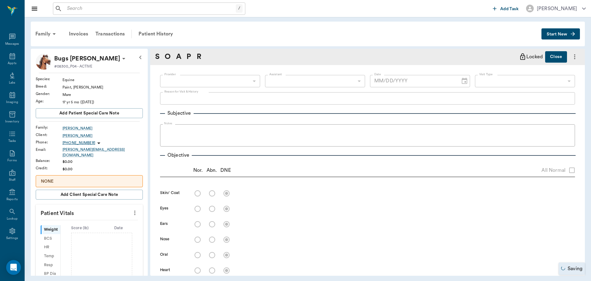
type input "63ec2f075fda476ae8351a4d"
type input "65d2be4f46e3a538d89b8c14"
type textarea "HAS REINJURED HER LEG AGAIN. WAS HEALING THEN SHE GOT SPOOKED AND RAN. OWNER TH…"
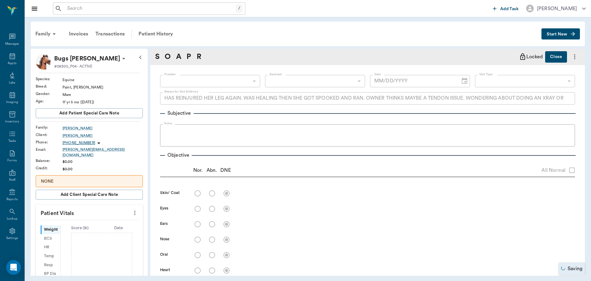
type input "[DATE]"
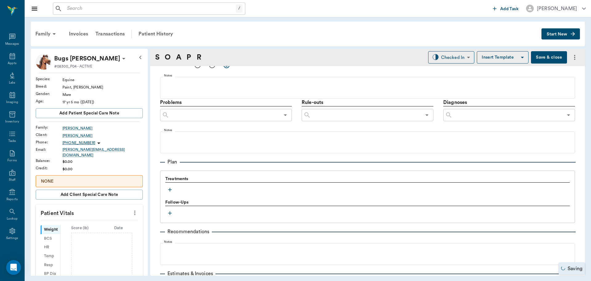
scroll to position [339, 0]
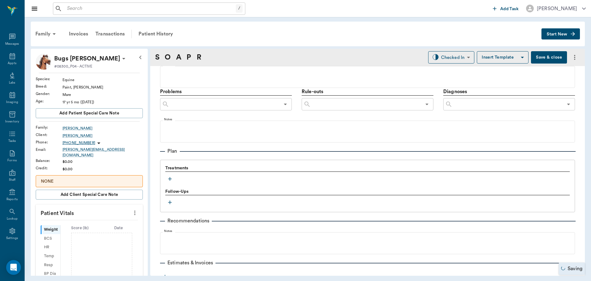
click at [171, 181] on icon "button" at bounding box center [170, 179] width 6 height 6
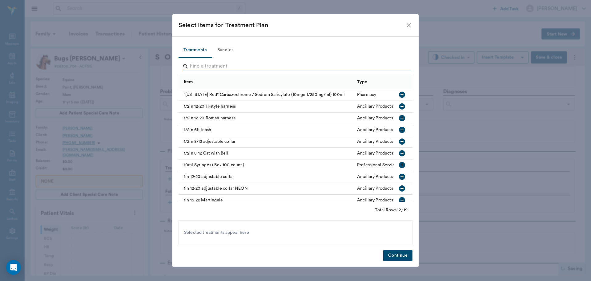
click at [242, 67] on input "Search" at bounding box center [296, 66] width 212 height 10
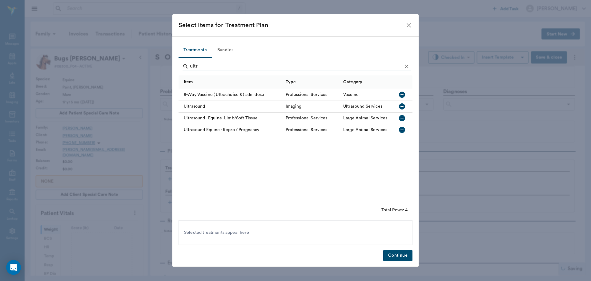
click at [401, 118] on icon "button" at bounding box center [402, 117] width 7 height 7
type input "u"
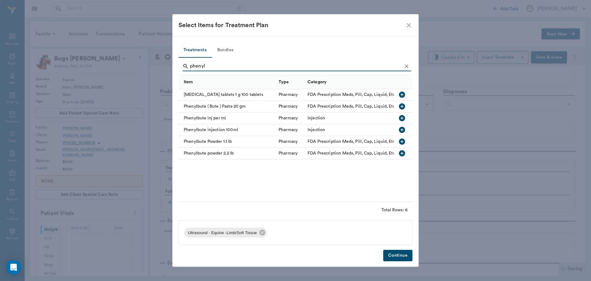
type input "phenyl"
click at [400, 142] on icon "button" at bounding box center [402, 141] width 6 height 6
click at [397, 258] on button "Continue" at bounding box center [397, 254] width 29 height 11
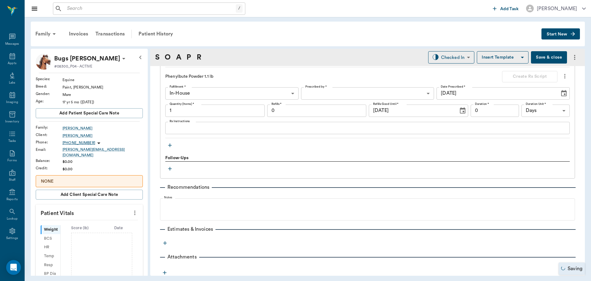
scroll to position [479, 0]
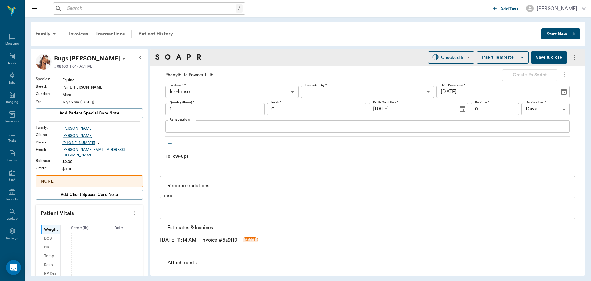
click at [219, 239] on link "Invoice # 5a9110" at bounding box center [219, 239] width 36 height 7
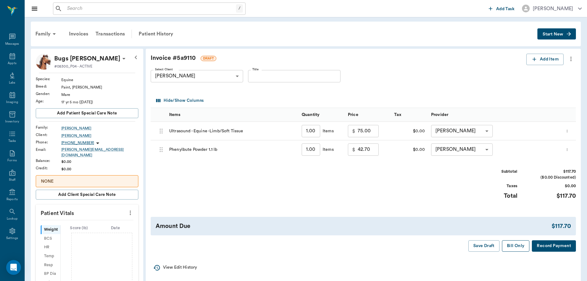
click at [515, 248] on button "Bill Only" at bounding box center [516, 245] width 28 height 11
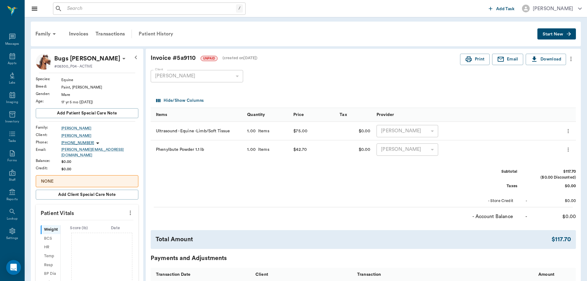
click at [161, 34] on div "Patient History" at bounding box center [156, 33] width 42 height 15
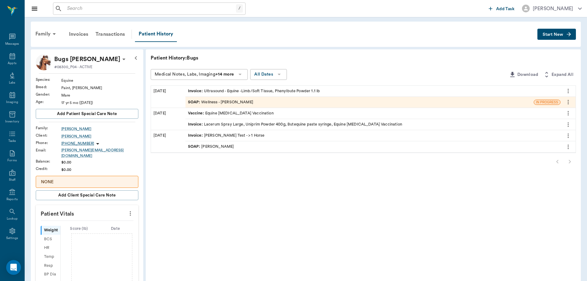
click at [245, 101] on div "SOAP : Wellness - [PERSON_NAME]" at bounding box center [220, 102] width 65 height 6
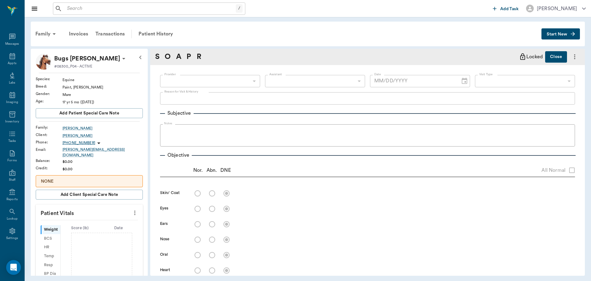
type input "63ec2f075fda476ae8351a4d"
type input "65d2be4f46e3a538d89b8c14"
type textarea "HAS REINJURED HER LEG AGAIN. WAS HEALING THEN SHE GOT SPOOKED AND RAN. OWNER TH…"
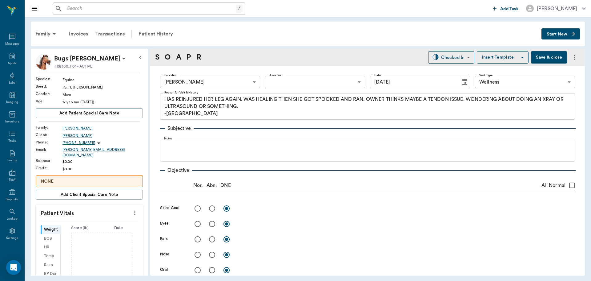
type input "[DATE]"
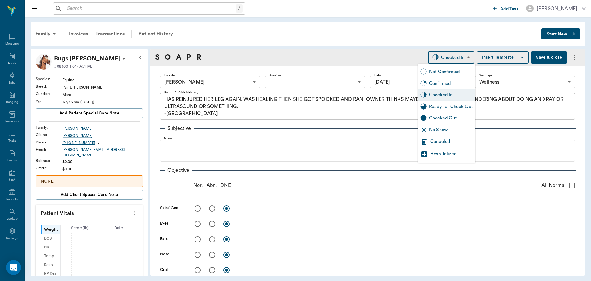
click at [455, 57] on body "/ ​ Add Task [PERSON_NAME] Nectar Messages Appts Labs Imaging Inventory Tasks F…" at bounding box center [295, 140] width 591 height 281
click at [453, 106] on div "Ready for Check Out" at bounding box center [451, 106] width 44 height 7
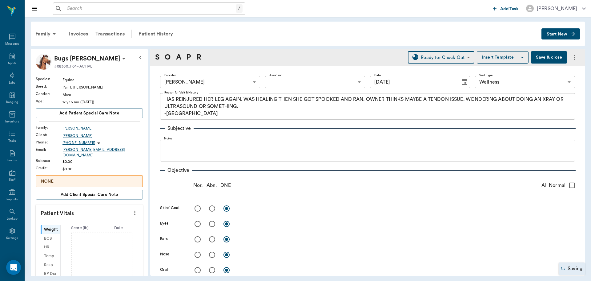
type input "READY_TO_CHECKOUT"
click at [11, 57] on icon at bounding box center [12, 55] width 7 height 7
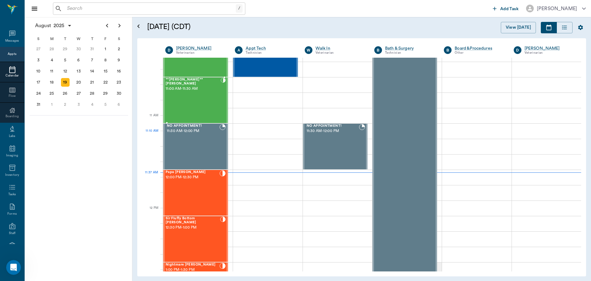
scroll to position [216, 0]
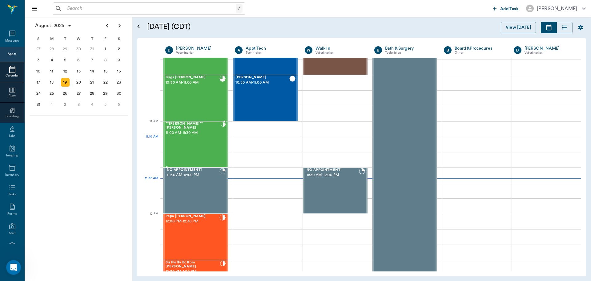
click at [183, 146] on div "**[PERSON_NAME]** [PERSON_NAME] 11:00 AM - 11:30 AM" at bounding box center [193, 144] width 55 height 45
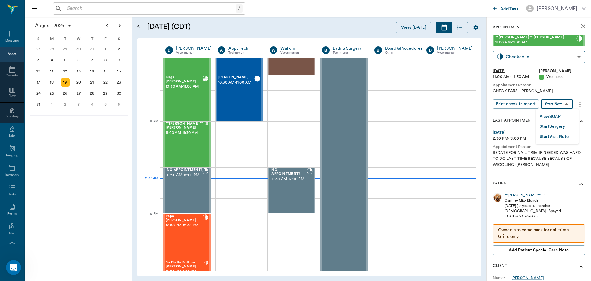
click at [558, 99] on body "/ ​ Add Task [PERSON_NAME] Nectar Messages Appts Calendar Flow Boarding Labs Im…" at bounding box center [295, 140] width 591 height 281
click at [555, 114] on button "View SOAP" at bounding box center [550, 116] width 21 height 7
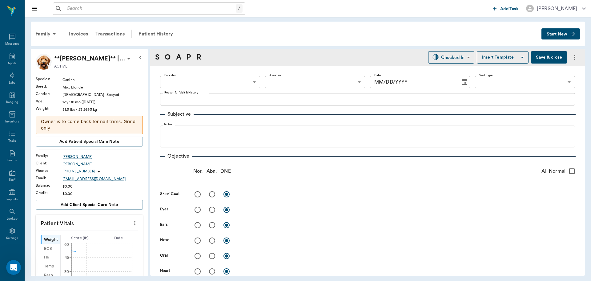
type input "63ec2f075fda476ae8351a4d"
type input "63ec2e7e52e12b0ba117b124"
type input "65d2be4f46e3a538d89b8c14"
type textarea "CHECK EARS -[PERSON_NAME]"
type input "[DATE]"
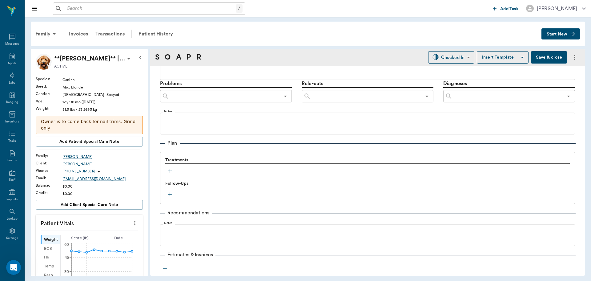
scroll to position [367, 0]
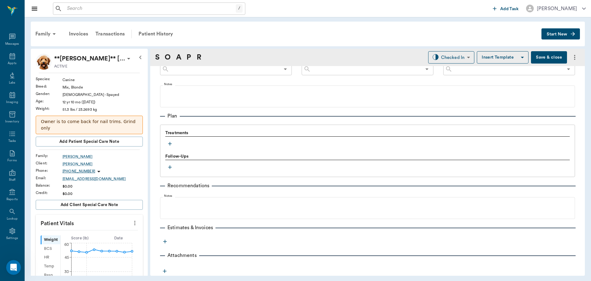
click at [168, 144] on icon "button" at bounding box center [170, 143] width 6 height 6
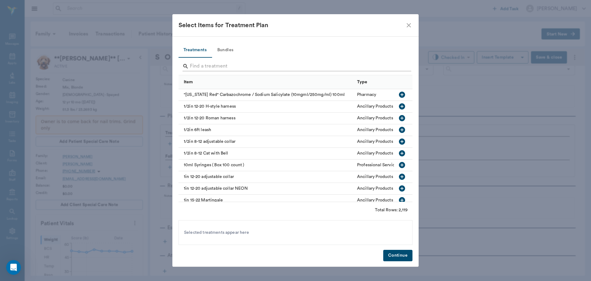
click at [209, 69] on input "Search" at bounding box center [296, 66] width 212 height 10
type input "d"
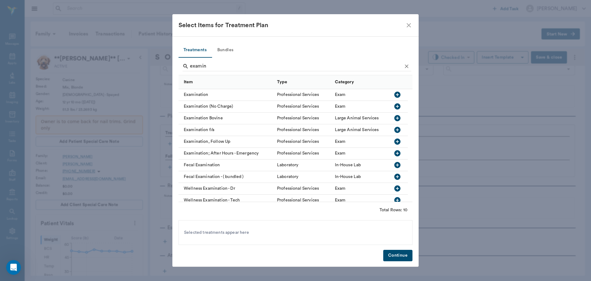
click at [396, 94] on icon "button" at bounding box center [398, 94] width 6 height 6
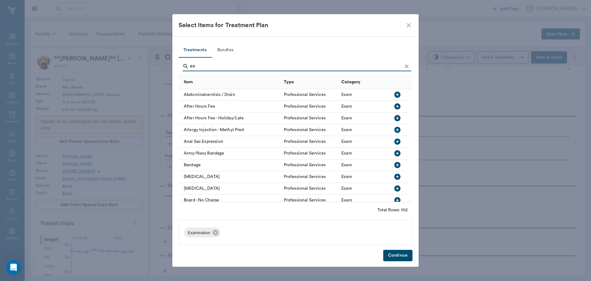
type input "e"
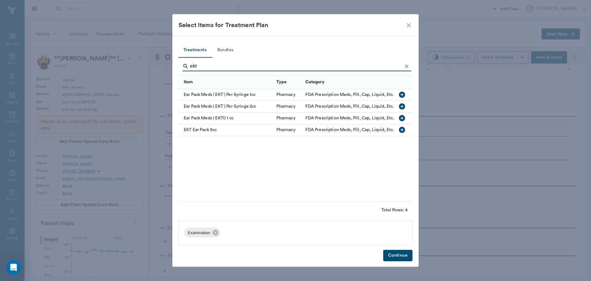
type input "ekt"
click at [401, 130] on icon "button" at bounding box center [402, 129] width 7 height 7
click at [399, 253] on button "Continue" at bounding box center [397, 254] width 29 height 11
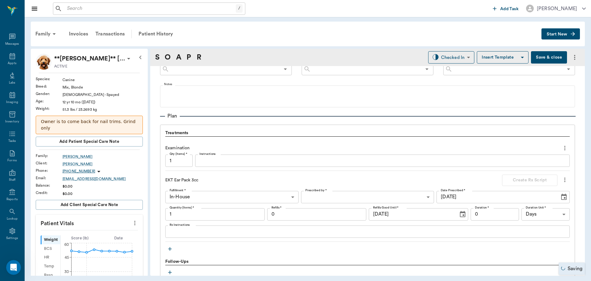
click at [226, 216] on input "1" at bounding box center [214, 214] width 99 height 12
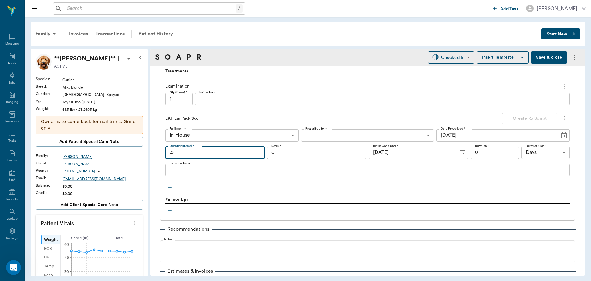
scroll to position [459, 0]
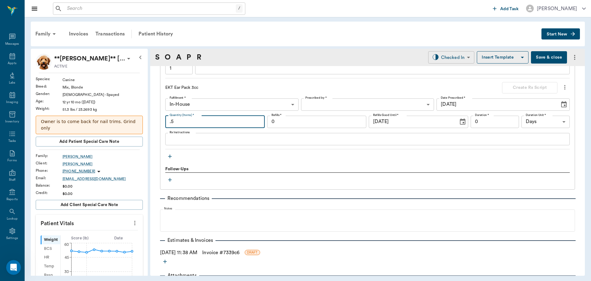
type input ".5"
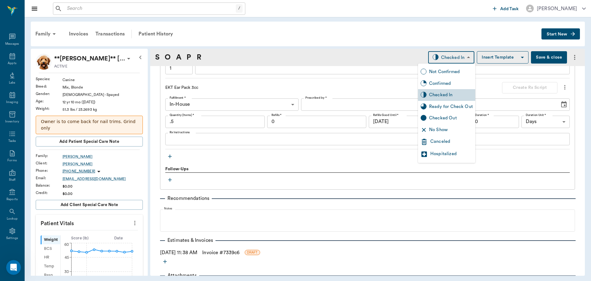
click at [453, 58] on body "/ ​ Add Task [PERSON_NAME] Nectar Messages Appts Labs Imaging Inventory Tasks F…" at bounding box center [295, 140] width 591 height 281
click at [447, 107] on div "Ready for Check Out" at bounding box center [451, 106] width 44 height 7
type input "READY_TO_CHECKOUT"
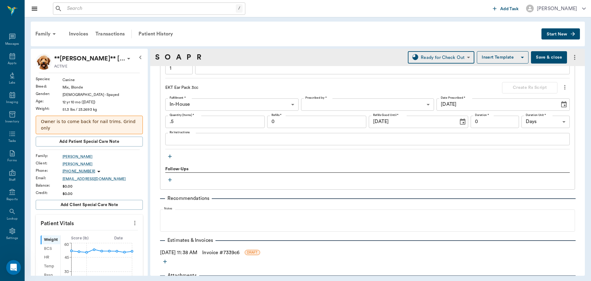
click at [218, 253] on link "Invoice # 7339c6" at bounding box center [220, 252] width 37 height 7
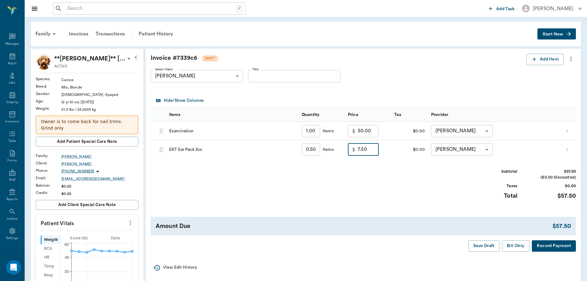
click at [375, 151] on input "7.50" at bounding box center [368, 149] width 21 height 12
type input "10.00"
click at [367, 180] on div "Subtotal $60.00 ($0.00 Discounted) Taxes $0.00 Total $60.00" at bounding box center [363, 187] width 425 height 38
click at [517, 243] on button "Bill Only" at bounding box center [516, 245] width 28 height 11
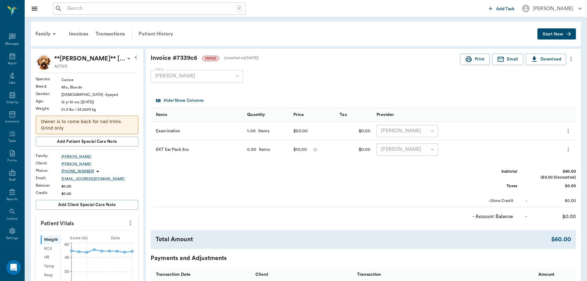
click at [145, 34] on div "Patient History" at bounding box center [156, 33] width 42 height 15
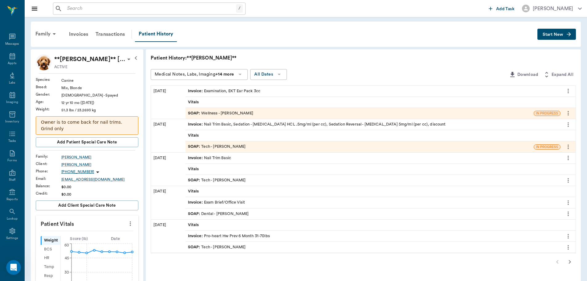
click at [223, 112] on div "SOAP : Wellness - [PERSON_NAME]" at bounding box center [220, 113] width 65 height 6
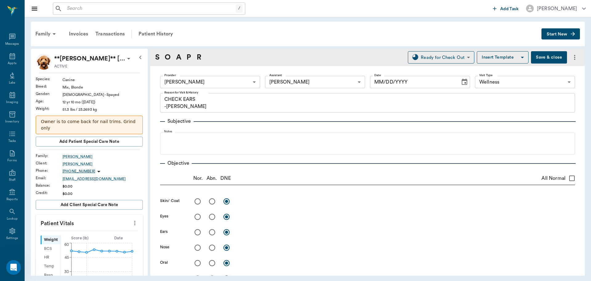
type input "63ec2f075fda476ae8351a4d"
type input "63ec2e7e52e12b0ba117b124"
type input "65d2be4f46e3a538d89b8c14"
type textarea "CHECK EARS -[PERSON_NAME]"
type input "[DATE]"
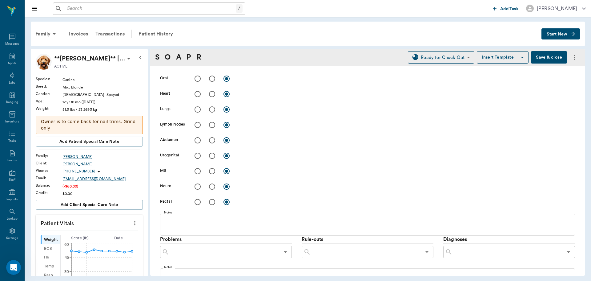
scroll to position [92, 0]
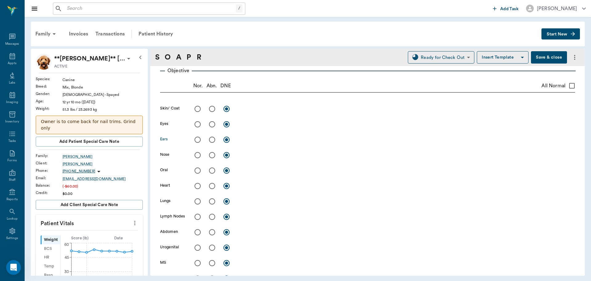
click at [213, 140] on input "radio" at bounding box center [212, 139] width 13 height 13
radio input "true"
click at [261, 141] on textarea at bounding box center [406, 139] width 337 height 7
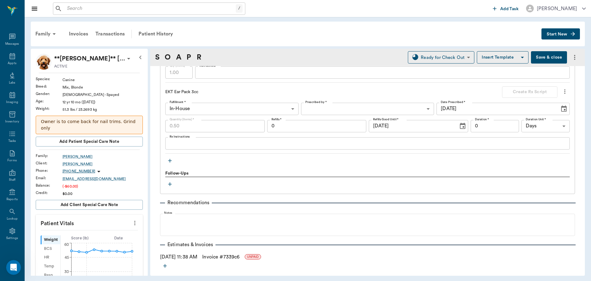
scroll to position [462, 0]
type textarea "L one was completely normal and clean (don't know why would react to cleaning -…"
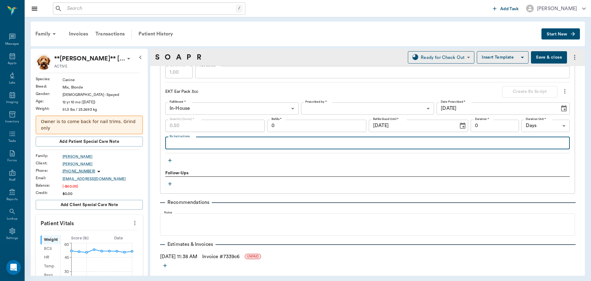
click at [218, 145] on textarea "Rx Instructions" at bounding box center [368, 142] width 396 height 7
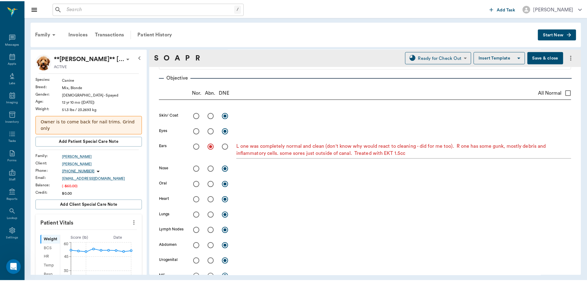
scroll to position [0, 0]
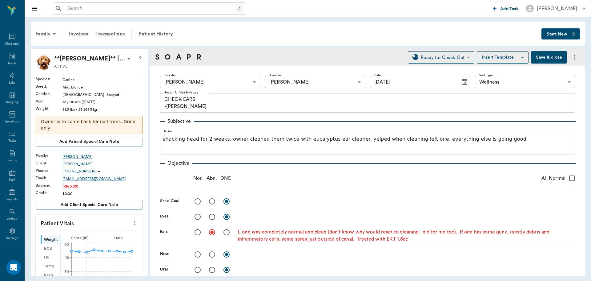
type textarea "R ear"
click at [544, 58] on button "Save & close" at bounding box center [549, 57] width 36 height 12
